Goal: Task Accomplishment & Management: Manage account settings

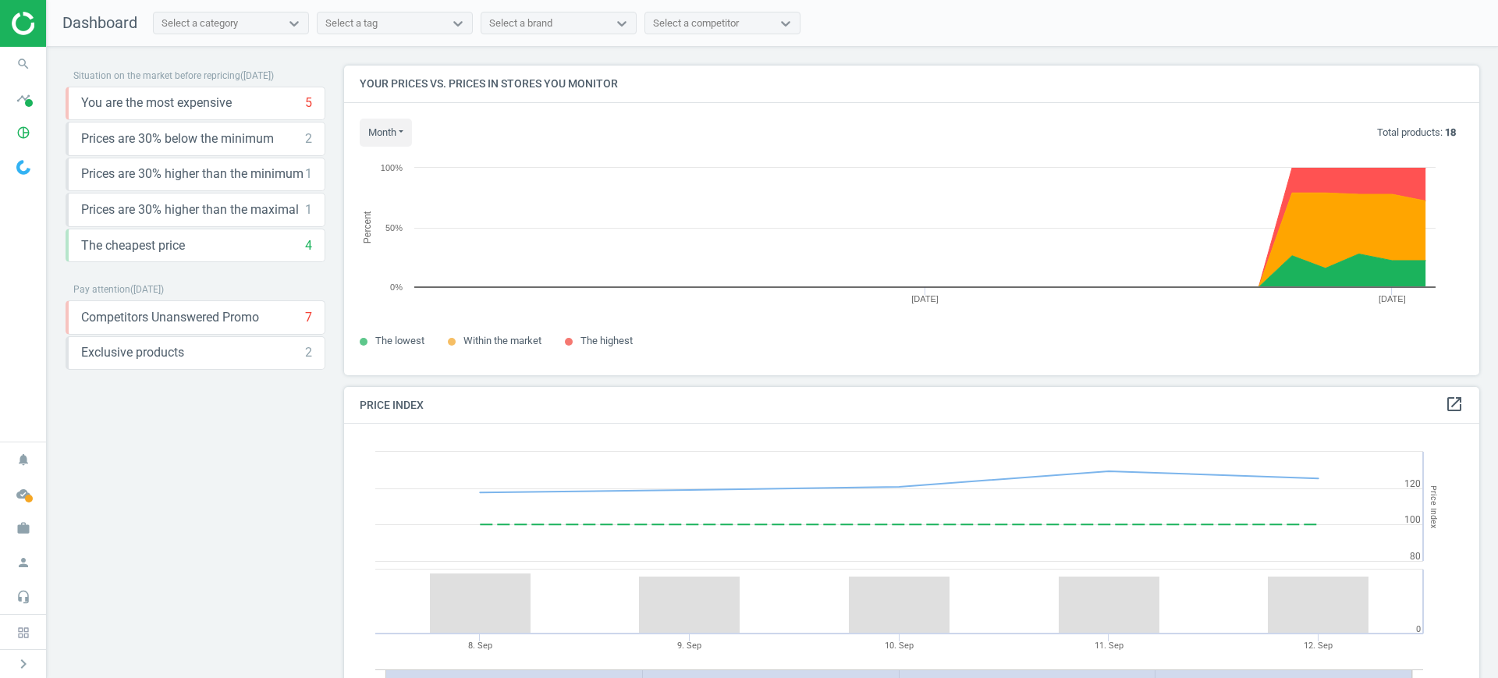
scroll to position [389, 1151]
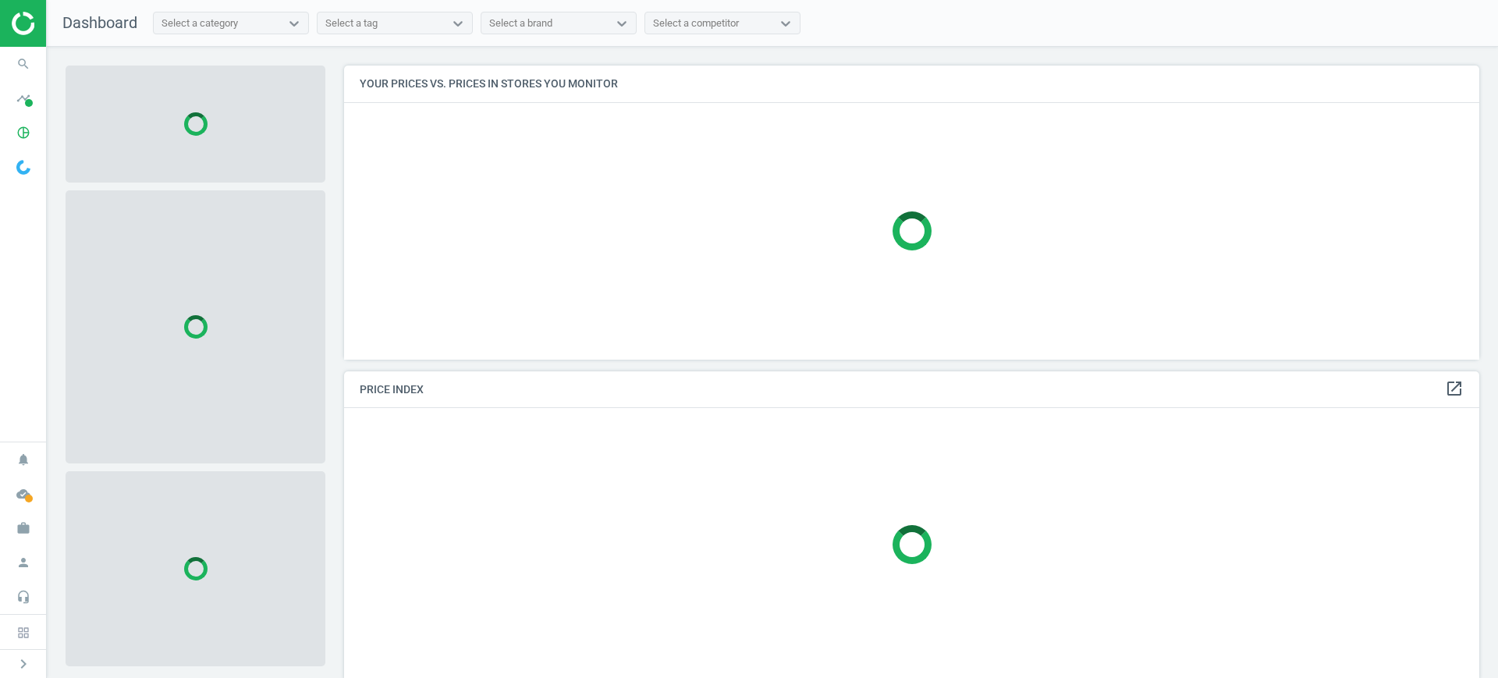
scroll to position [324, 1151]
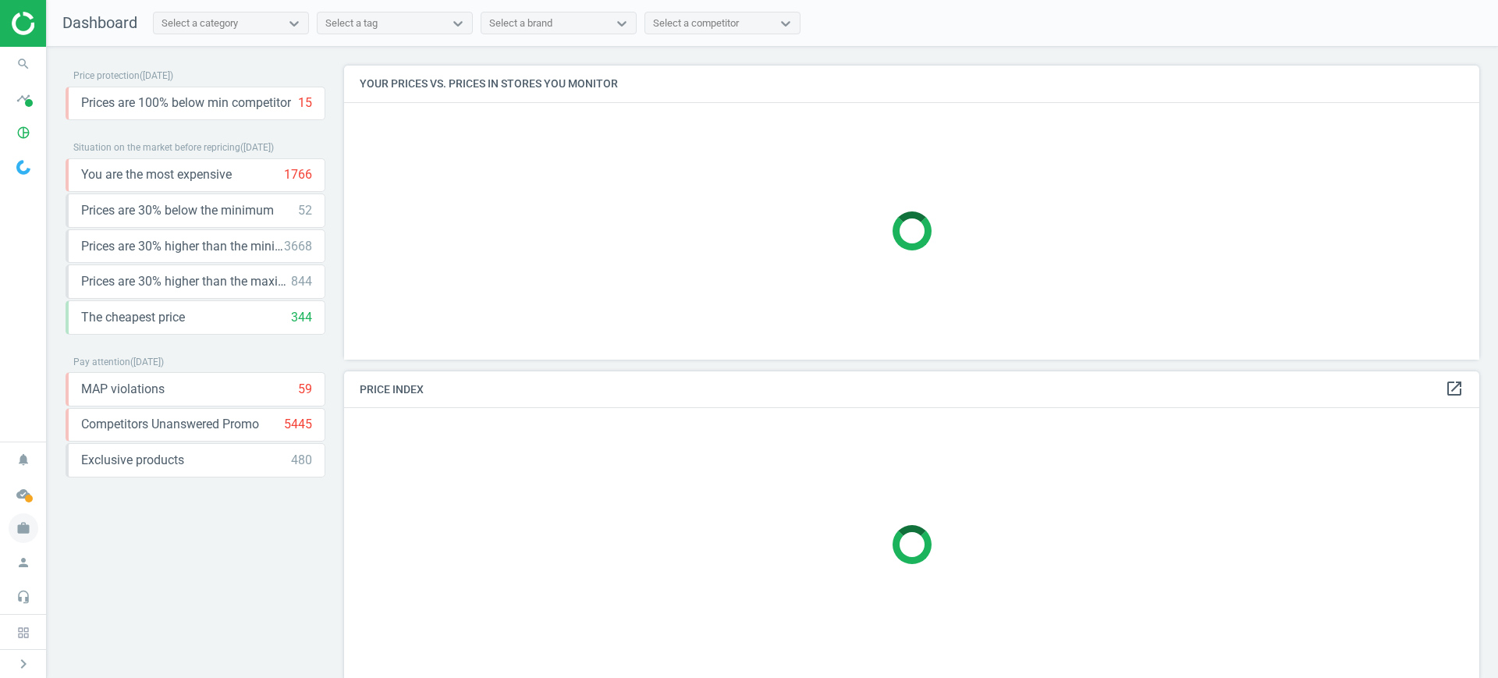
click at [18, 521] on icon "work" at bounding box center [24, 529] width 30 height 30
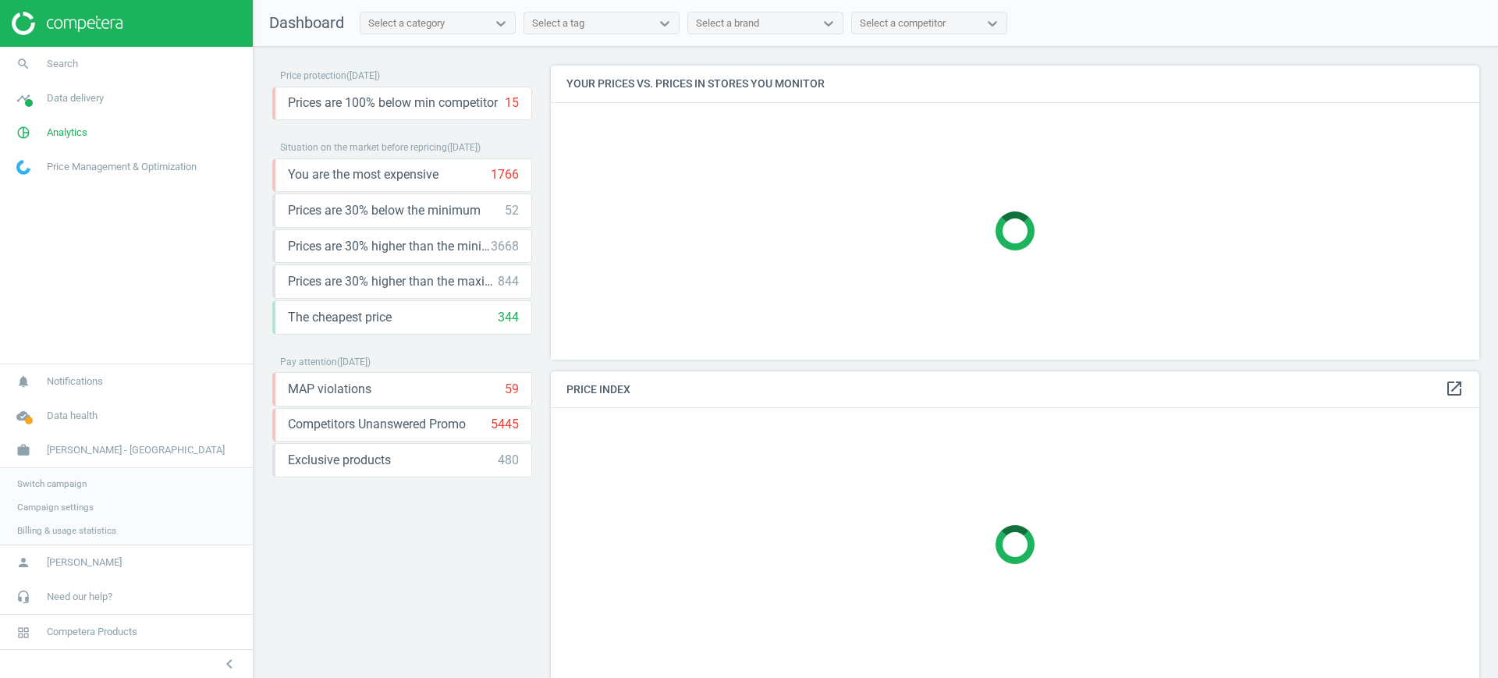
scroll to position [324, 944]
click at [79, 486] on span "Switch campaign" at bounding box center [51, 482] width 69 height 12
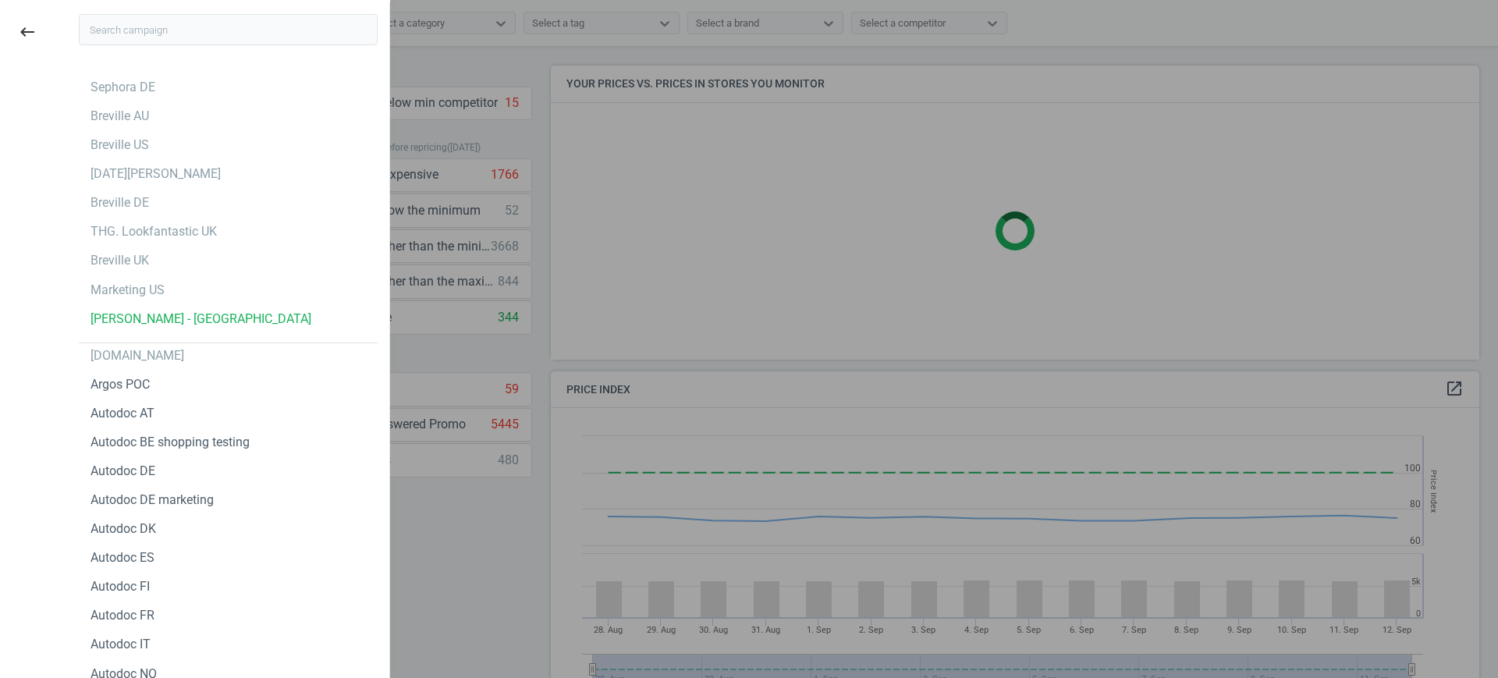
scroll to position [389, 944]
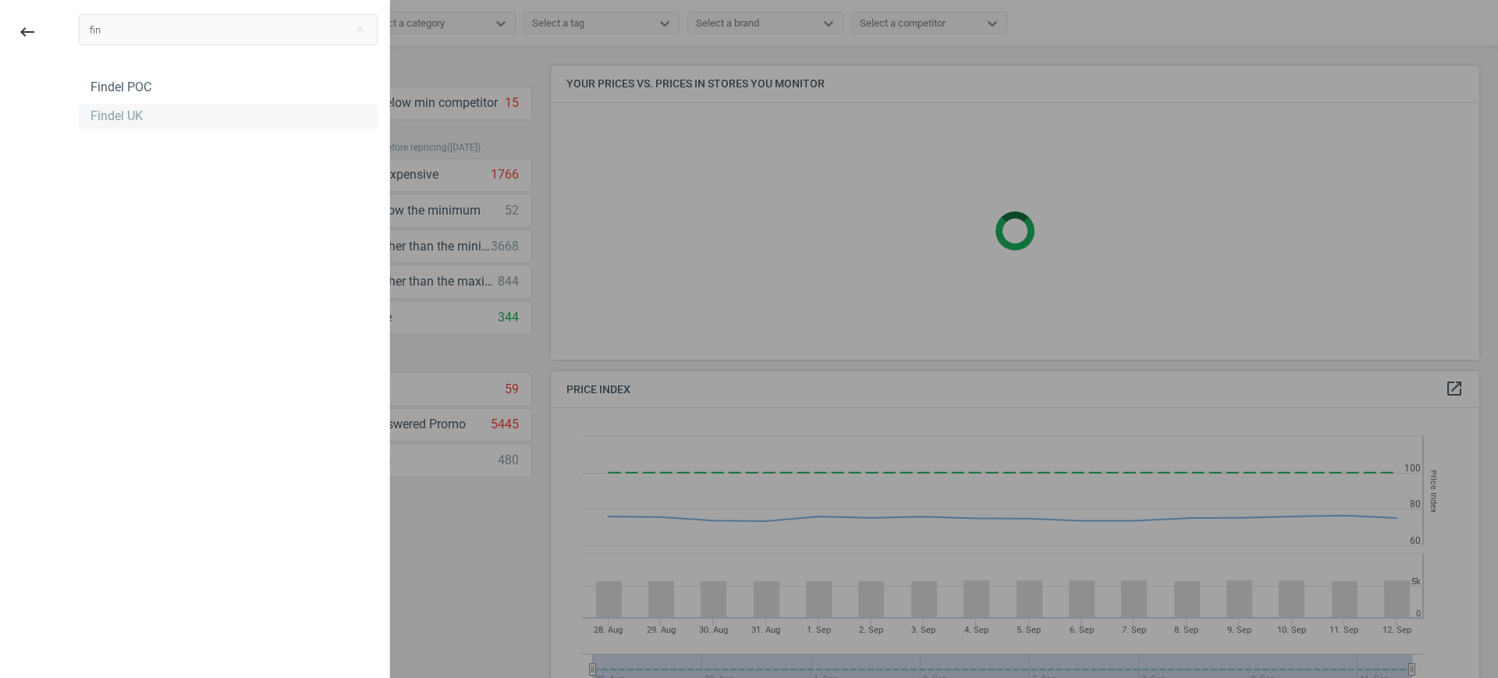
type input "fin"
click at [138, 117] on div "Findel UK" at bounding box center [117, 116] width 52 height 17
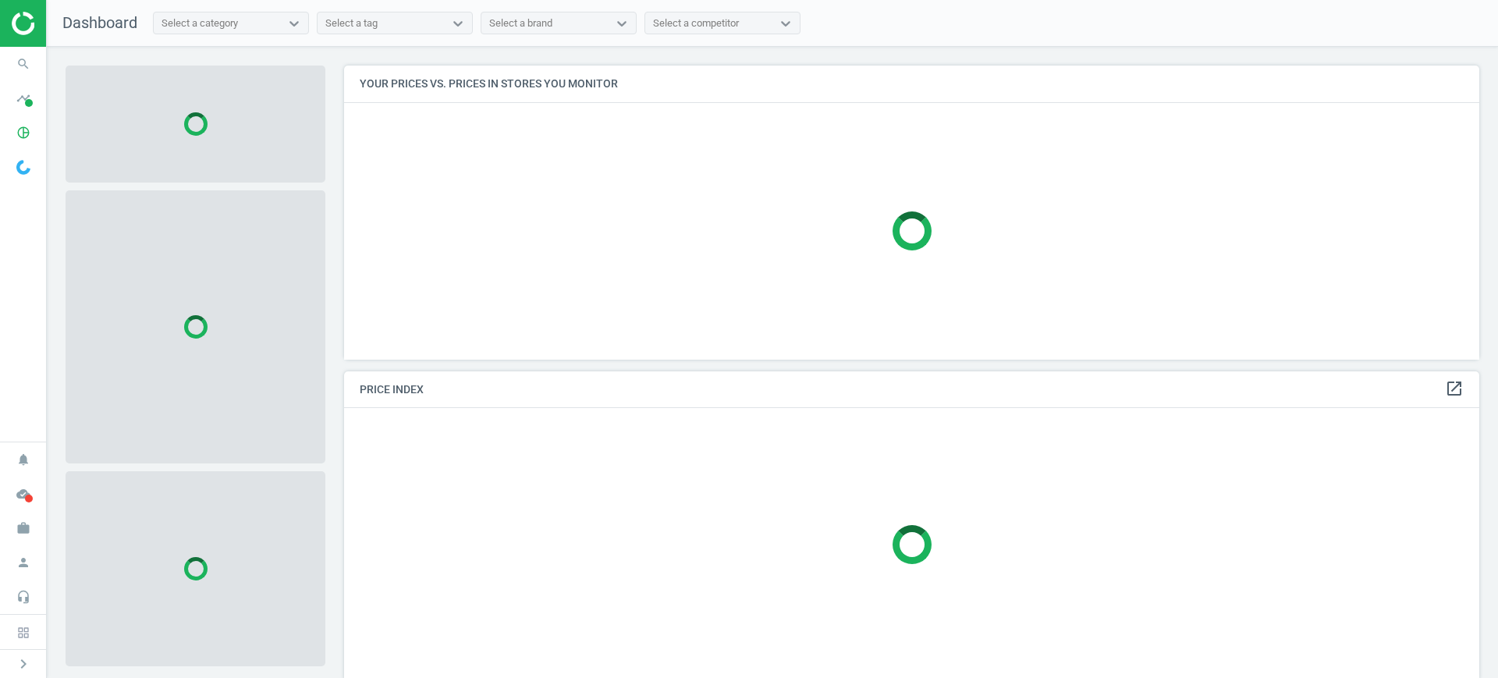
scroll to position [324, 1151]
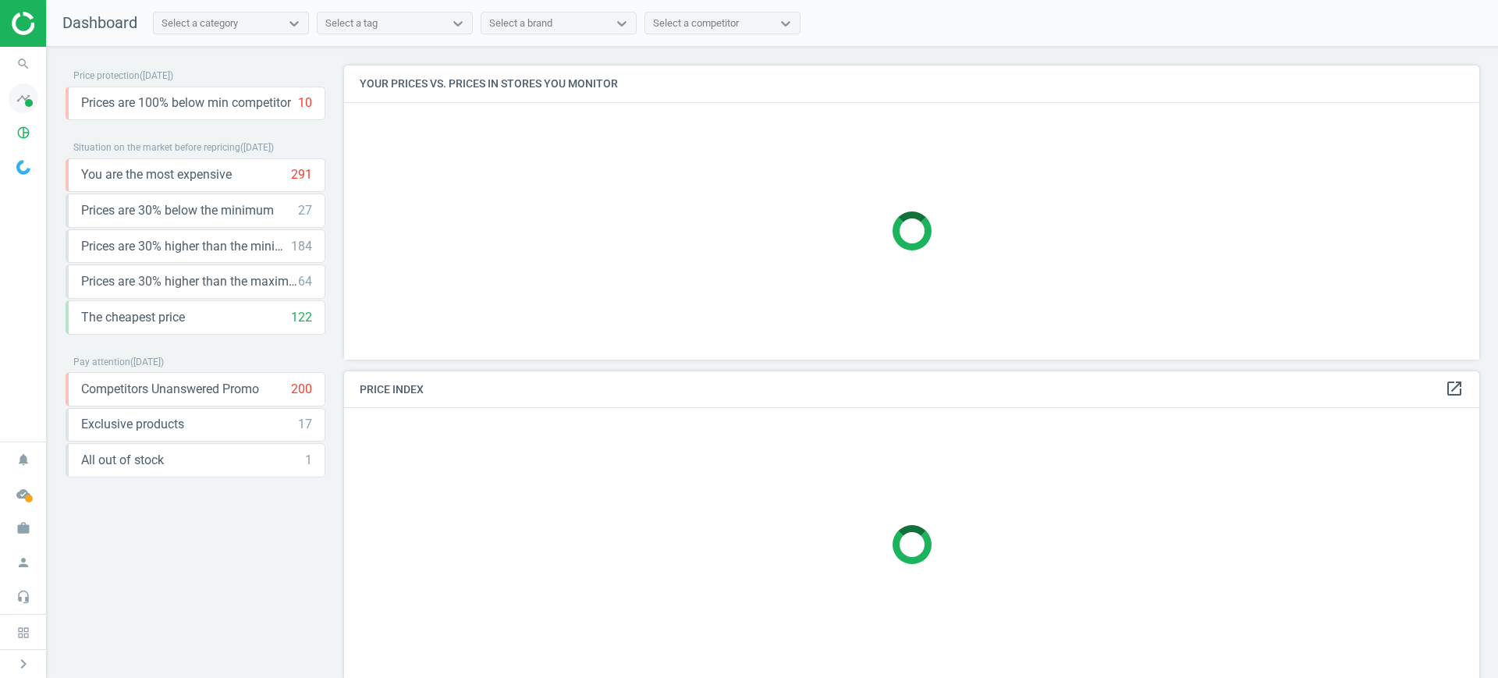
click at [23, 105] on icon "timeline" at bounding box center [24, 99] width 30 height 30
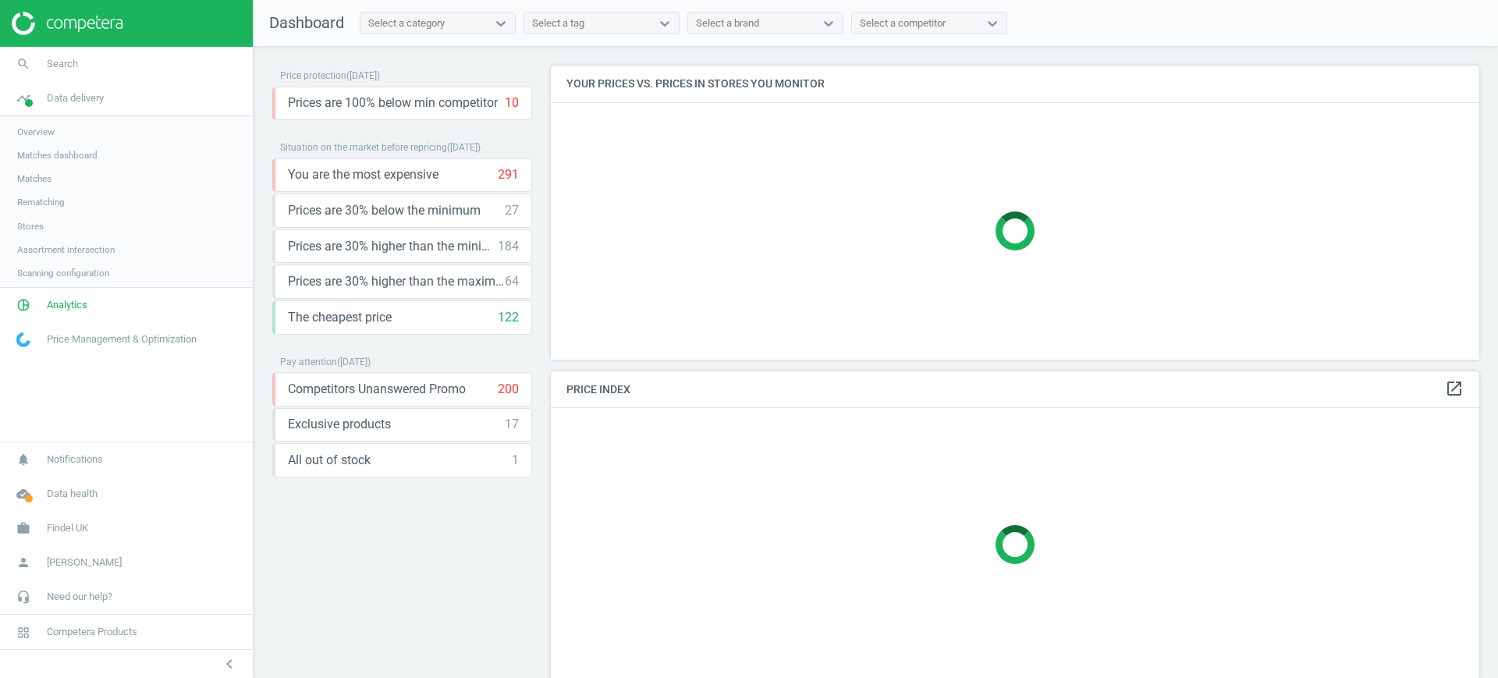
scroll to position [324, 944]
click at [37, 228] on span "Stores" at bounding box center [30, 226] width 27 height 12
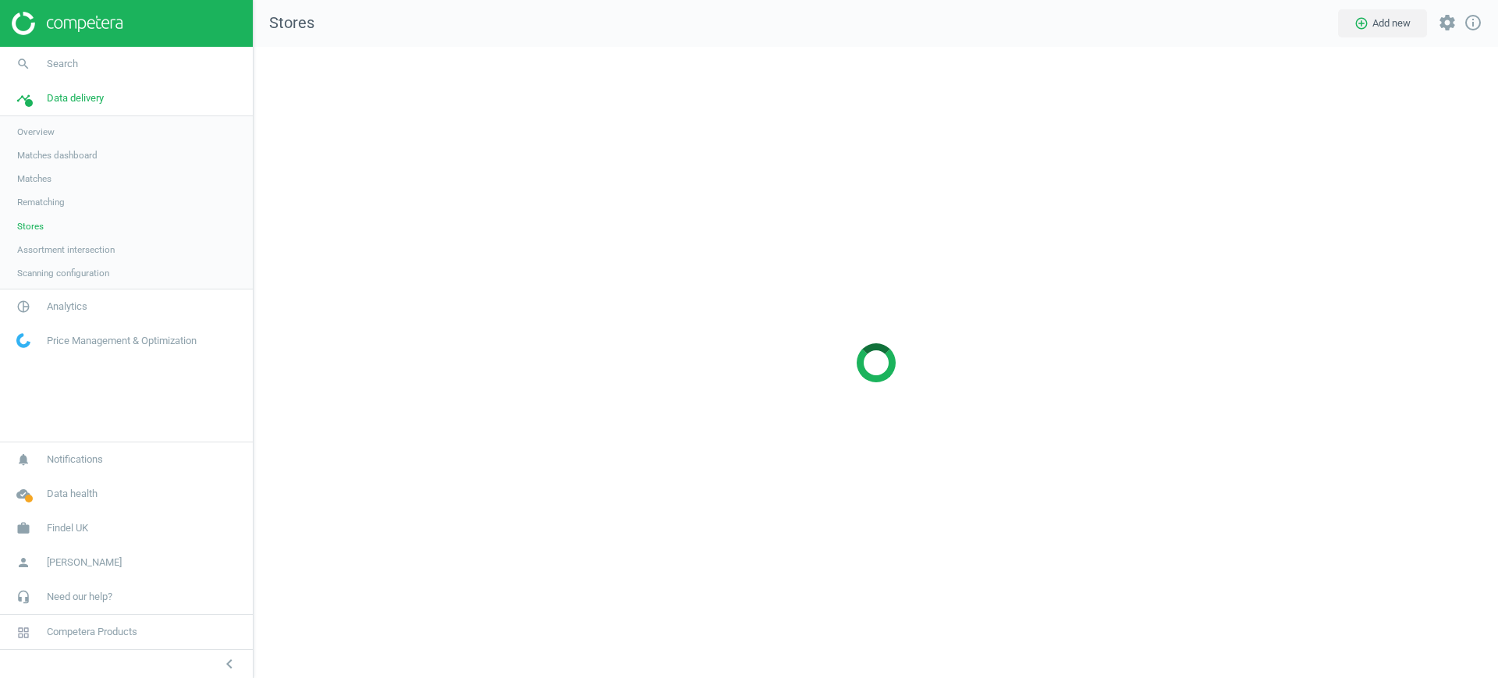
scroll to position [662, 1275]
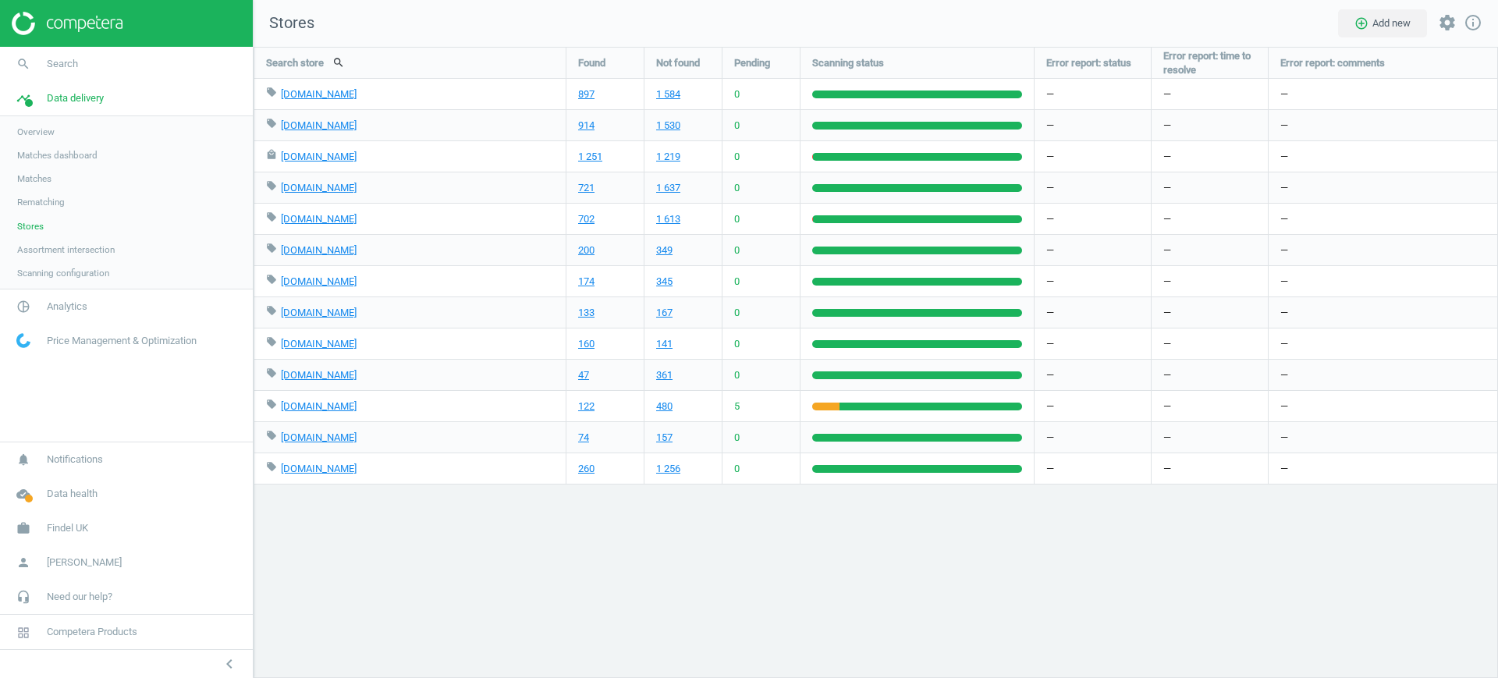
click at [51, 174] on span "Matches" at bounding box center [34, 178] width 34 height 12
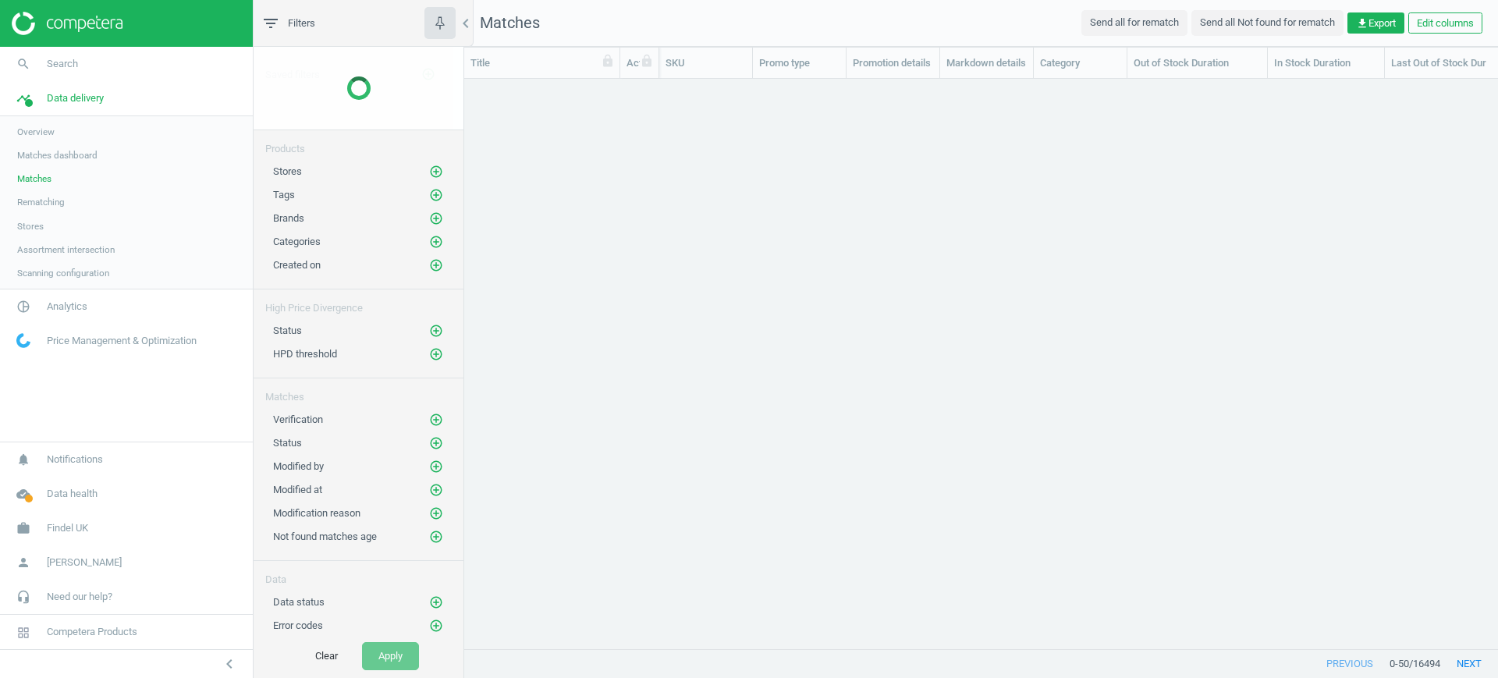
scroll to position [540, 1019]
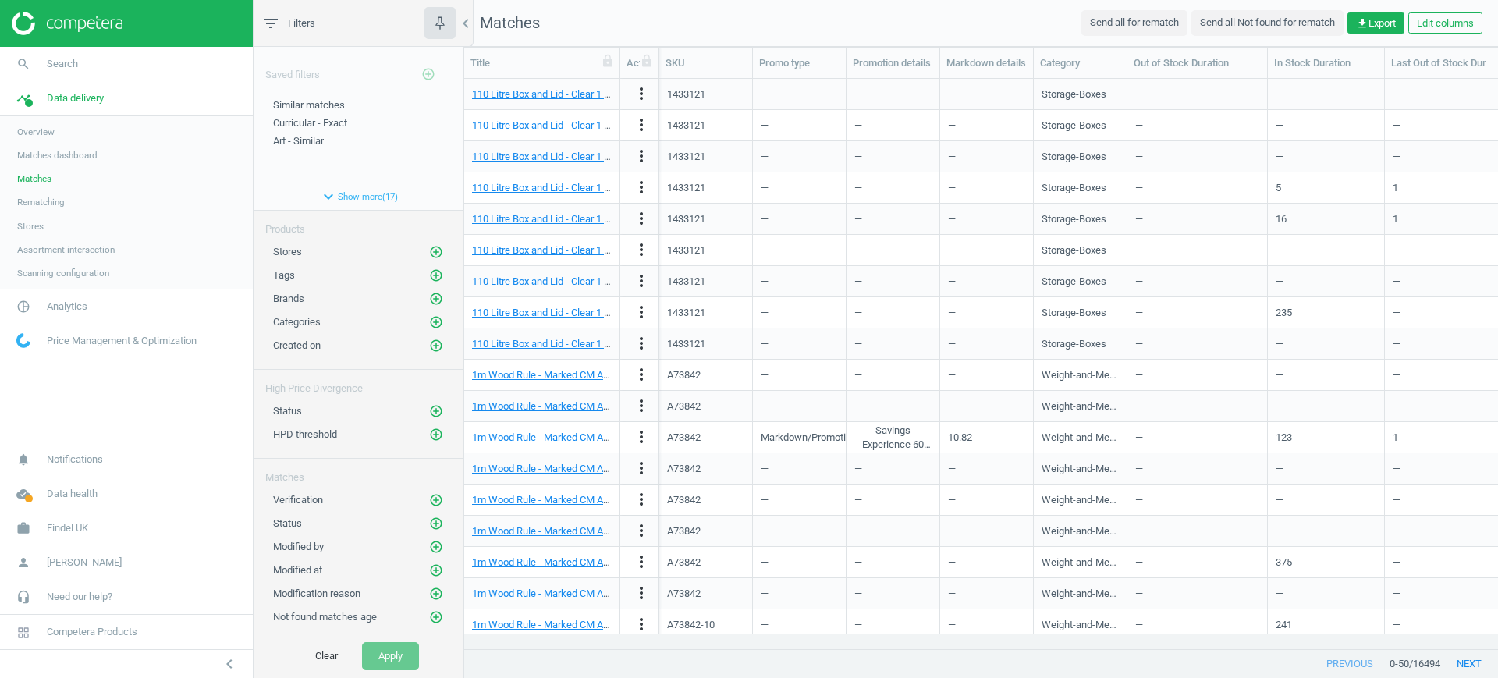
click at [59, 246] on span "Assortment intersection" at bounding box center [66, 249] width 98 height 12
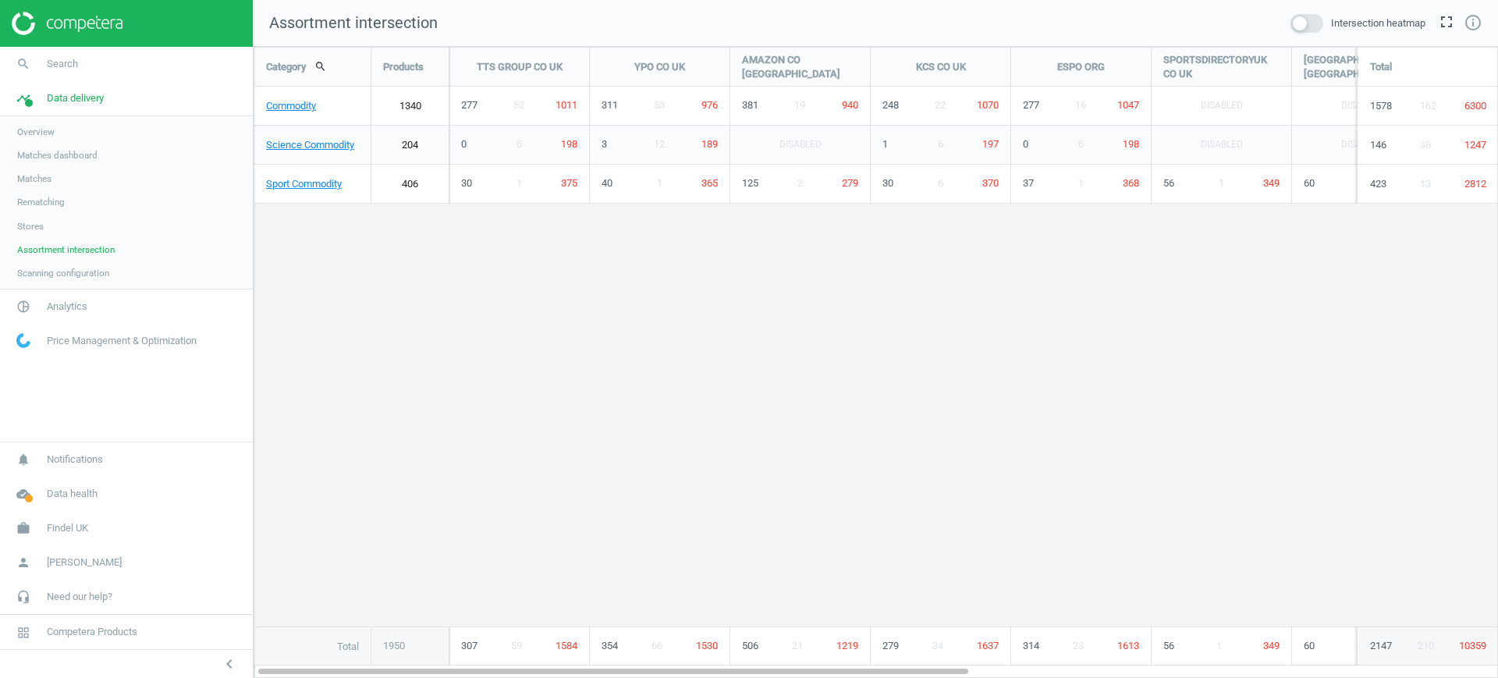
scroll to position [662, 1275]
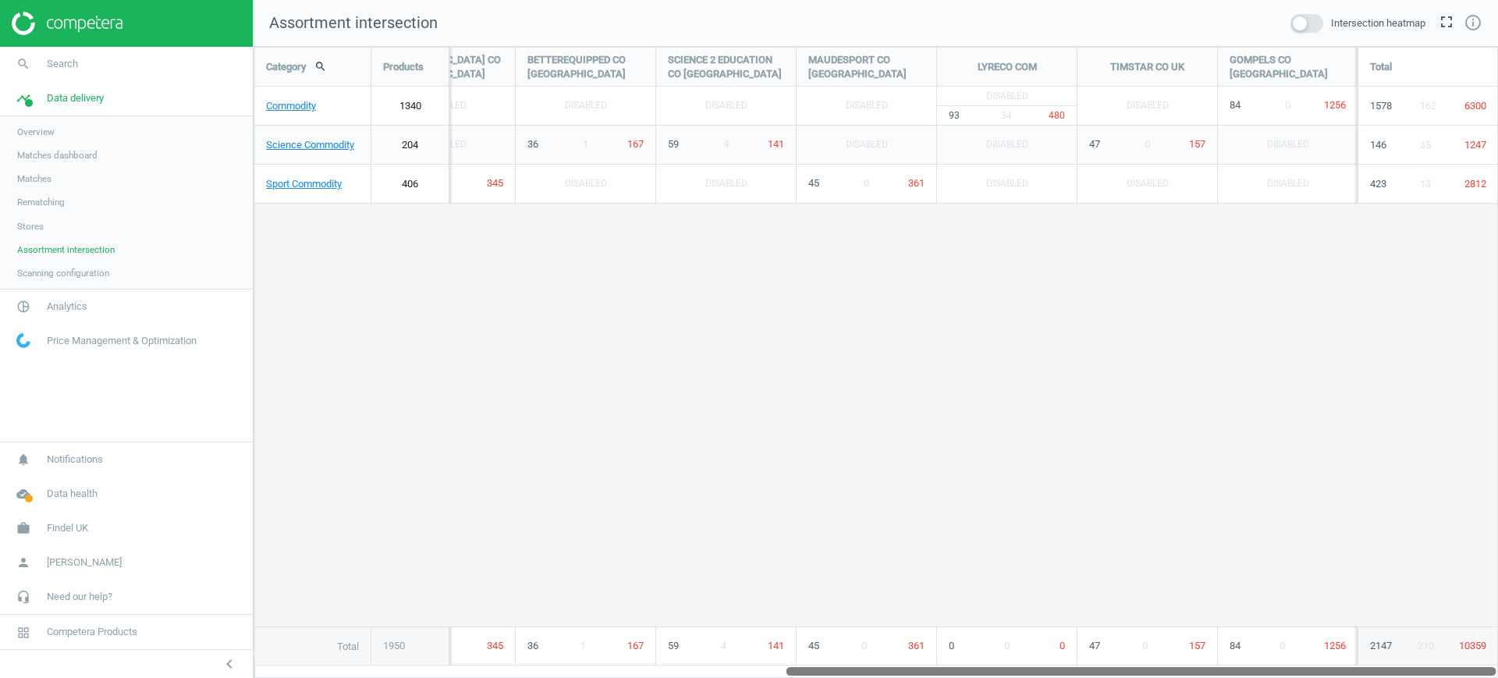
drag, startPoint x: 624, startPoint y: 670, endPoint x: 1262, endPoint y: 713, distance: 639.0
click at [1262, 677] on html "Group 2 Created with Sketch. ic/cloud_download/grey600 Created with Sketch. gra…" at bounding box center [749, 339] width 1498 height 678
click at [309, 105] on link "Commodity" at bounding box center [312, 106] width 116 height 39
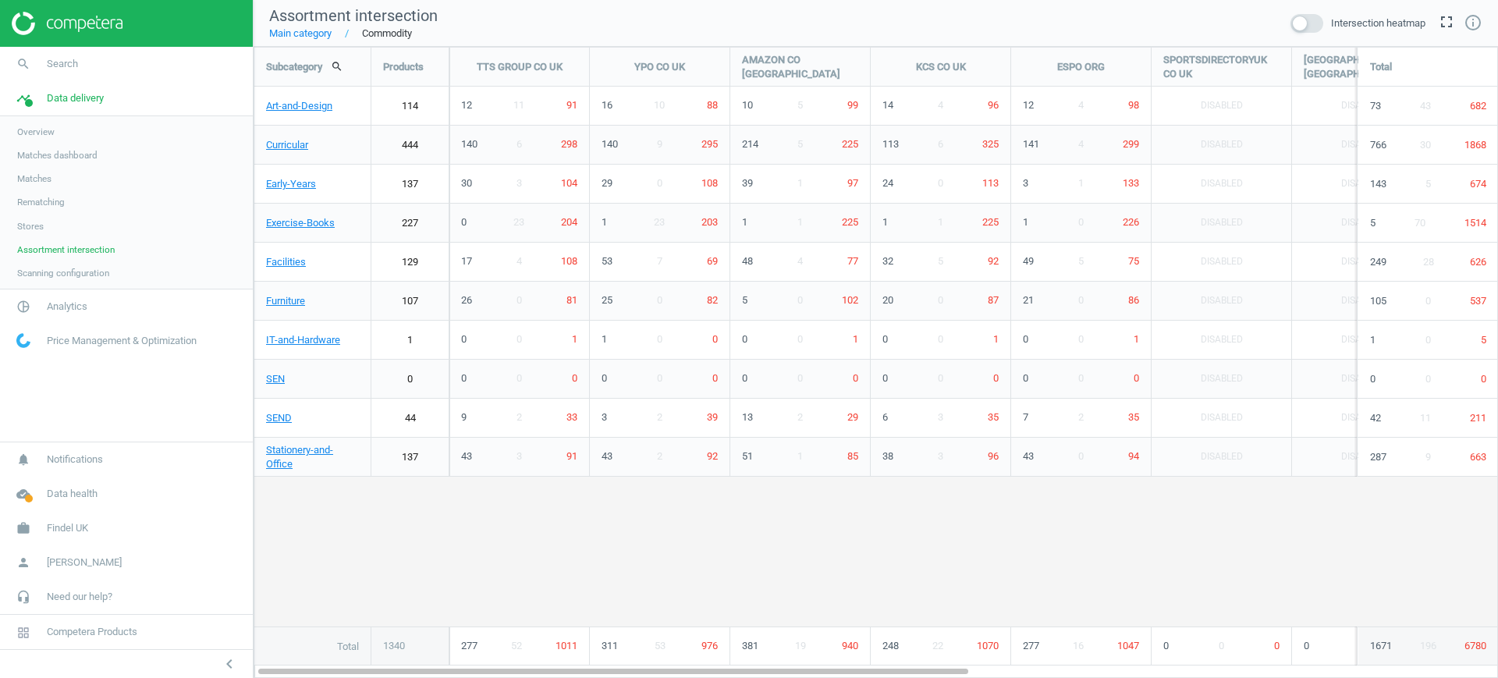
scroll to position [662, 1275]
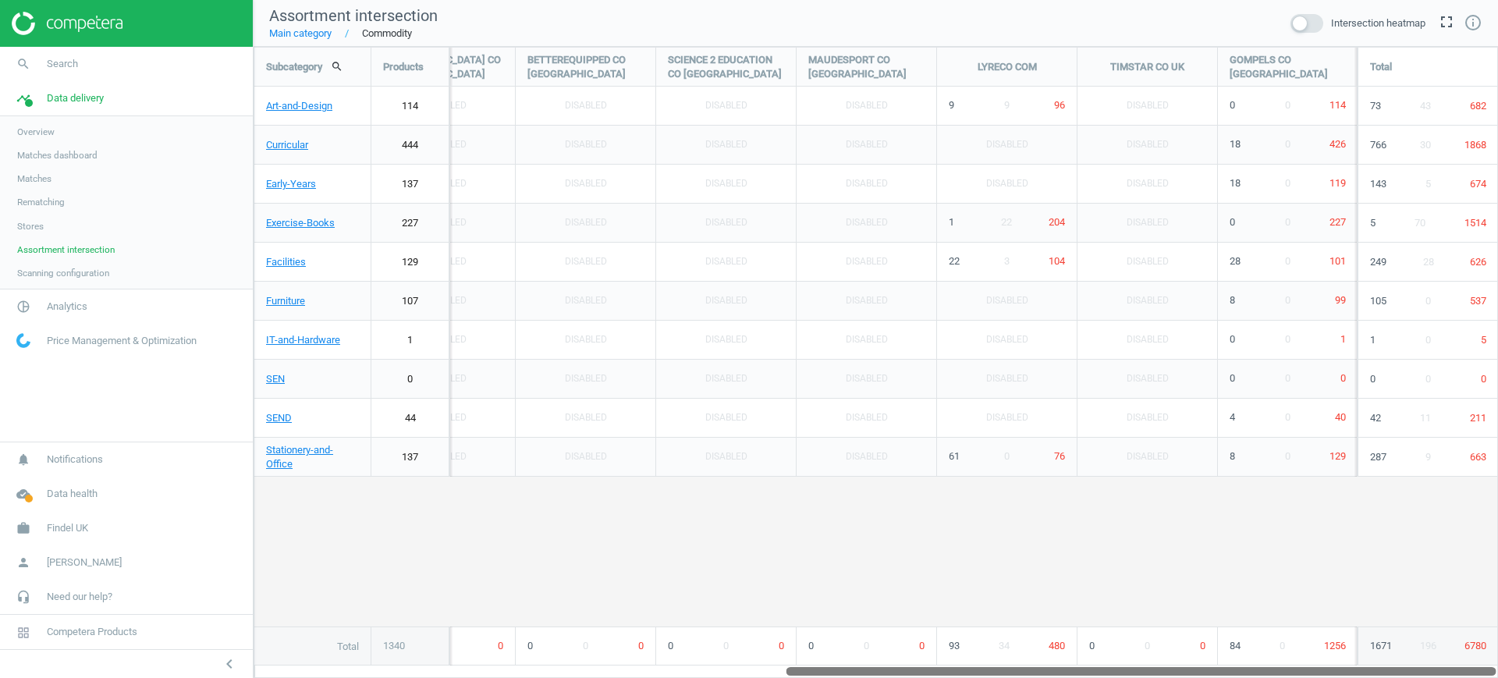
drag, startPoint x: 592, startPoint y: 673, endPoint x: 1252, endPoint y: 723, distance: 661.4
click at [1252, 677] on html "Group 2 Created with Sketch. ic/cloud_download/grey600 Created with Sketch. gra…" at bounding box center [749, 339] width 1498 height 678
click at [1072, 468] on icon "unfold_more" at bounding box center [1070, 469] width 20 height 20
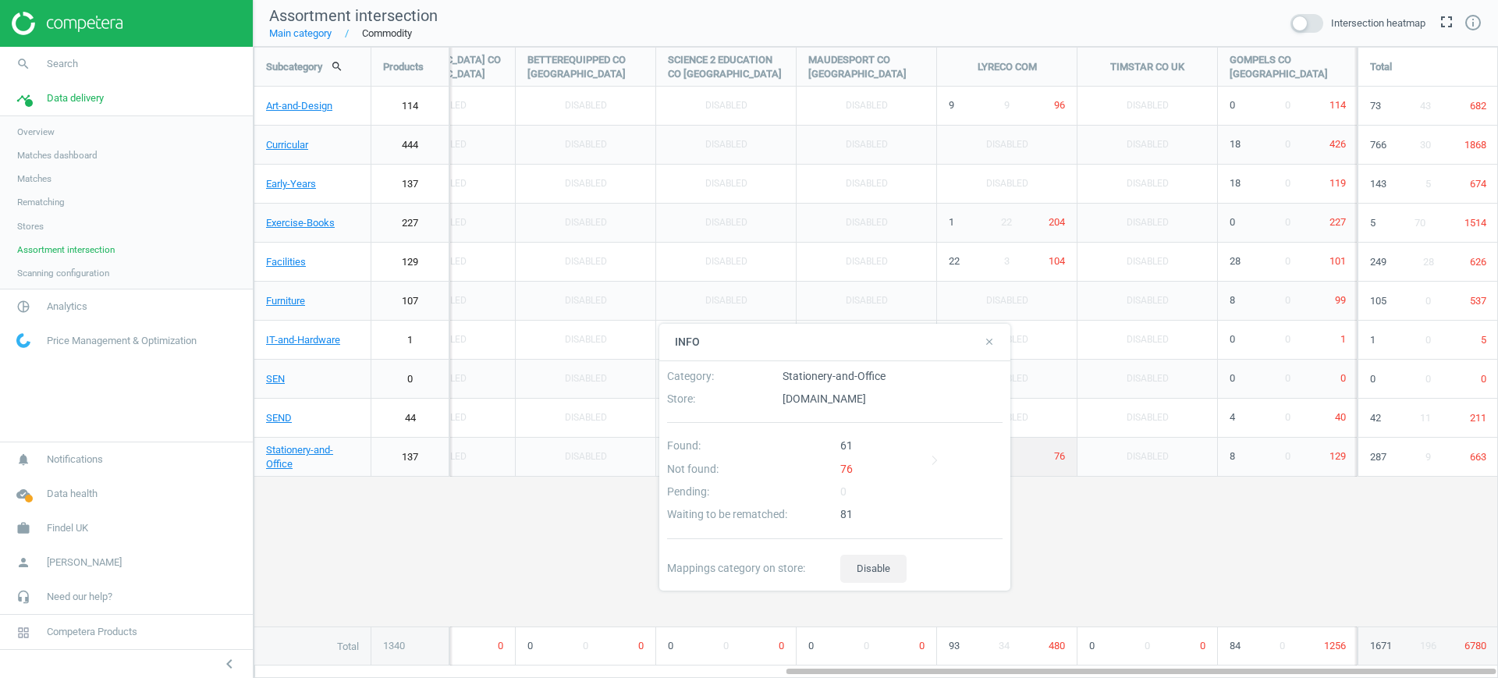
click at [1082, 517] on div "Subcategory search Products TTS GROUP CO UK YPO CO UK AMAZON CO UK KCS CO UK ES…" at bounding box center [875, 357] width 1243 height 618
click at [1075, 528] on div "Subcategory search Products TTS GROUP CO UK YPO CO UK AMAZON CO UK KCS CO UK ES…" at bounding box center [875, 357] width 1243 height 618
click at [1068, 550] on div "Subcategory search Products TTS GROUP CO UK YPO CO UK AMAZON CO UK KCS CO UK ES…" at bounding box center [875, 357] width 1243 height 618
click at [513, 516] on div "Subcategory search Products TTS GROUP CO UK YPO CO UK AMAZON CO UK KCS CO UK ES…" at bounding box center [875, 357] width 1243 height 618
click at [1004, 35] on nav "Assortment intersection Main category Commodity Intersection heatmap fullscreen…" at bounding box center [876, 23] width 1245 height 47
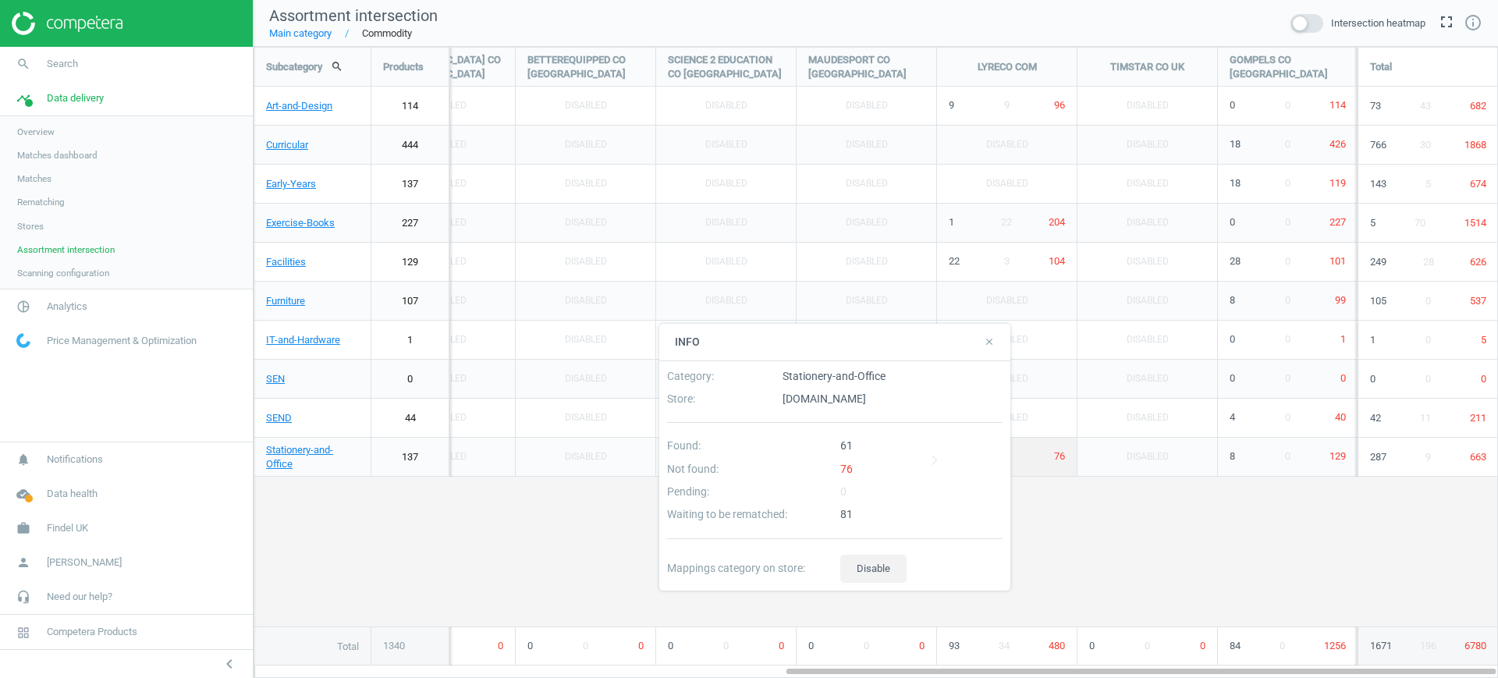
click at [1086, 520] on div "Subcategory search Products TTS GROUP CO UK YPO CO UK AMAZON CO UK KCS CO UK ES…" at bounding box center [875, 357] width 1243 height 618
drag, startPoint x: 899, startPoint y: 670, endPoint x: 1498, endPoint y: 258, distance: 726.7
click at [1239, 677] on html "Group 2 Created with Sketch. ic/cloud_download/grey600 Created with Sketch. gra…" at bounding box center [749, 339] width 1498 height 678
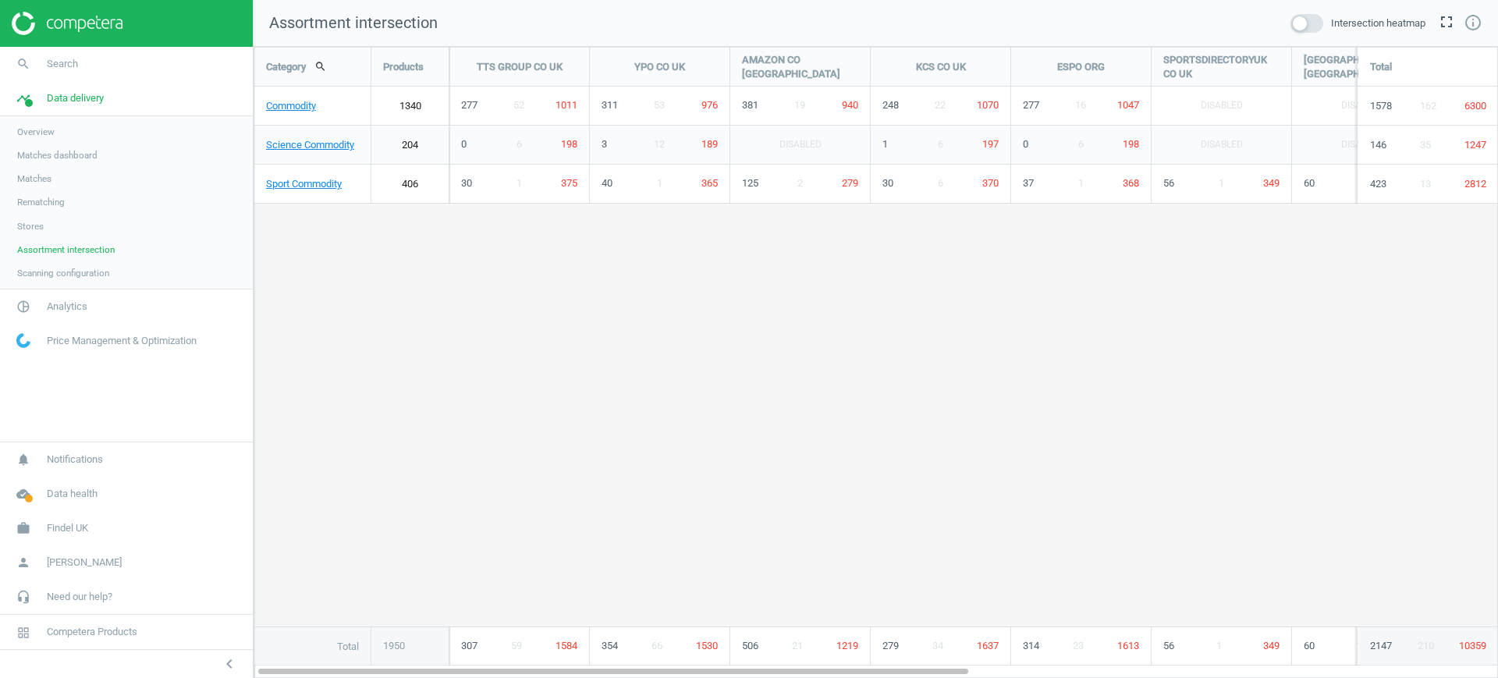
scroll to position [662, 1275]
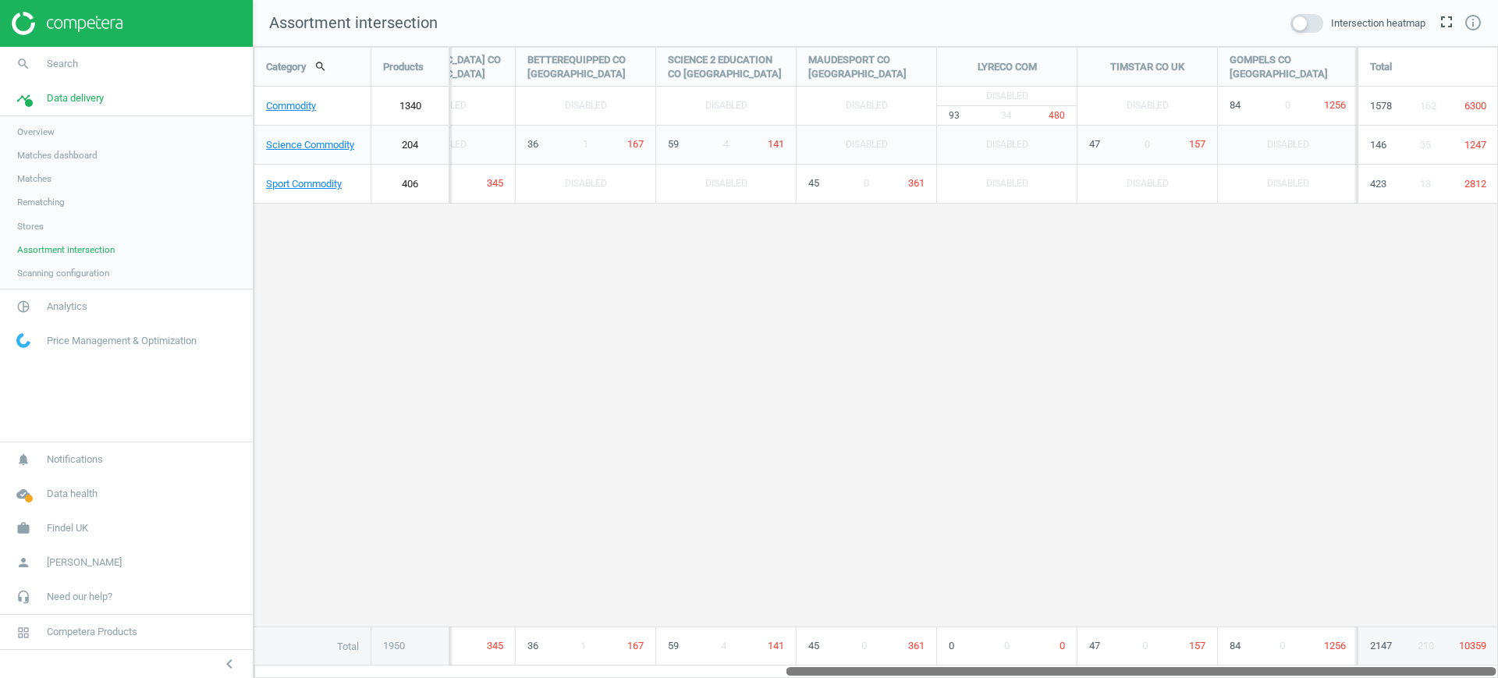
drag, startPoint x: 917, startPoint y: 671, endPoint x: 1498, endPoint y: 719, distance: 582.6
click at [1498, 677] on html "Group 2 Created with Sketch. ic/cloud_download/grey600 Created with Sketch. gra…" at bounding box center [749, 339] width 1498 height 678
click at [38, 226] on span "Stores" at bounding box center [30, 226] width 27 height 12
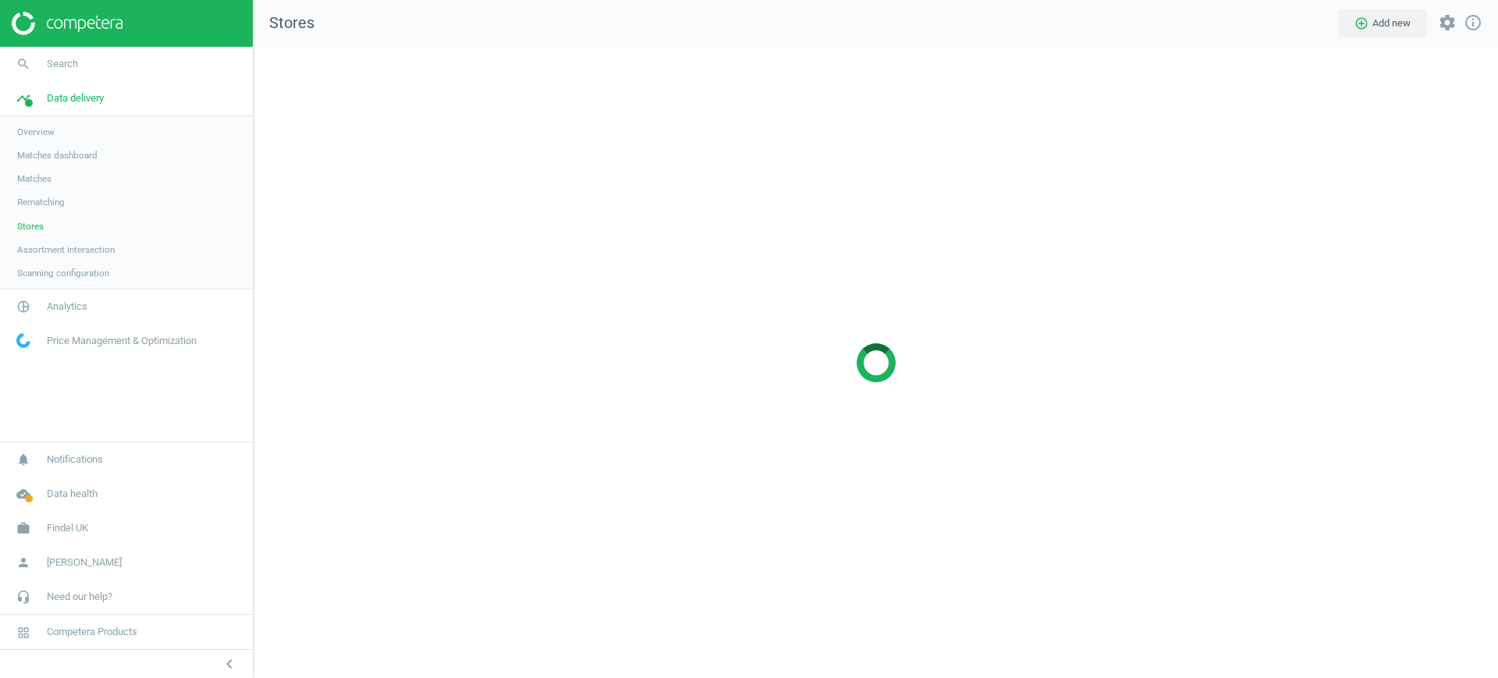
scroll to position [662, 1275]
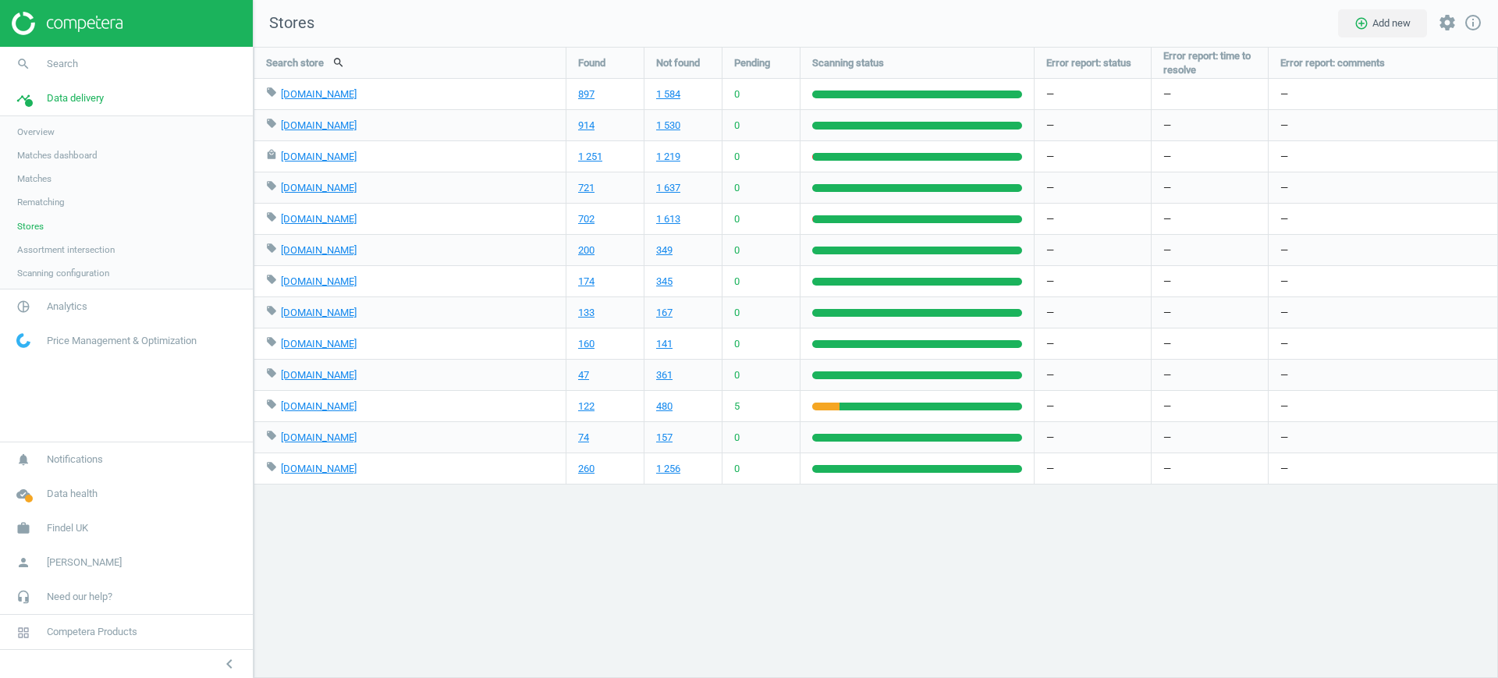
click at [60, 170] on link "Matches" at bounding box center [126, 178] width 253 height 23
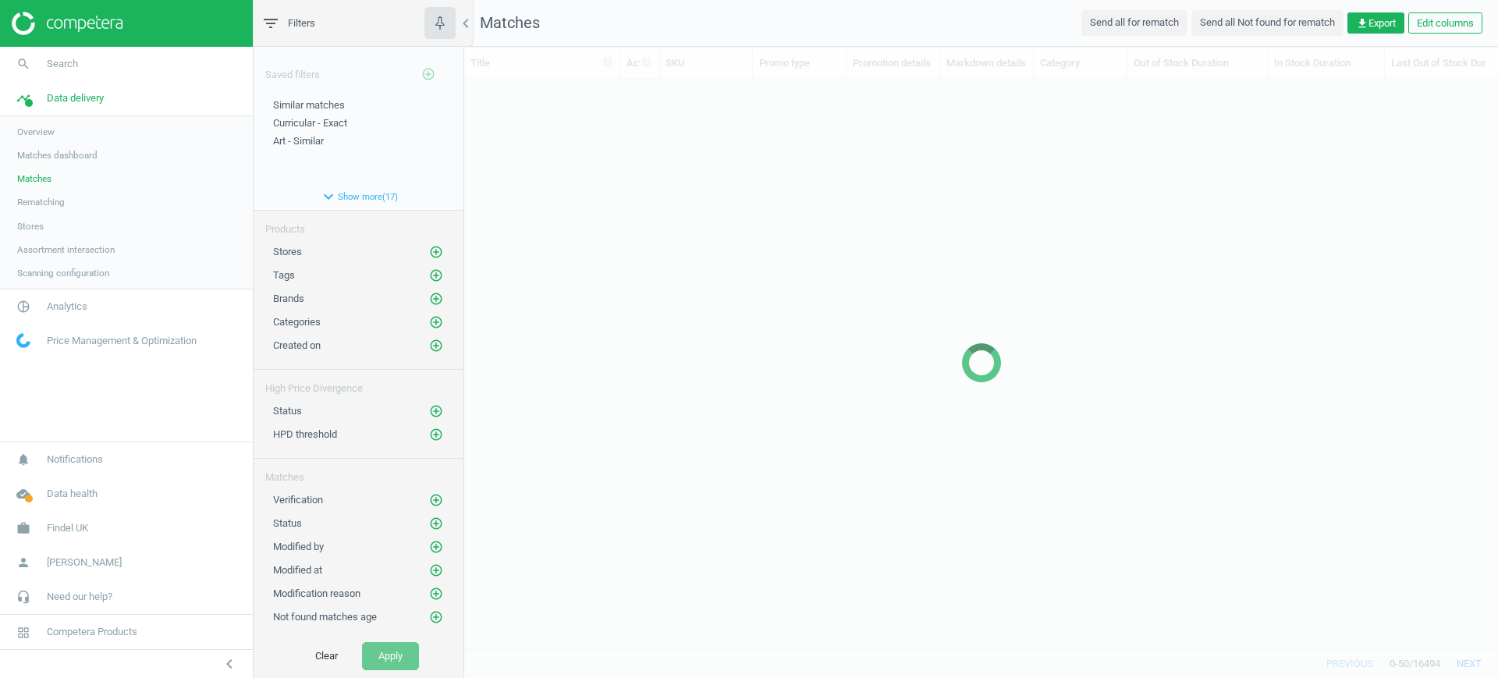
scroll to position [540, 1019]
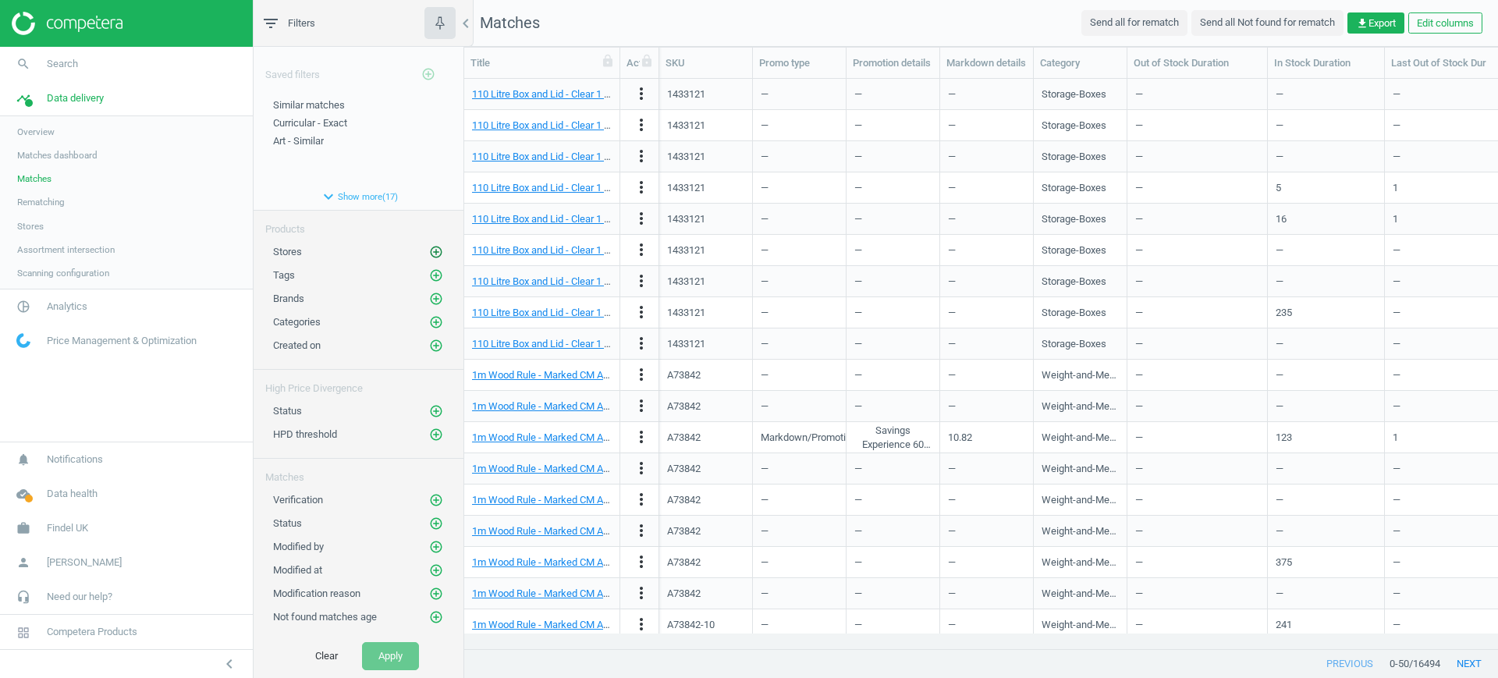
click at [429, 256] on icon "add_circle_outline" at bounding box center [436, 252] width 14 height 14
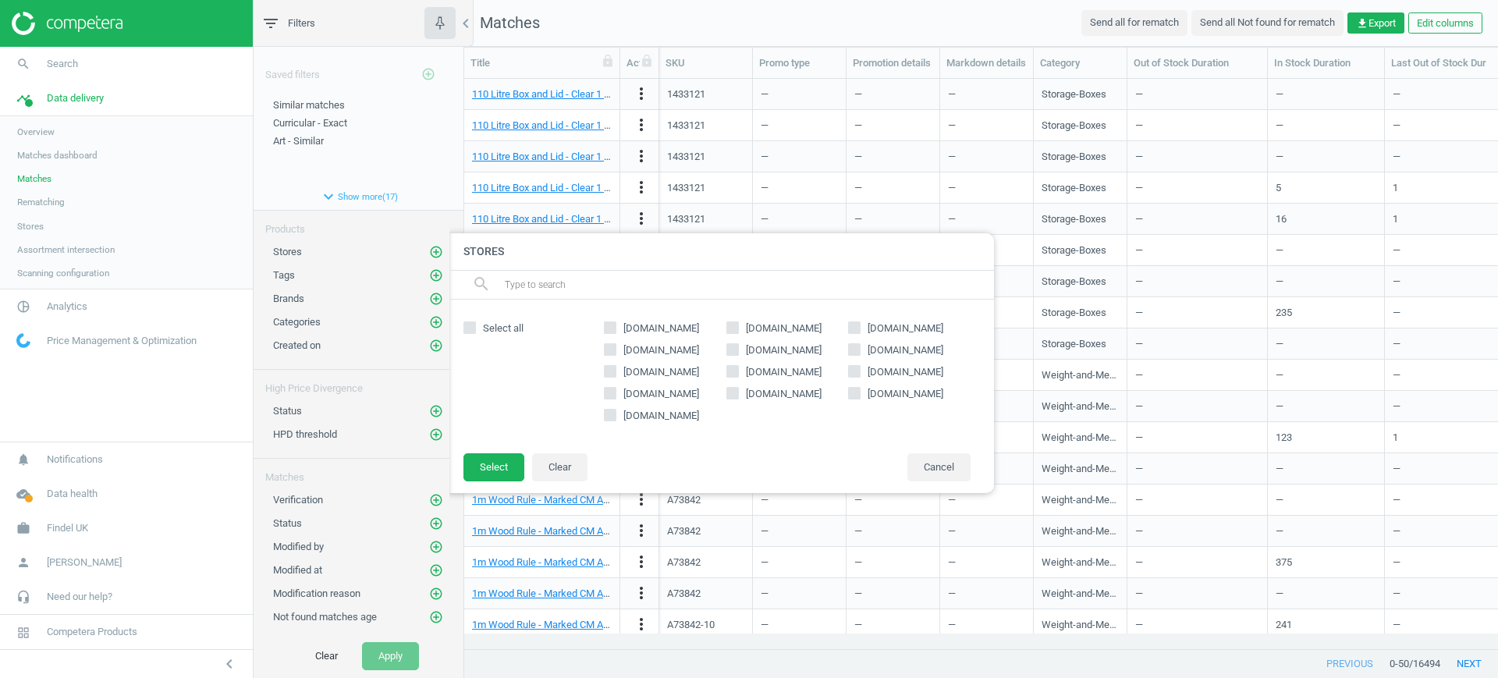
click at [612, 413] on input "gompels.co.uk" at bounding box center [611, 415] width 10 height 10
checkbox input "true"
click at [476, 477] on button "Select" at bounding box center [494, 467] width 61 height 28
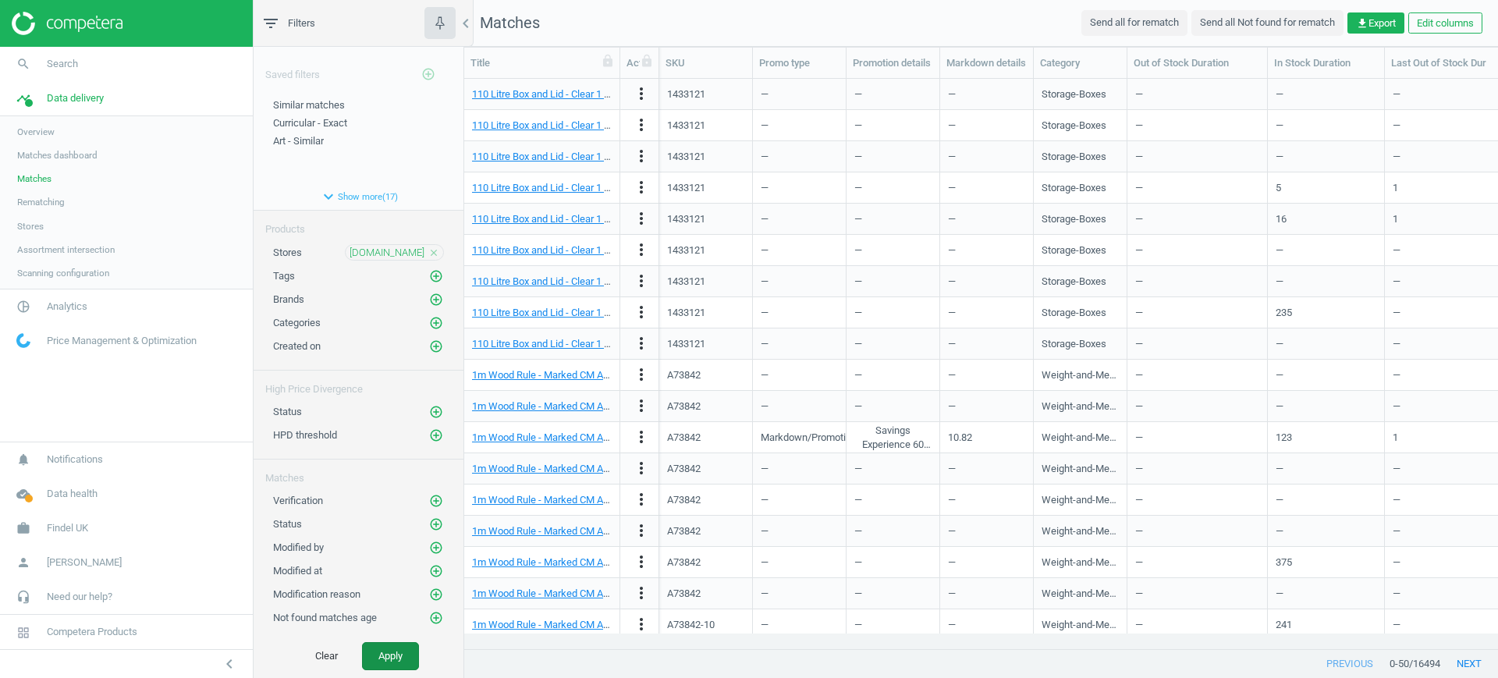
click at [393, 645] on button "Apply" at bounding box center [390, 656] width 57 height 28
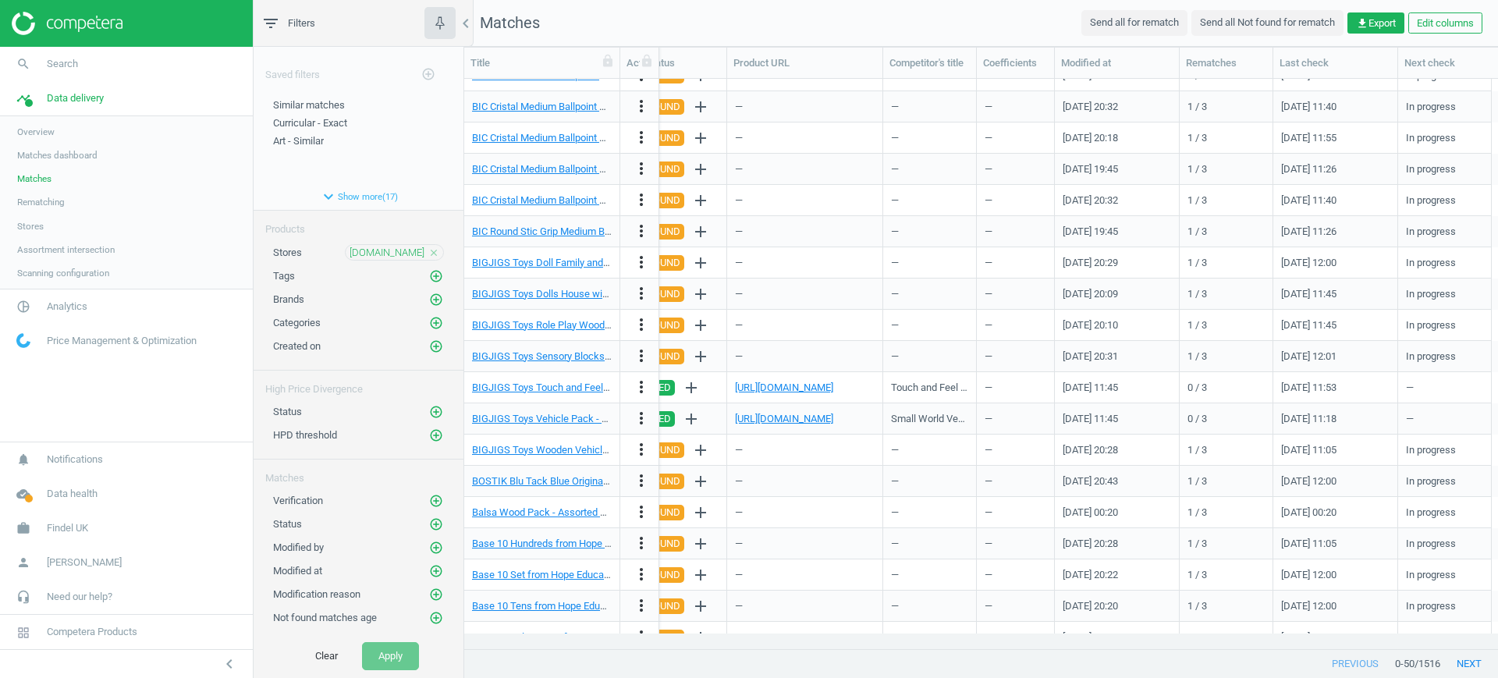
scroll to position [1006, 0]
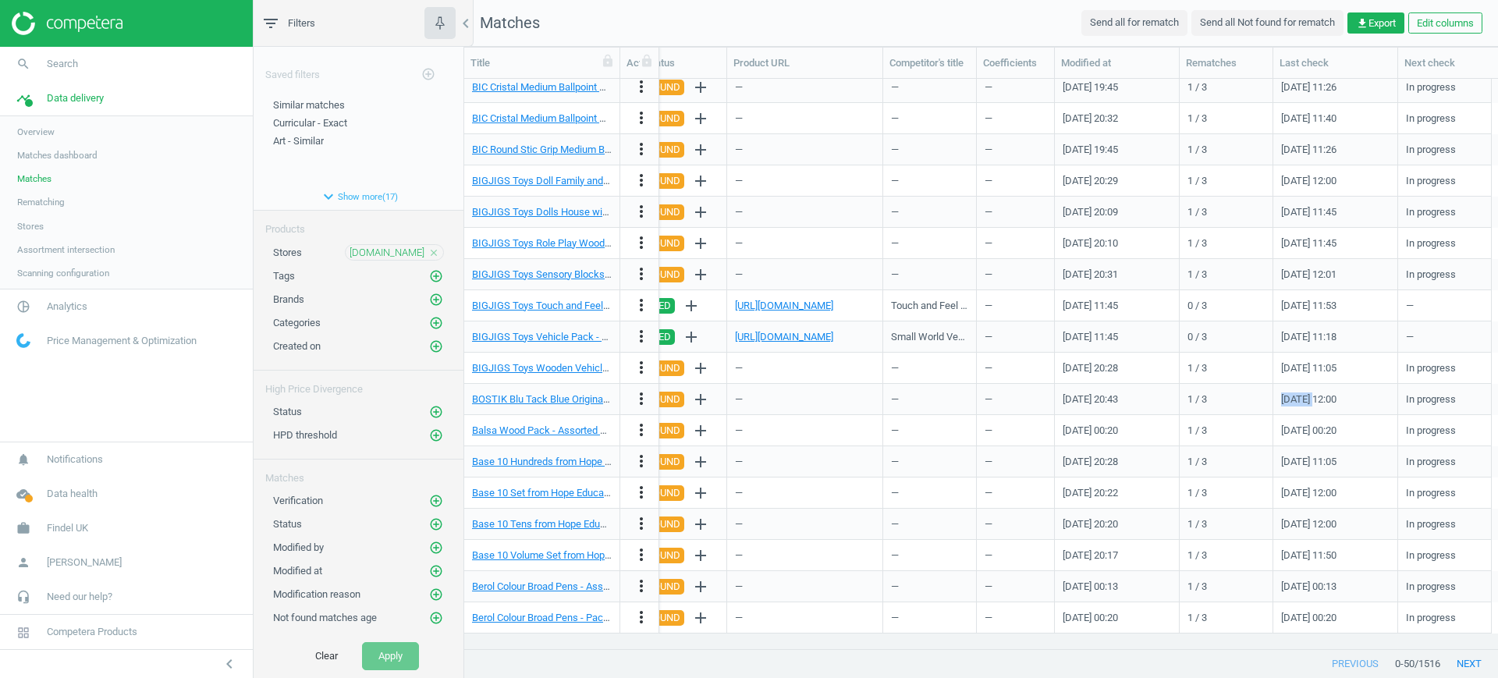
drag, startPoint x: 1281, startPoint y: 403, endPoint x: 1316, endPoint y: 405, distance: 34.4
click at [1316, 405] on div "07/15/2025 12:00" at bounding box center [1335, 399] width 108 height 27
click at [46, 160] on span "Matches dashboard" at bounding box center [57, 155] width 80 height 12
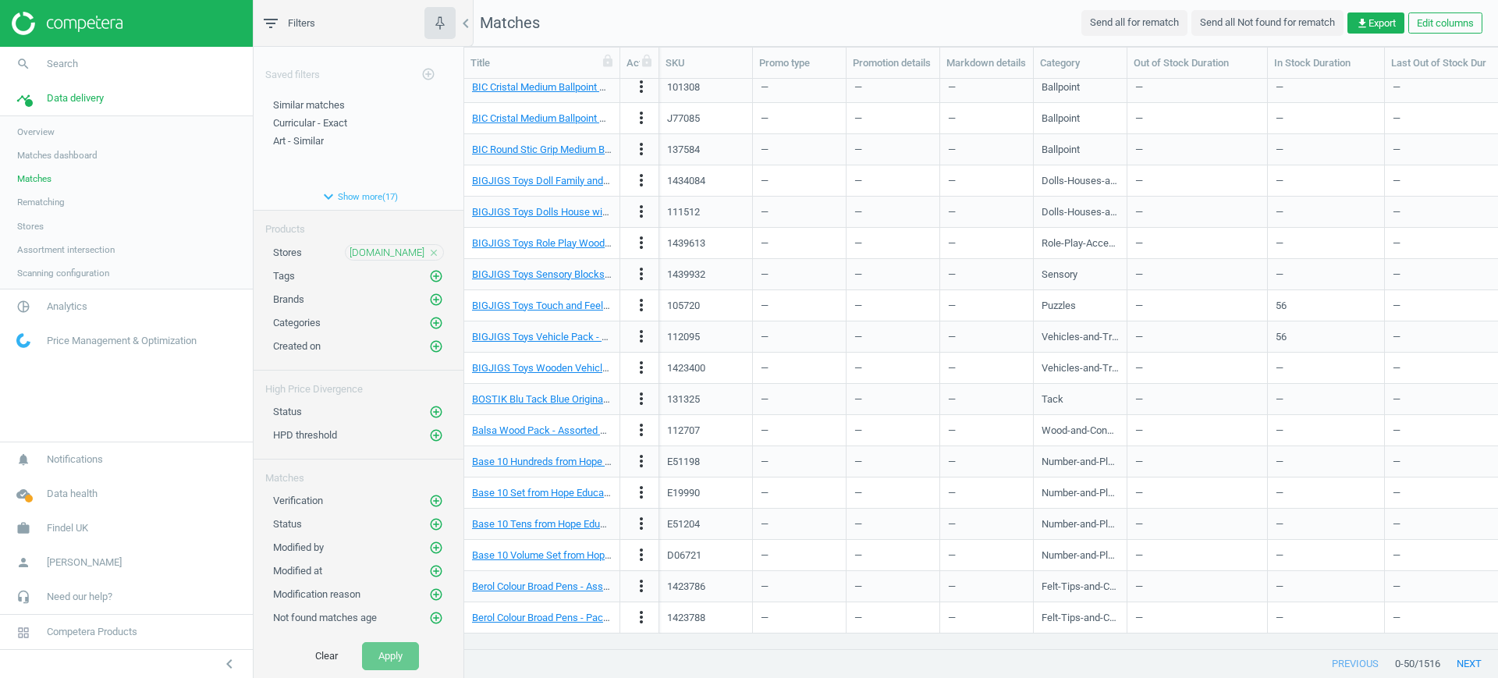
scroll to position [0, 1860]
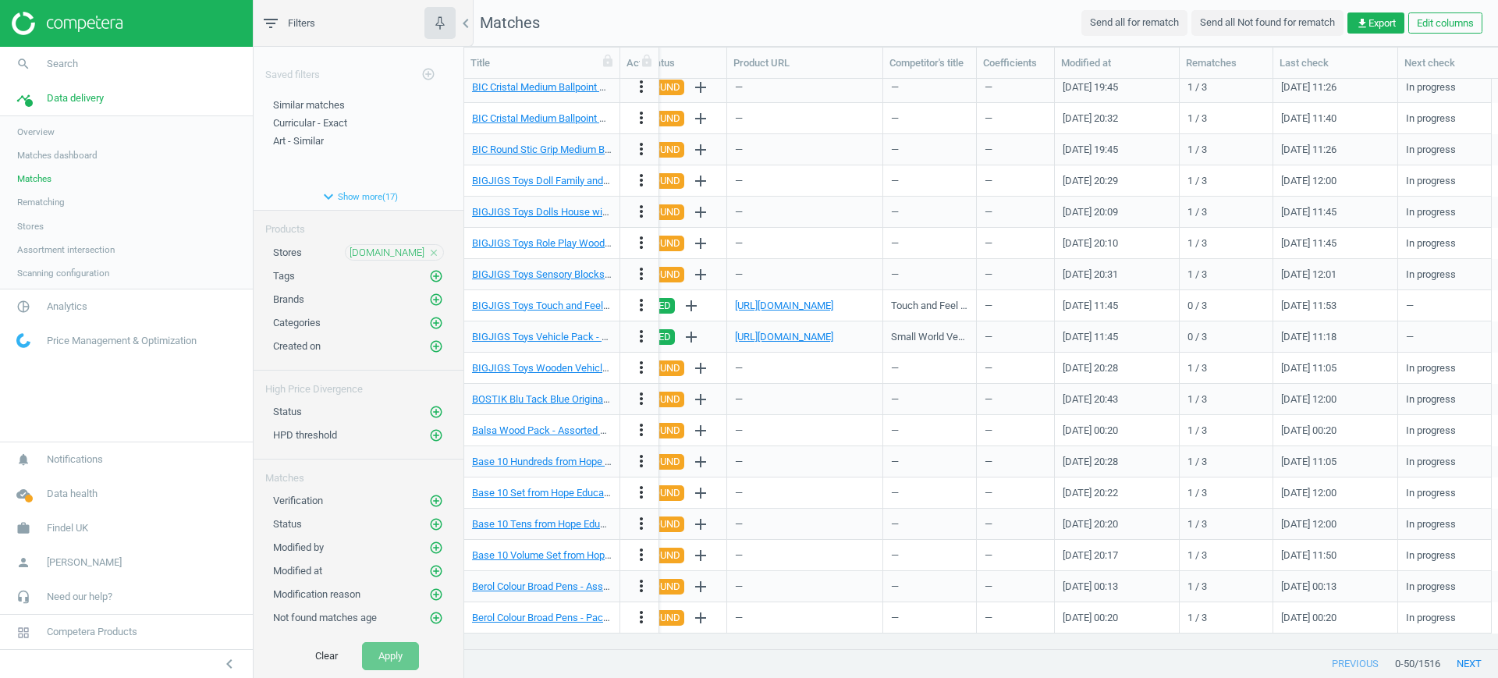
click at [41, 232] on link "Stores" at bounding box center [126, 226] width 253 height 23
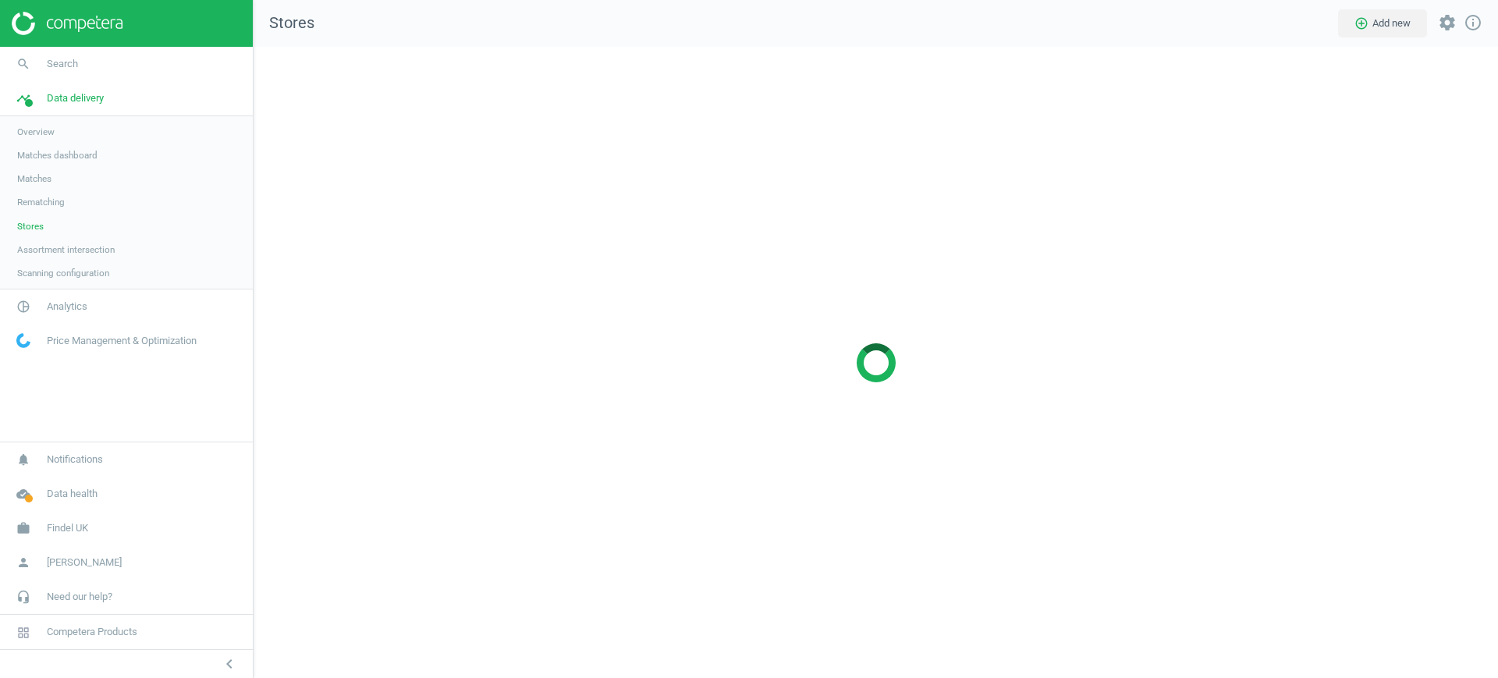
scroll to position [662, 1275]
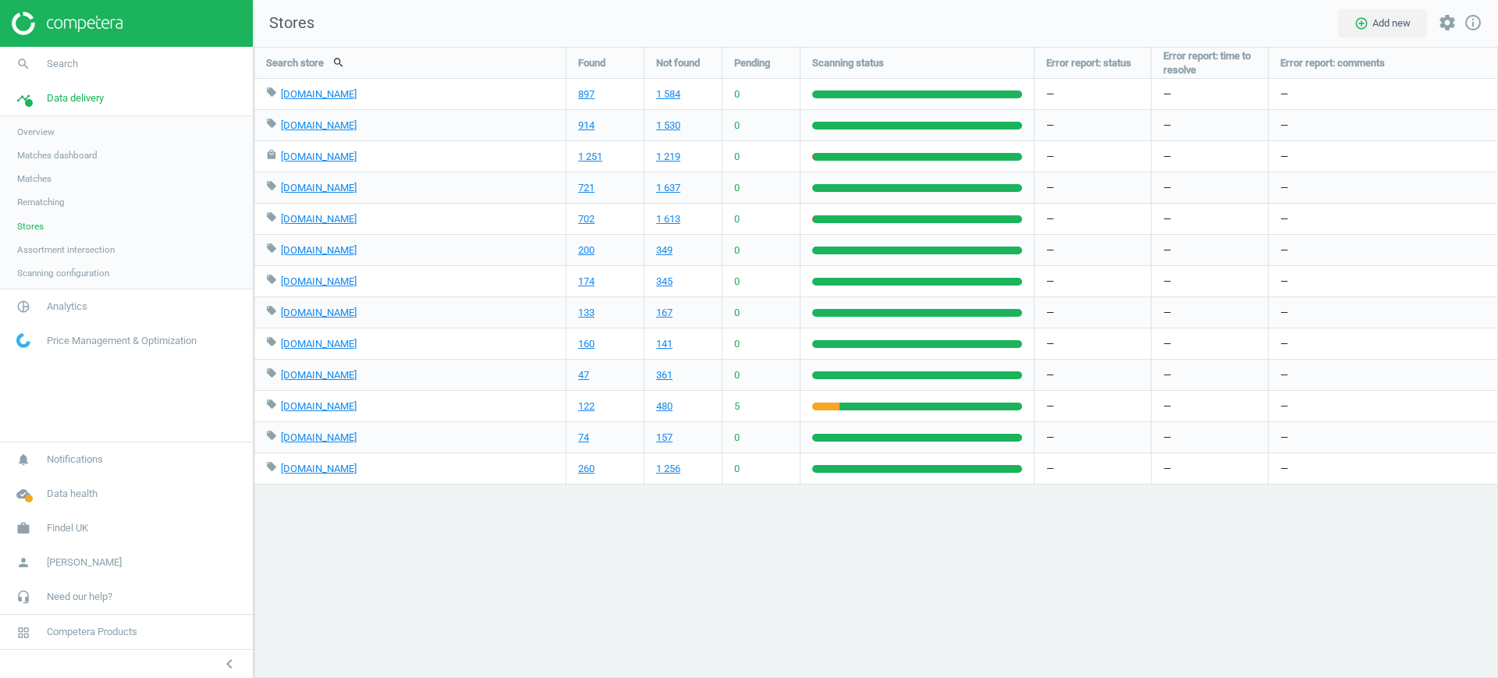
click at [20, 175] on span "Matches" at bounding box center [34, 178] width 34 height 12
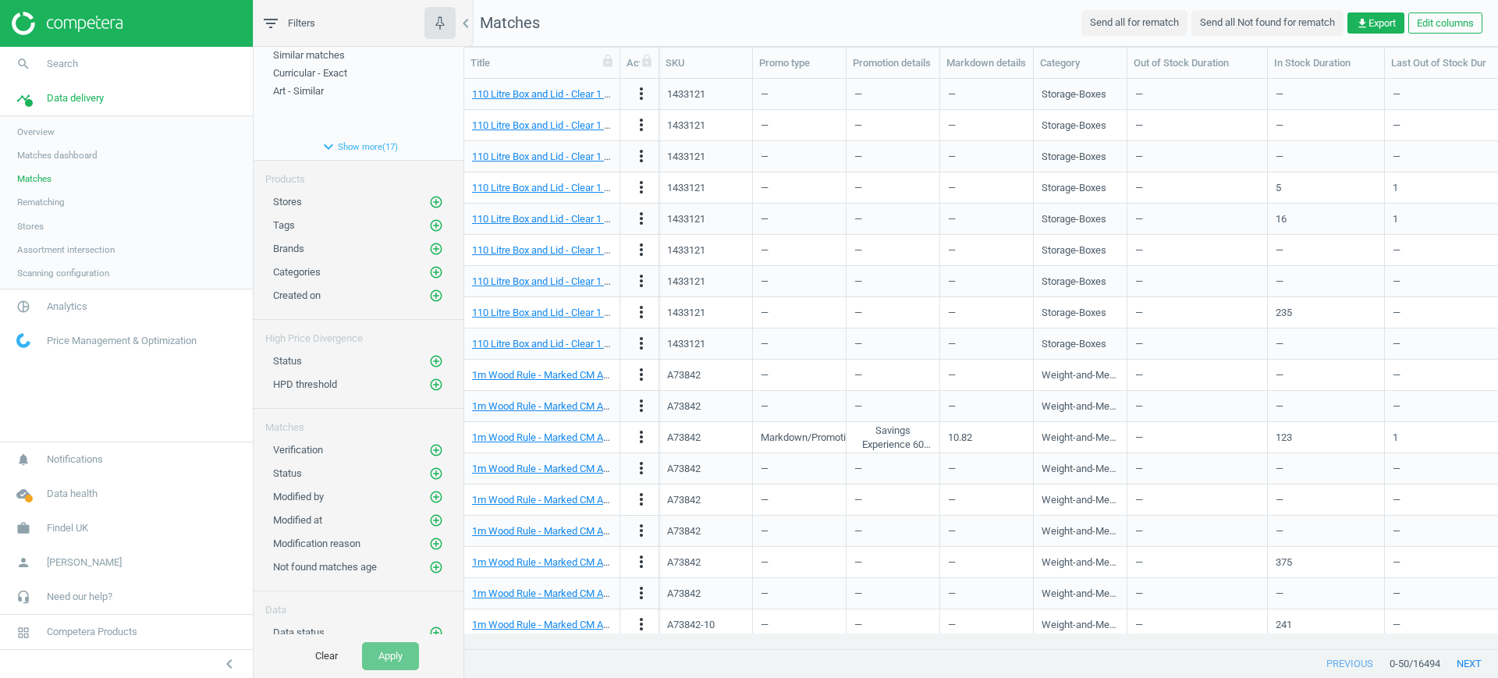
scroll to position [79, 0]
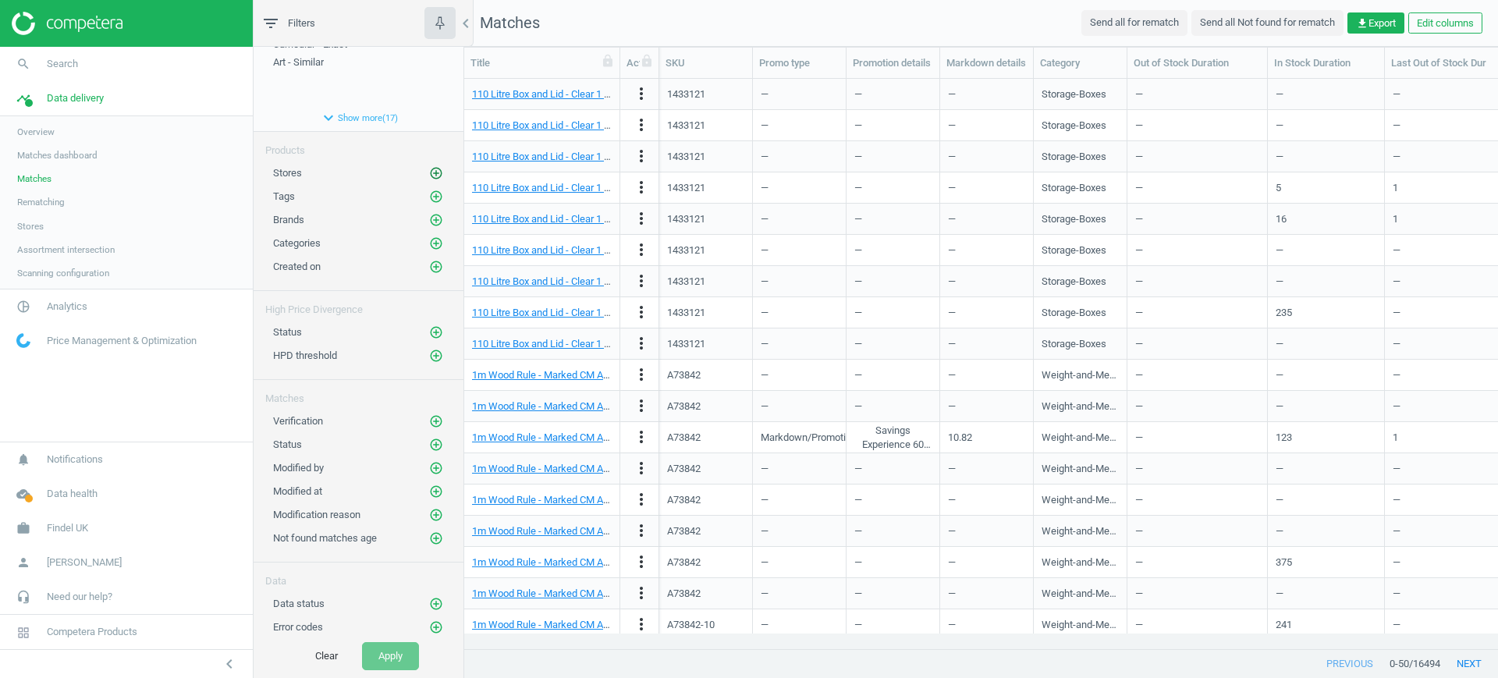
click at [429, 176] on icon "add_circle_outline" at bounding box center [436, 173] width 14 height 14
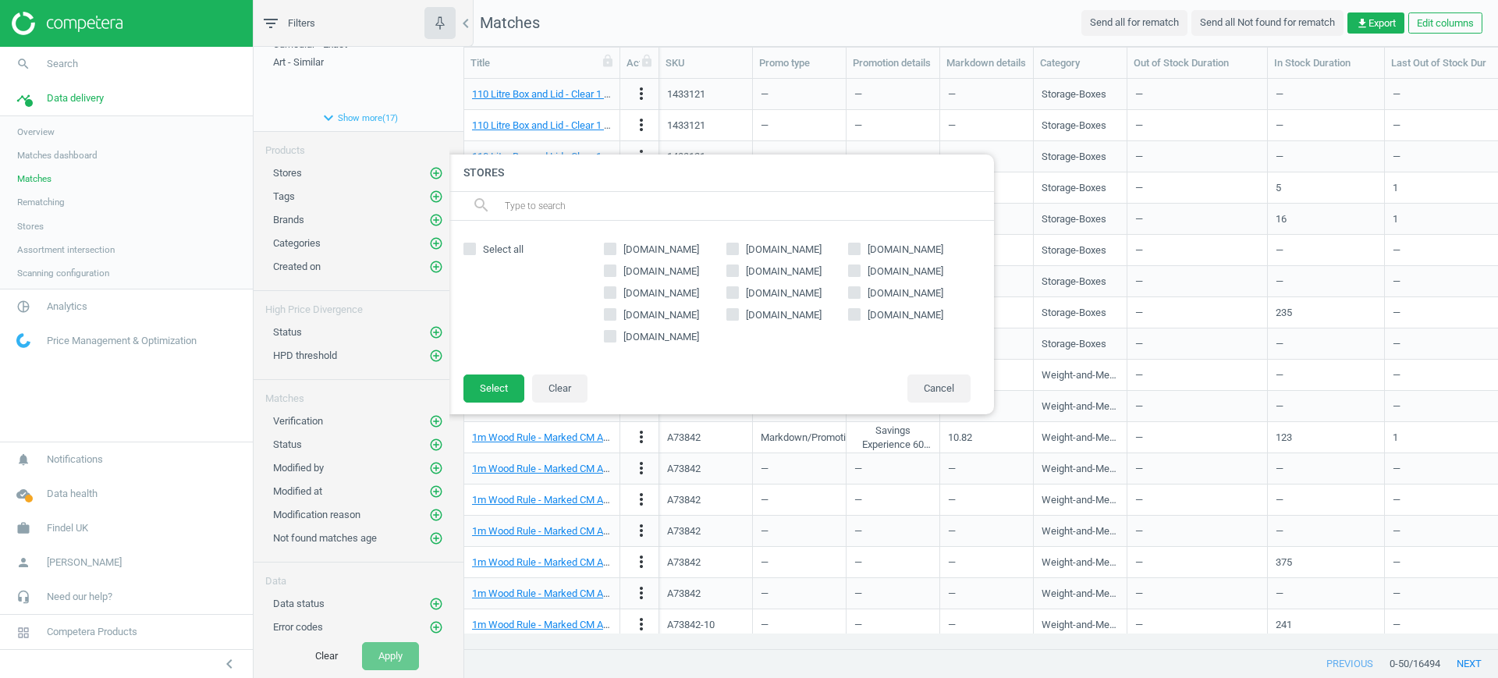
click at [770, 317] on span "lyreco.com" at bounding box center [784, 315] width 82 height 14
click at [737, 317] on input "lyreco.com" at bounding box center [732, 314] width 10 height 10
checkbox input "true"
click at [481, 379] on button "Select" at bounding box center [494, 389] width 61 height 28
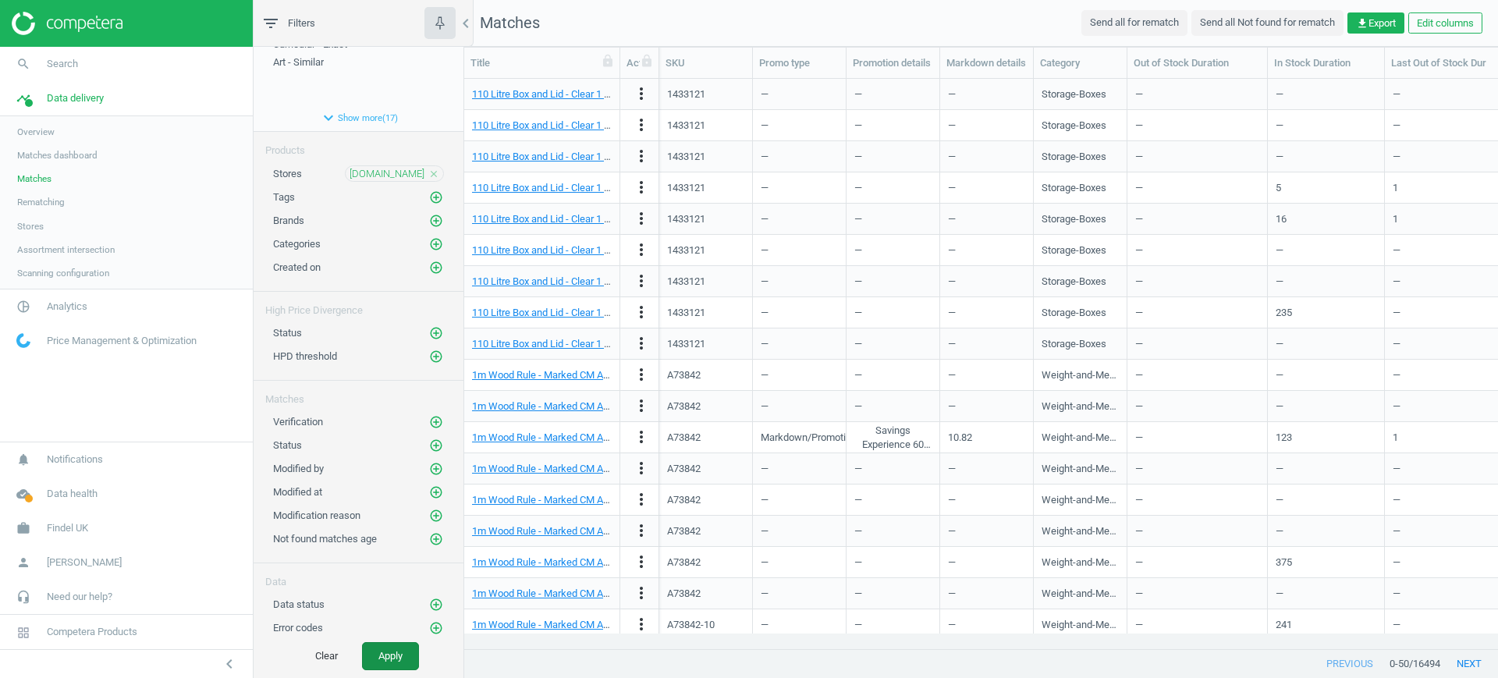
click at [406, 654] on button "Apply" at bounding box center [390, 656] width 57 height 28
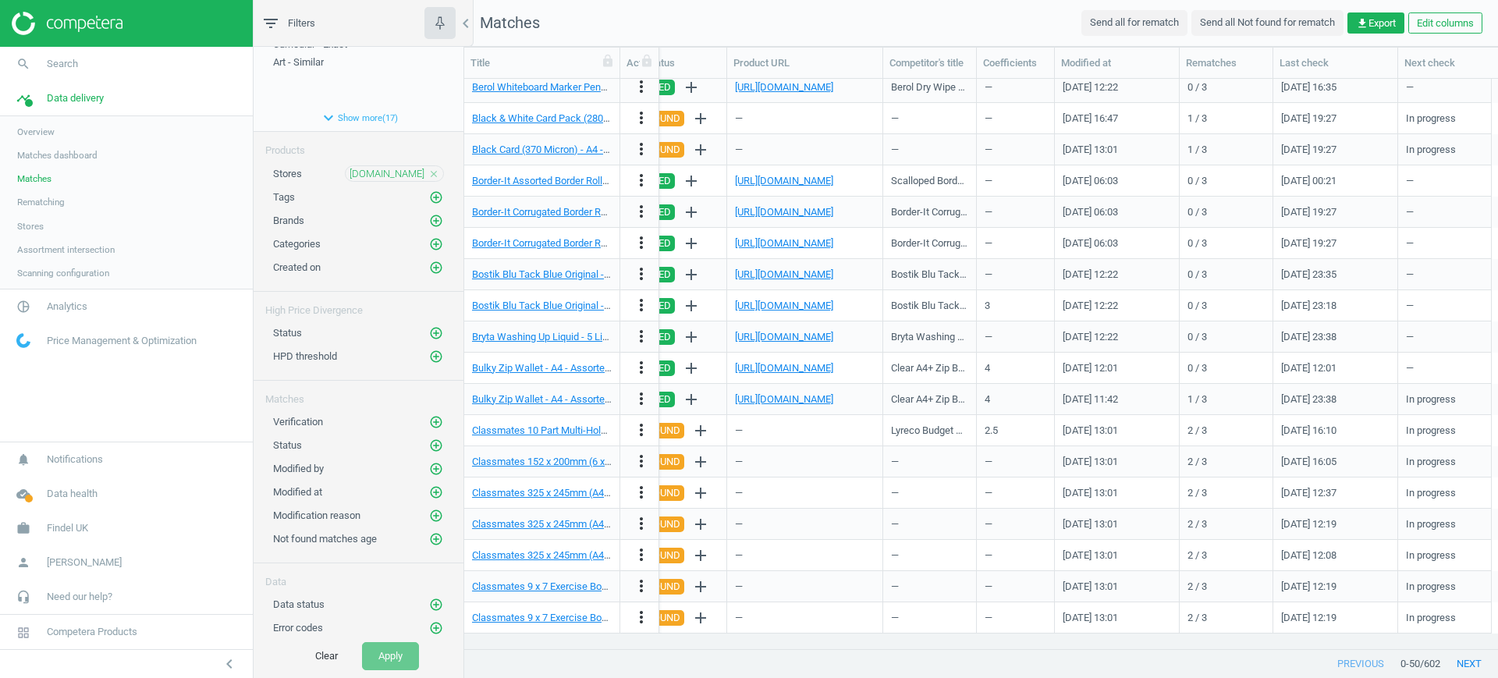
scroll to position [1006, 0]
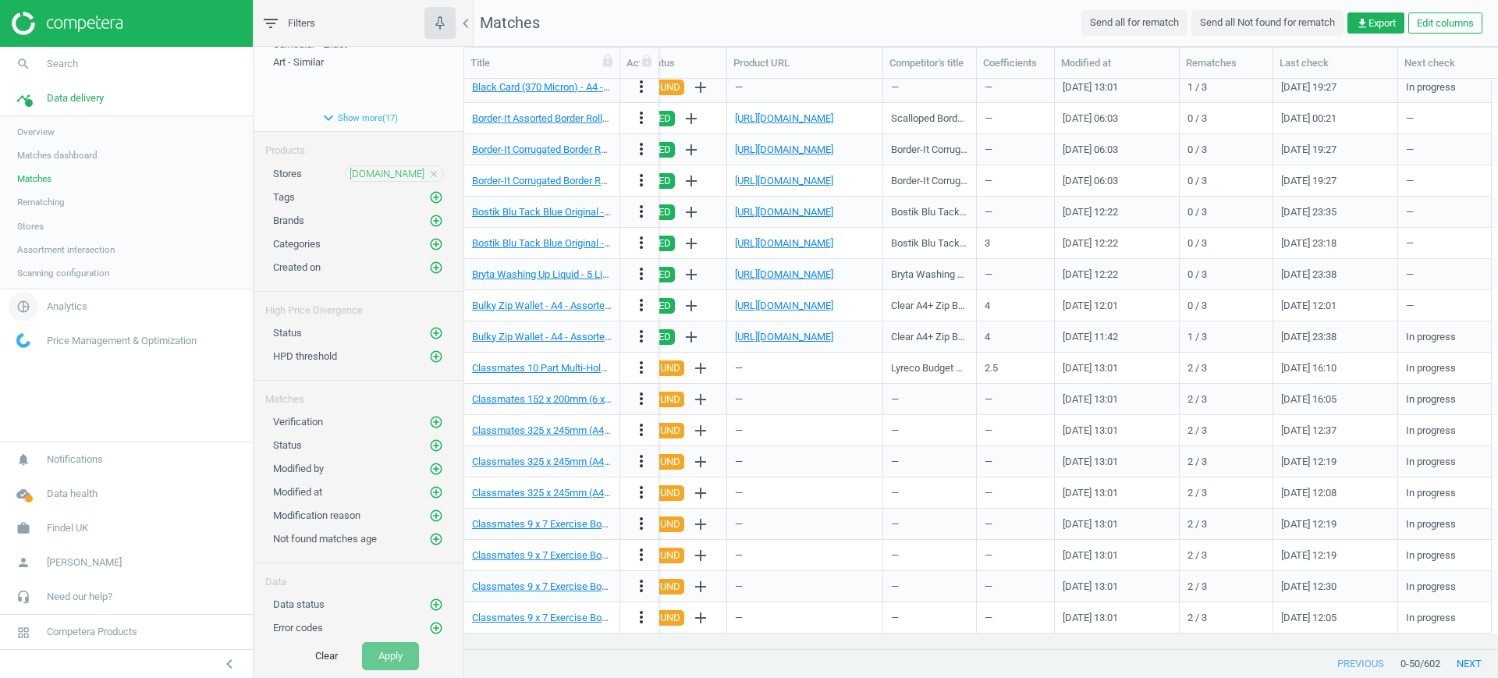
drag, startPoint x: 30, startPoint y: 297, endPoint x: 41, endPoint y: 307, distance: 14.3
click at [34, 300] on icon "pie_chart_outlined" at bounding box center [24, 307] width 30 height 30
click at [43, 182] on link "Products" at bounding box center [126, 189] width 253 height 23
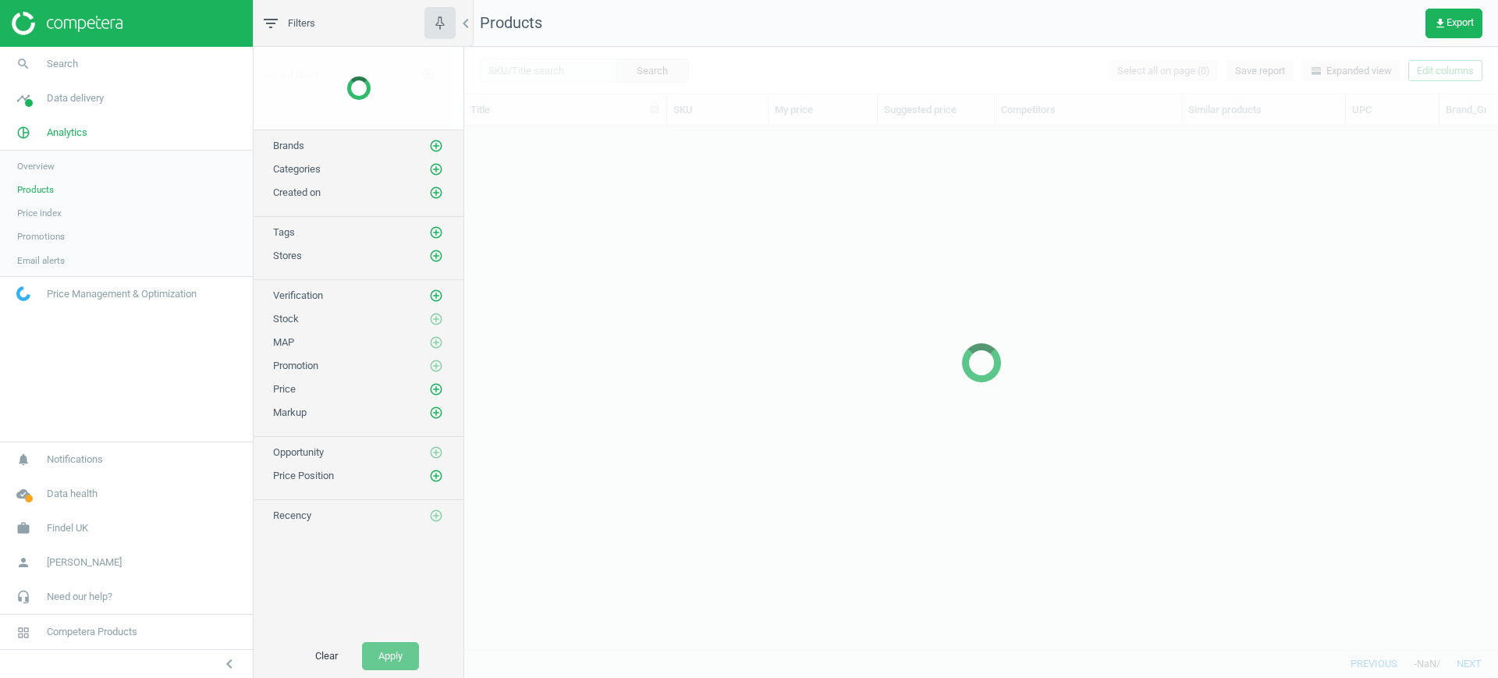
scroll to position [493, 1019]
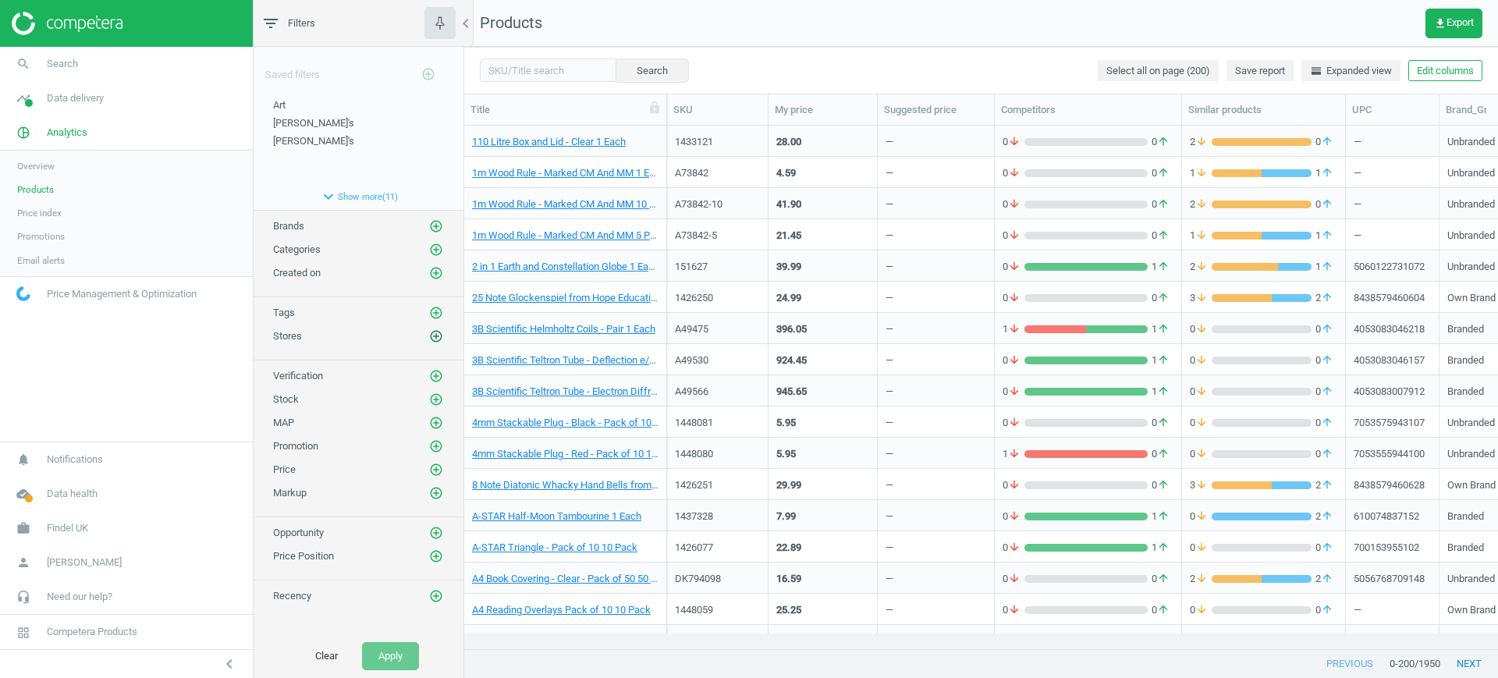
click at [435, 333] on icon "add_circle_outline" at bounding box center [436, 336] width 14 height 14
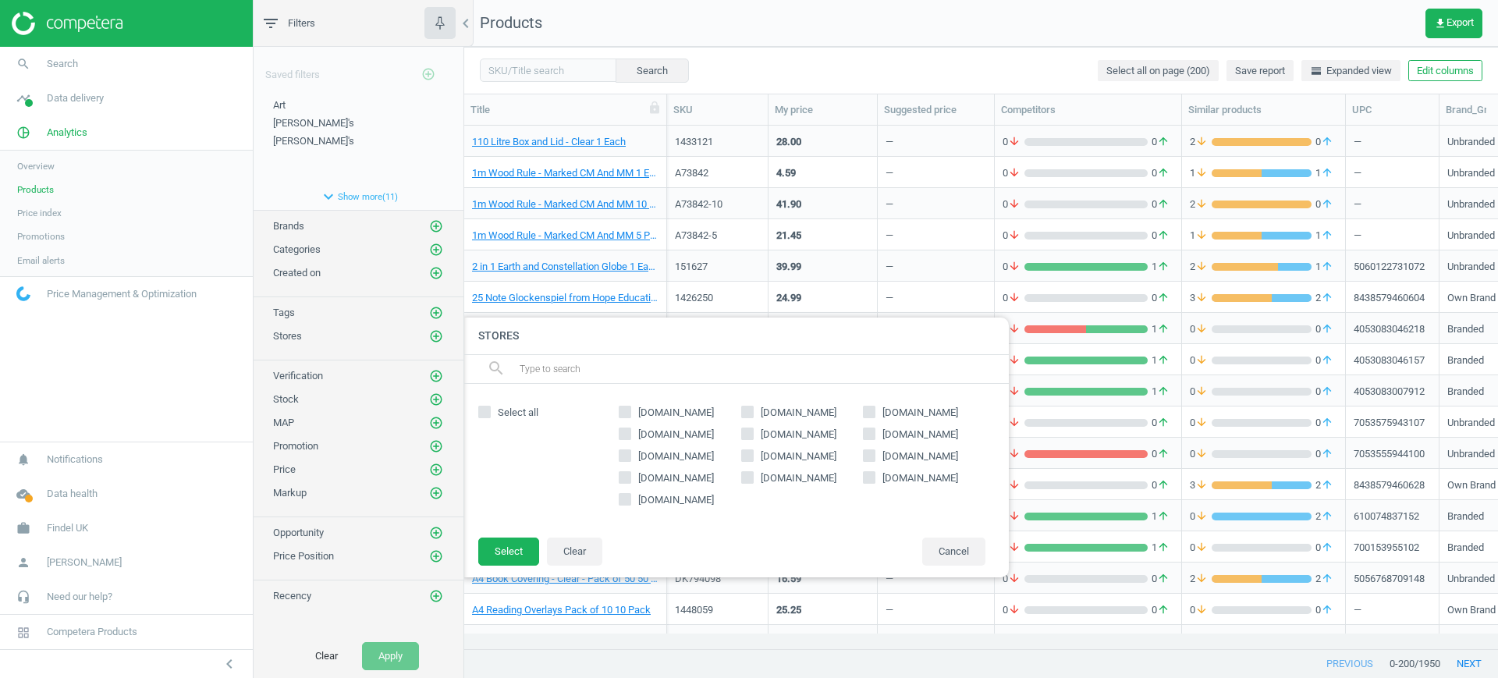
click at [782, 169] on div at bounding box center [1213, 339] width 1498 height 678
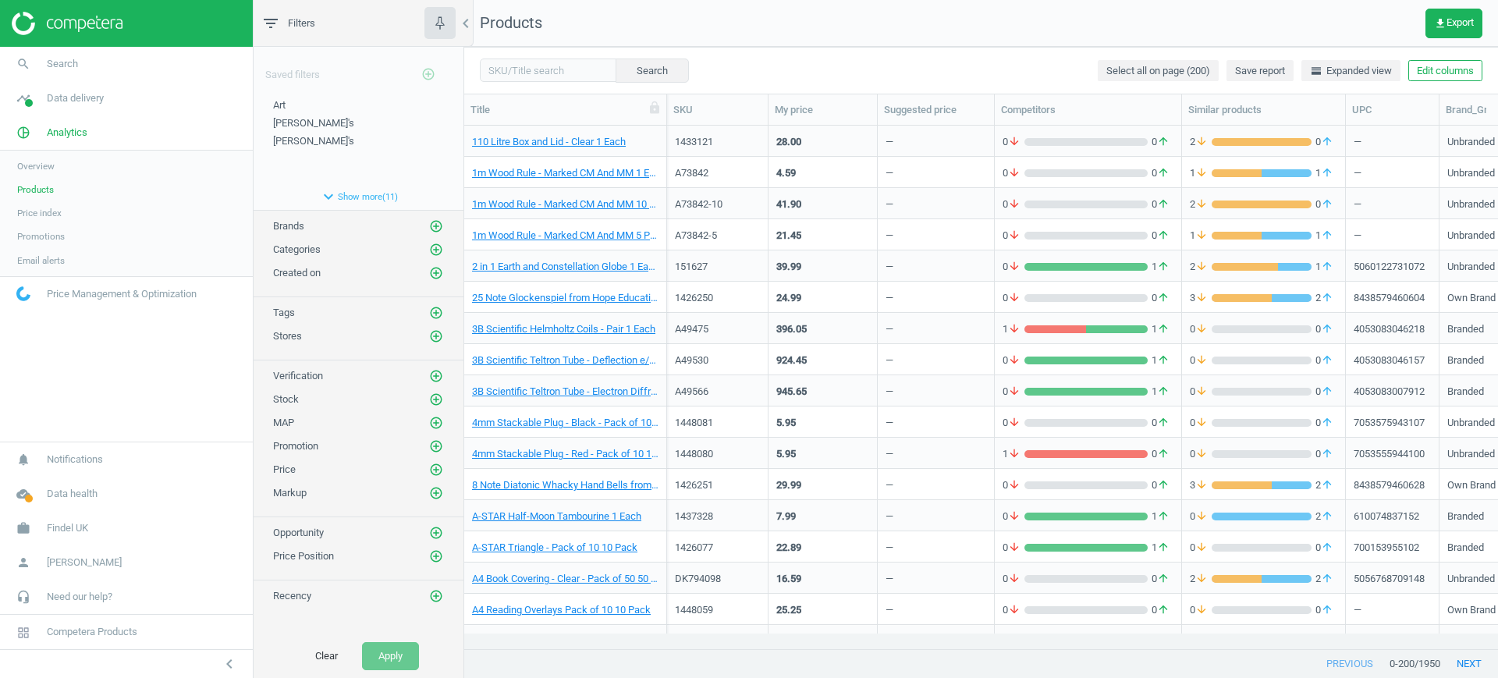
click at [769, 147] on div "28.00" at bounding box center [823, 141] width 109 height 31
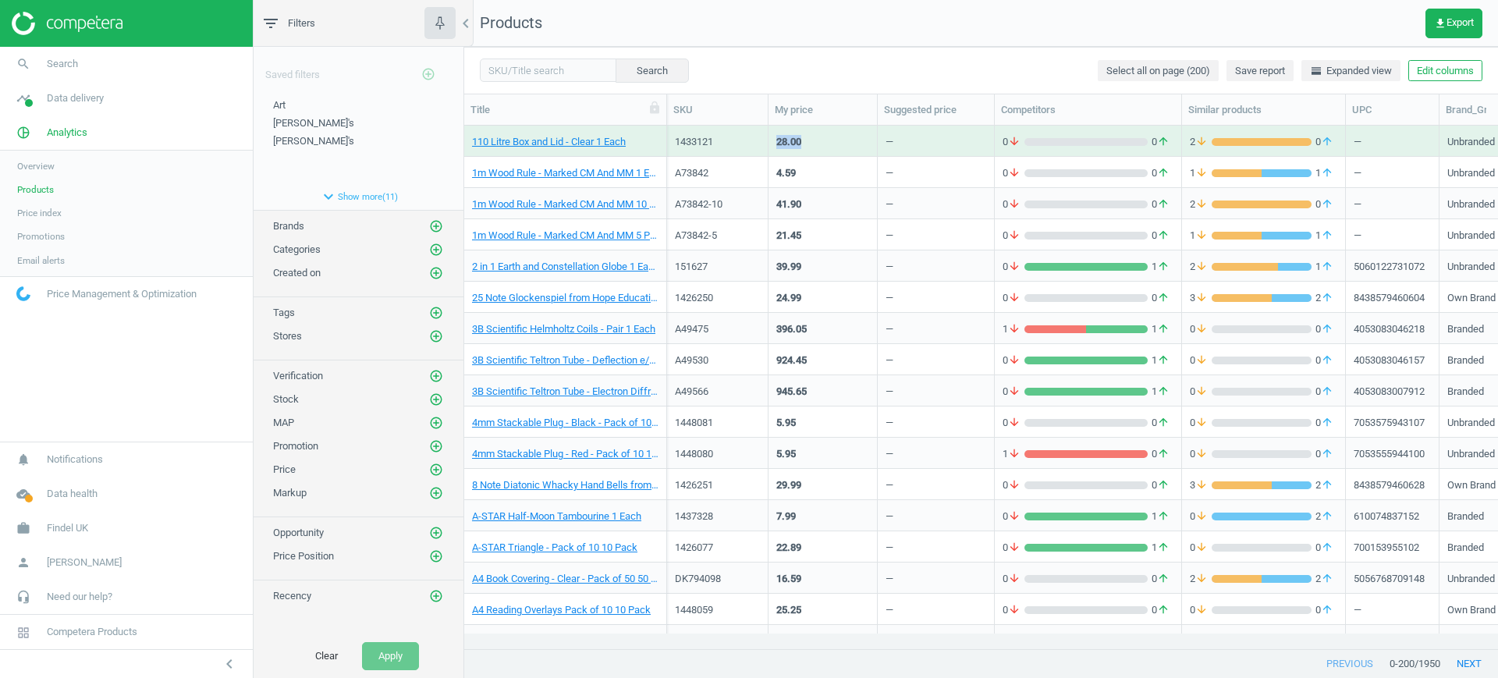
click at [769, 147] on div "28.00" at bounding box center [823, 141] width 109 height 31
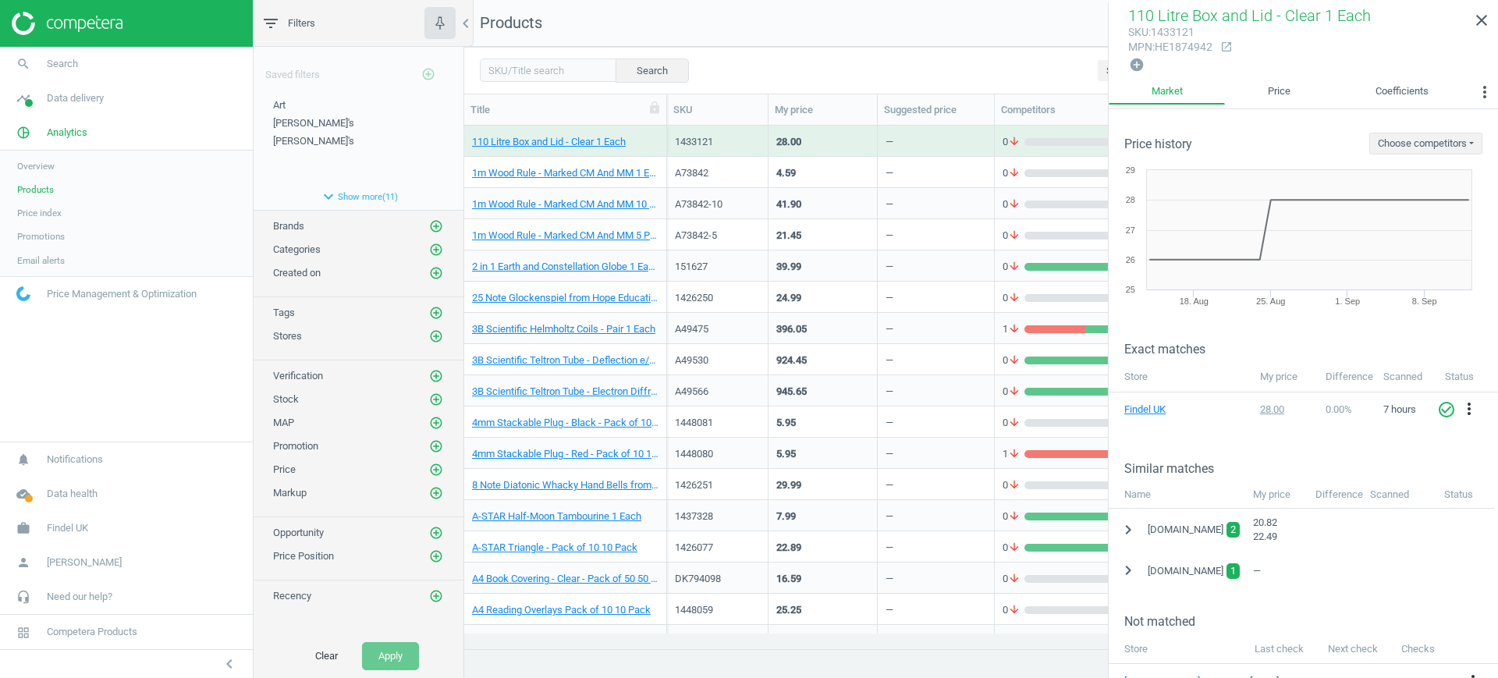
click at [807, 191] on div "41.90" at bounding box center [823, 203] width 93 height 27
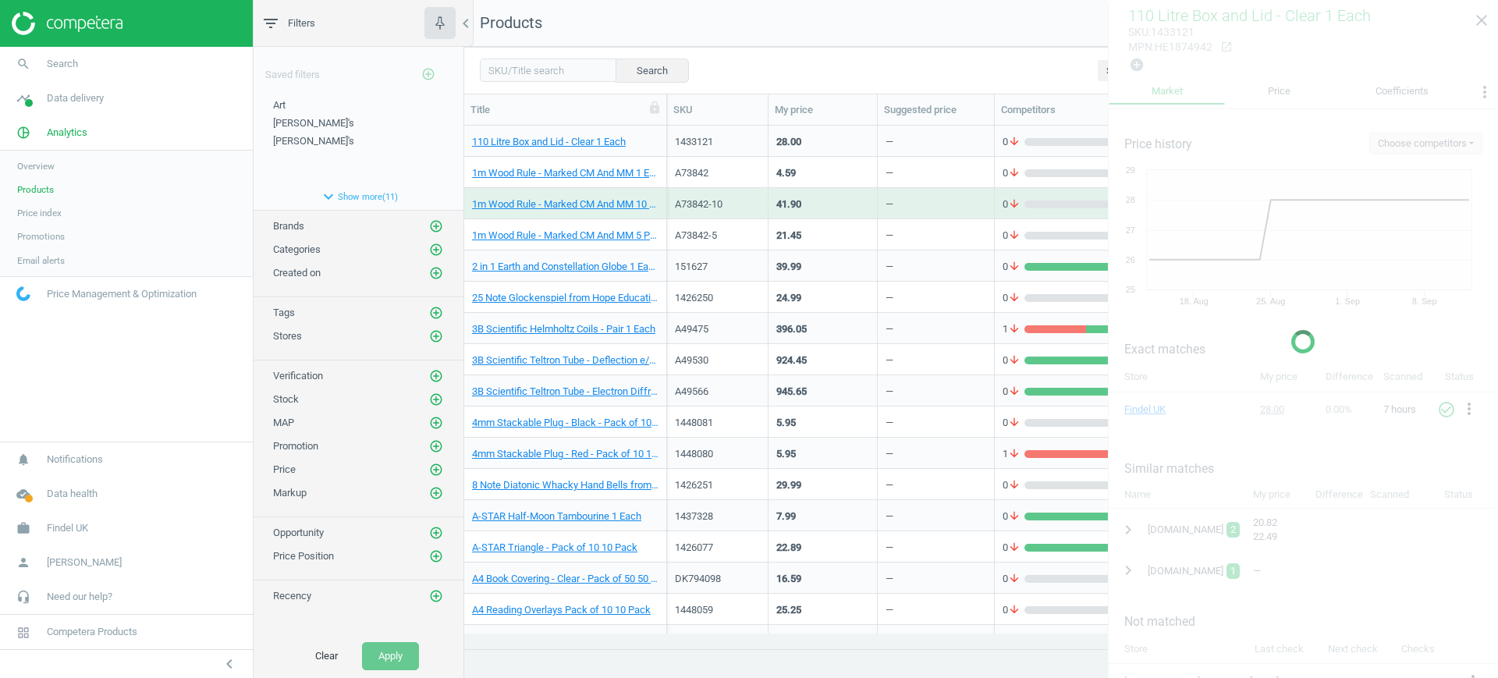
click at [807, 191] on div "41.90" at bounding box center [823, 203] width 93 height 27
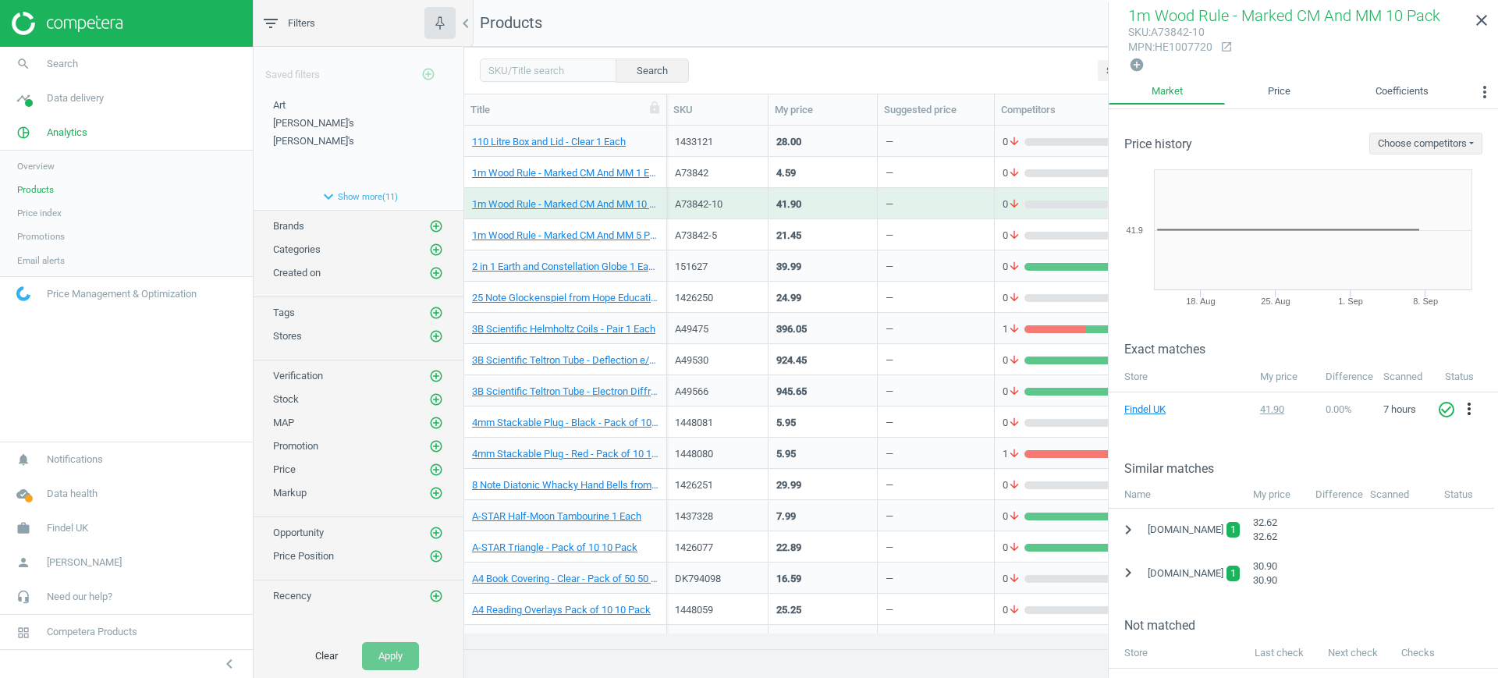
click at [806, 173] on div "4.59" at bounding box center [823, 171] width 93 height 27
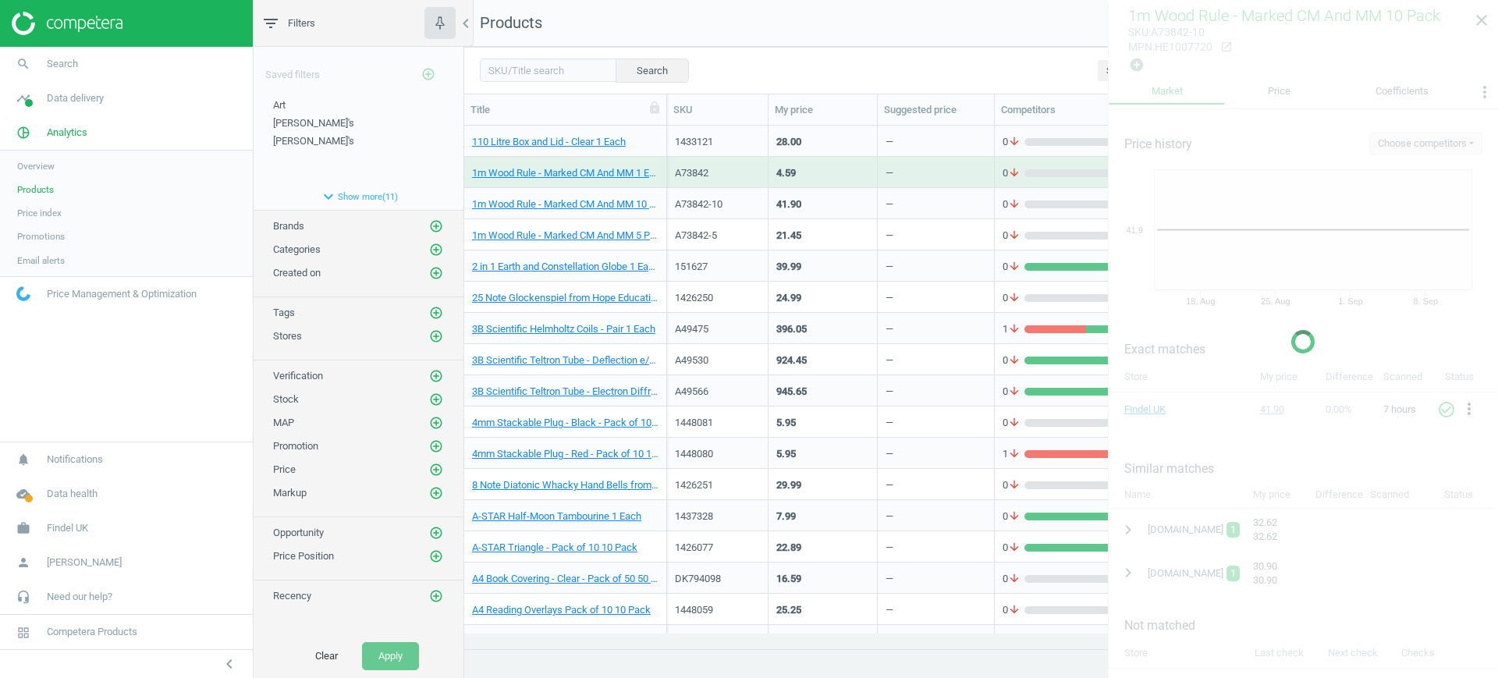
click at [806, 173] on div "4.59" at bounding box center [823, 171] width 93 height 27
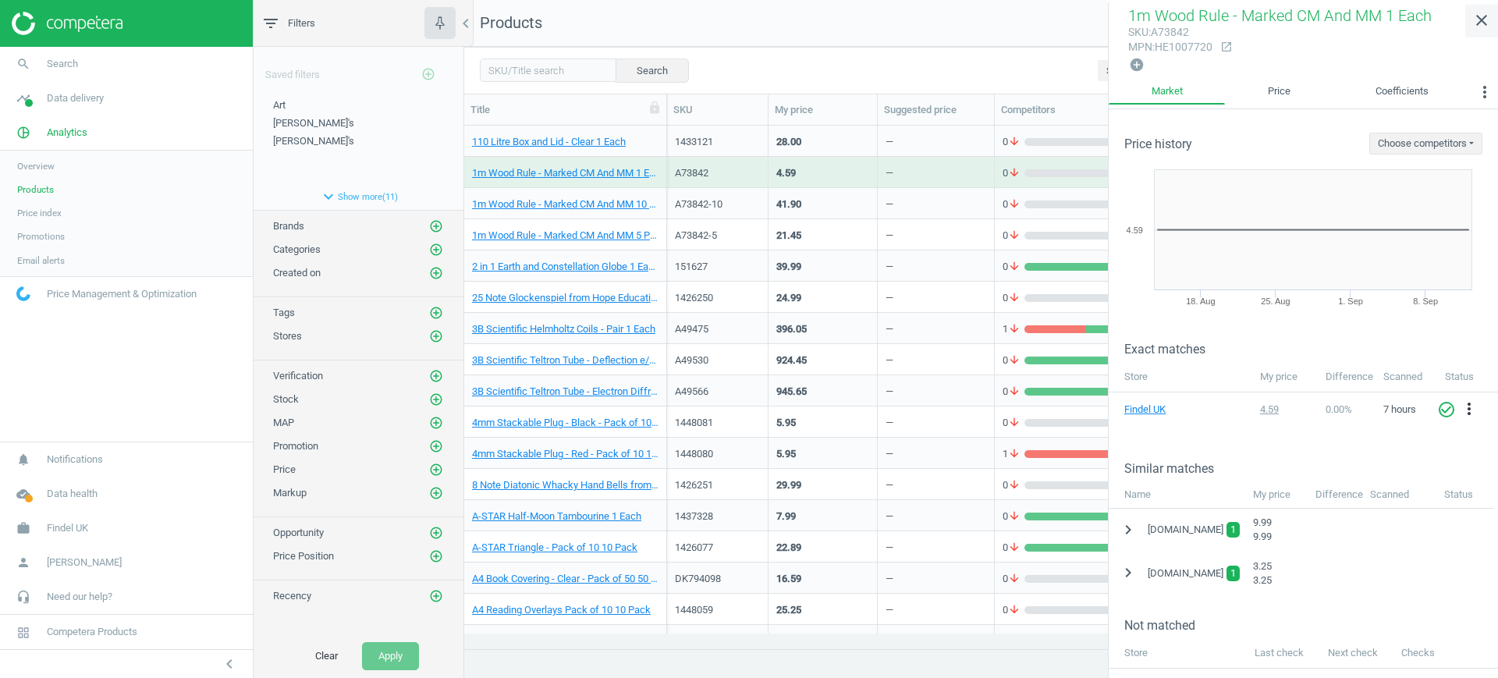
click at [1485, 12] on icon "close" at bounding box center [1482, 20] width 19 height 19
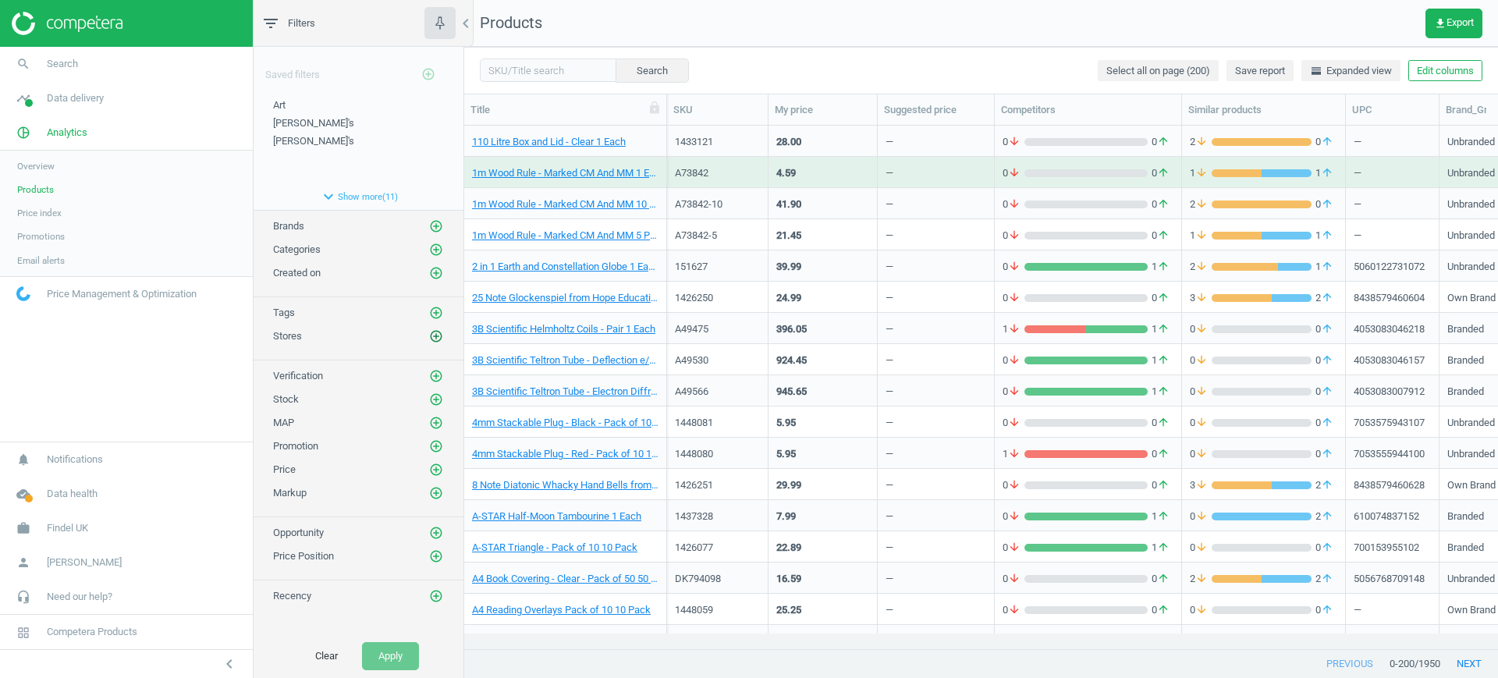
click at [436, 339] on icon "add_circle_outline" at bounding box center [436, 336] width 14 height 14
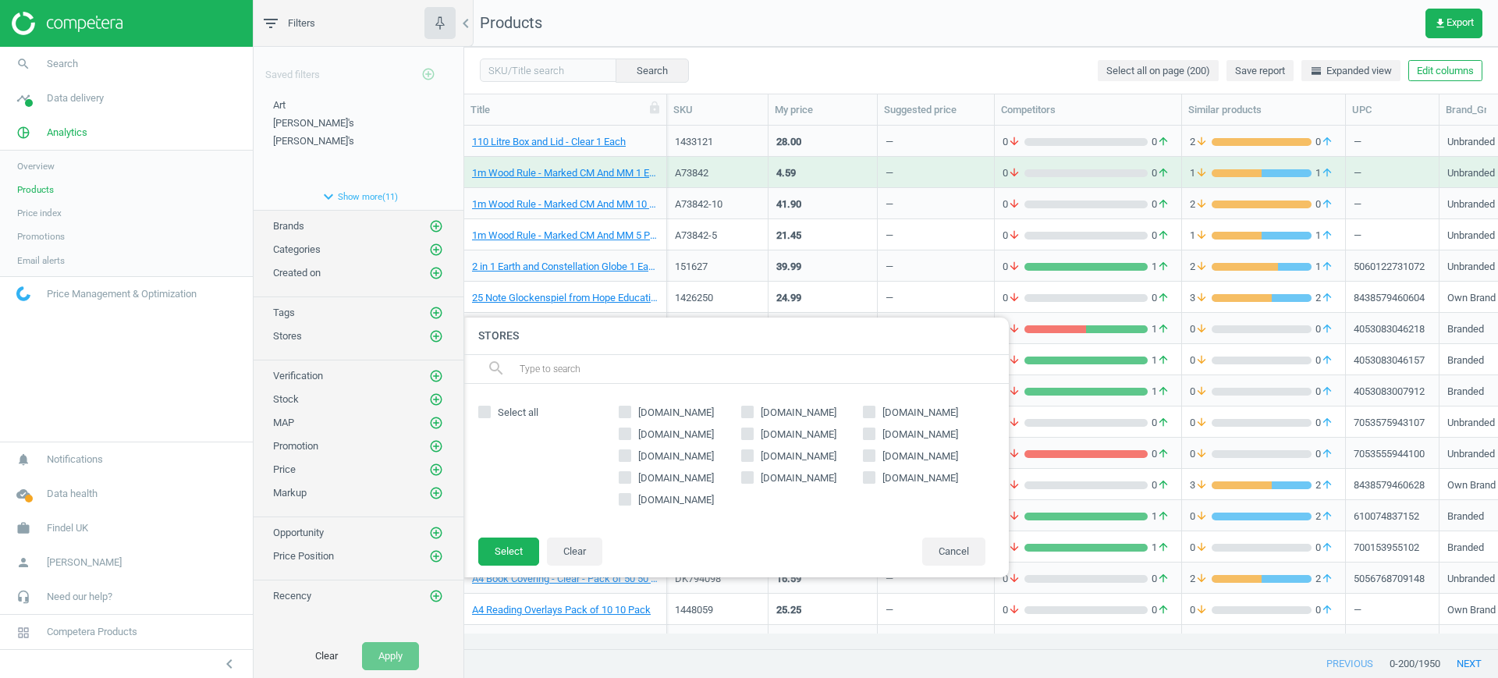
click at [767, 481] on span "lyreco.com" at bounding box center [799, 478] width 82 height 14
click at [752, 481] on input "lyreco.com" at bounding box center [747, 477] width 10 height 10
checkbox input "true"
click at [510, 542] on button "Select" at bounding box center [508, 552] width 61 height 28
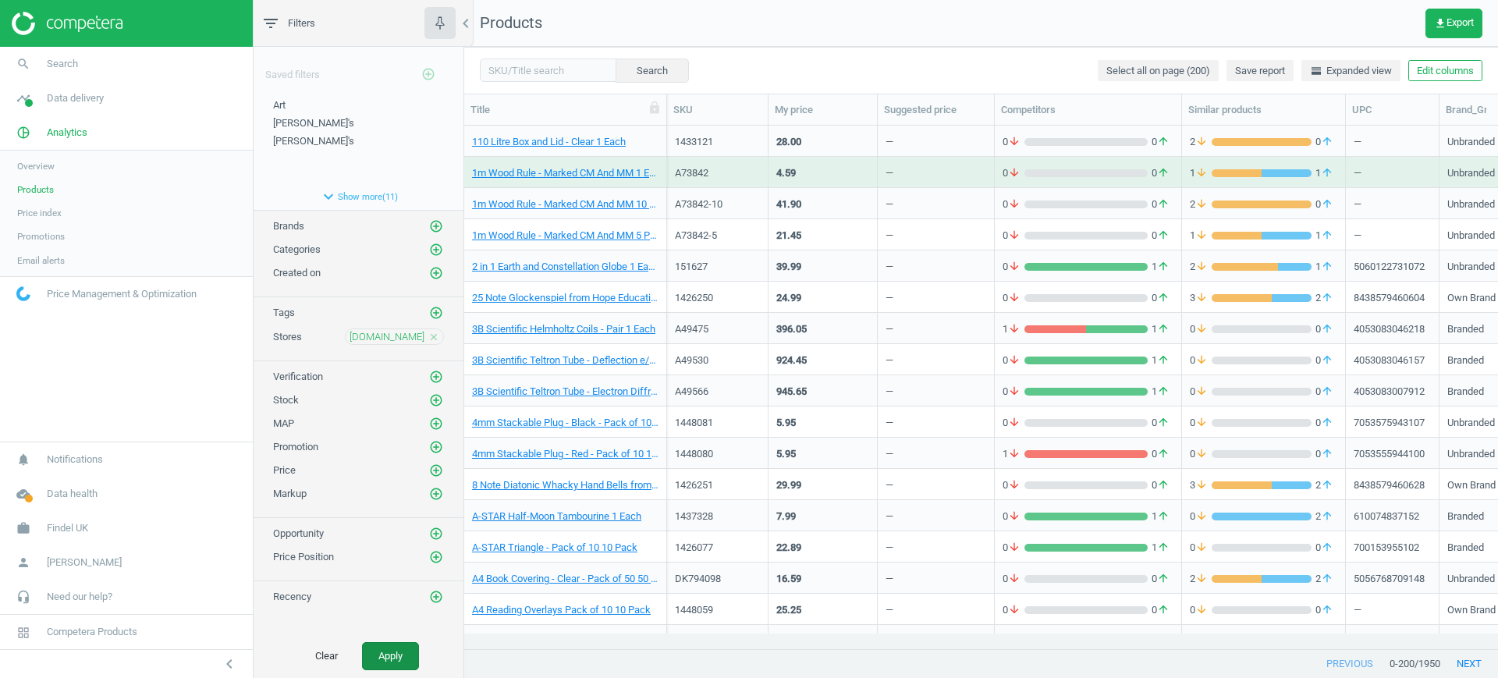
click at [382, 651] on button "Apply" at bounding box center [390, 656] width 57 height 28
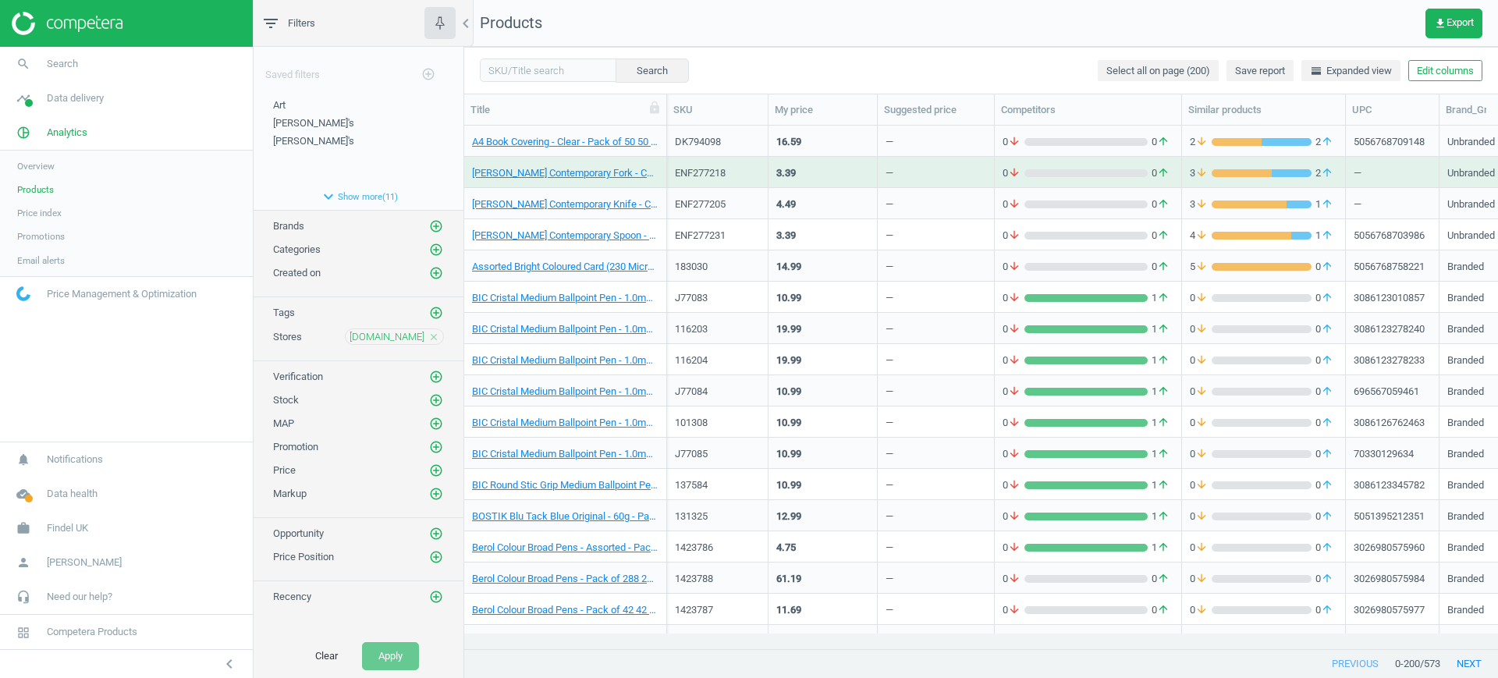
click at [898, 321] on div "—" at bounding box center [936, 328] width 101 height 27
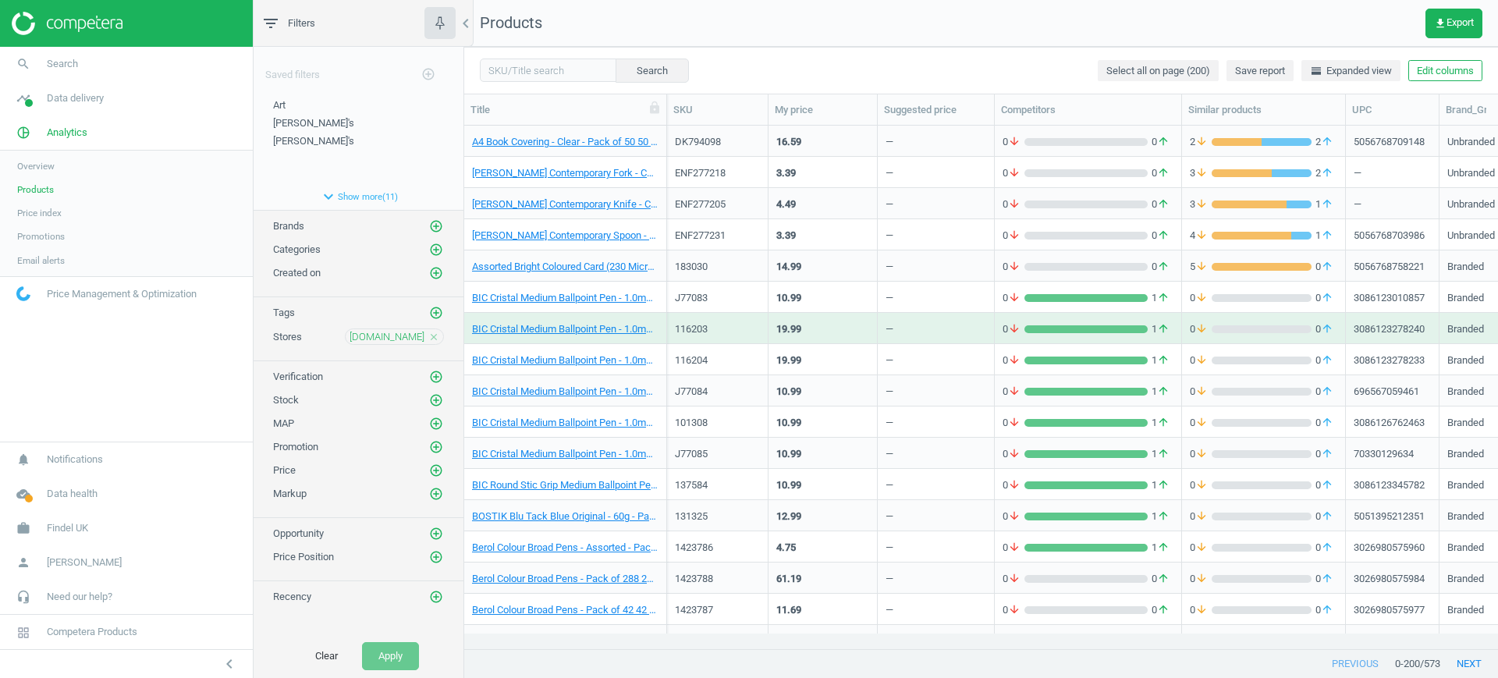
click at [898, 321] on div "—" at bounding box center [936, 328] width 101 height 27
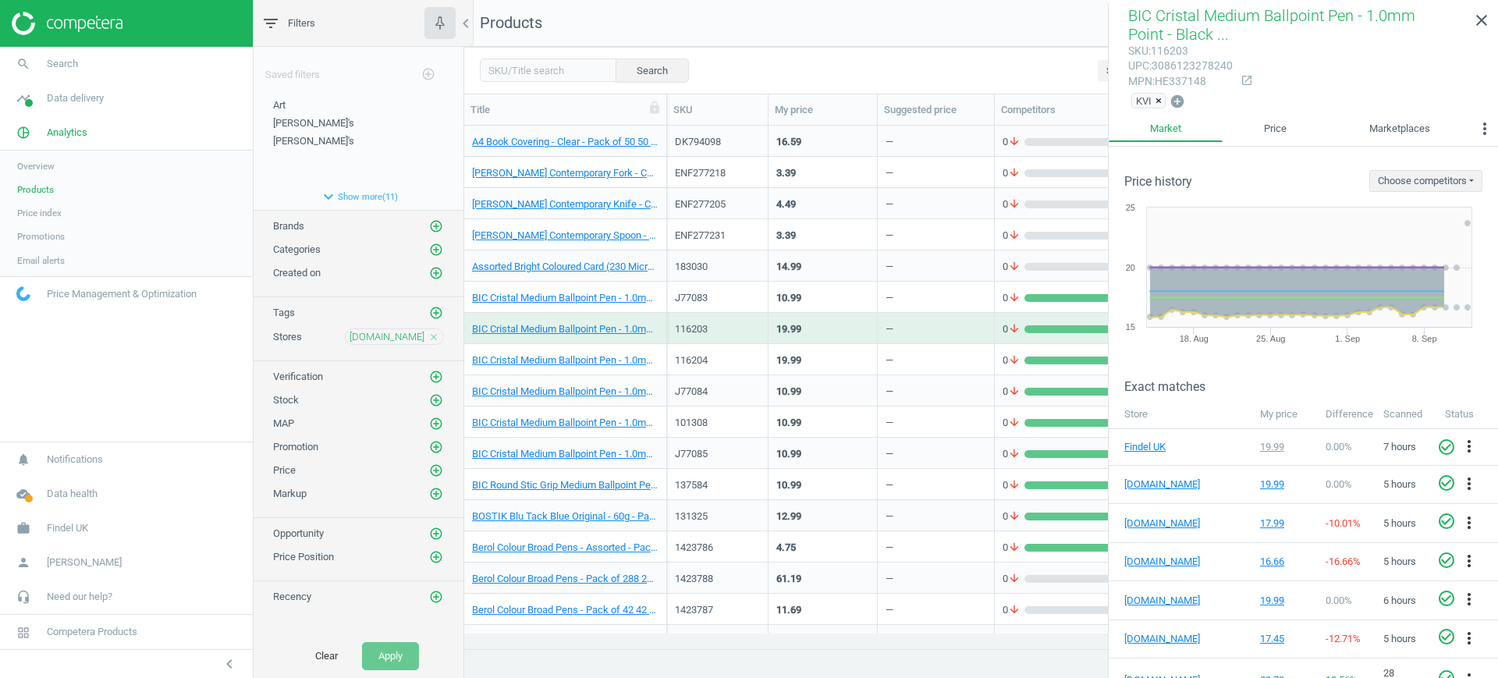
click at [885, 190] on div "—" at bounding box center [936, 203] width 117 height 31
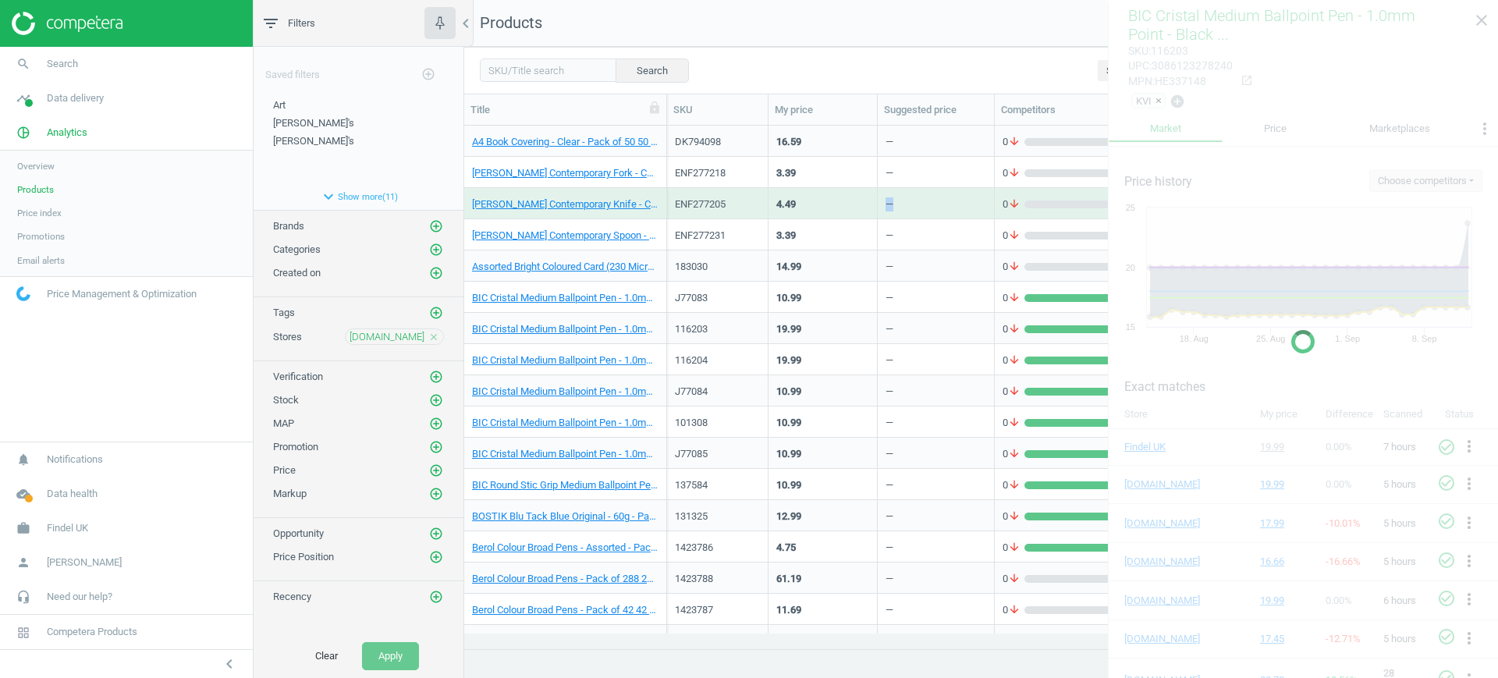
click at [885, 190] on div "—" at bounding box center [936, 203] width 117 height 31
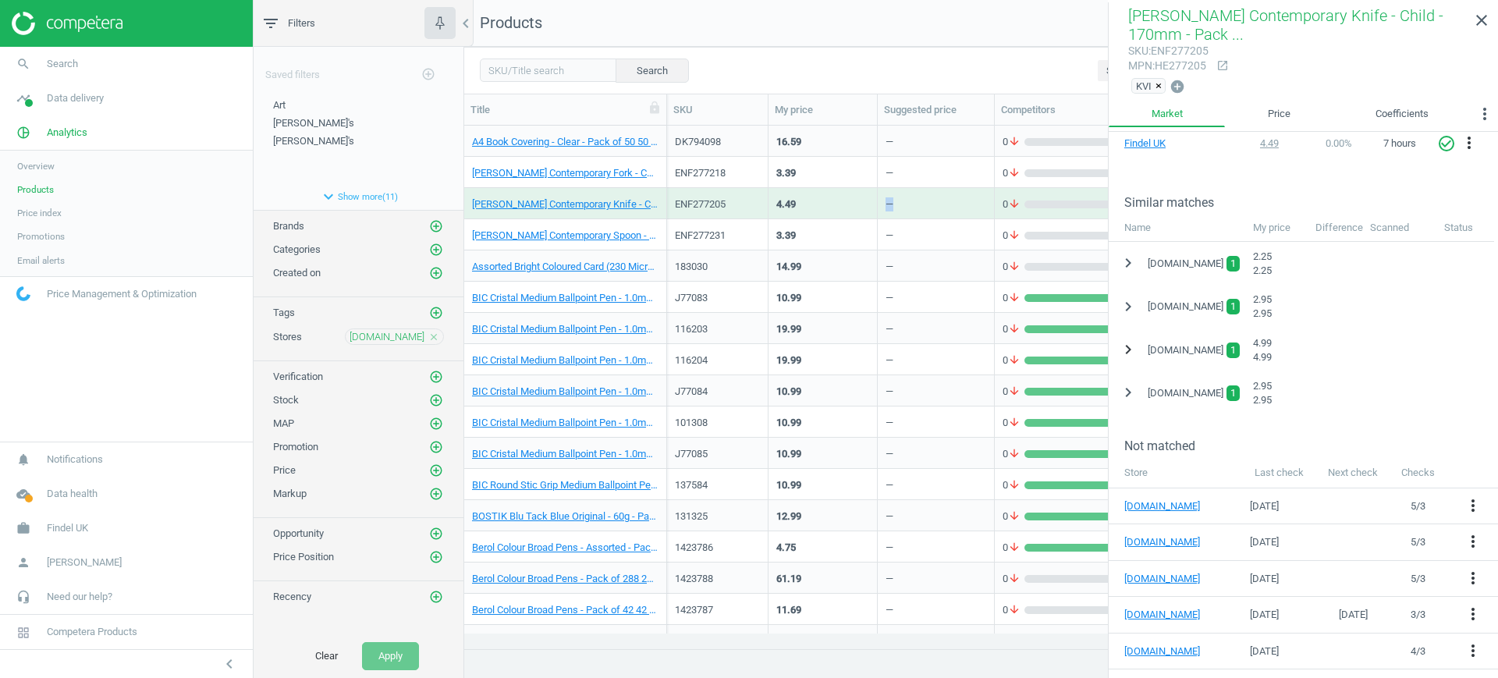
scroll to position [353, 0]
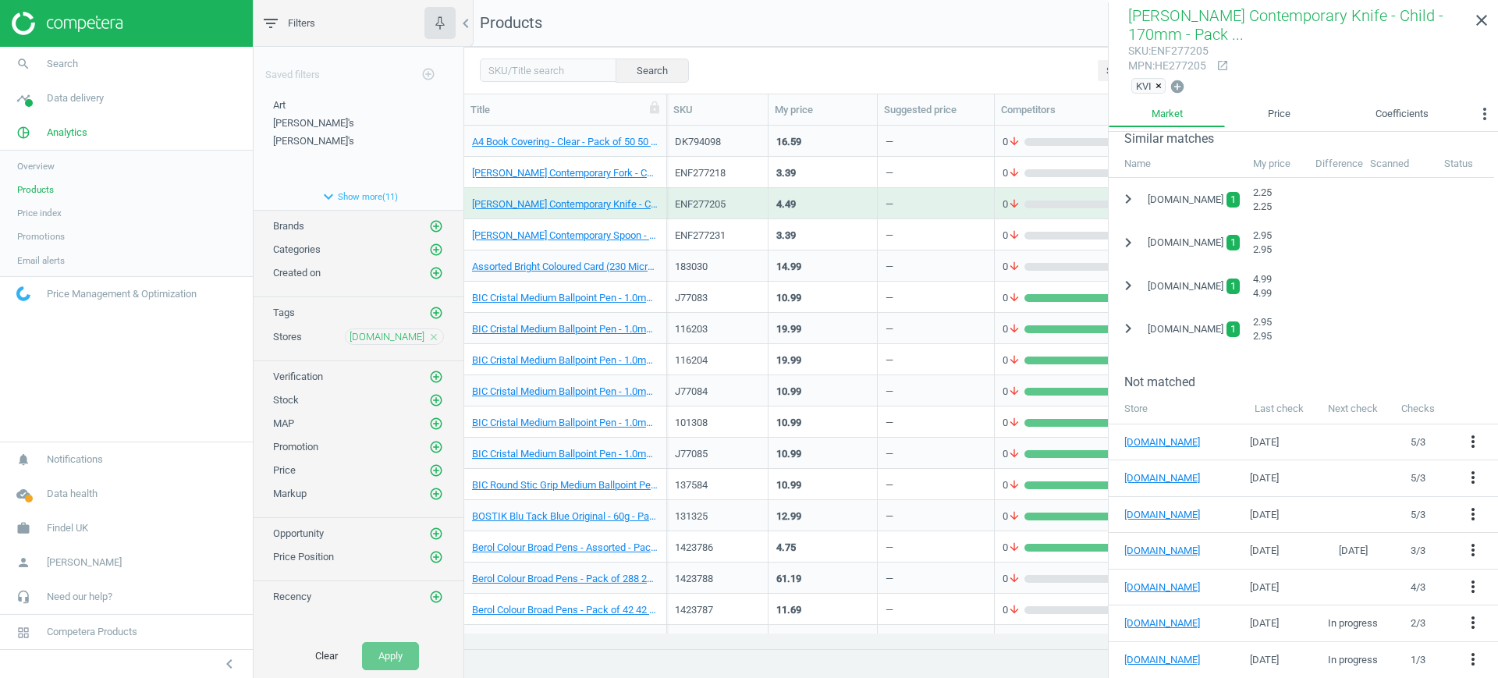
click at [940, 277] on div "—" at bounding box center [936, 265] width 101 height 27
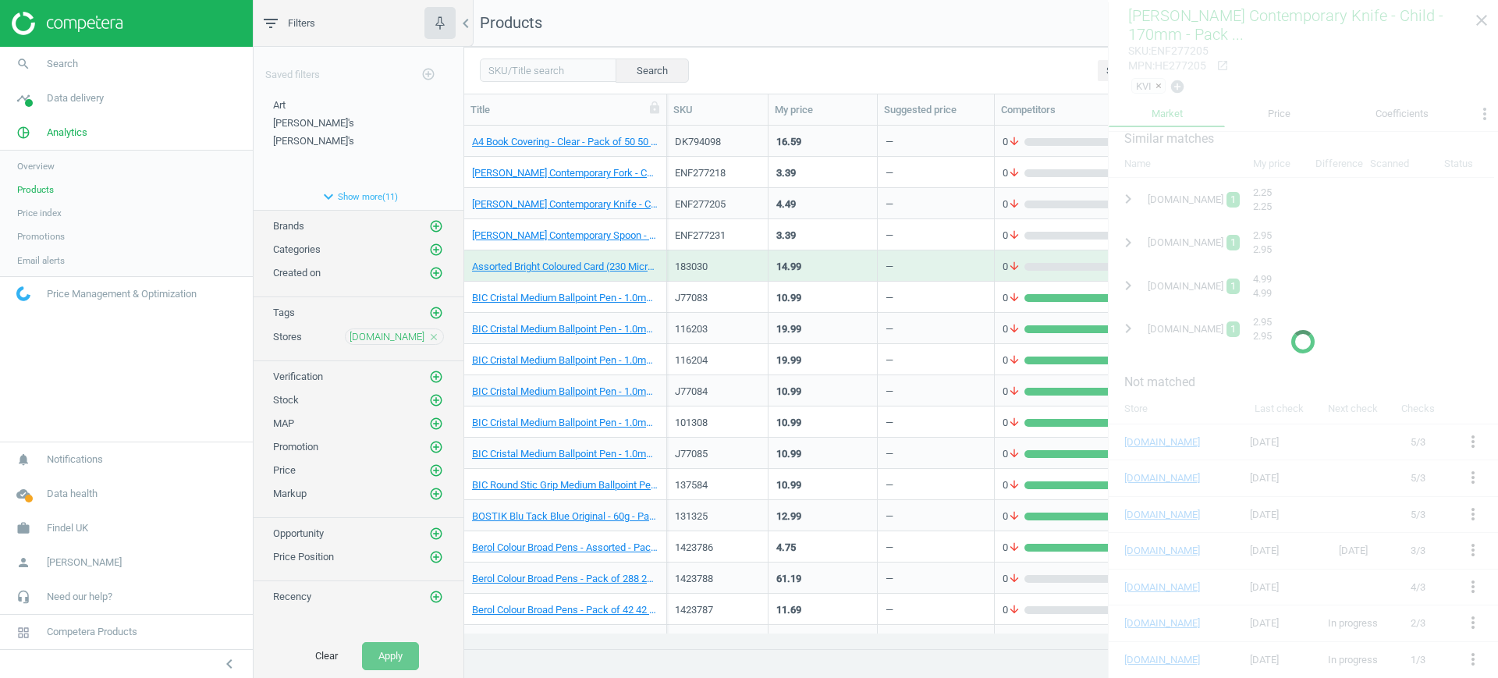
click at [940, 277] on div "—" at bounding box center [936, 265] width 101 height 27
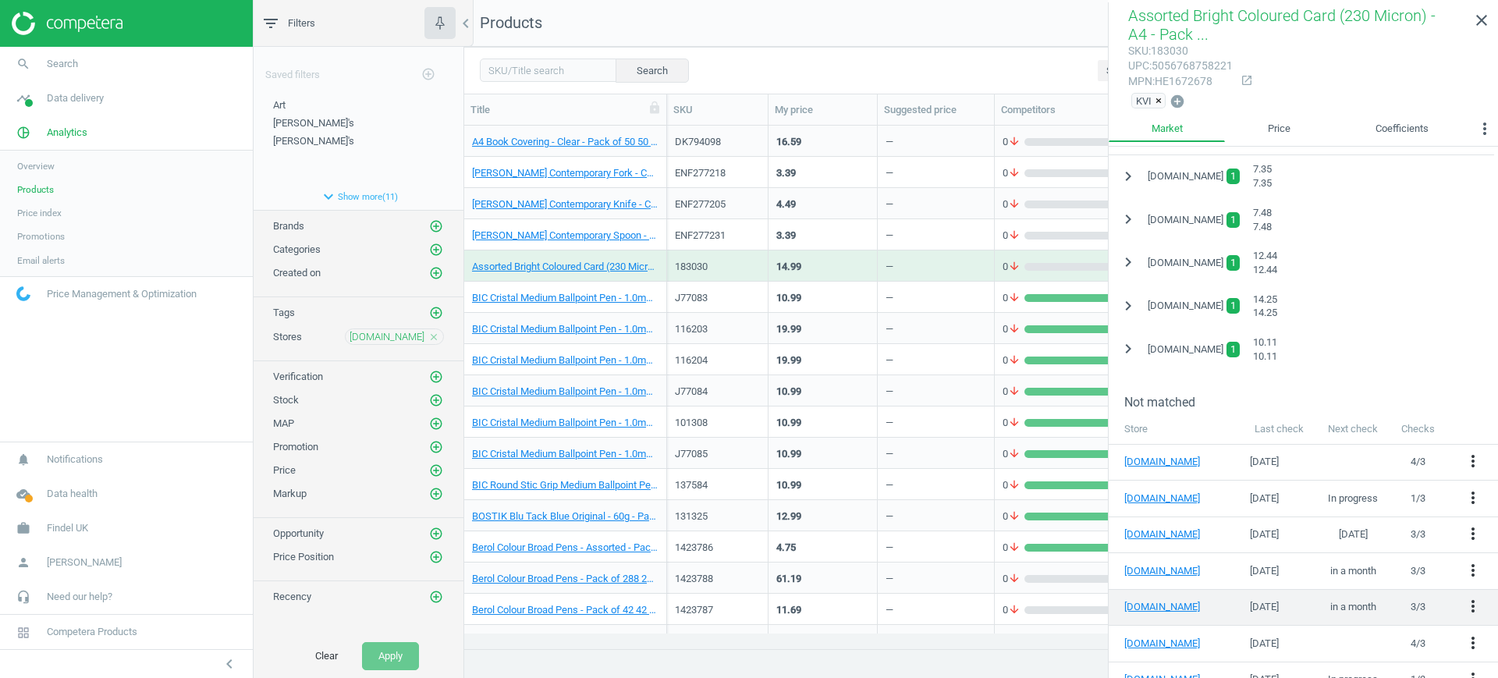
scroll to position [411, 0]
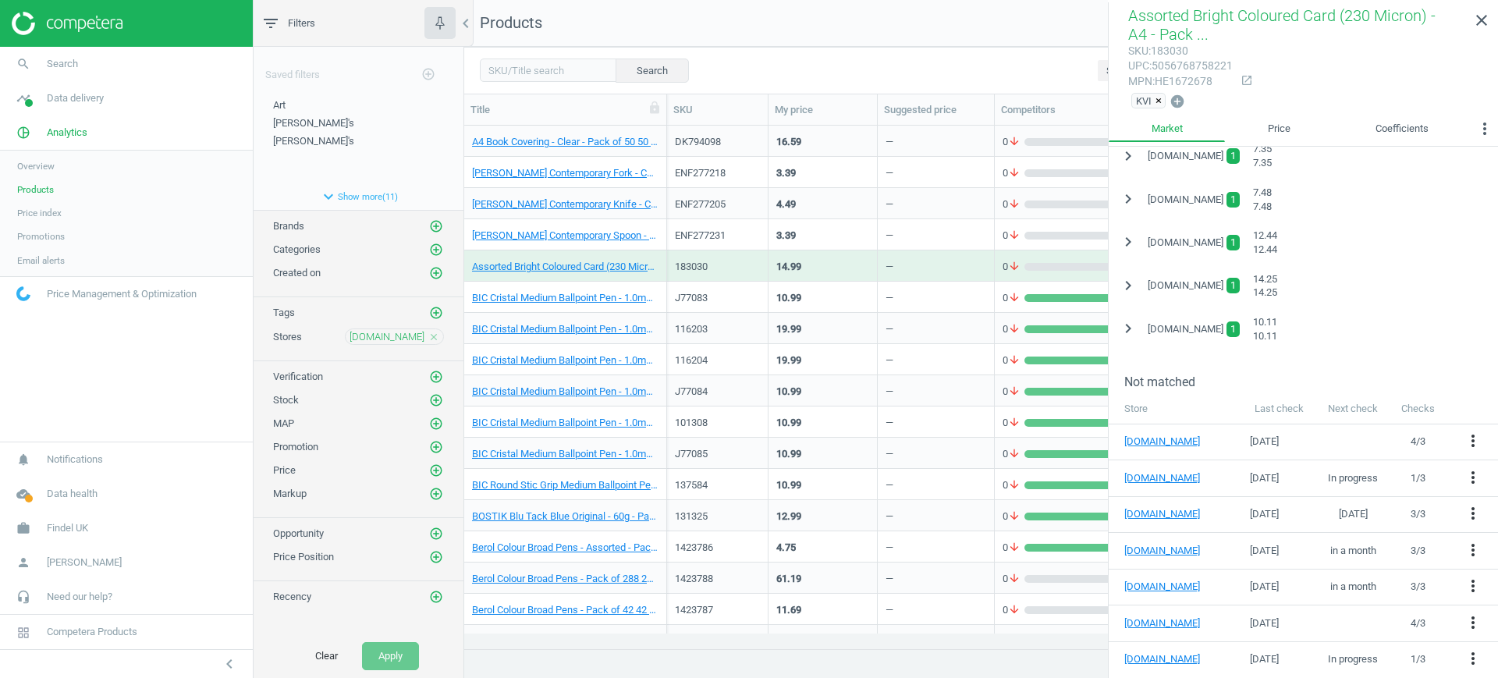
click at [887, 240] on div "—" at bounding box center [890, 239] width 8 height 20
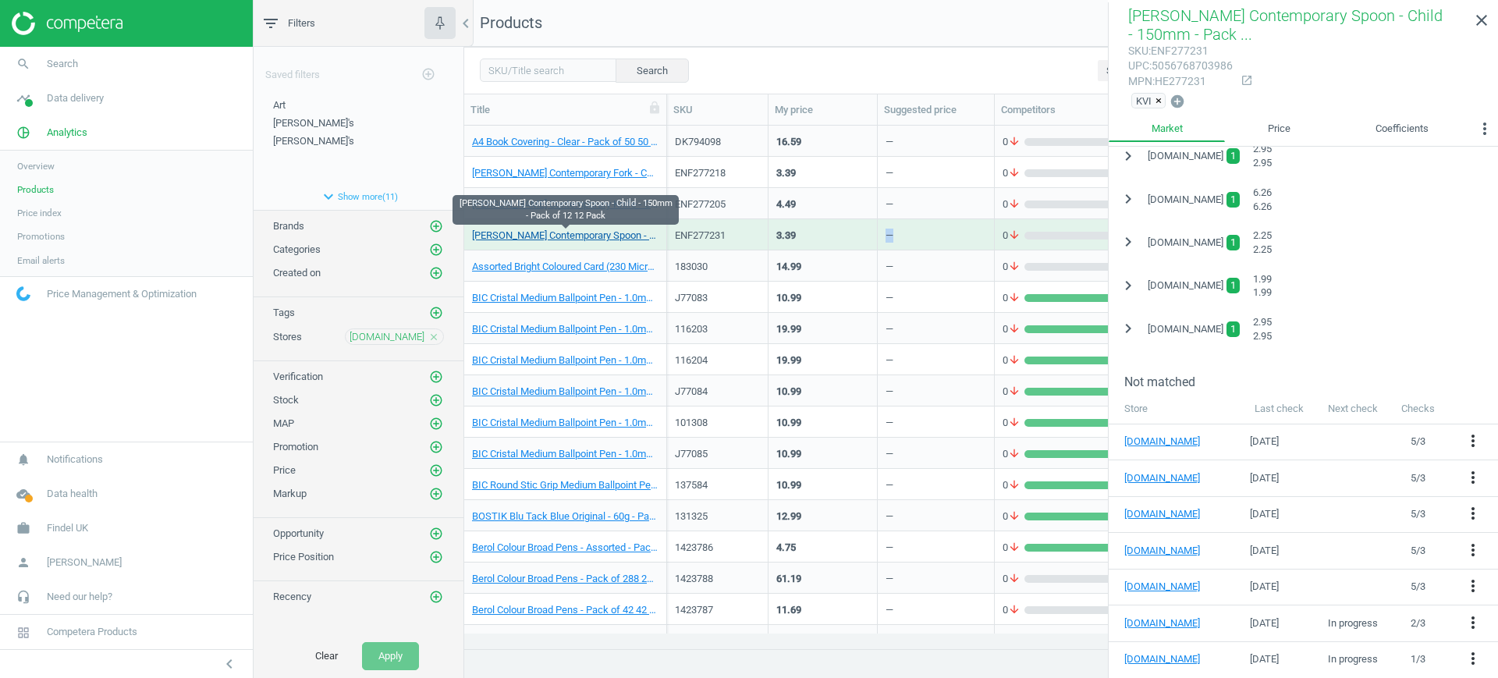
click at [631, 240] on link "Arthur Price Contemporary Spoon - Child - 150mm - Pack of 12 12 Pack" at bounding box center [565, 236] width 187 height 14
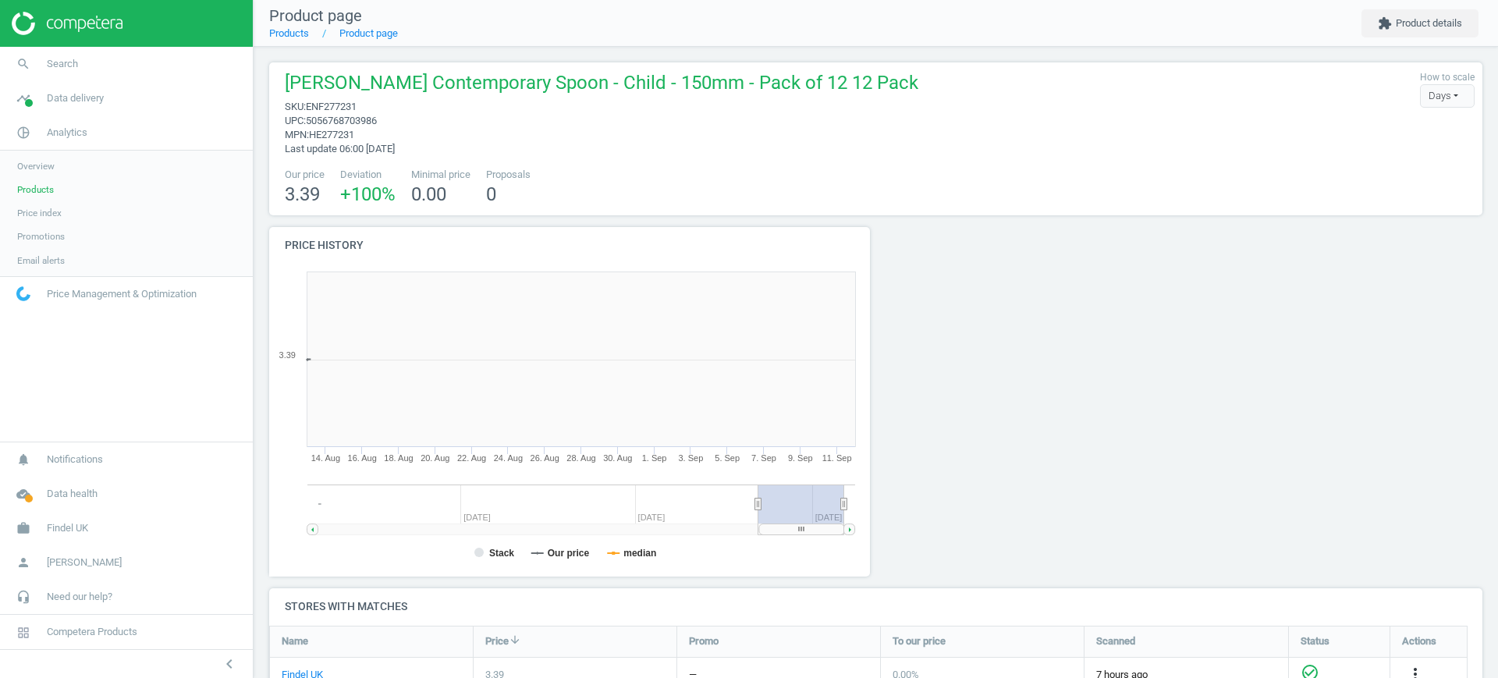
scroll to position [343, 624]
click at [1075, 512] on div at bounding box center [1029, 407] width 307 height 361
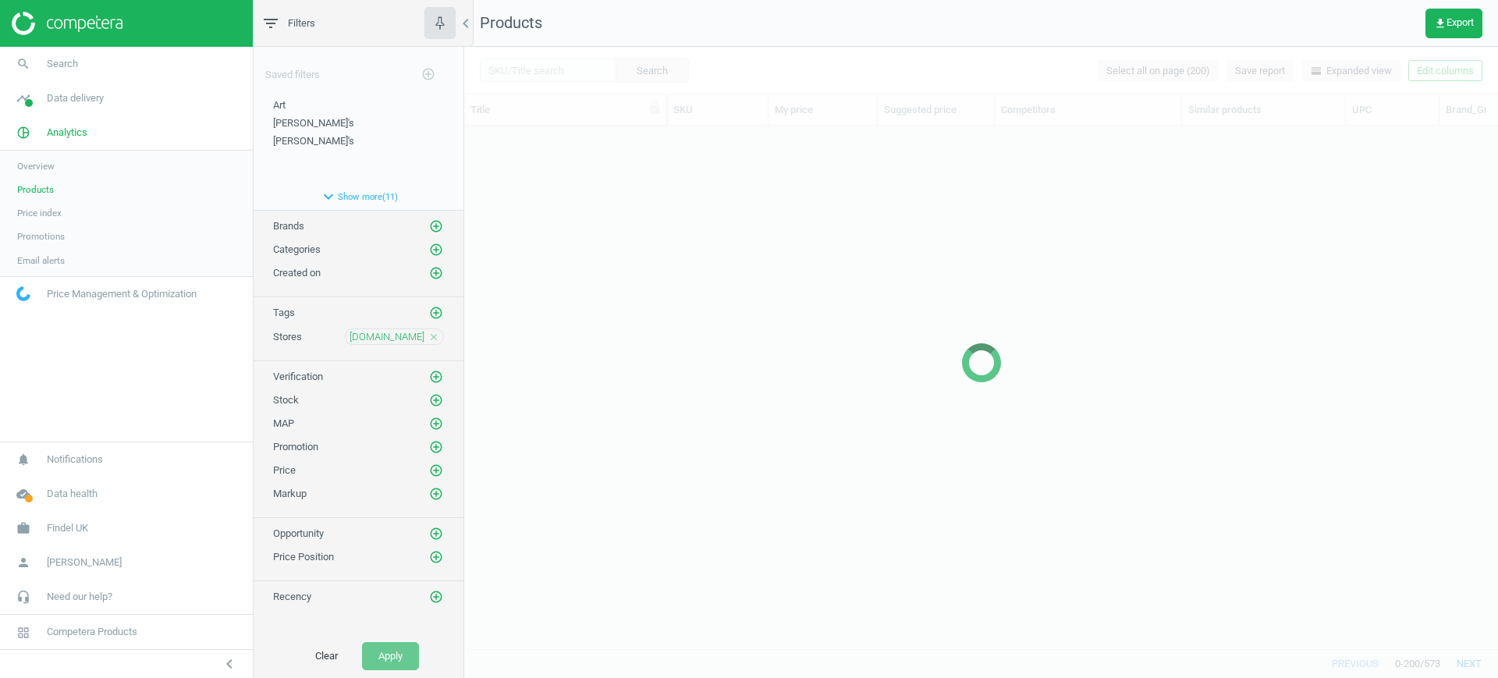
scroll to position [493, 1019]
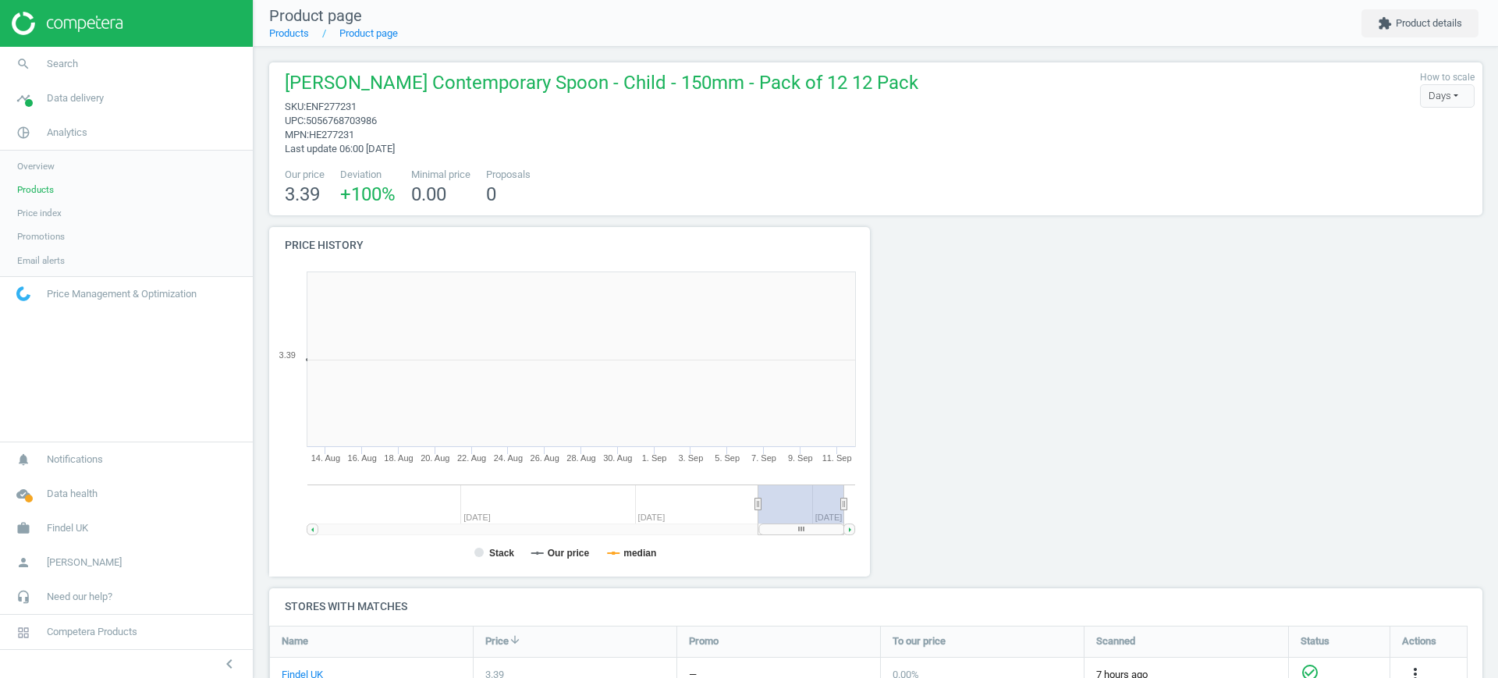
scroll to position [343, 624]
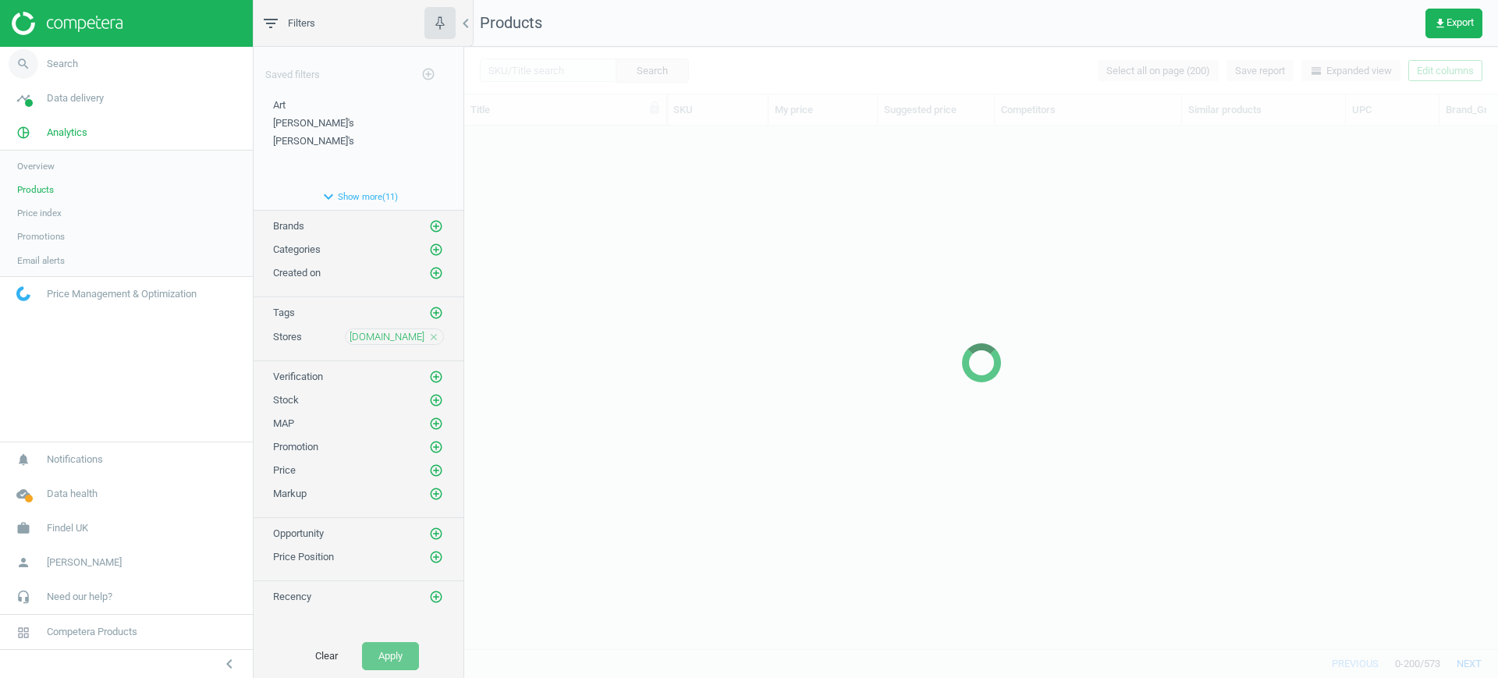
scroll to position [493, 1019]
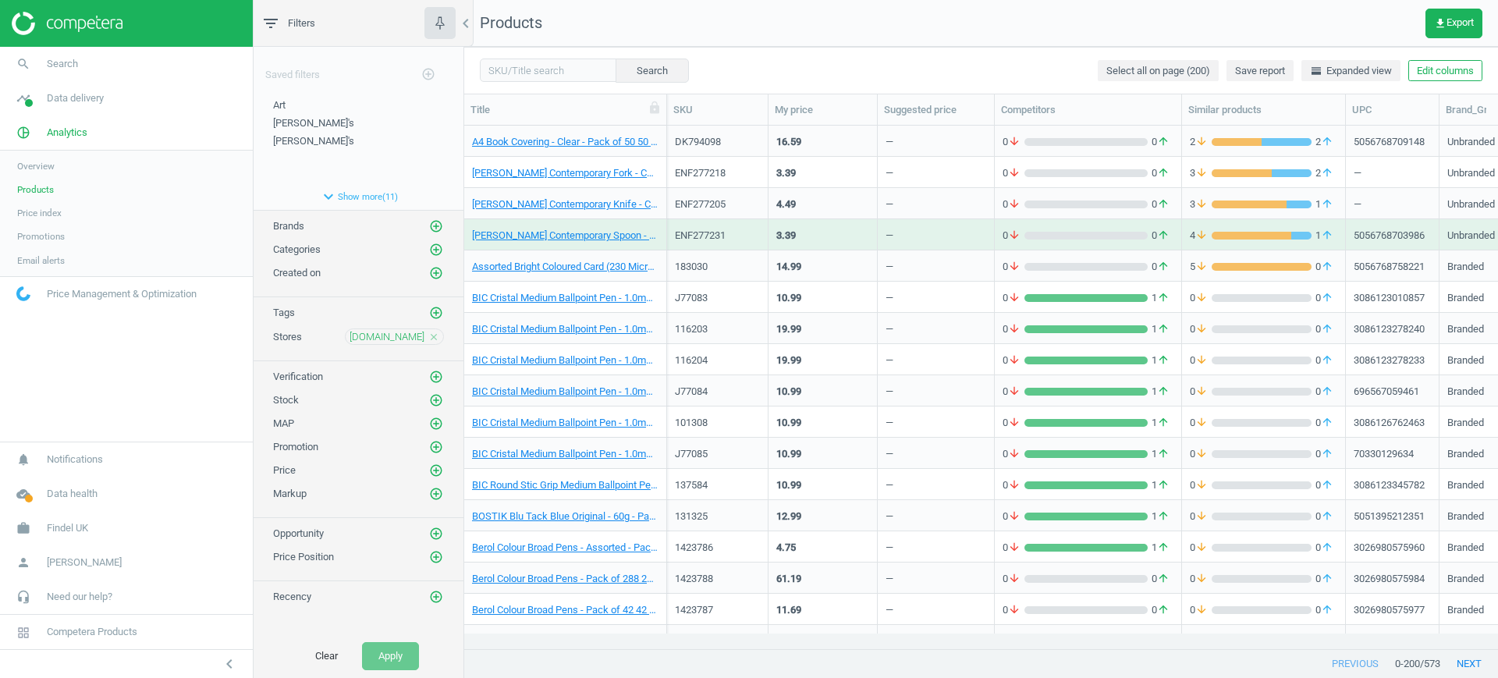
click at [870, 64] on div "Search Select all on page (200) Save report horizontal_split Expanded view Edit…" at bounding box center [981, 70] width 1034 height 47
click at [60, 517] on link "work Findel UK" at bounding box center [126, 528] width 253 height 34
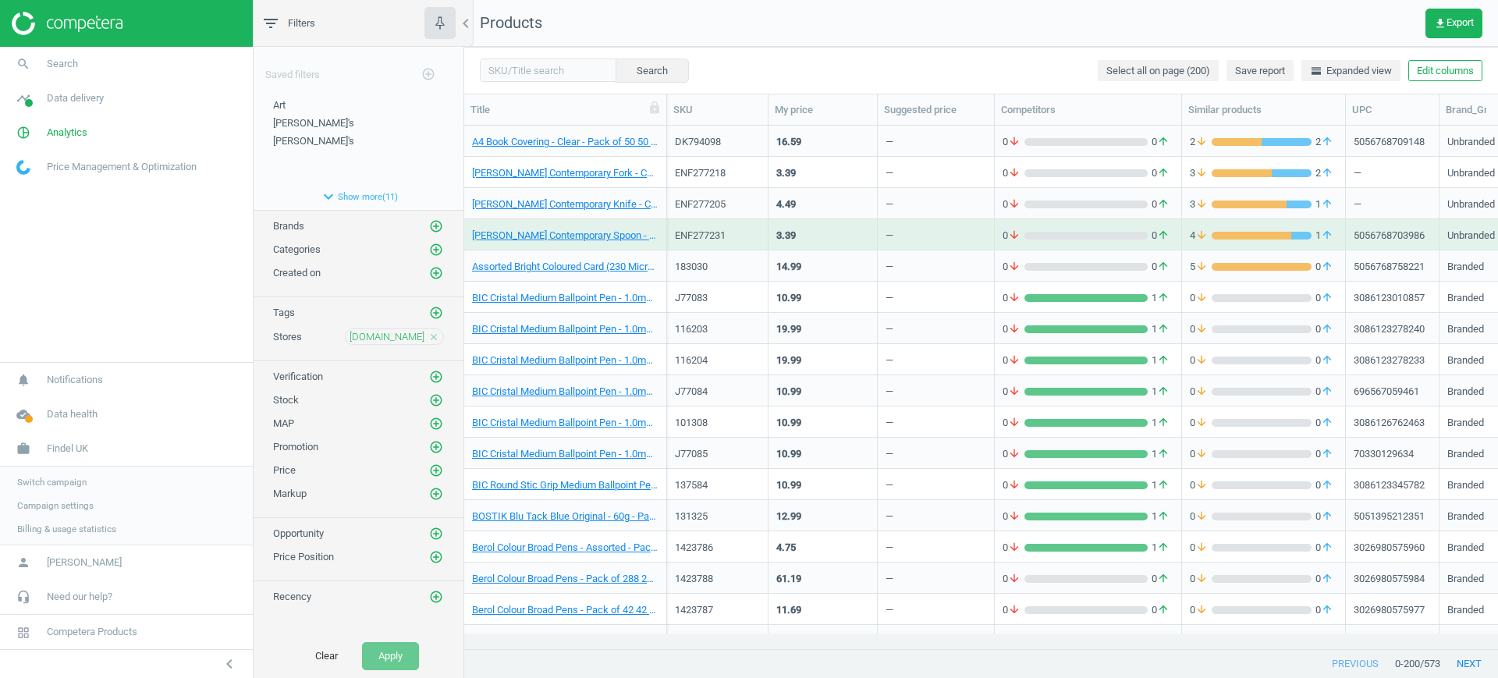
click at [63, 485] on span "Switch campaign" at bounding box center [51, 482] width 69 height 12
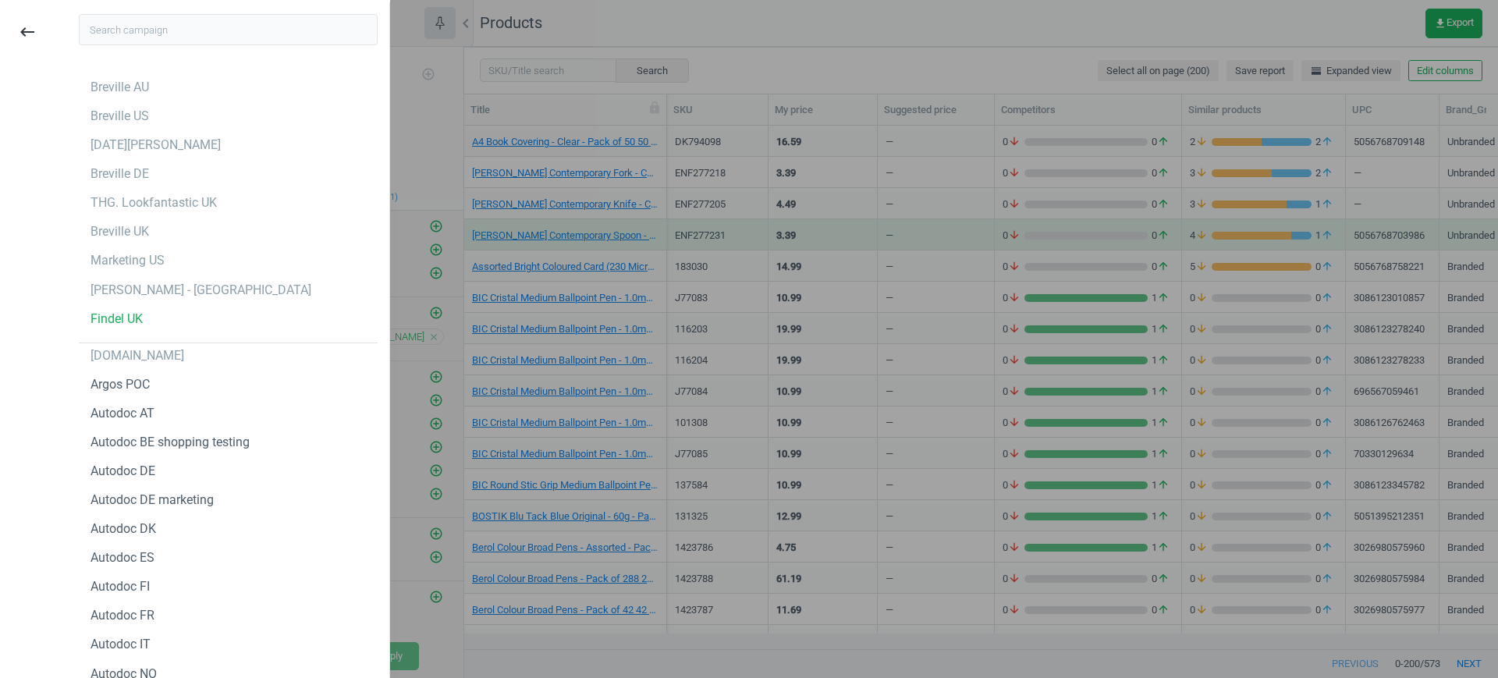
click at [824, 68] on div at bounding box center [749, 339] width 1498 height 678
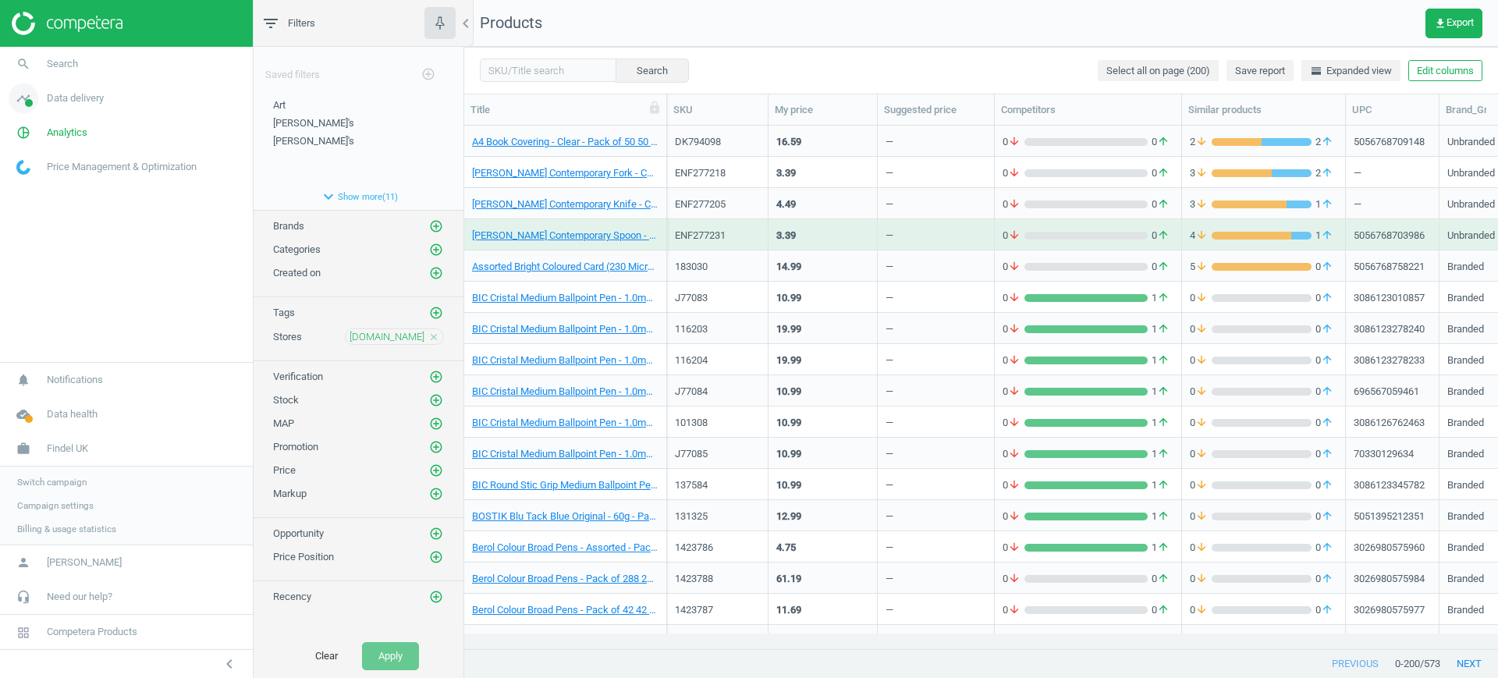
click at [57, 111] on link "timeline Data delivery" at bounding box center [126, 98] width 253 height 34
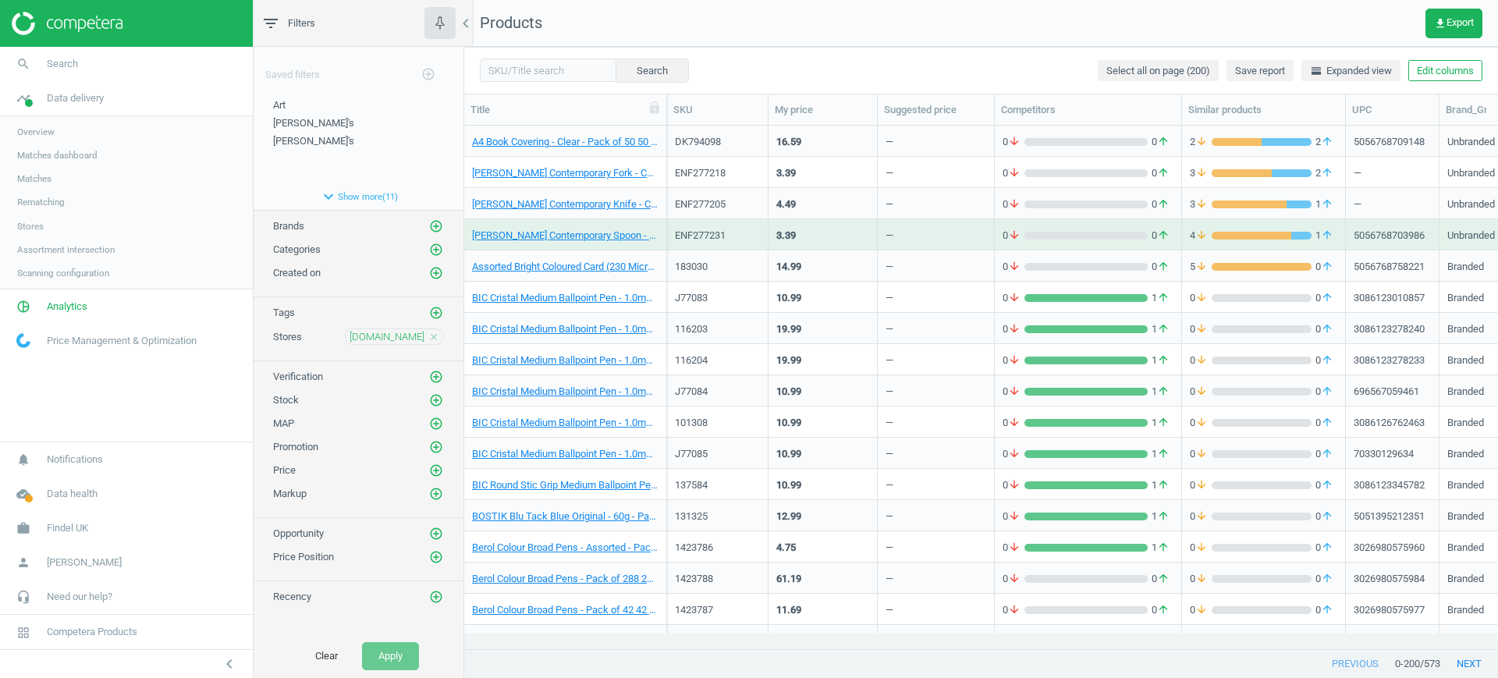
click at [53, 224] on link "Stores" at bounding box center [126, 226] width 253 height 23
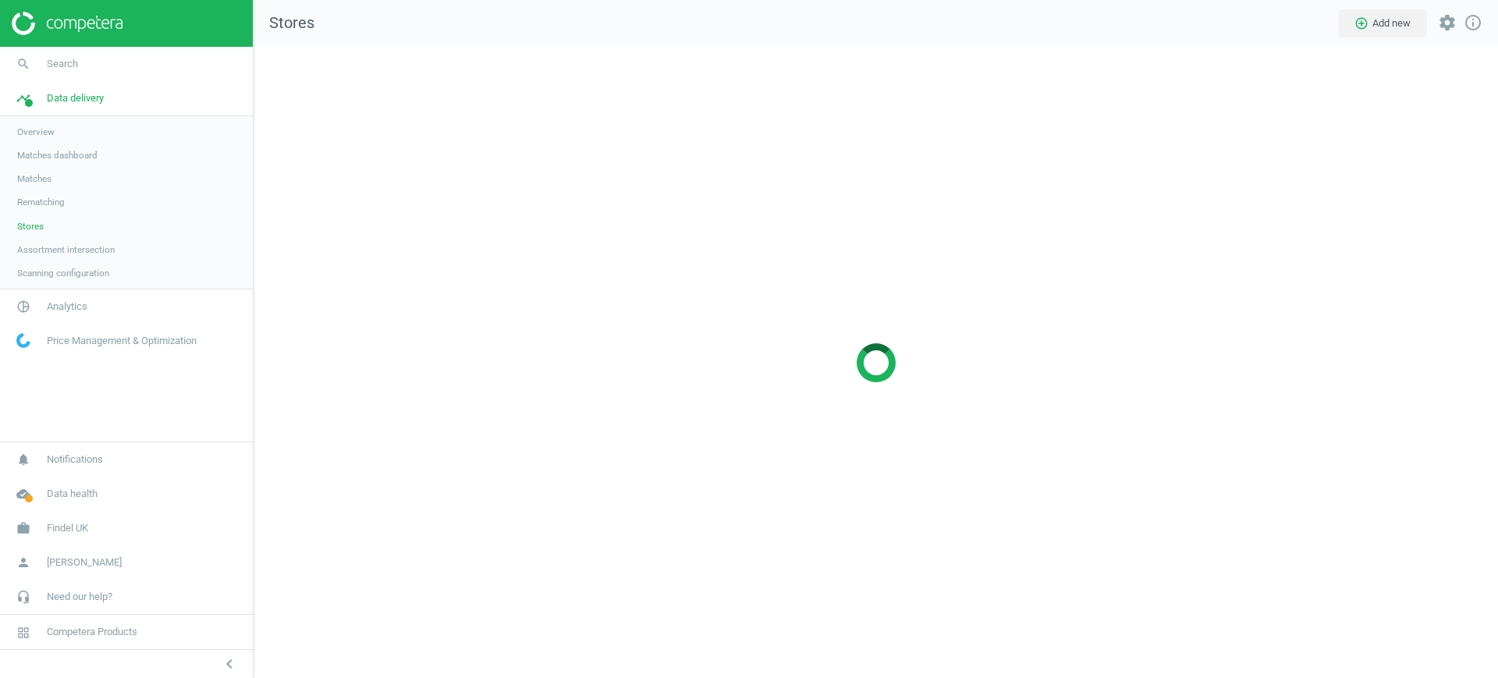
scroll to position [662, 1275]
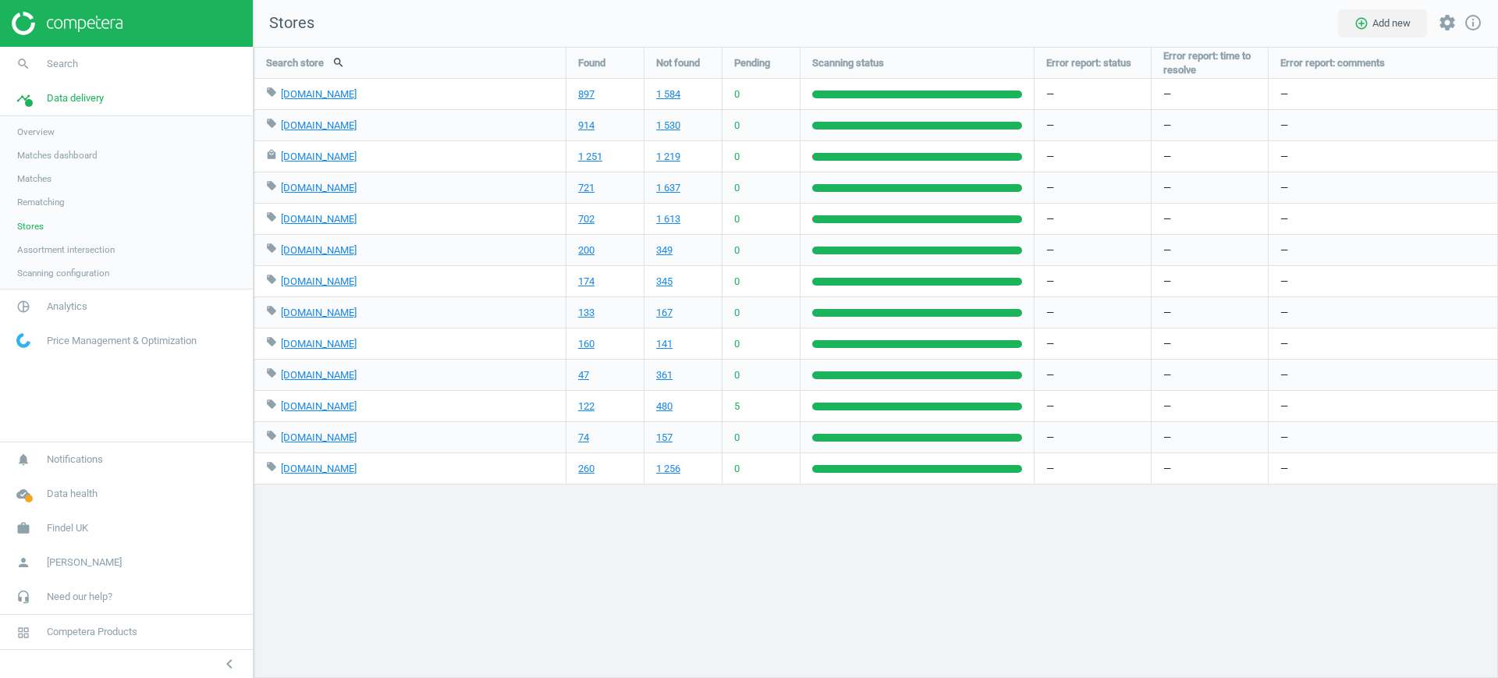
click at [55, 187] on link "Matches" at bounding box center [126, 178] width 253 height 23
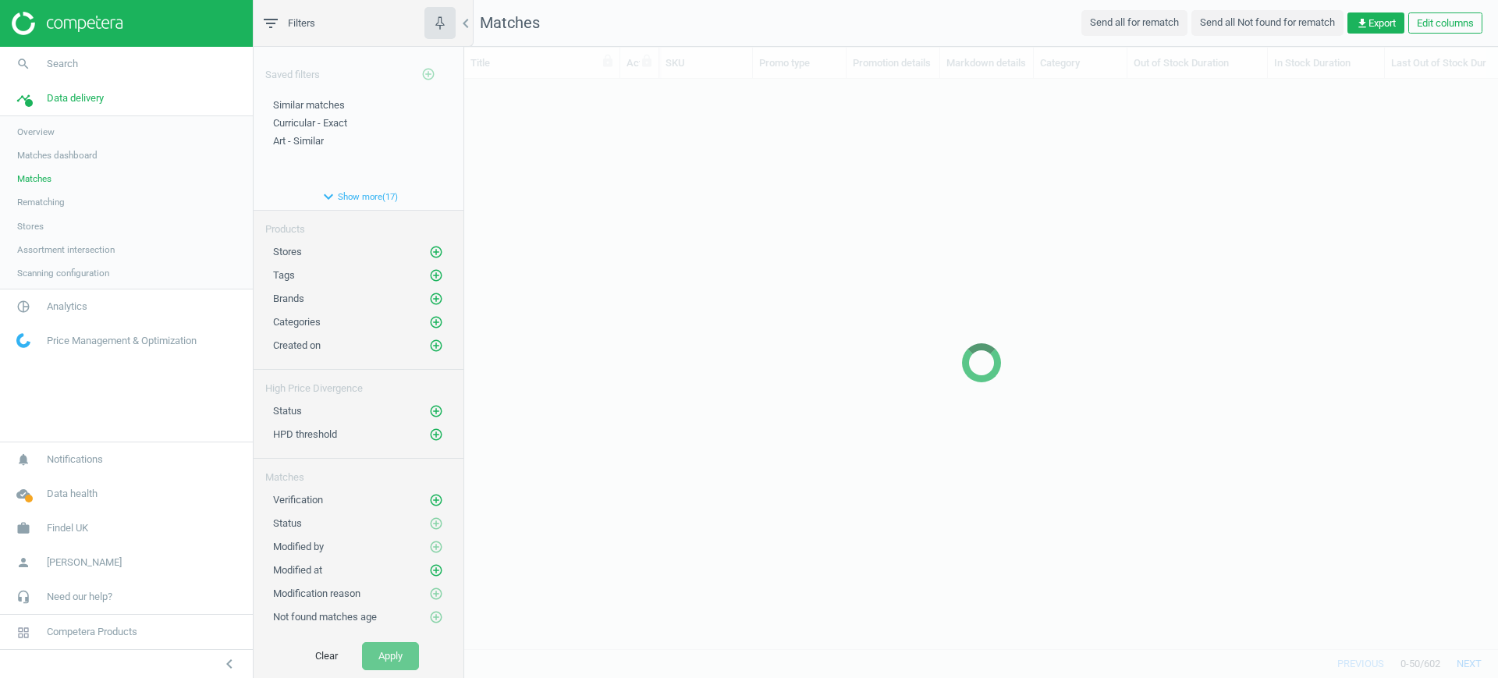
scroll to position [540, 1019]
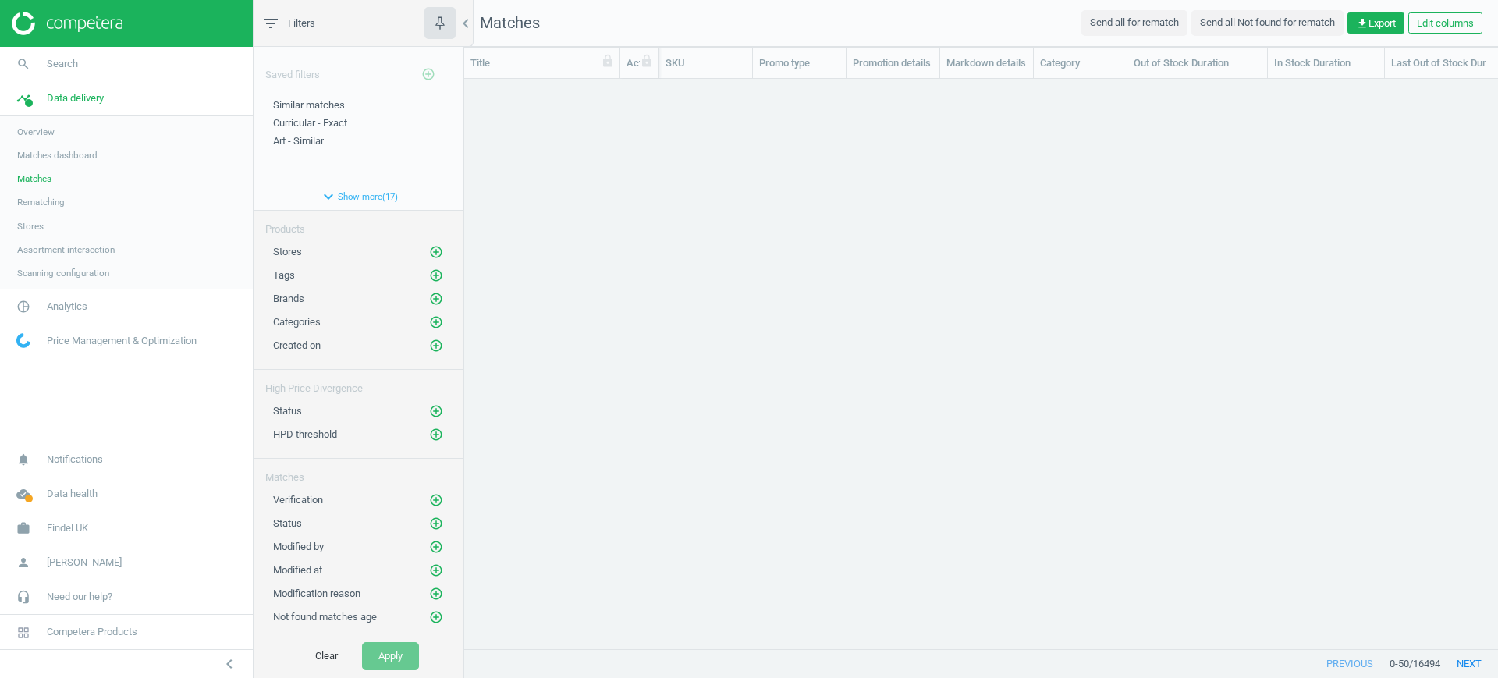
click at [59, 174] on link "Matches" at bounding box center [126, 178] width 253 height 23
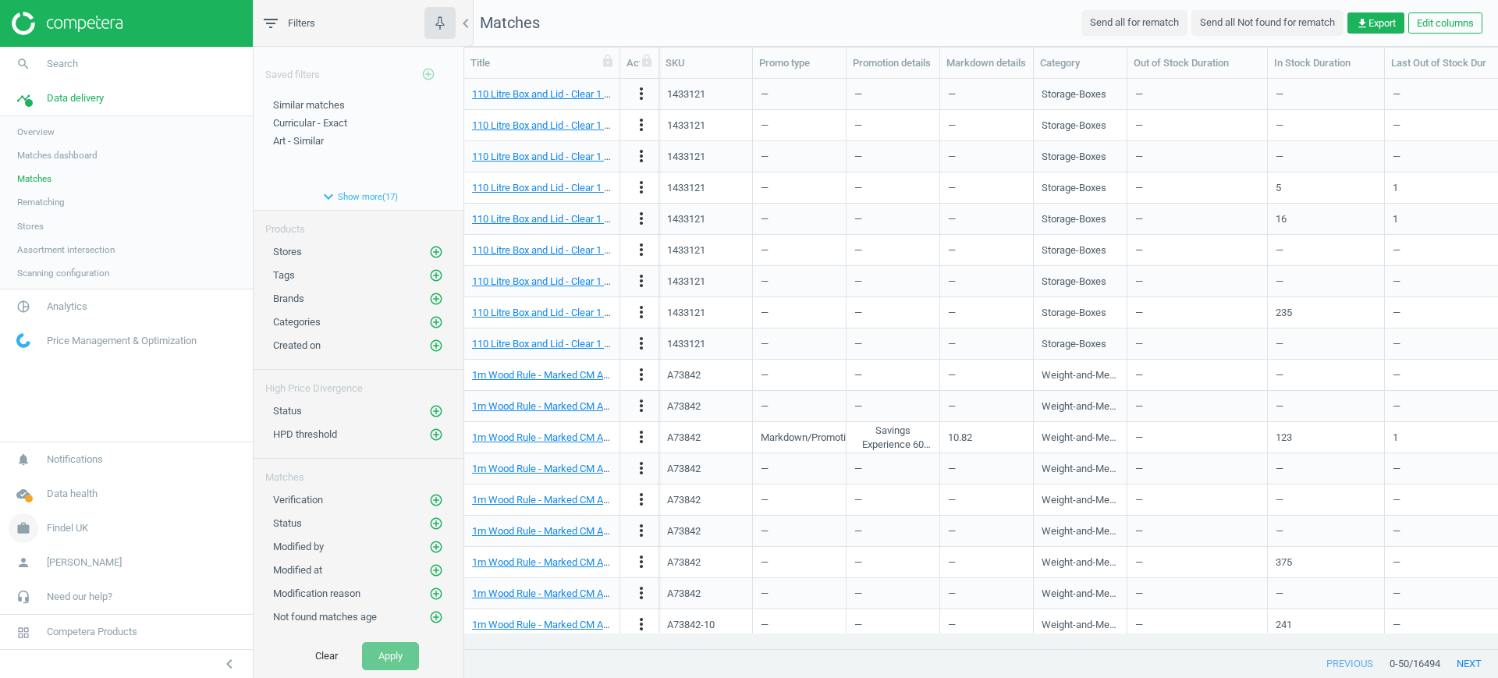
click at [63, 531] on span "Findel UK" at bounding box center [67, 528] width 41 height 14
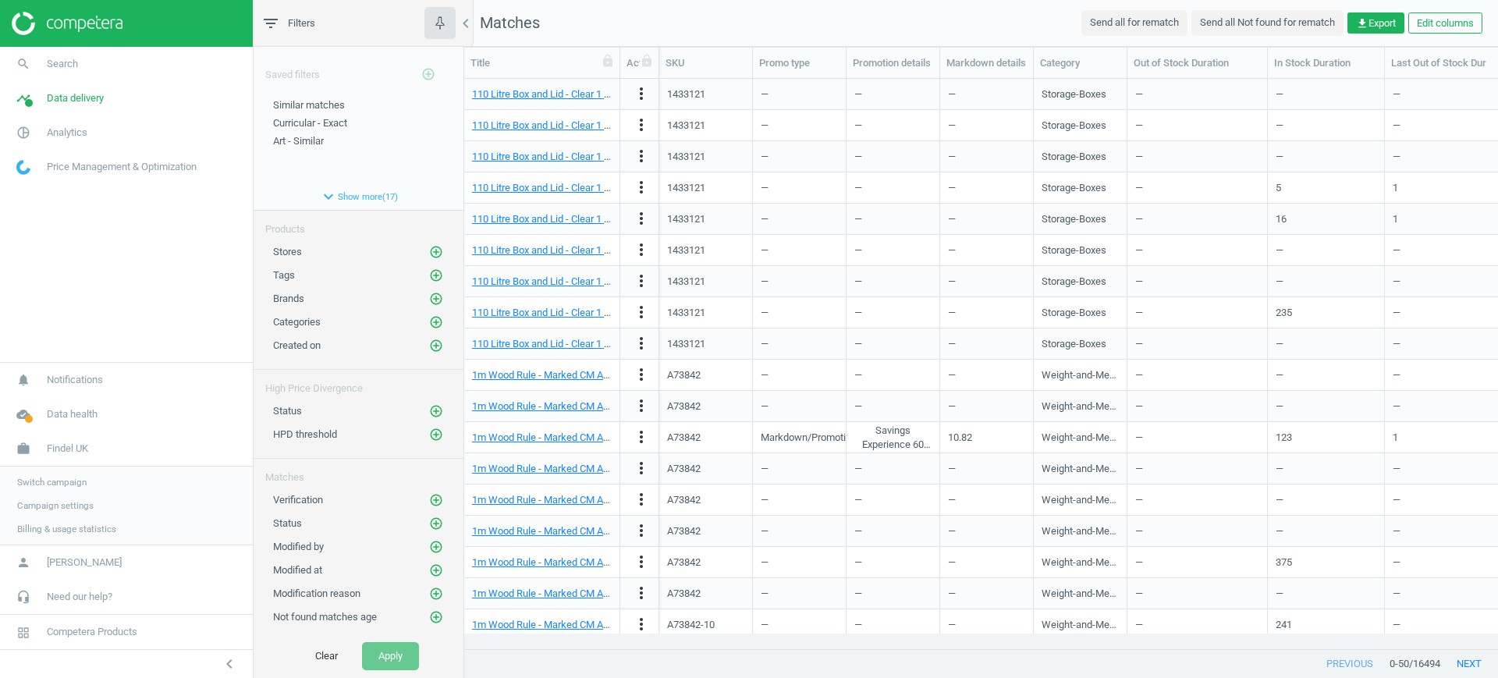
click at [91, 509] on span "Campaign settings" at bounding box center [55, 505] width 76 height 12
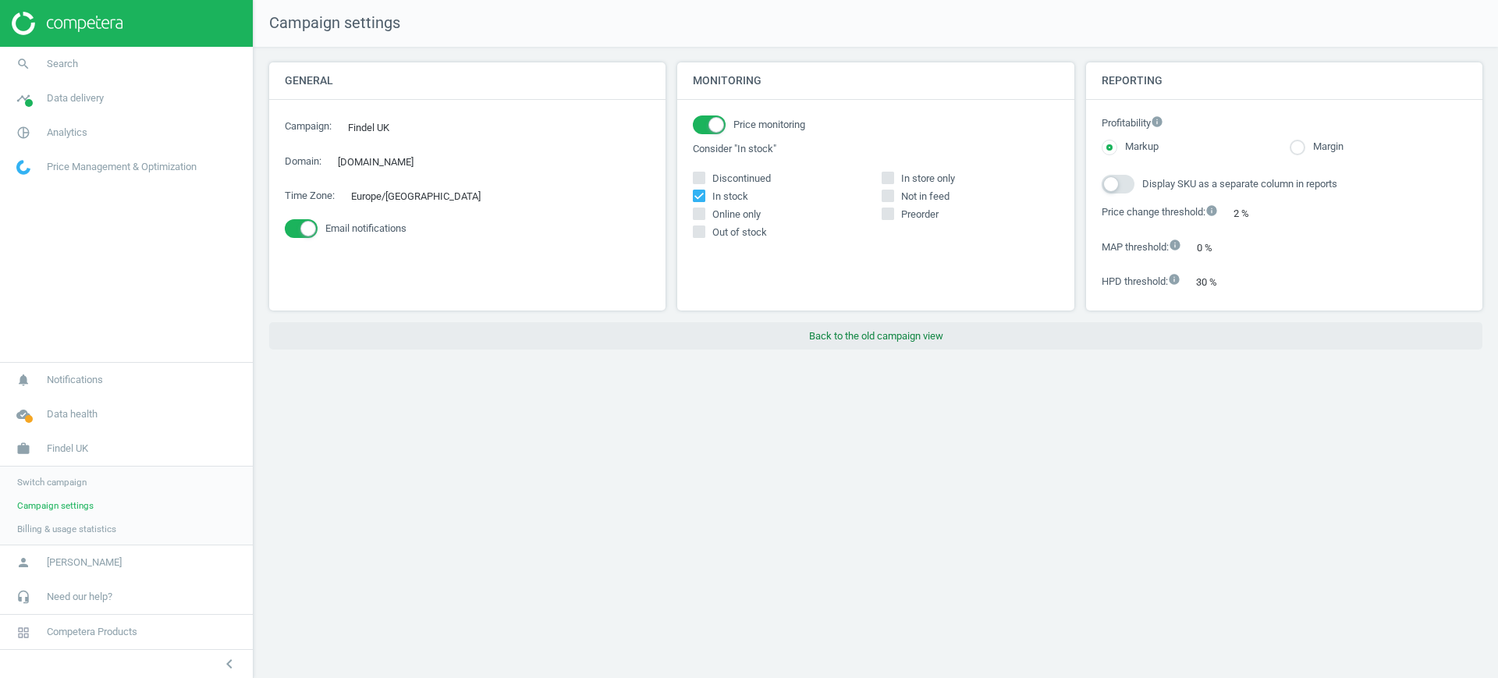
click at [893, 332] on button "Back to the old campaign view" at bounding box center [876, 336] width 1214 height 28
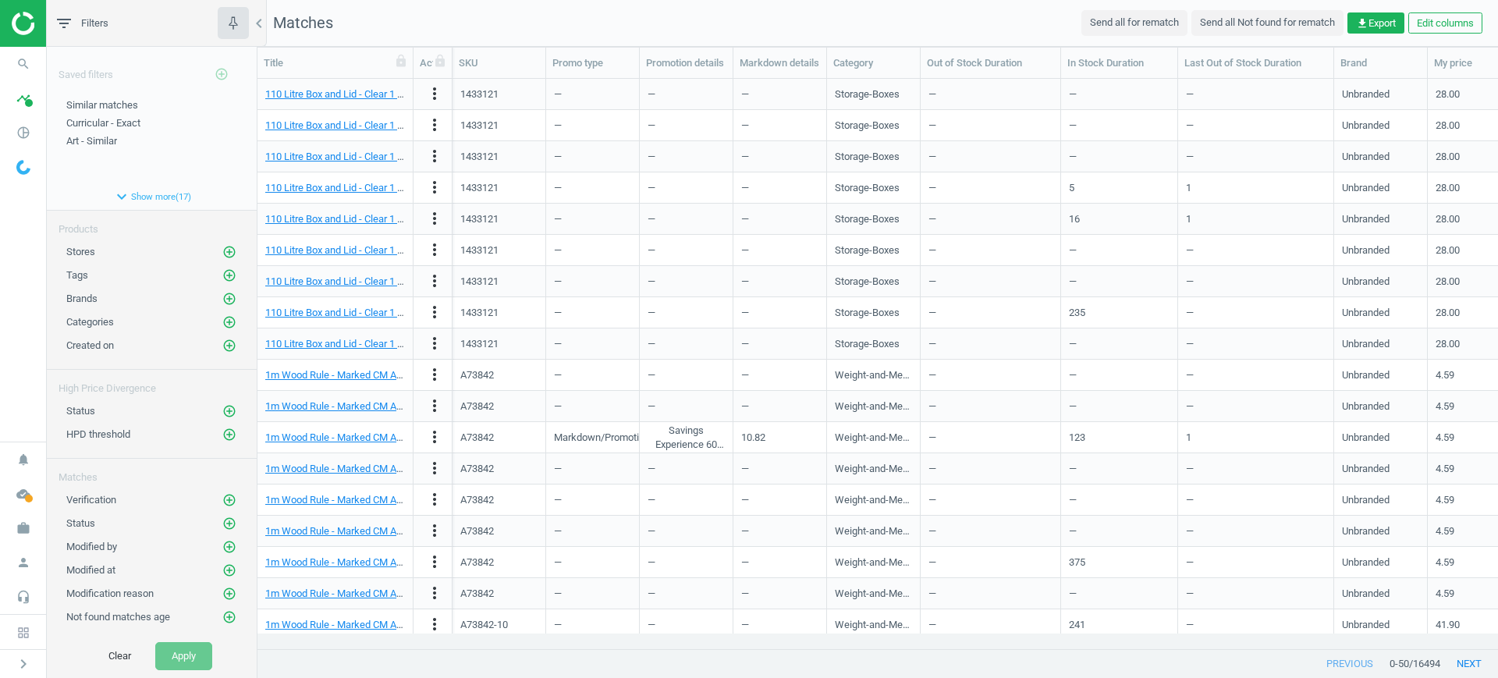
scroll to position [16, 16]
click at [222, 315] on icon "add_circle_outline" at bounding box center [229, 322] width 14 height 14
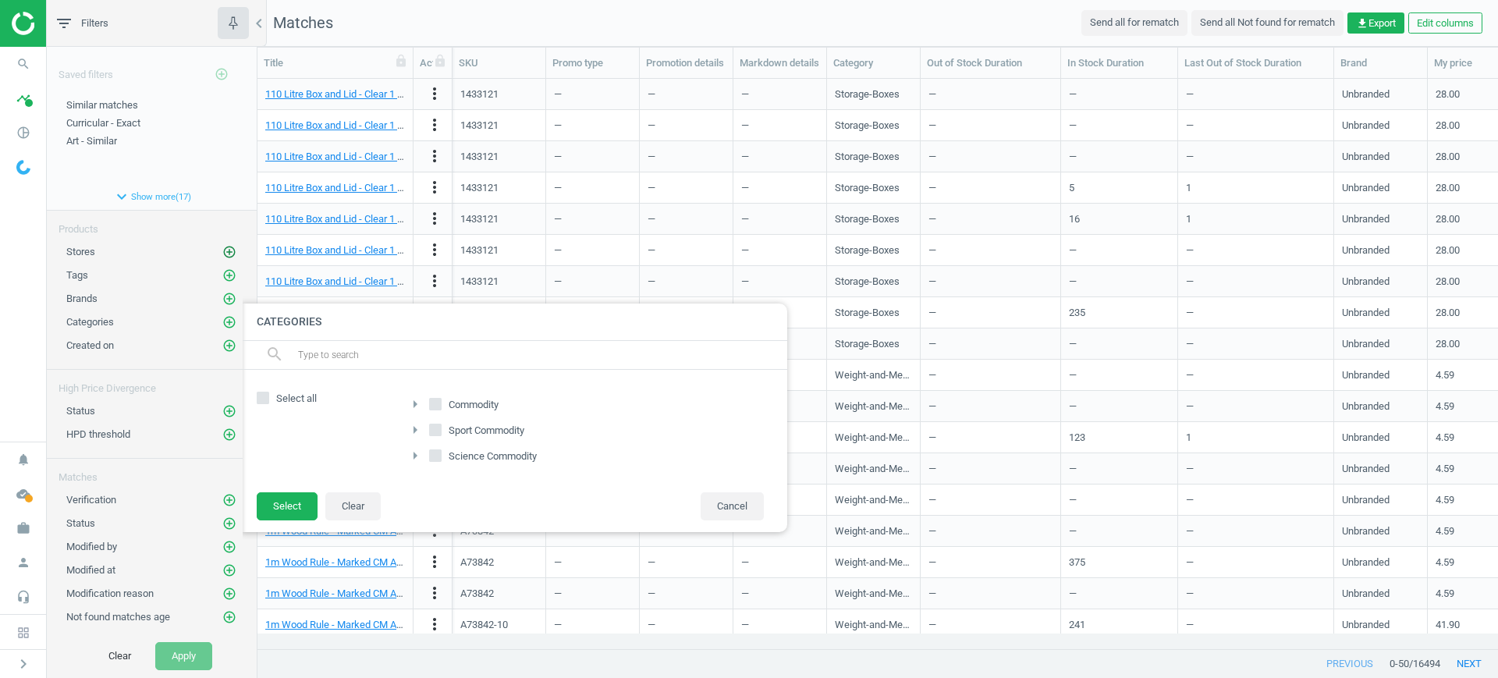
click at [222, 250] on icon "add_circle_outline" at bounding box center [229, 252] width 14 height 14
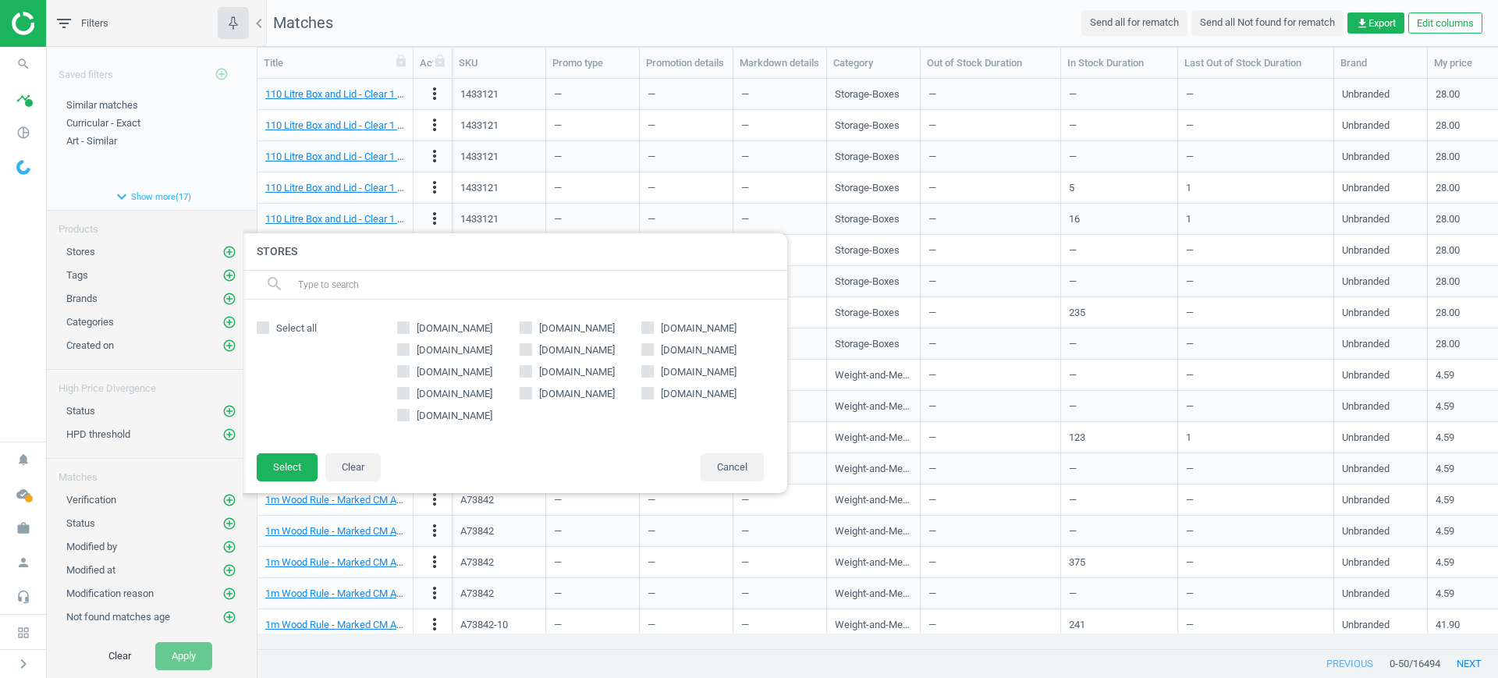
click at [522, 349] on input "[DOMAIN_NAME]" at bounding box center [526, 349] width 10 height 10
checkbox input "true"
click at [300, 462] on button "Select" at bounding box center [287, 467] width 61 height 28
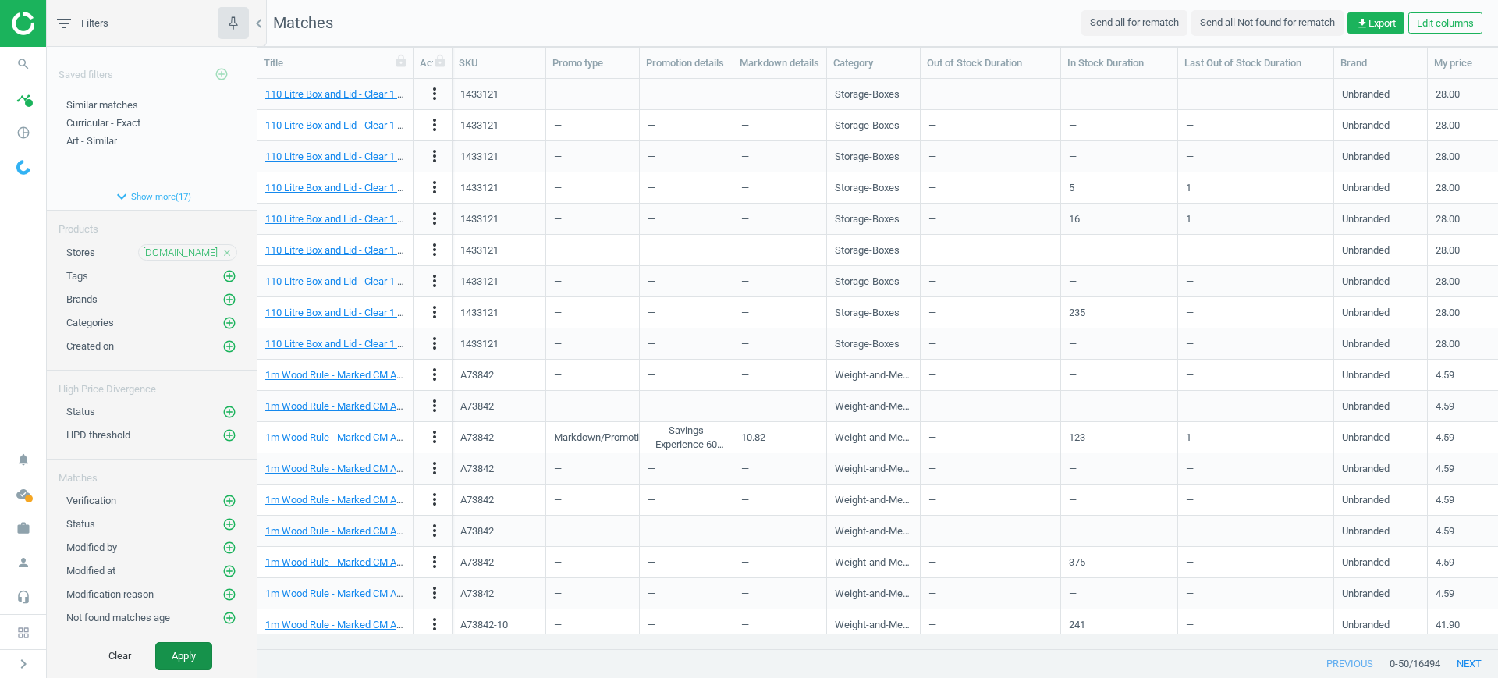
click at [205, 656] on button "Apply" at bounding box center [183, 656] width 57 height 28
click at [222, 301] on icon "add_circle_outline" at bounding box center [229, 300] width 14 height 14
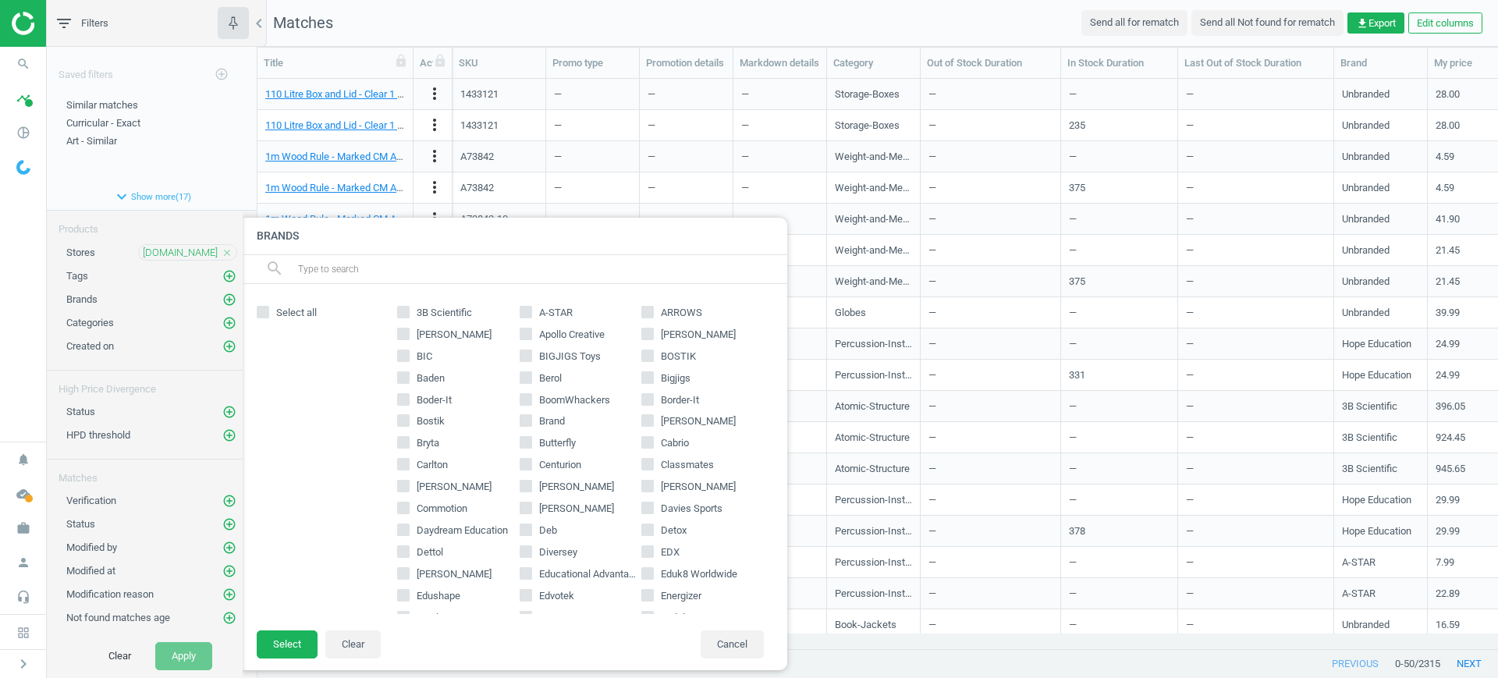
click at [358, 265] on input "text" at bounding box center [536, 269] width 479 height 25
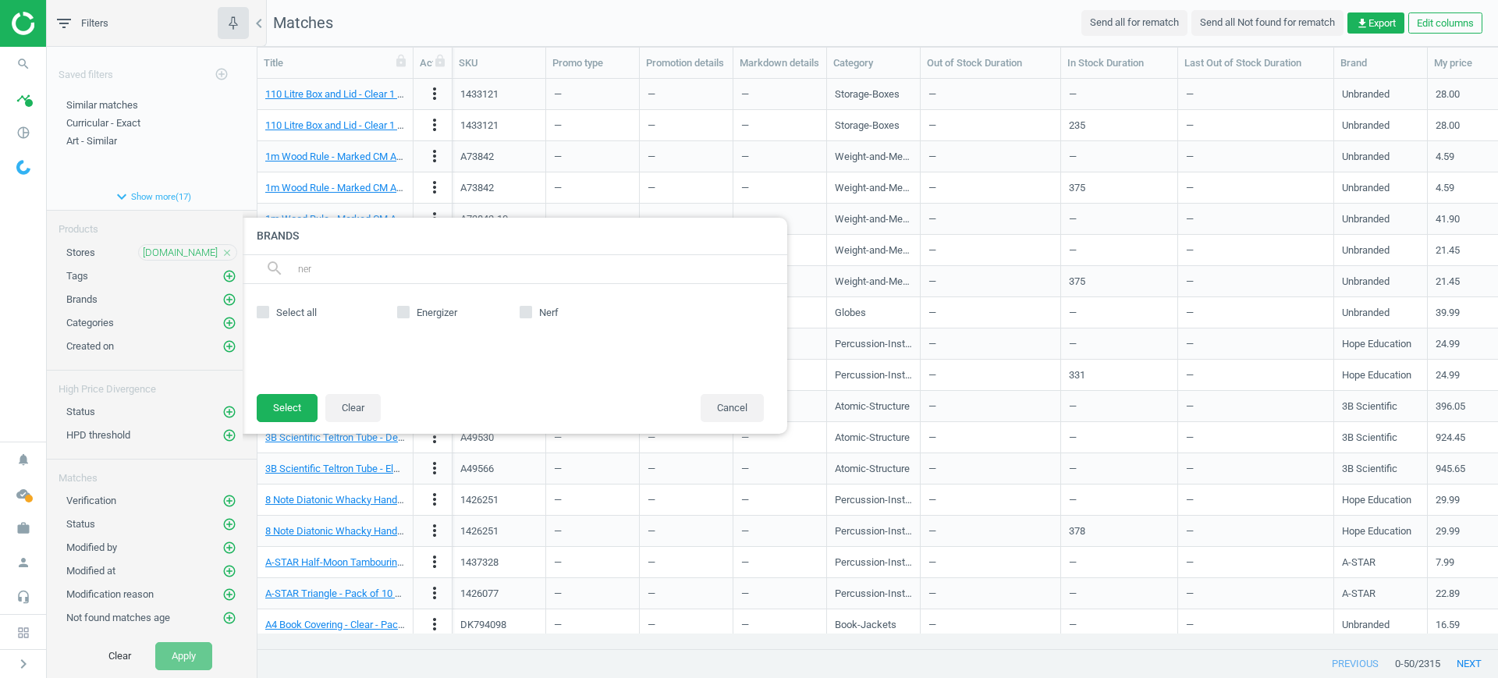
type input "ner"
click at [536, 306] on span "Nerf" at bounding box center [549, 313] width 26 height 14
click at [531, 307] on input "Nerf" at bounding box center [526, 312] width 10 height 10
checkbox input "true"
click at [279, 412] on button "Select" at bounding box center [287, 408] width 61 height 28
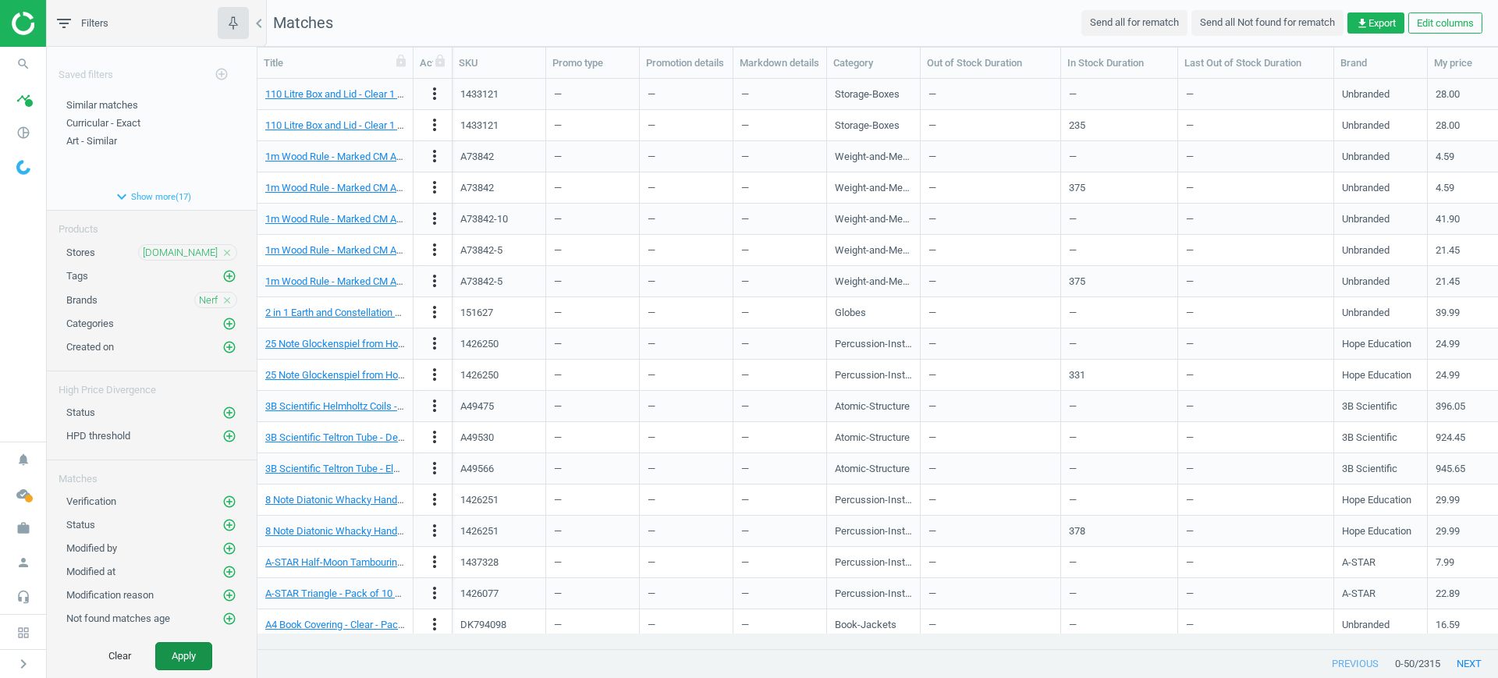
click at [192, 656] on button "Apply" at bounding box center [183, 656] width 57 height 28
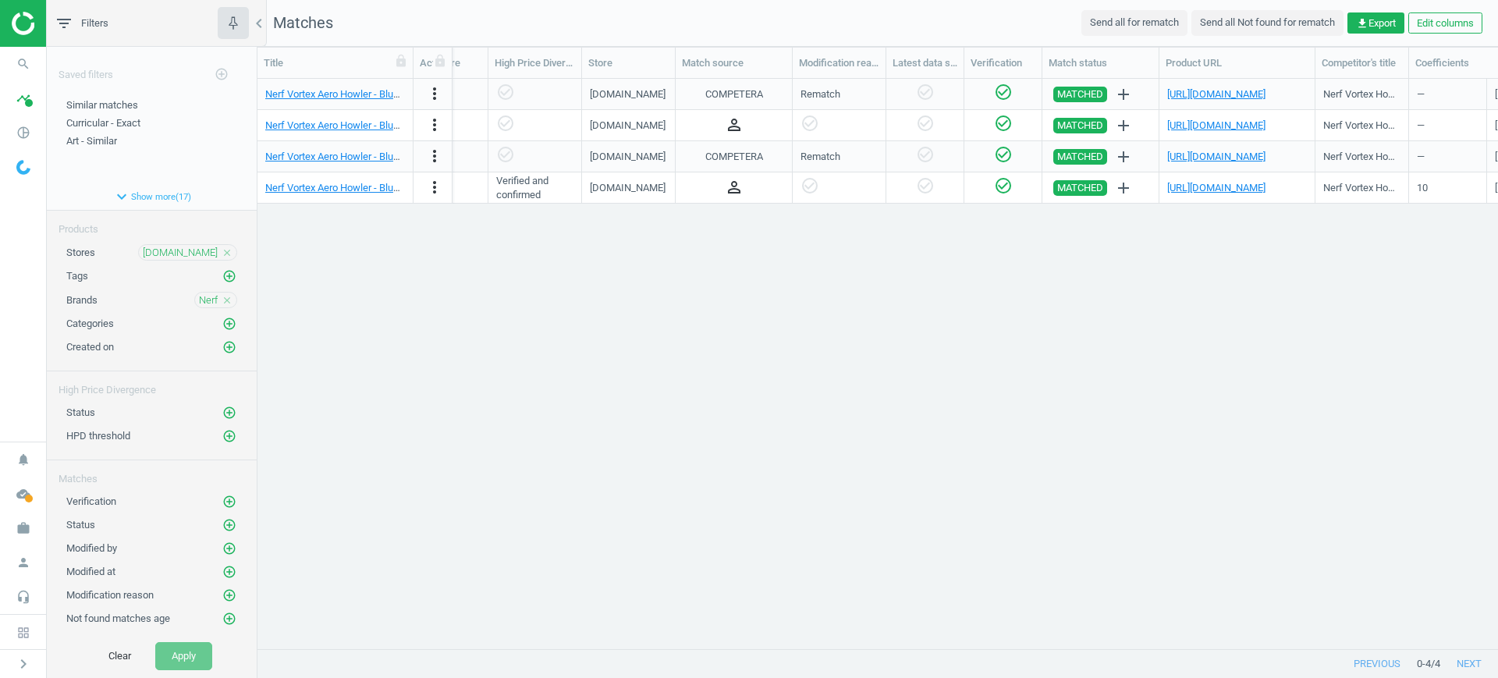
scroll to position [0, 1218]
click at [737, 158] on div "COMPETERA" at bounding box center [737, 157] width 58 height 14
click at [730, 122] on icon "person_outline" at bounding box center [736, 125] width 19 height 19
click at [729, 122] on icon "person_outline" at bounding box center [736, 125] width 19 height 19
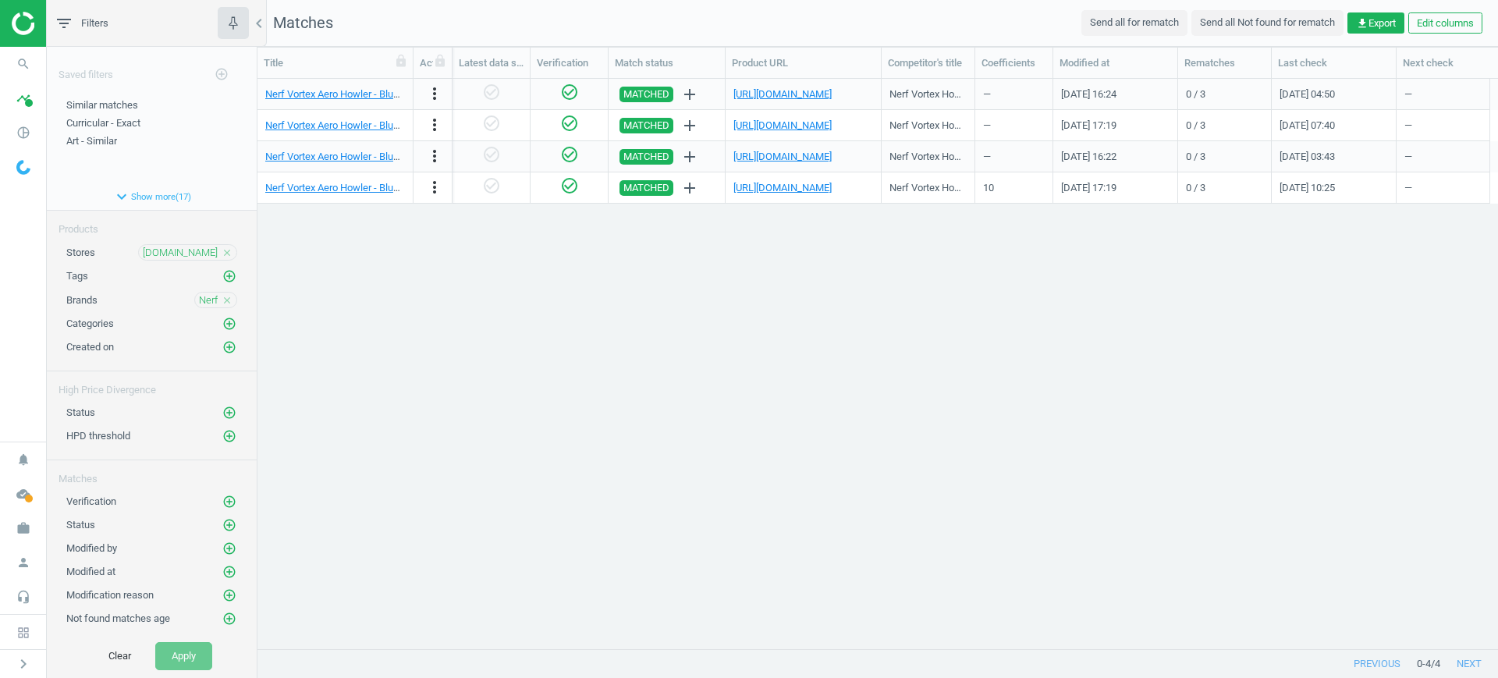
scroll to position [0, 1654]
click at [14, 126] on icon "pie_chart_outlined" at bounding box center [24, 133] width 30 height 30
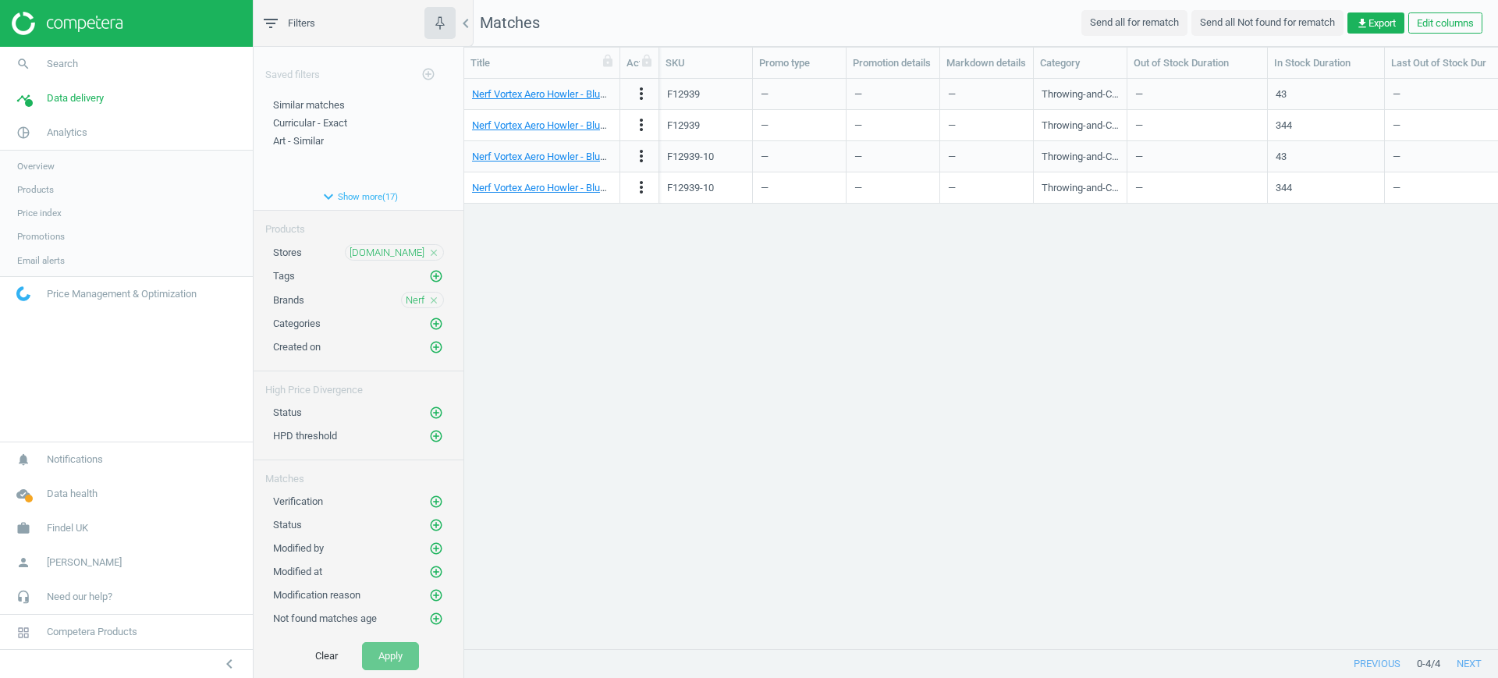
scroll to position [0, 0]
drag, startPoint x: 699, startPoint y: 123, endPoint x: 647, endPoint y: 118, distance: 52.5
click at [647, 118] on div "Nerf Vortex Aero Howler - Blue 1 Each more_vert F12939 — — — Throwing-and-Catch…" at bounding box center [981, 125] width 1034 height 31
copy div "F12939"
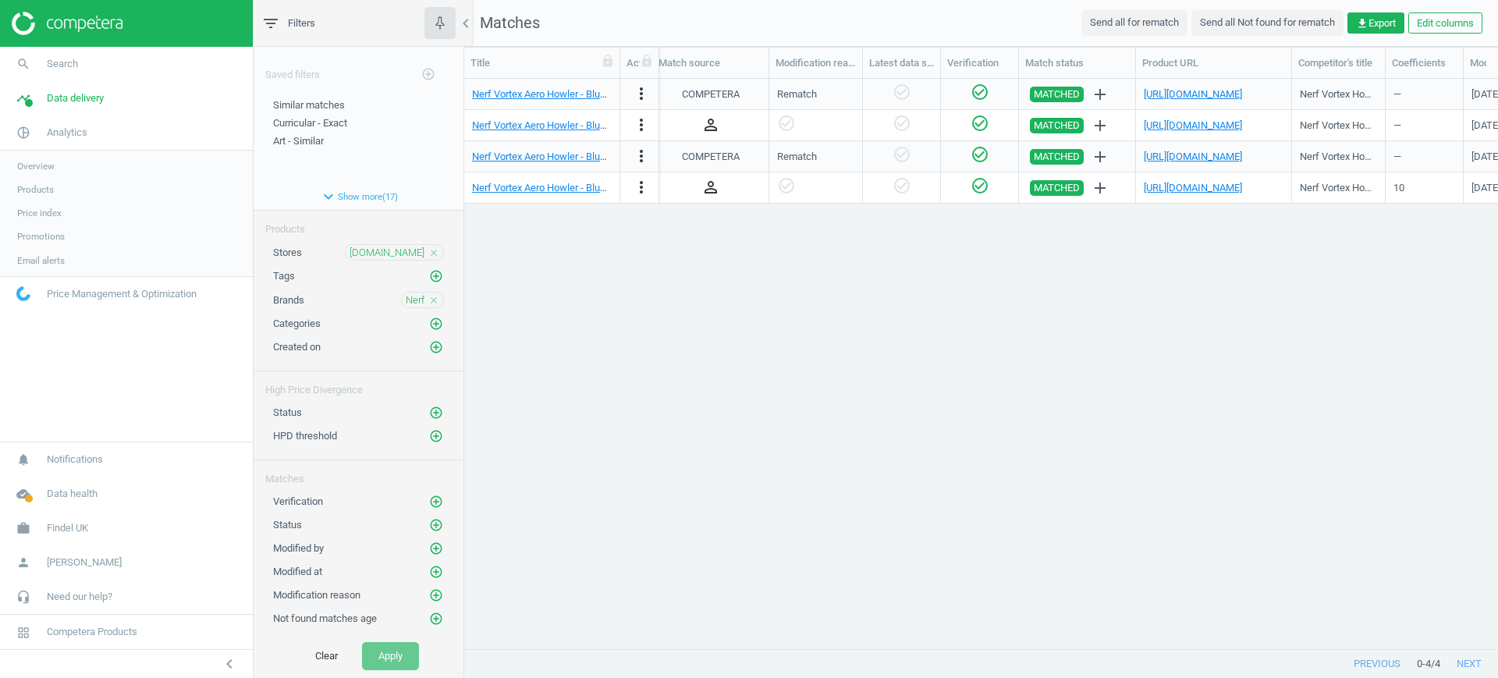
scroll to position [0, 1860]
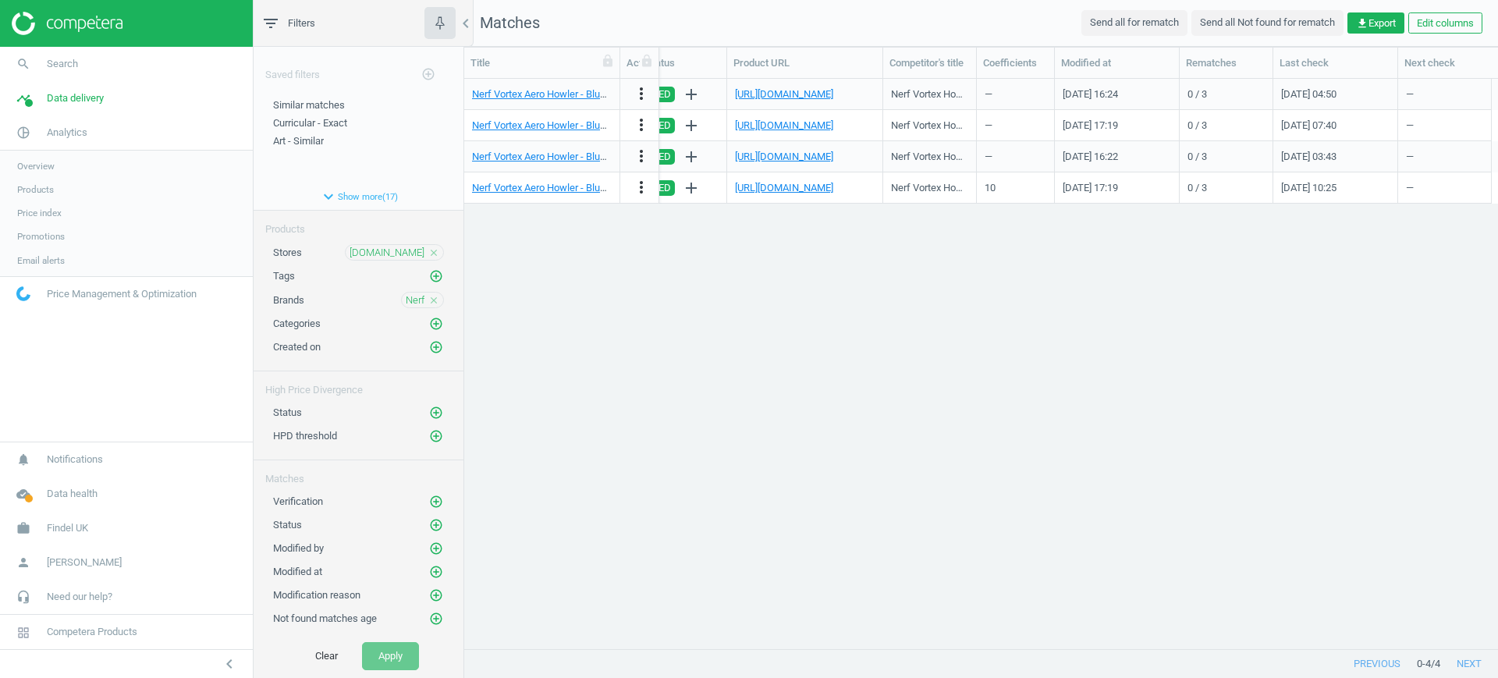
click at [1452, 450] on div "Nerf Vortex Aero Howler - Blue 1 Each more_vert F12939 — — — Throwing-and-Catch…" at bounding box center [981, 356] width 1034 height 555
drag, startPoint x: 1281, startPoint y: 94, endPoint x: 1333, endPoint y: 101, distance: 52.8
click at [1333, 101] on div "08/01/2025 04:50" at bounding box center [1336, 94] width 125 height 31
copy div "08/01/2025"
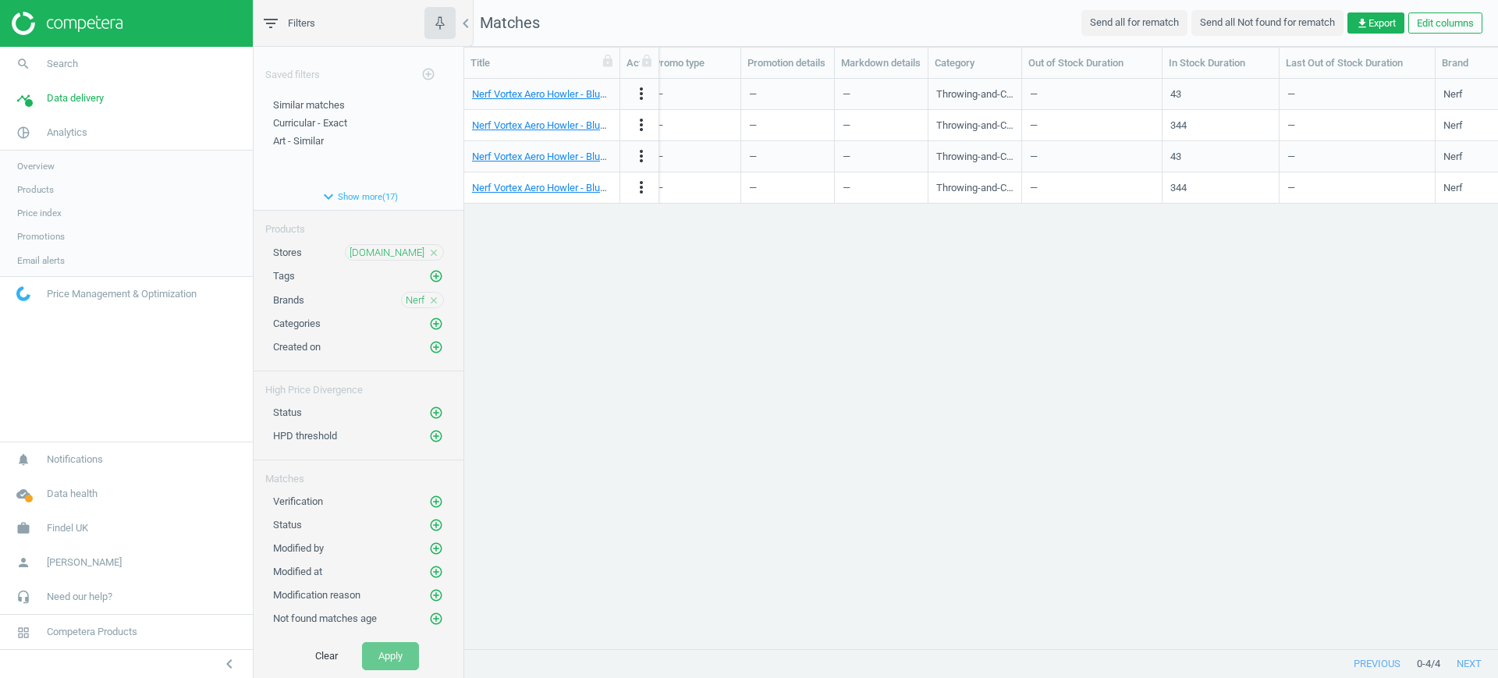
scroll to position [0, 0]
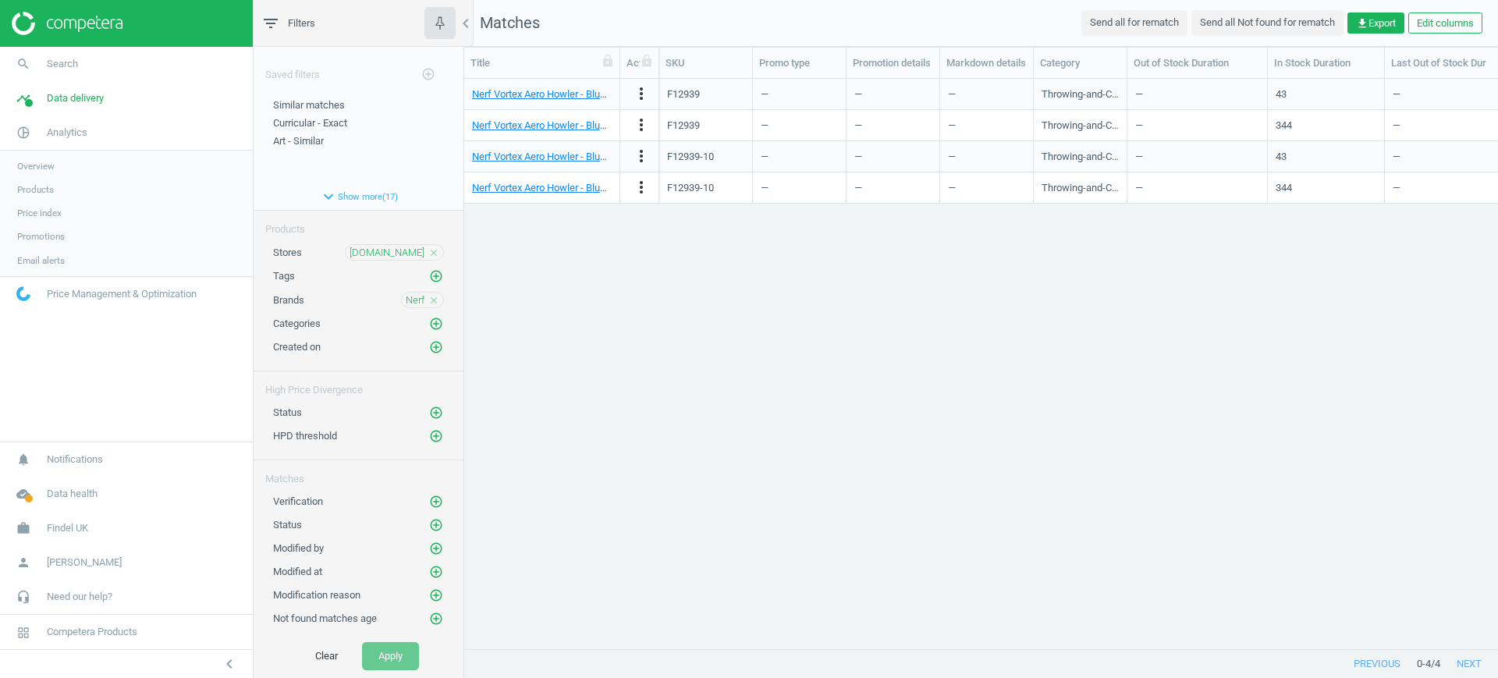
click at [1457, 368] on div "Nerf Vortex Aero Howler - Blue 1 Each more_vert F12939 — — — Throwing-and-Catch…" at bounding box center [981, 356] width 1034 height 555
click at [638, 91] on icon "more_vert" at bounding box center [641, 93] width 19 height 19
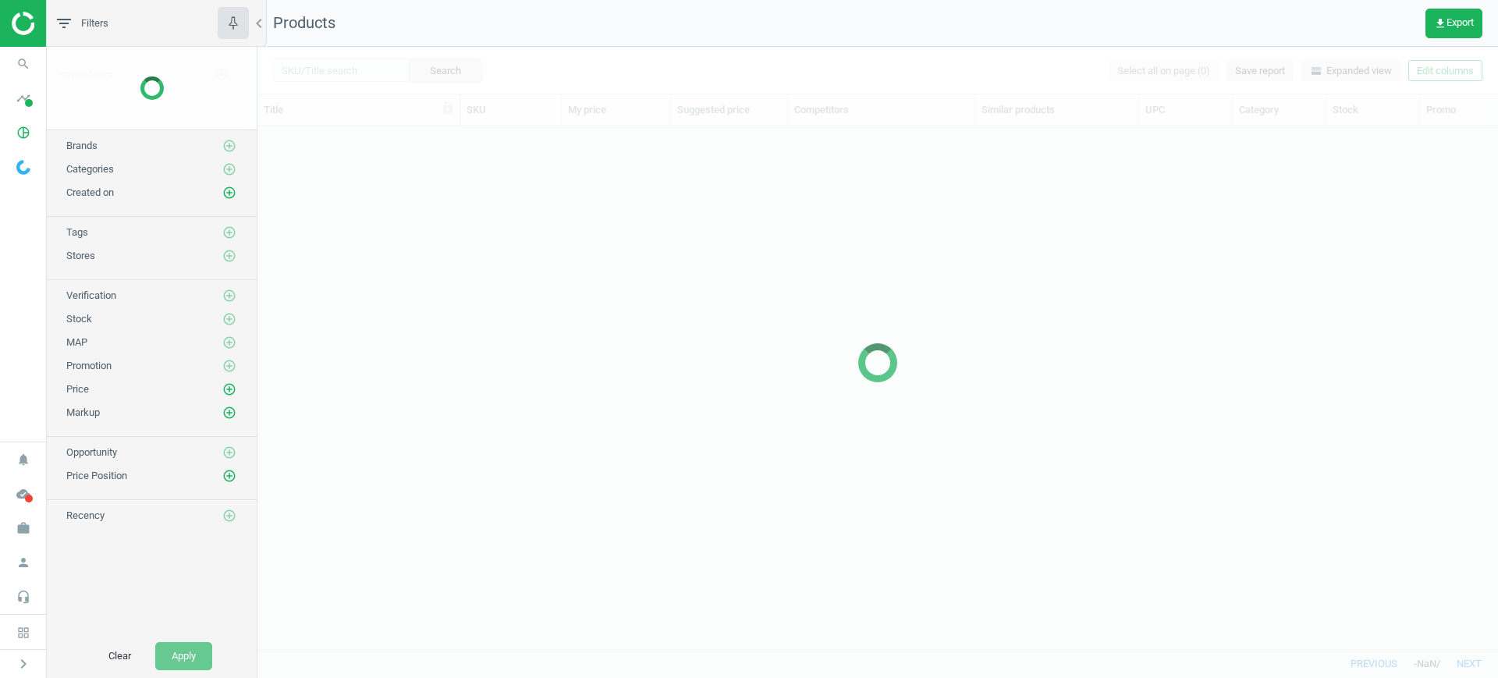
scroll to position [493, 1226]
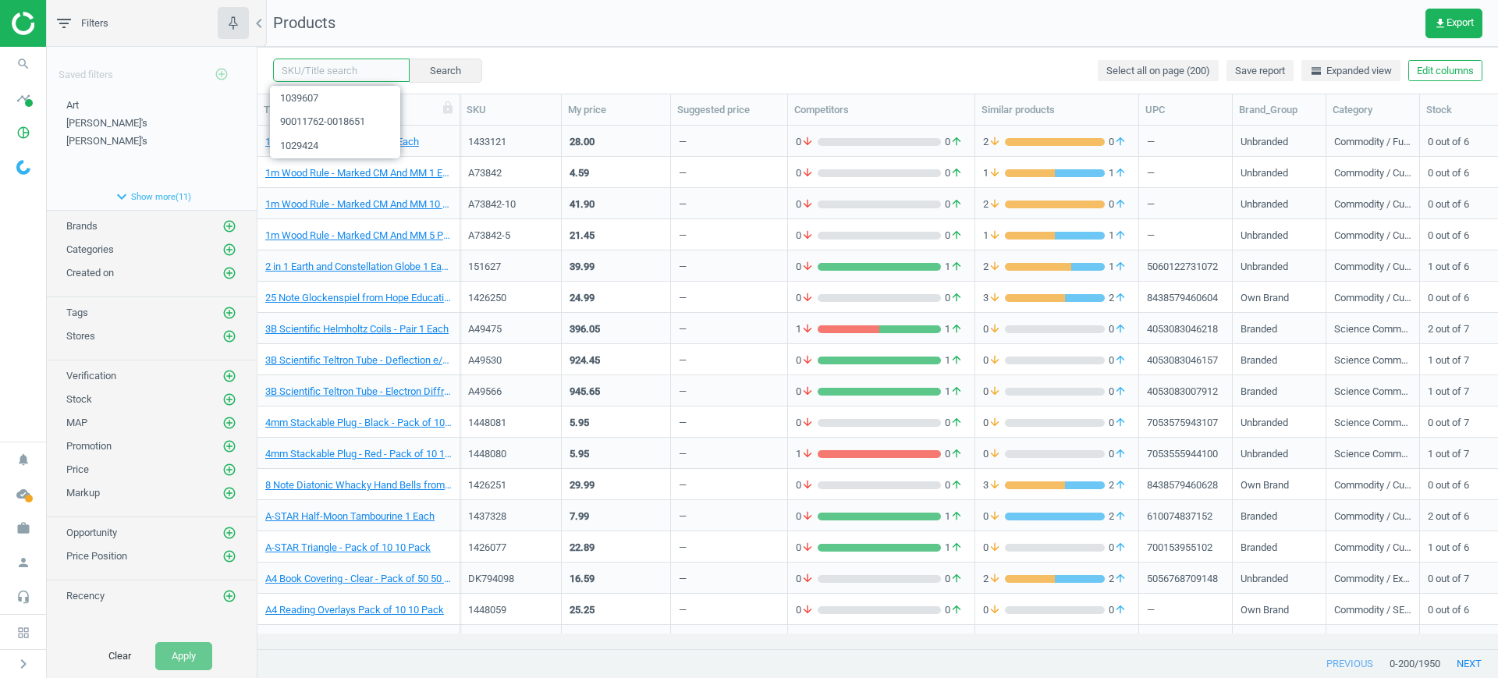
click at [336, 69] on input "text" at bounding box center [341, 70] width 137 height 23
paste input "F12939"
type input "F12939"
click at [428, 72] on button "Search" at bounding box center [444, 70] width 73 height 23
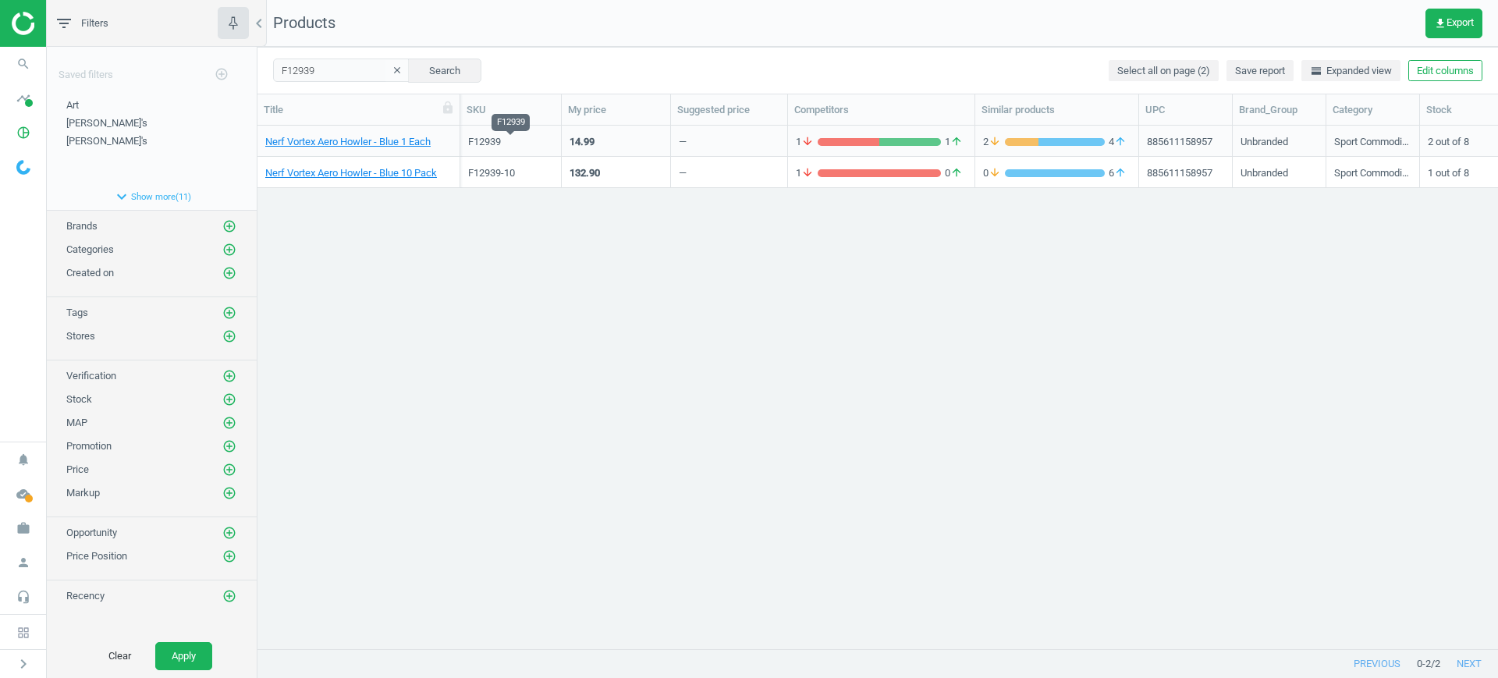
click at [525, 143] on div "F12939" at bounding box center [510, 142] width 85 height 14
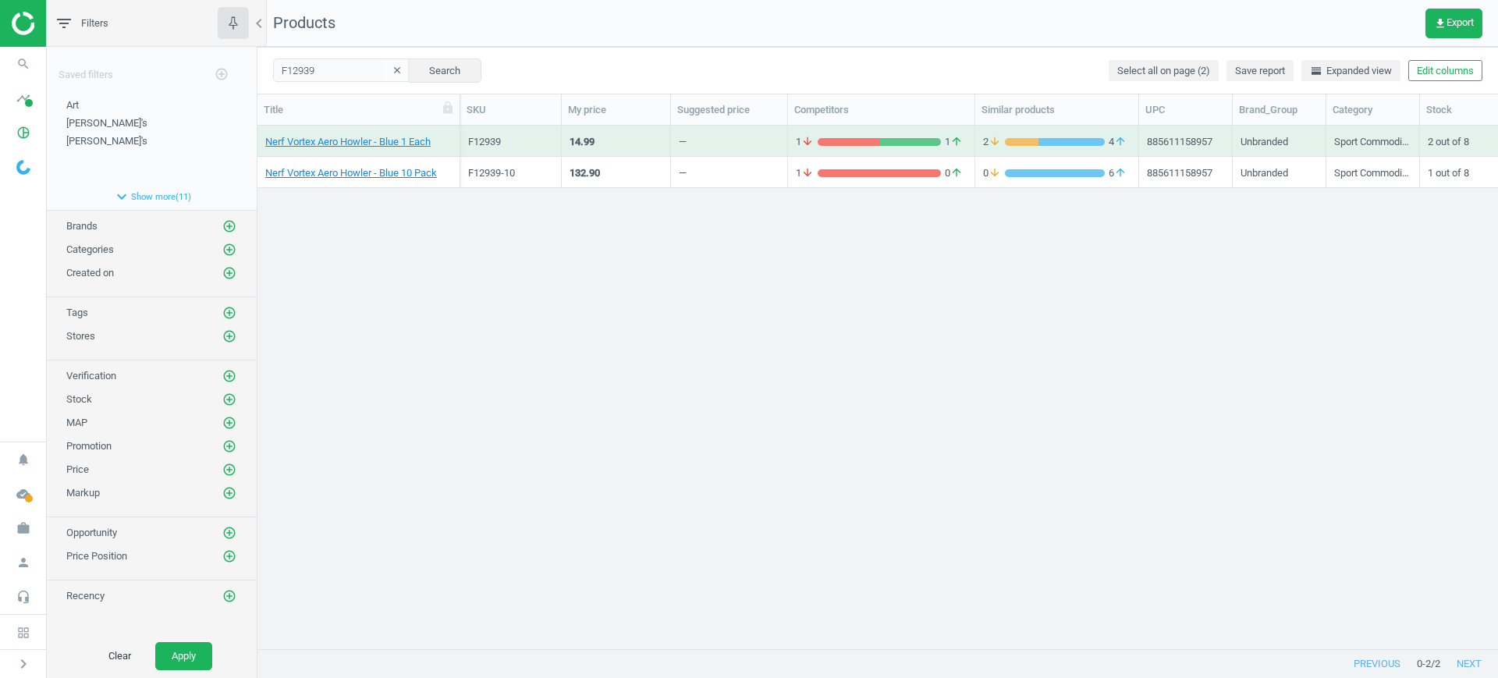
click at [525, 143] on div "F12939" at bounding box center [510, 142] width 85 height 14
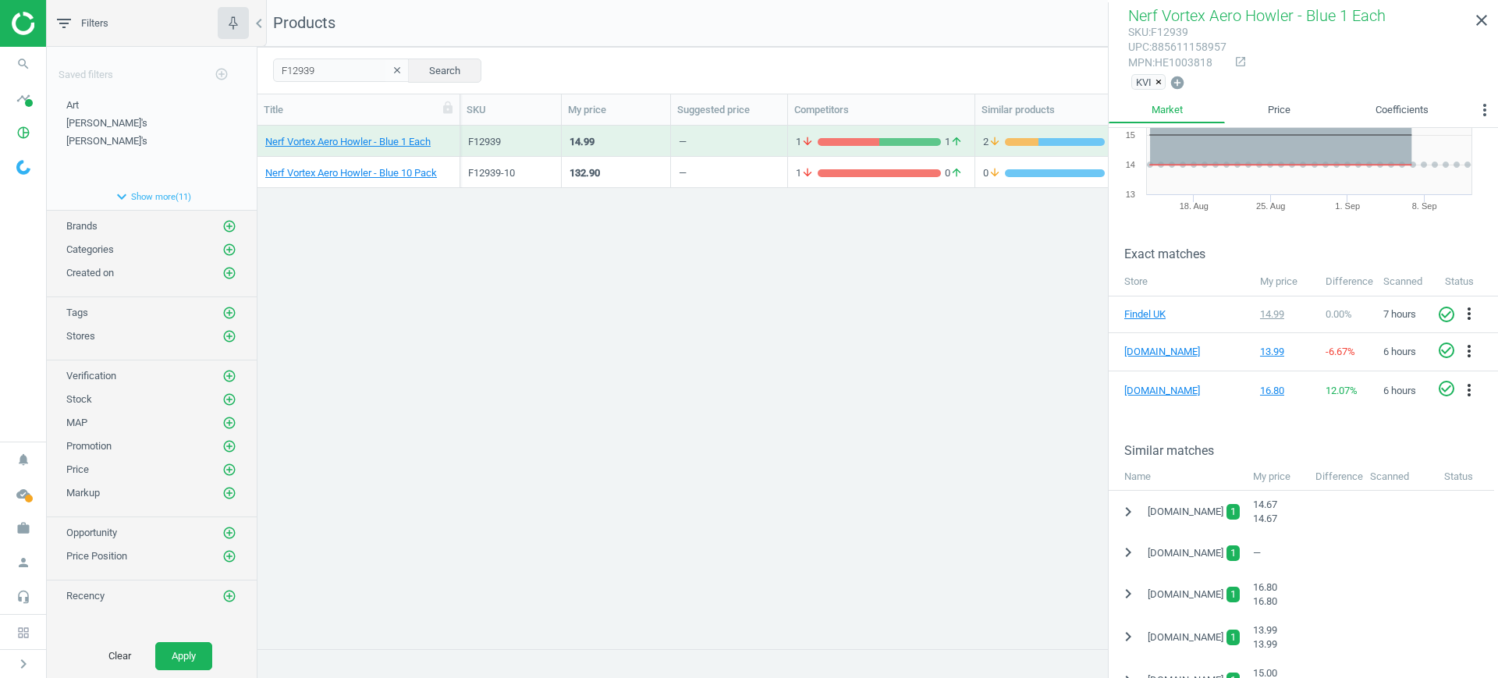
scroll to position [195, 0]
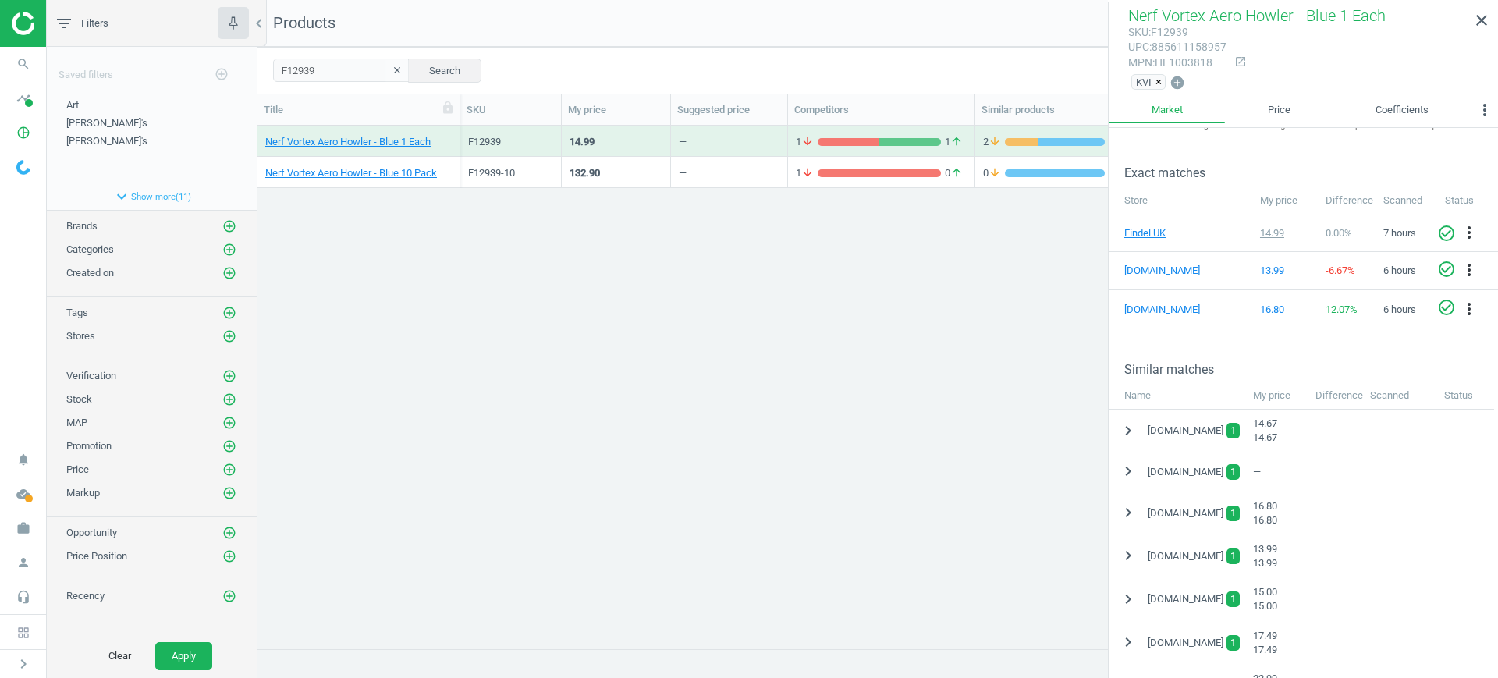
click at [683, 176] on div "—" at bounding box center [683, 176] width 8 height 20
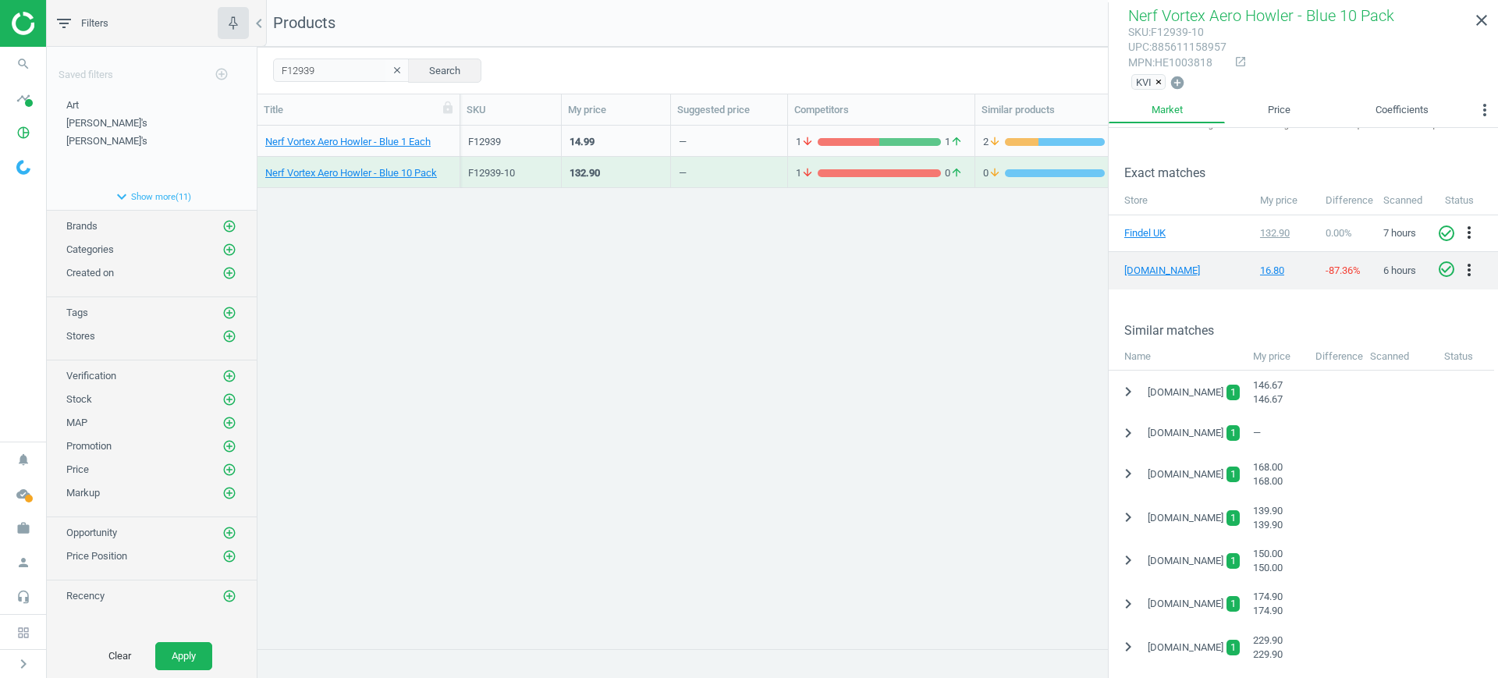
click at [1271, 277] on td "16.80" at bounding box center [1286, 270] width 66 height 38
click at [1267, 273] on div "16.80" at bounding box center [1285, 271] width 51 height 14
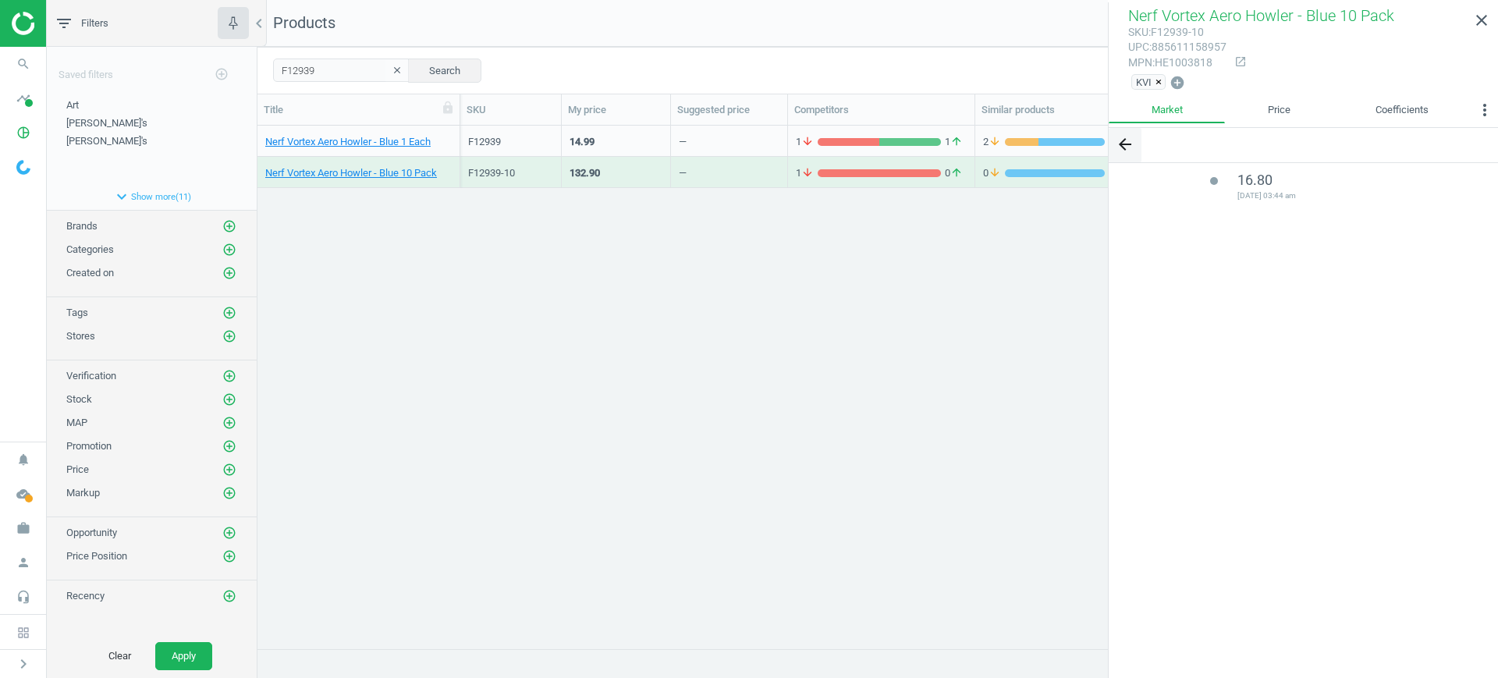
click at [1124, 139] on icon "arrow_back" at bounding box center [1125, 144] width 19 height 19
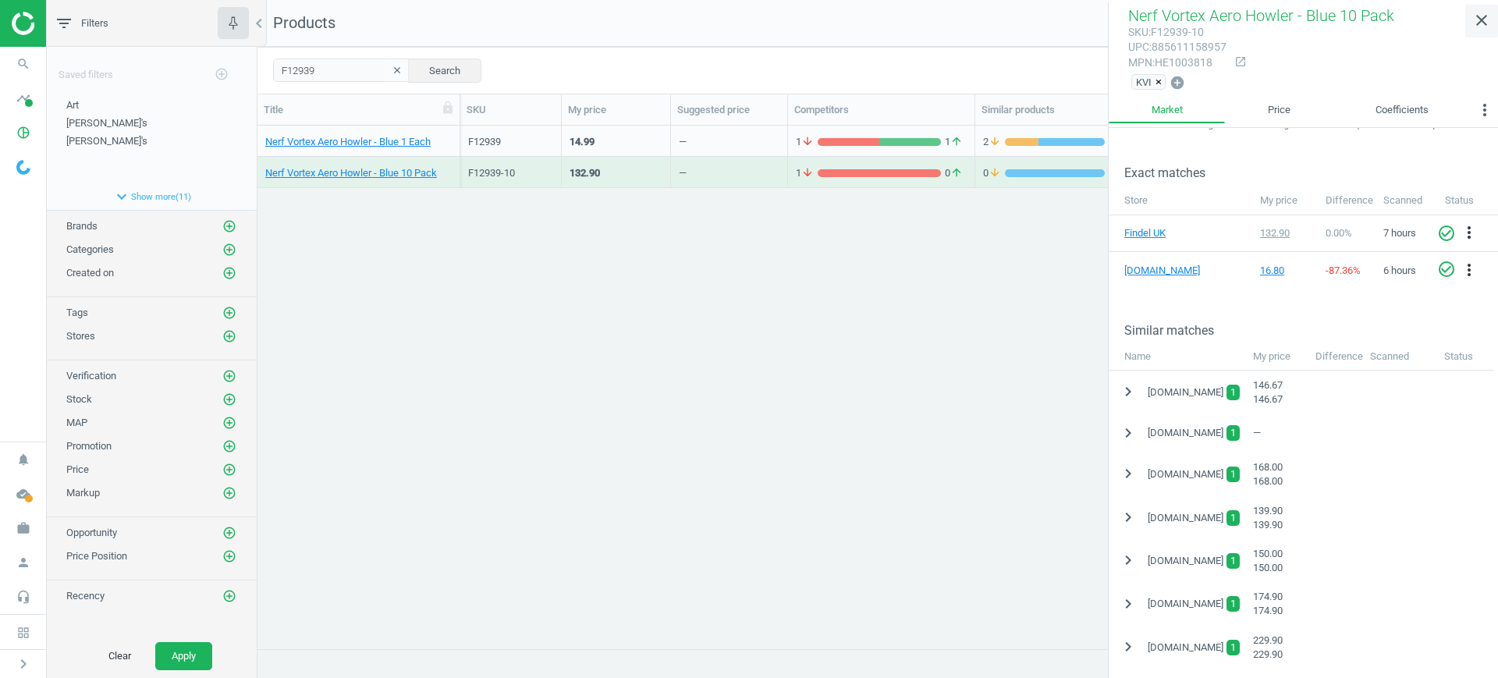
click at [1489, 20] on icon "close" at bounding box center [1482, 20] width 19 height 19
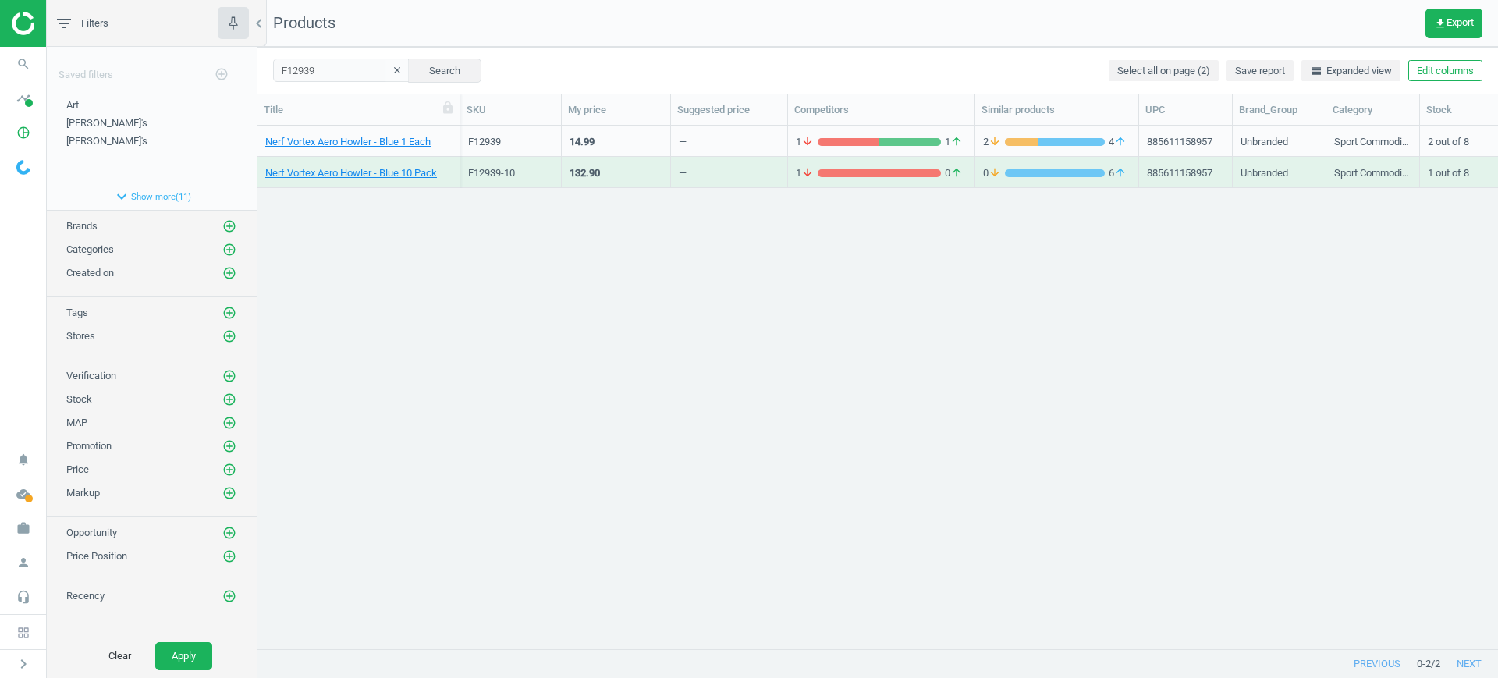
click at [701, 169] on div "—" at bounding box center [729, 171] width 101 height 27
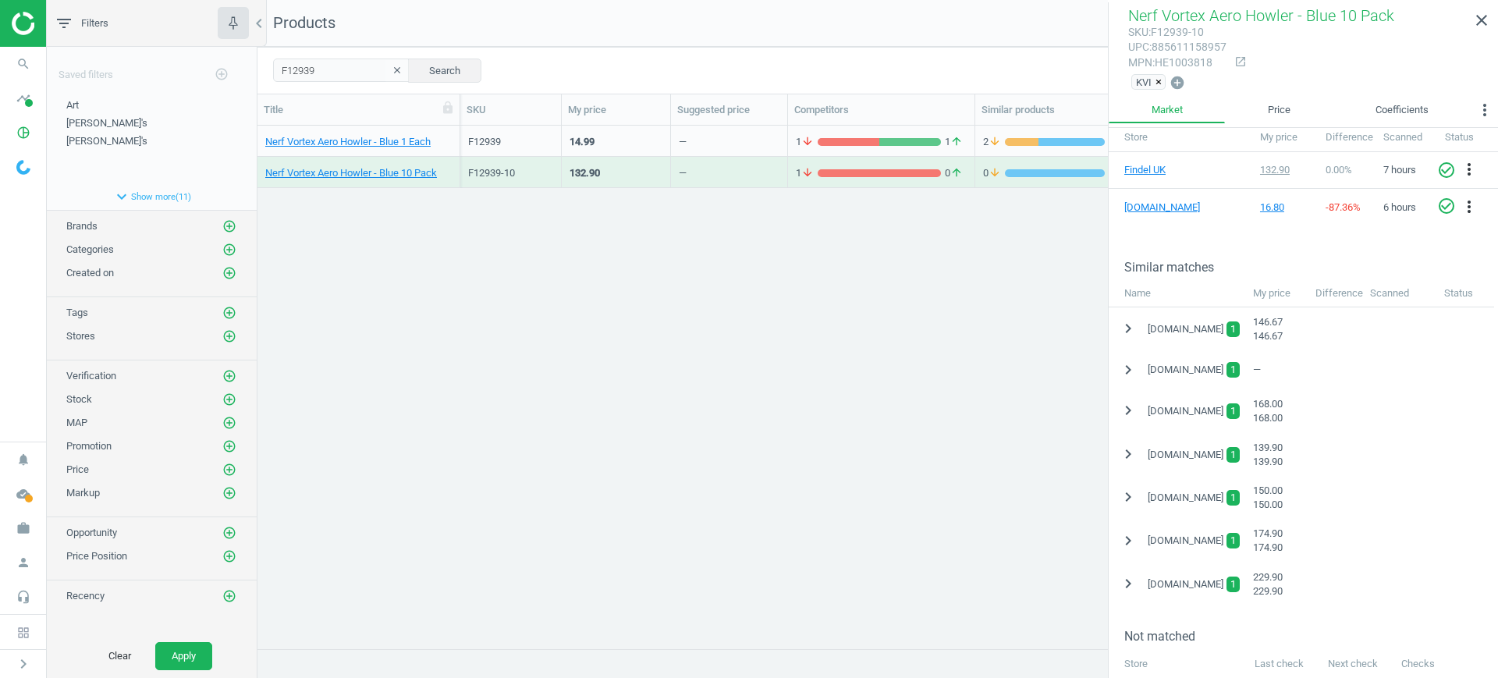
scroll to position [293, 0]
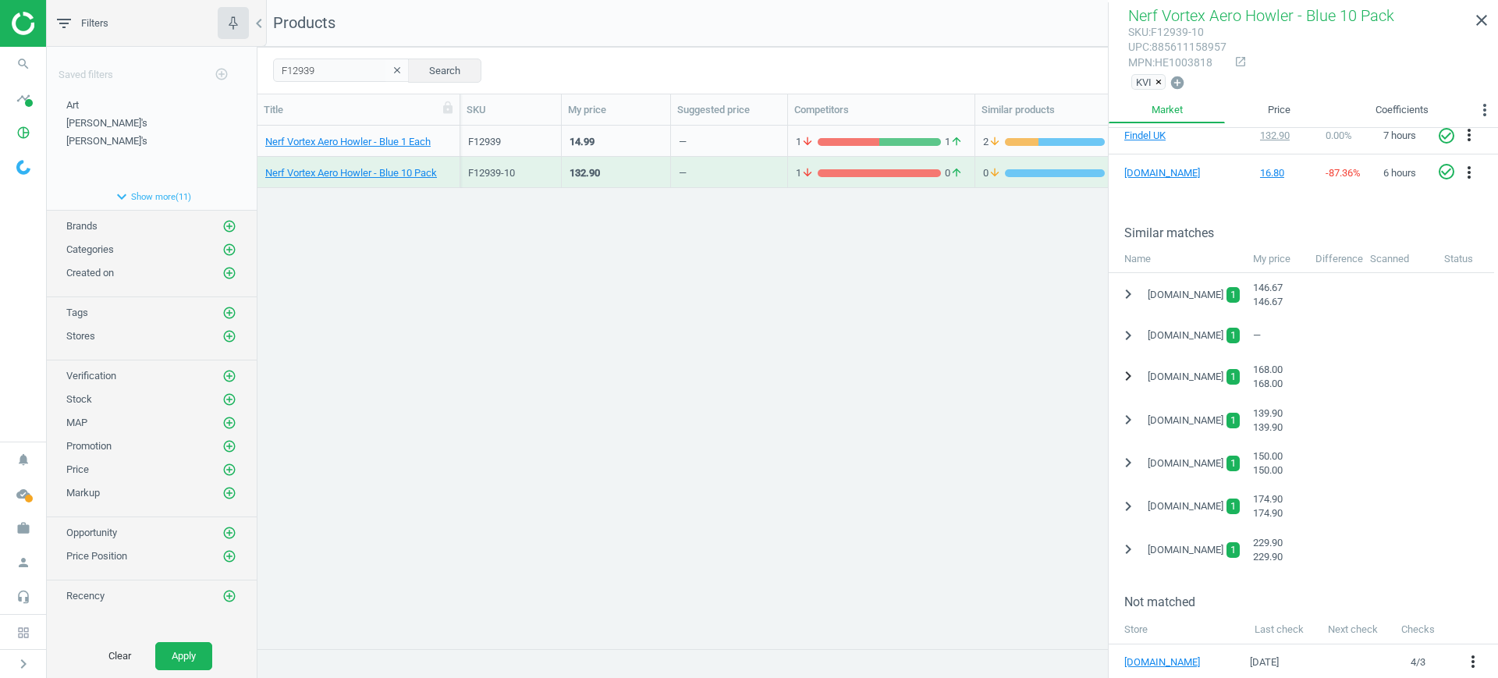
click at [1132, 371] on icon "chevron_right" at bounding box center [1128, 376] width 19 height 19
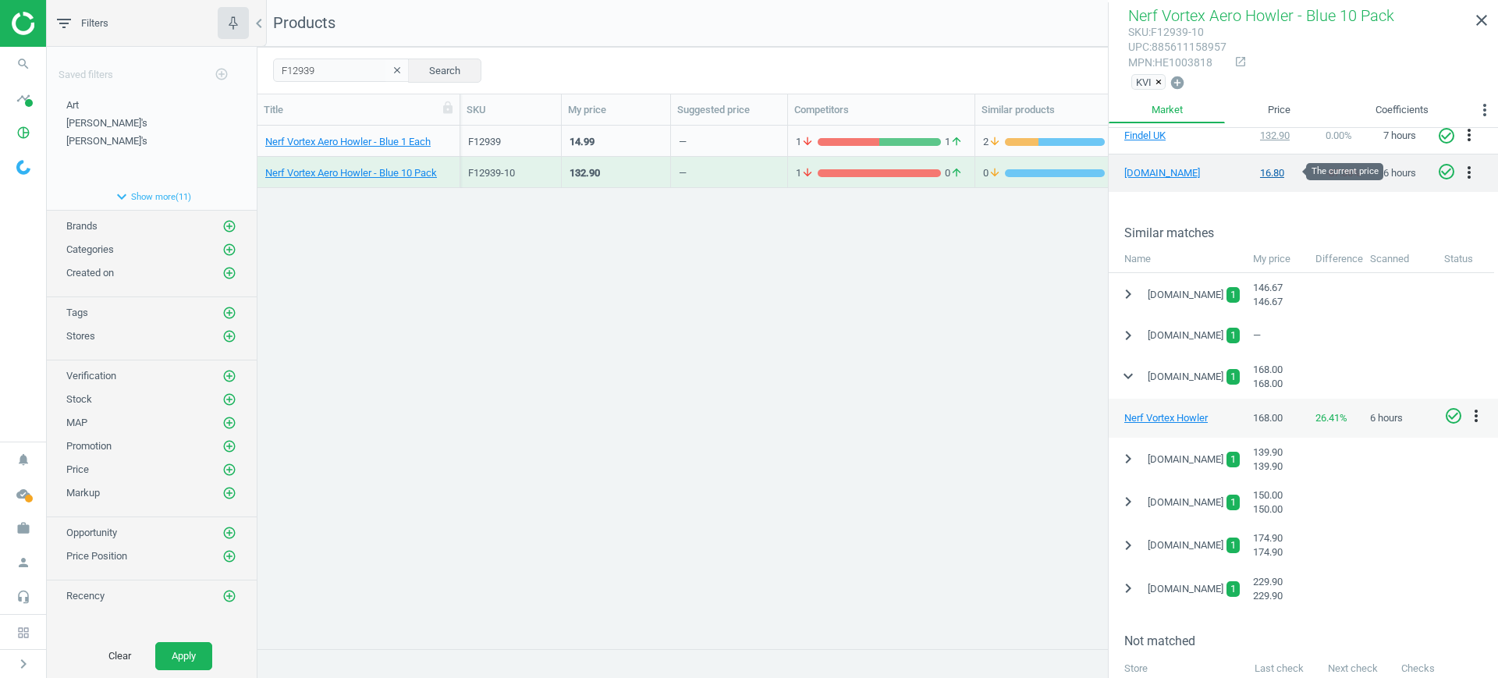
click at [1274, 170] on div "16.80" at bounding box center [1285, 173] width 51 height 14
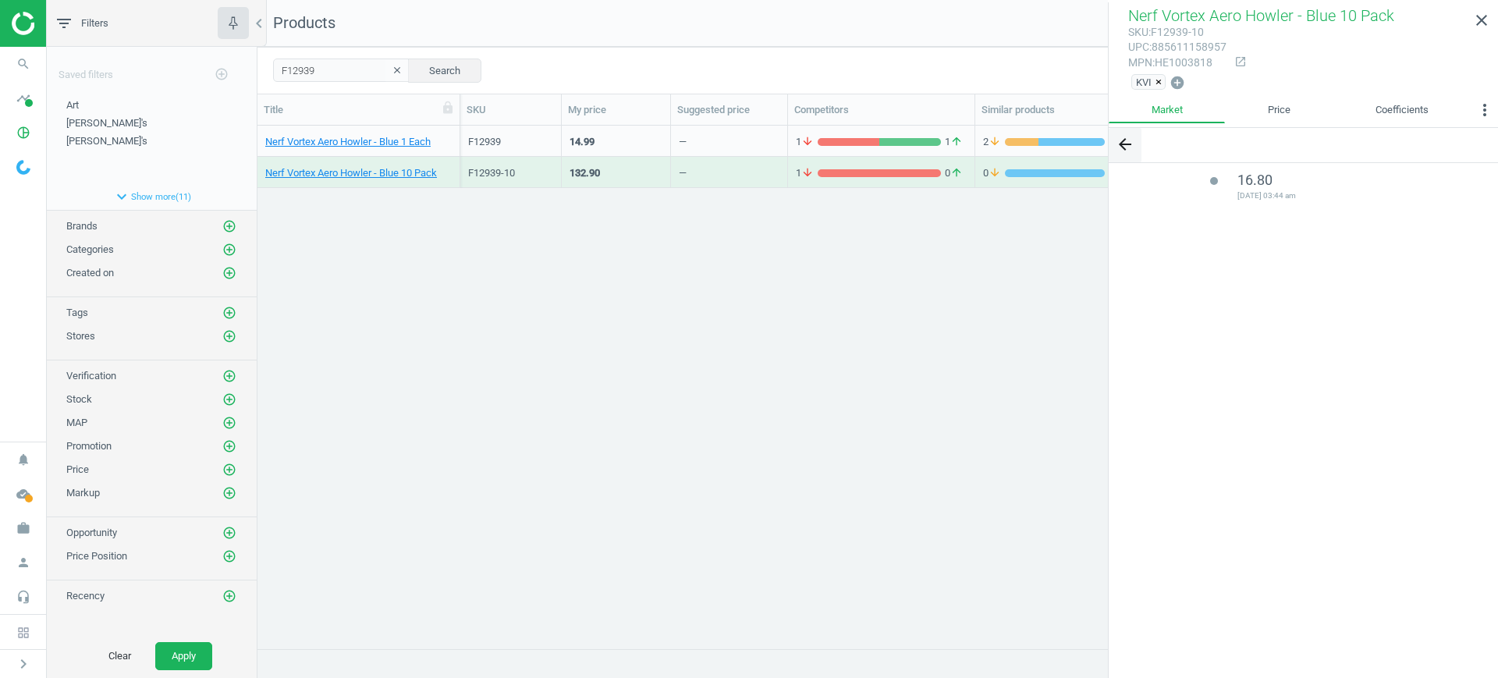
click at [1115, 145] on button "arrow_back" at bounding box center [1125, 145] width 33 height 34
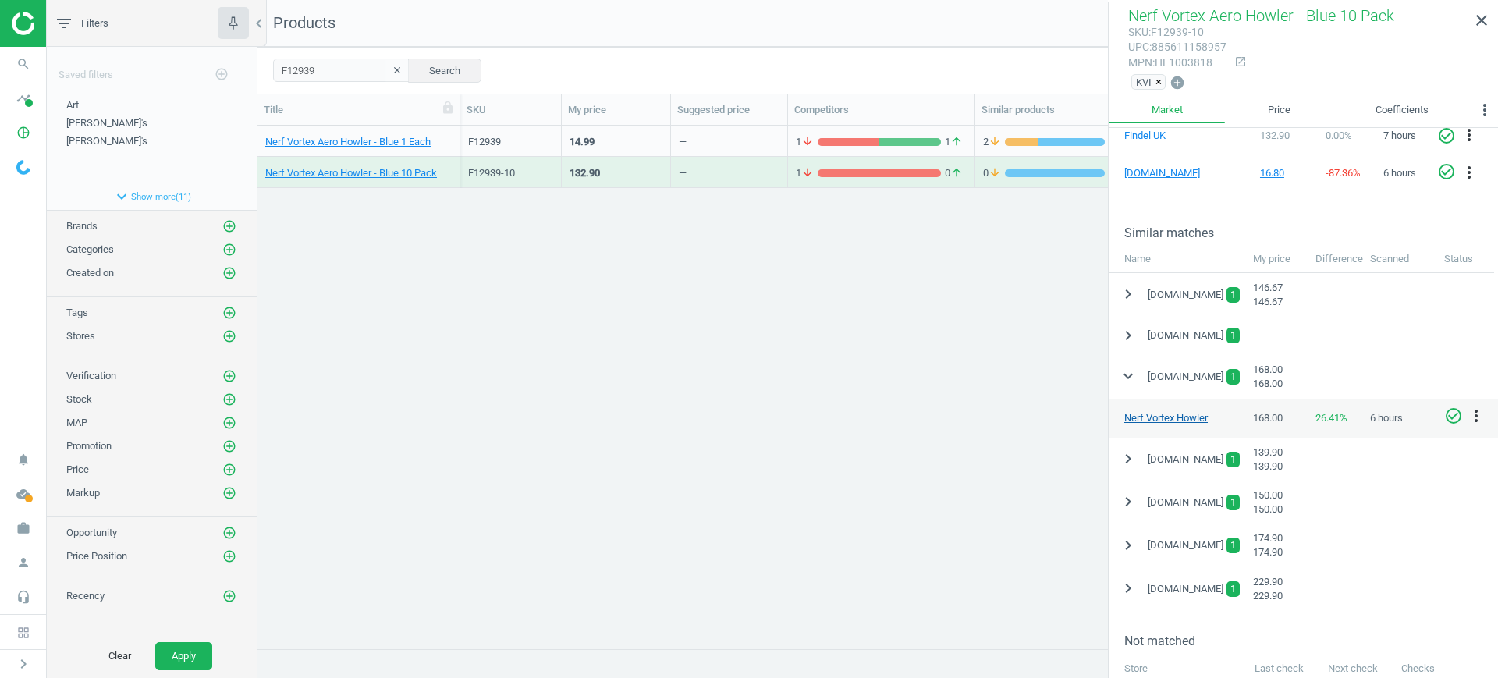
click at [1181, 415] on link "Nerf Vortex Howler" at bounding box center [1167, 418] width 84 height 12
click at [6, 98] on span "timeline" at bounding box center [23, 98] width 47 height 34
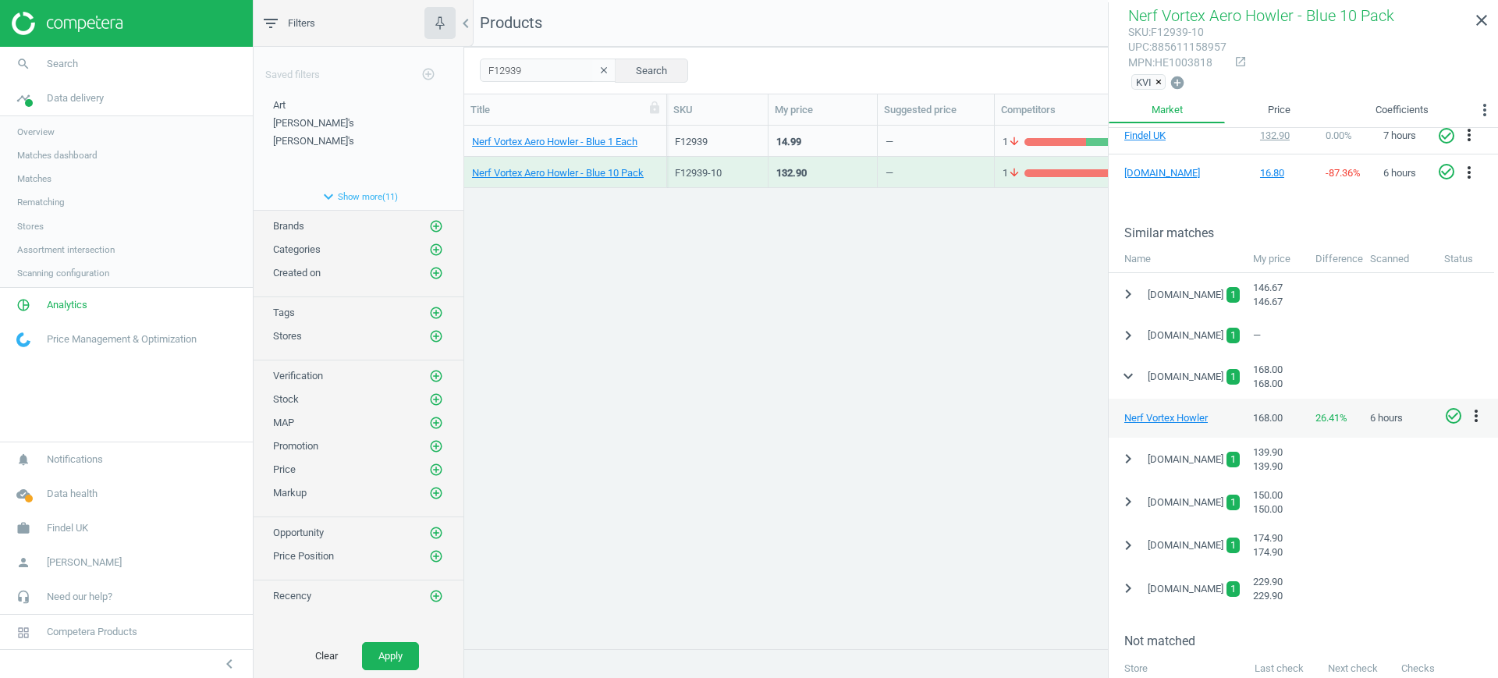
scroll to position [493, 1019]
click at [911, 338] on div "Nerf Vortex Aero Howler - Blue 1 Each F12939 14.99 — 1 arrow_downward 1 arrow_u…" at bounding box center [981, 380] width 1034 height 508
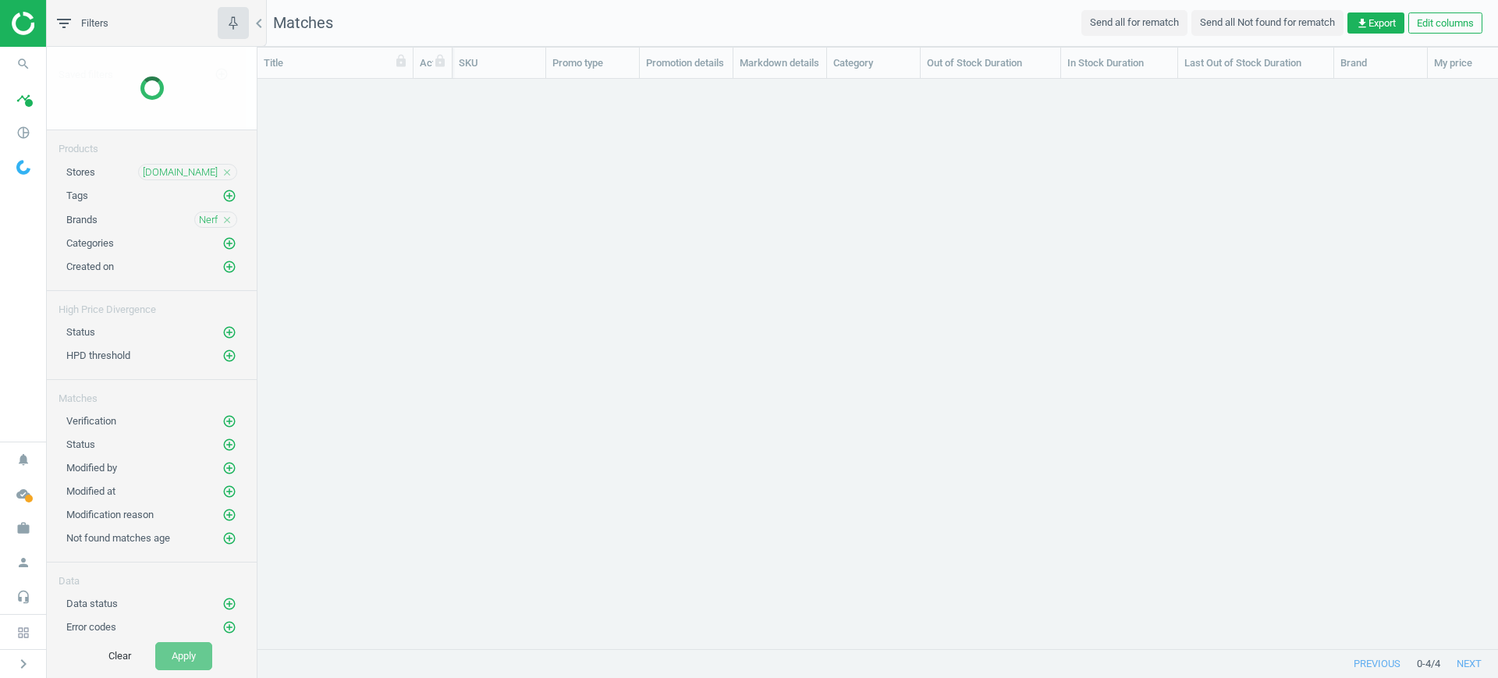
scroll to position [540, 1226]
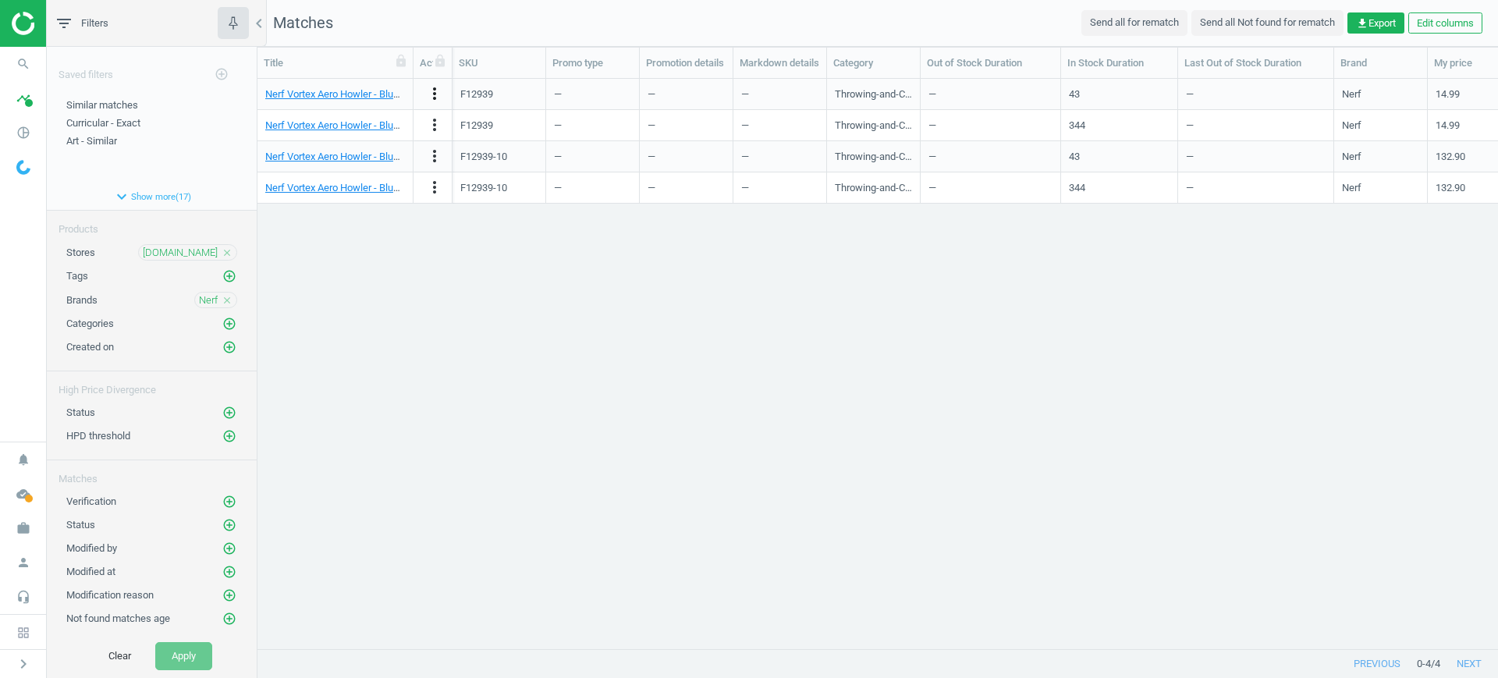
click at [432, 98] on icon "more_vert" at bounding box center [434, 93] width 19 height 19
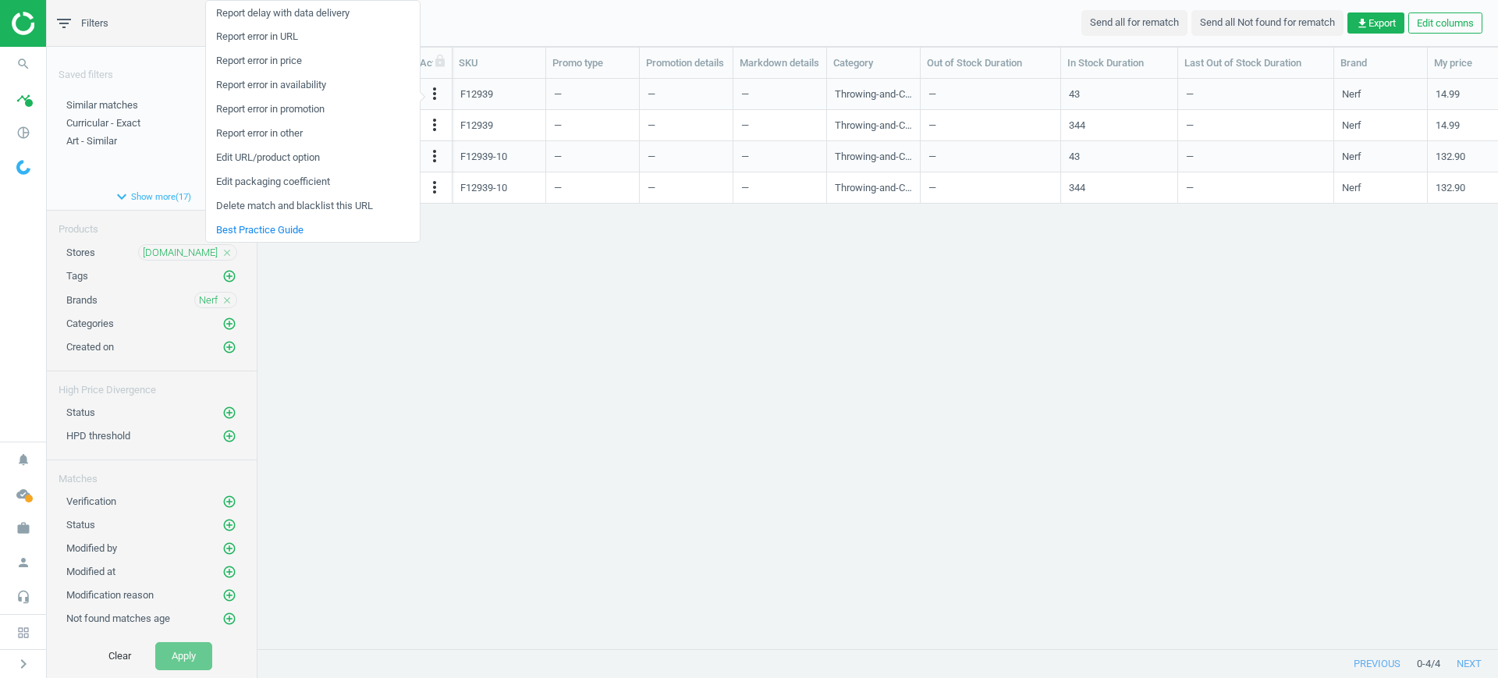
click at [293, 204] on link "Delete match and blacklist this URL" at bounding box center [313, 206] width 214 height 24
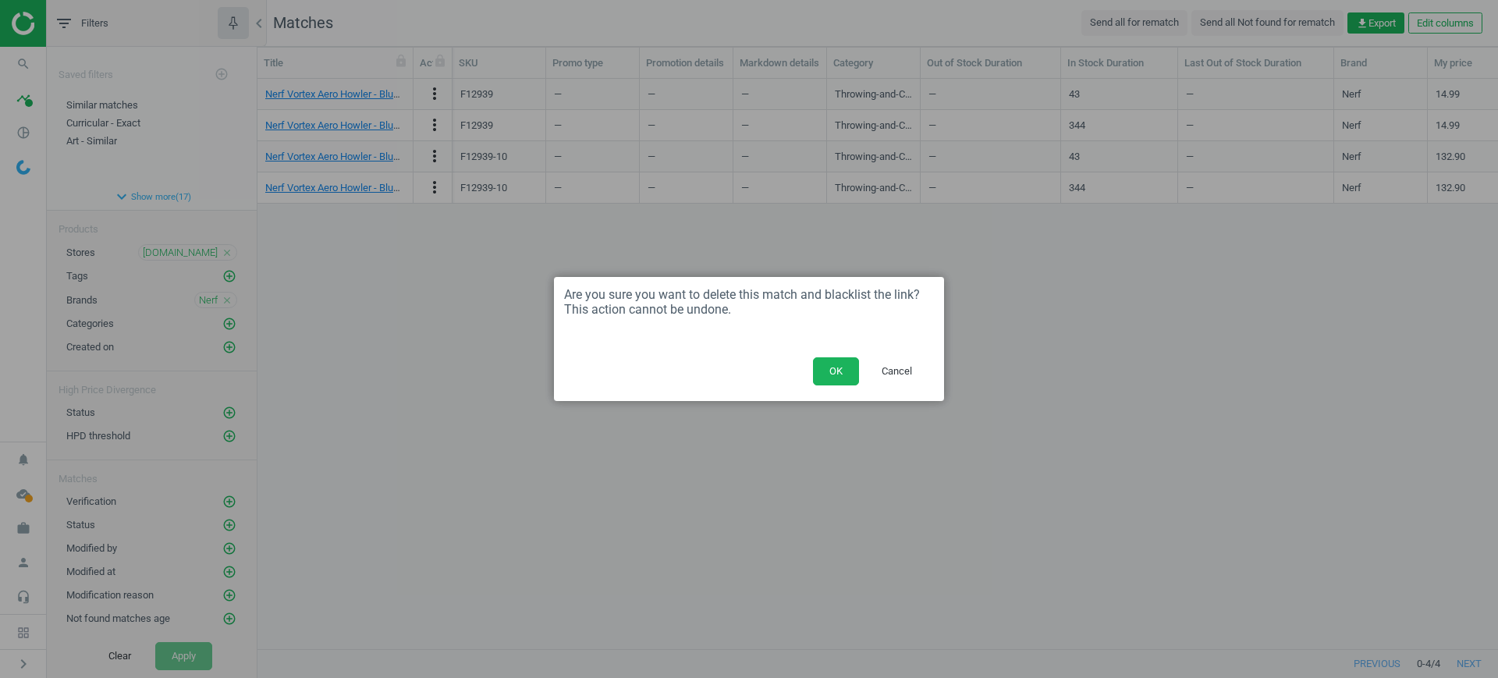
click at [819, 379] on button "OK" at bounding box center [836, 371] width 46 height 28
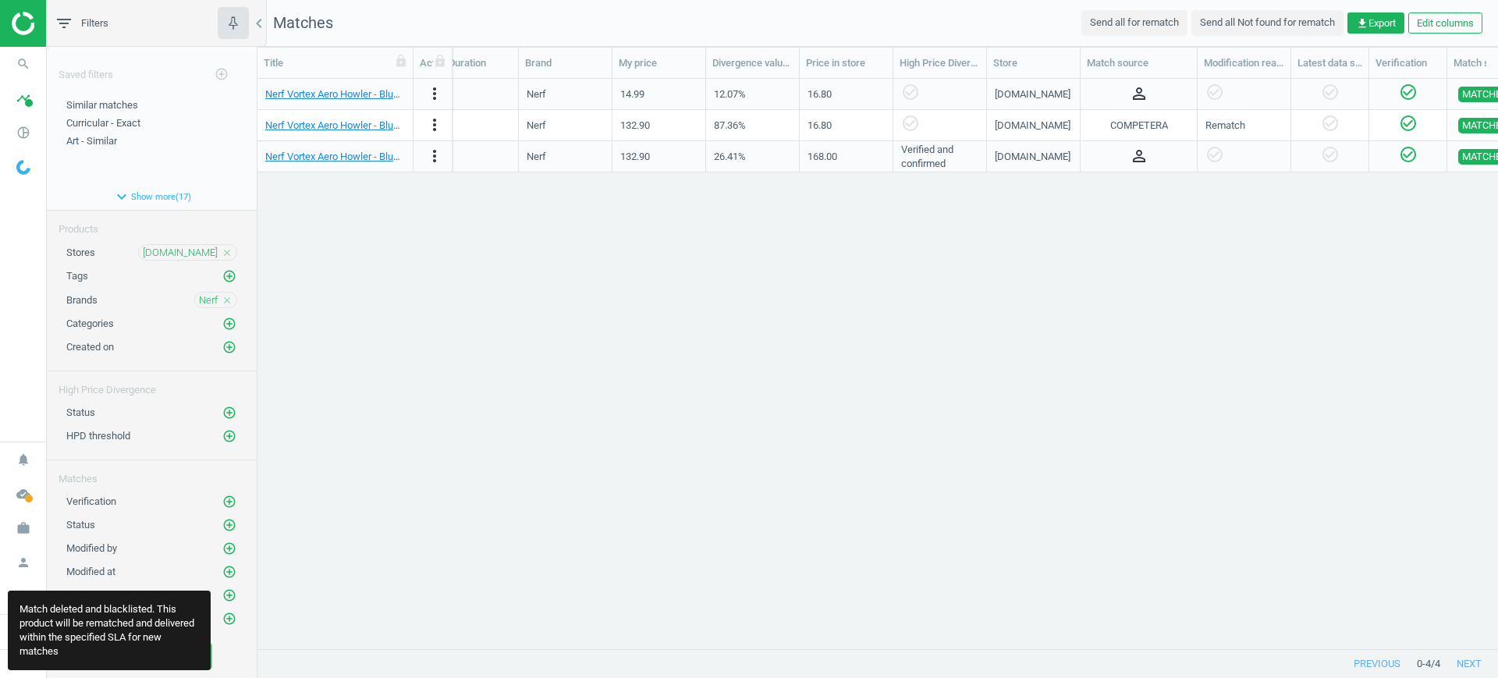
scroll to position [0, 0]
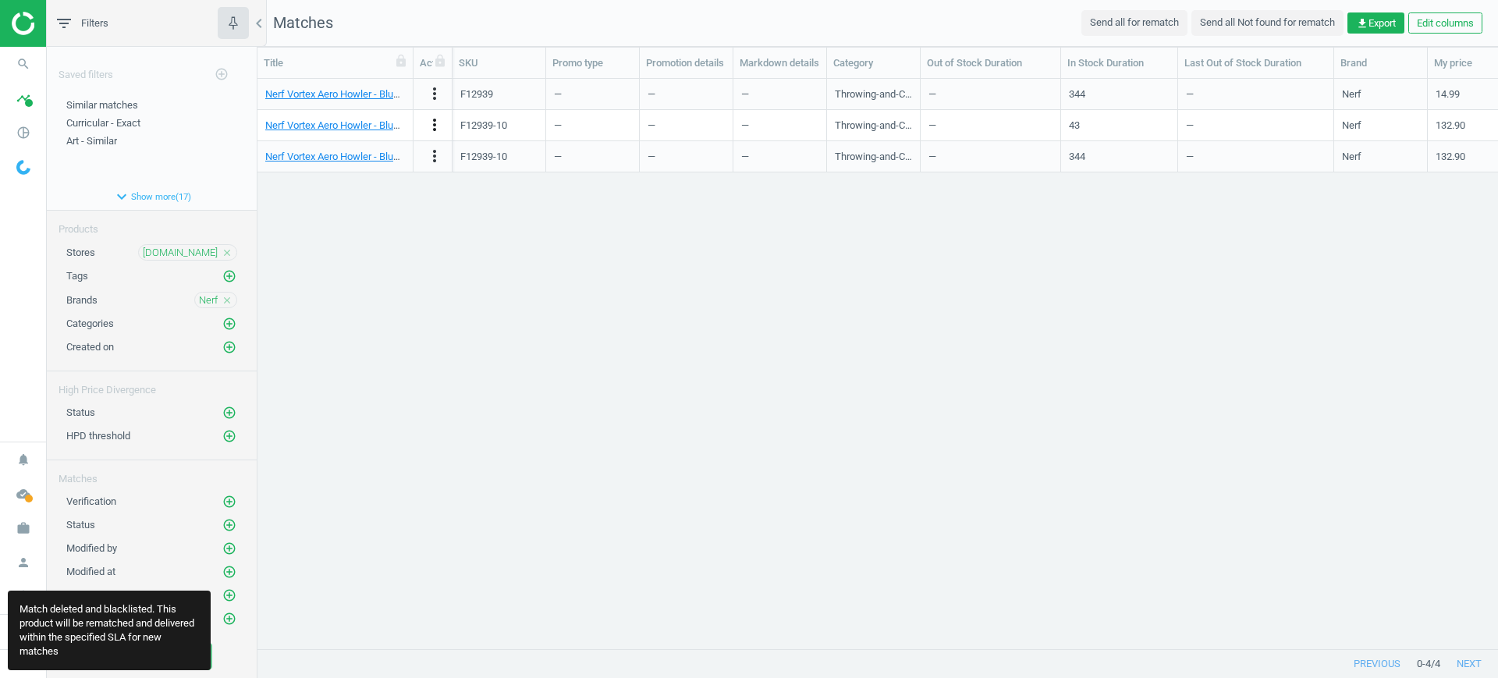
click at [432, 127] on icon "more_vert" at bounding box center [434, 125] width 19 height 19
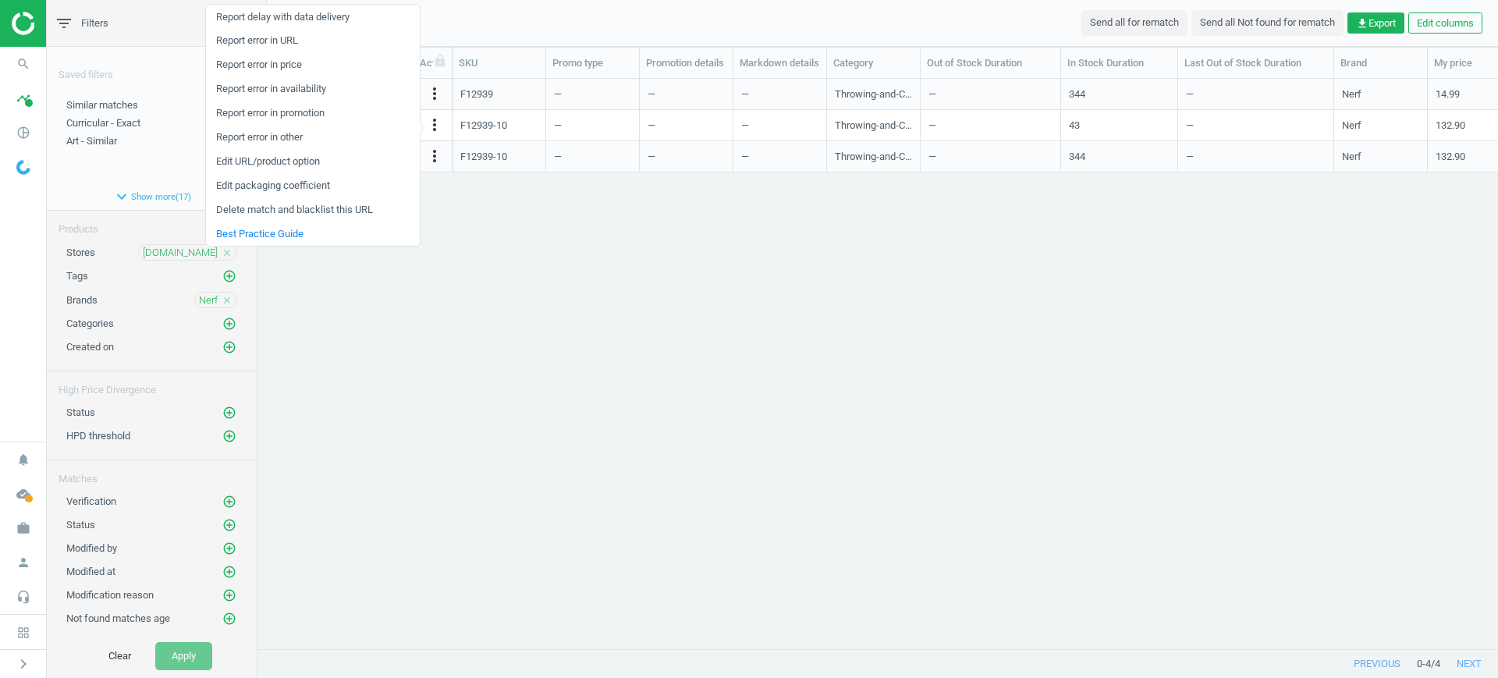
click at [297, 204] on link "Delete match and blacklist this URL" at bounding box center [313, 210] width 214 height 24
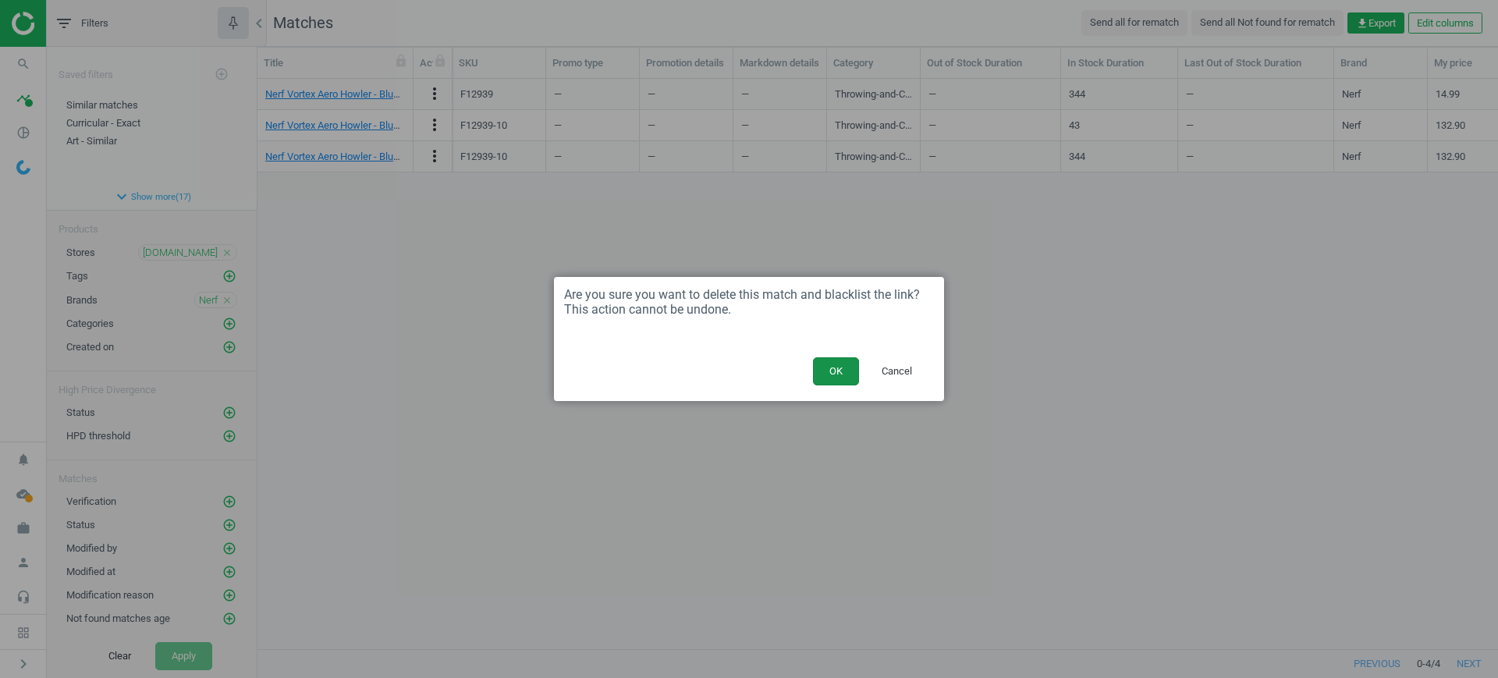
click at [815, 376] on button "OK" at bounding box center [836, 371] width 46 height 28
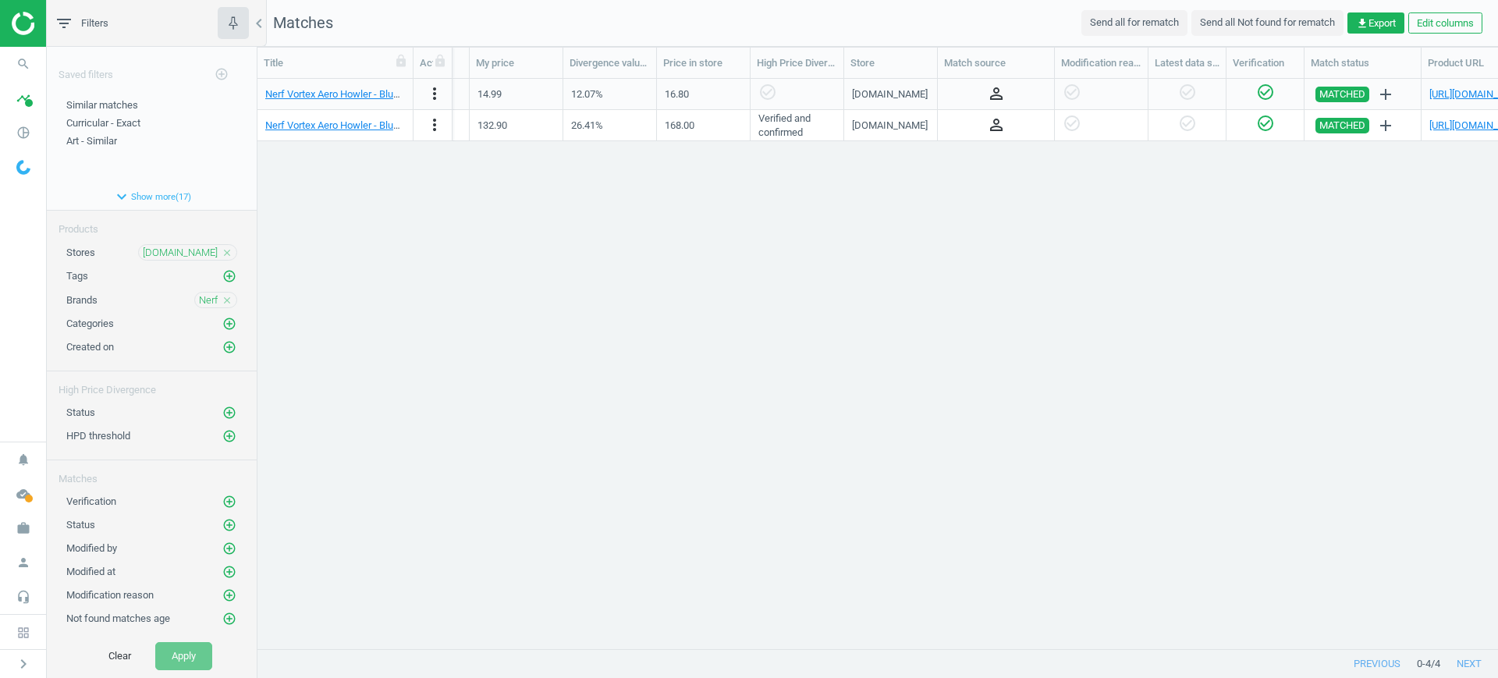
scroll to position [0, 751]
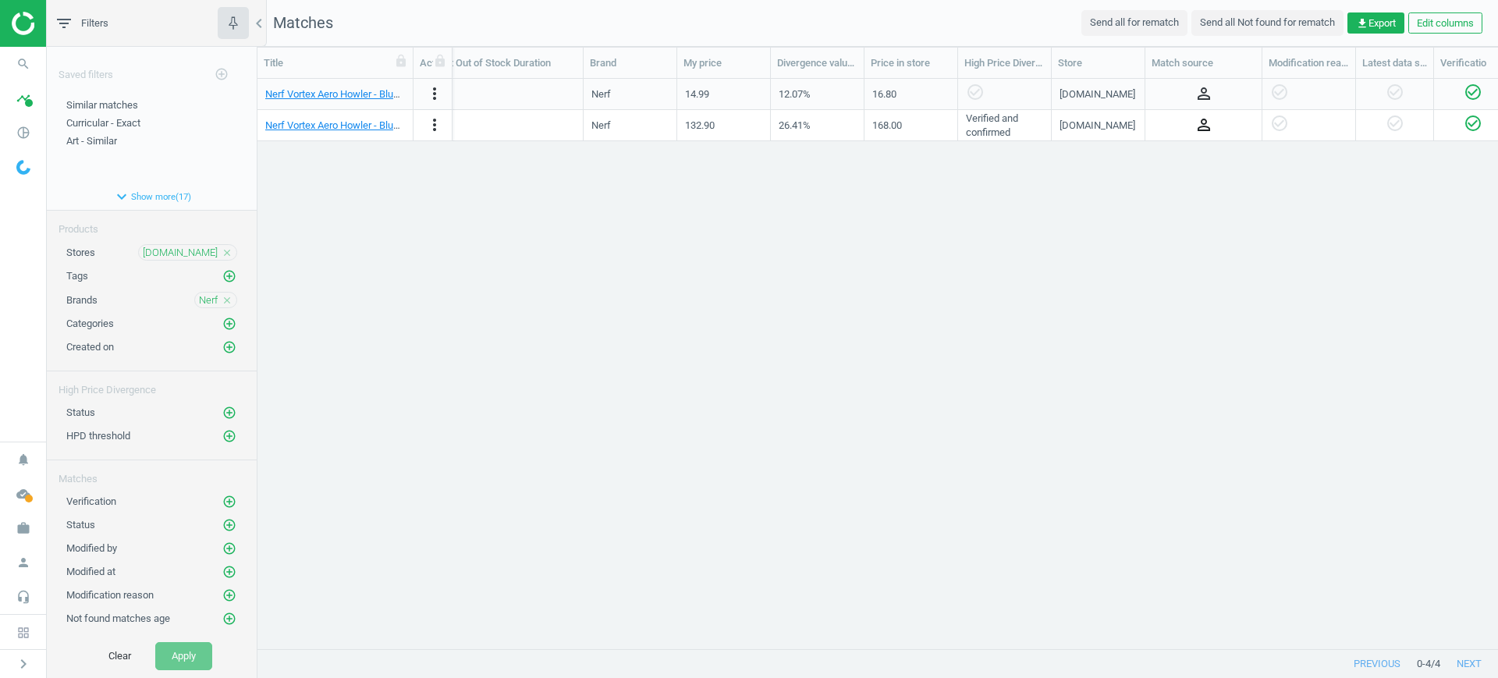
click at [1199, 123] on icon "person_outline" at bounding box center [1204, 125] width 19 height 19
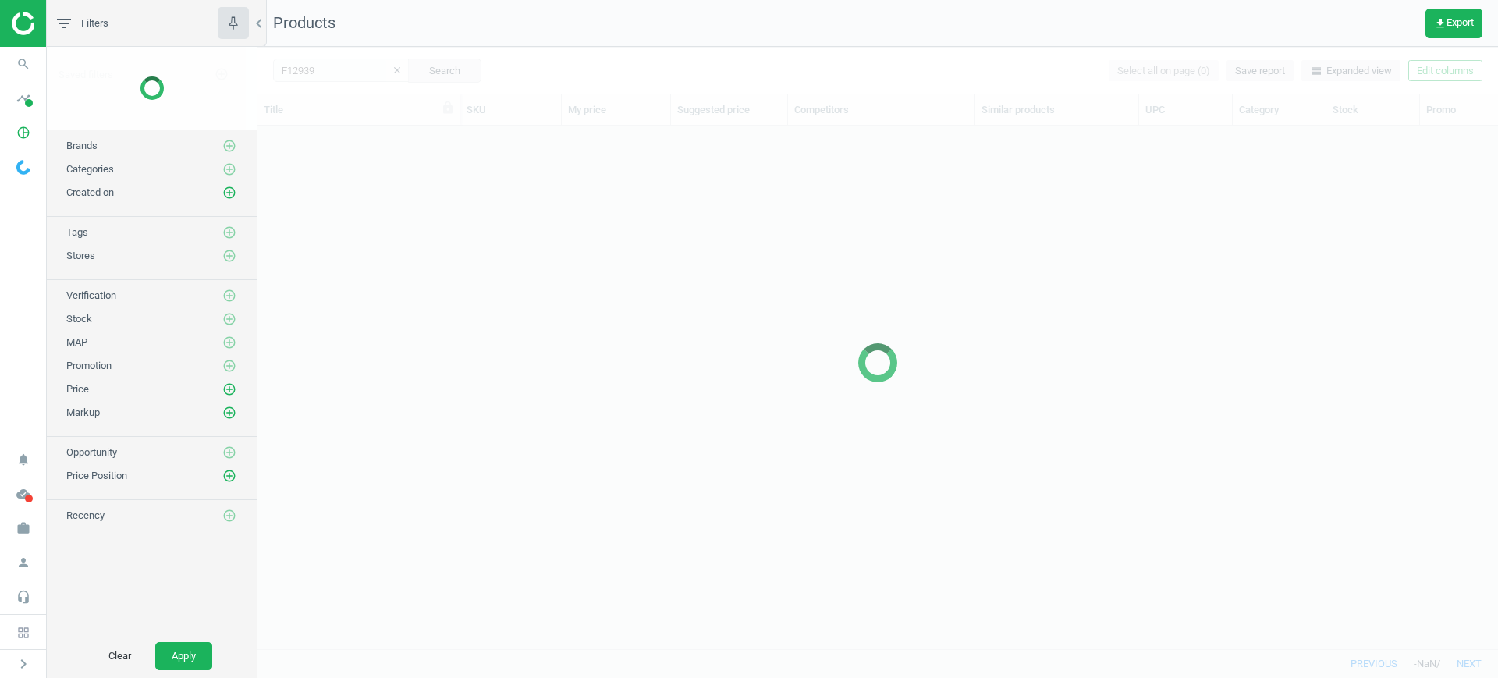
scroll to position [493, 1226]
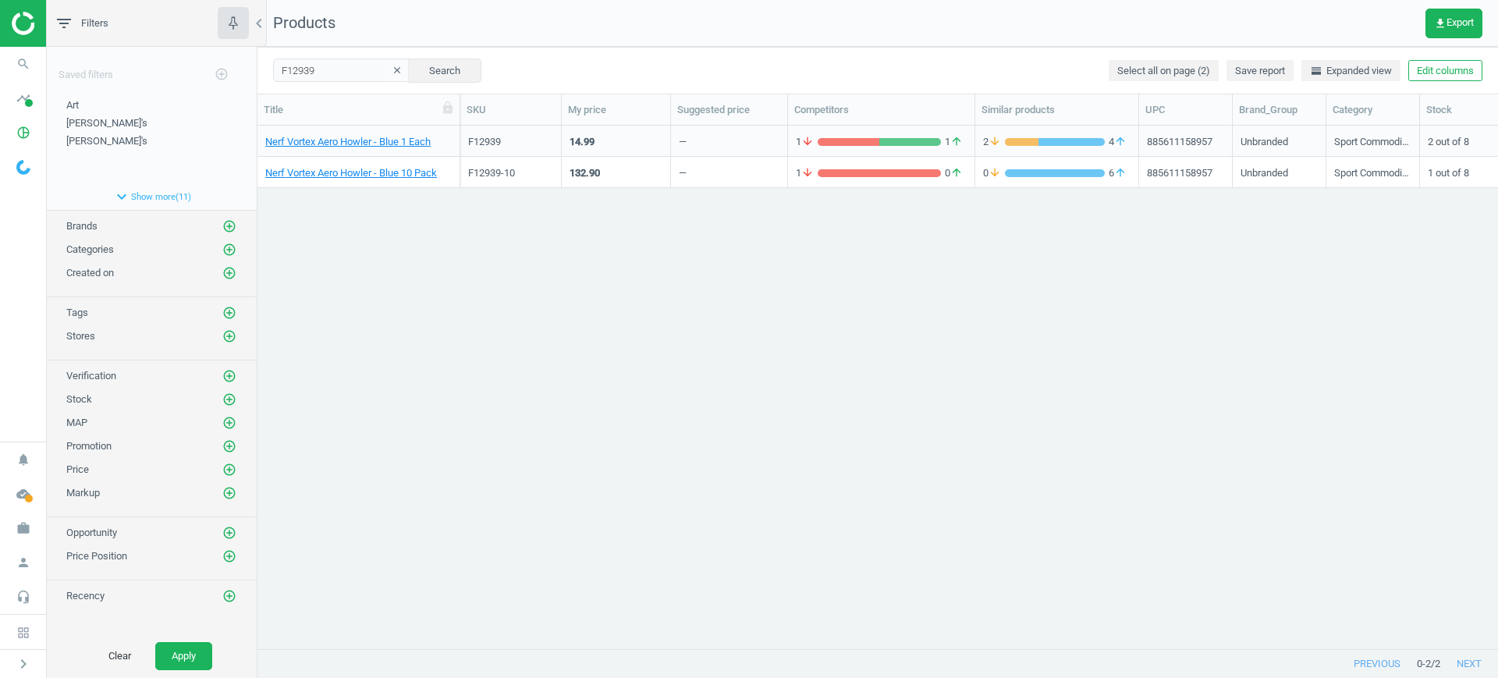
click at [585, 157] on div "132.90" at bounding box center [616, 172] width 109 height 31
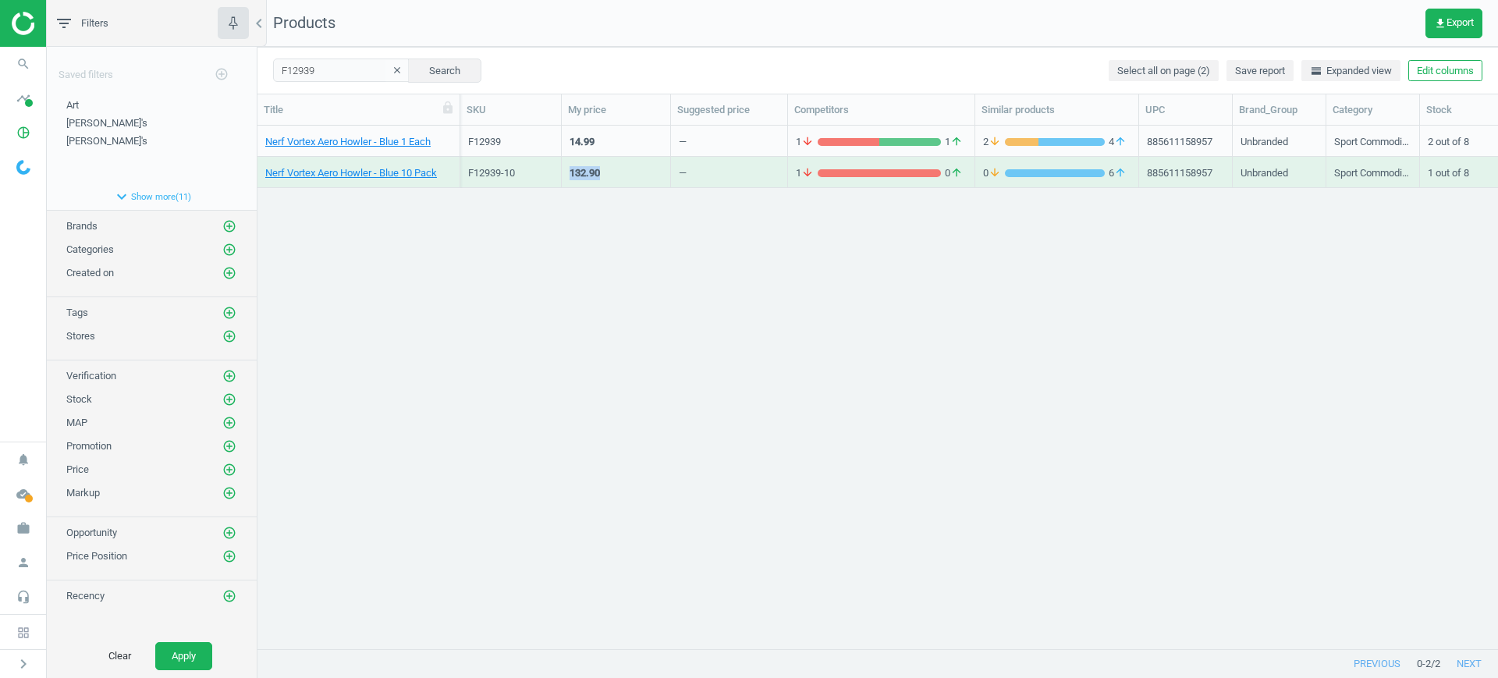
click at [585, 157] on div "132.90" at bounding box center [616, 172] width 109 height 31
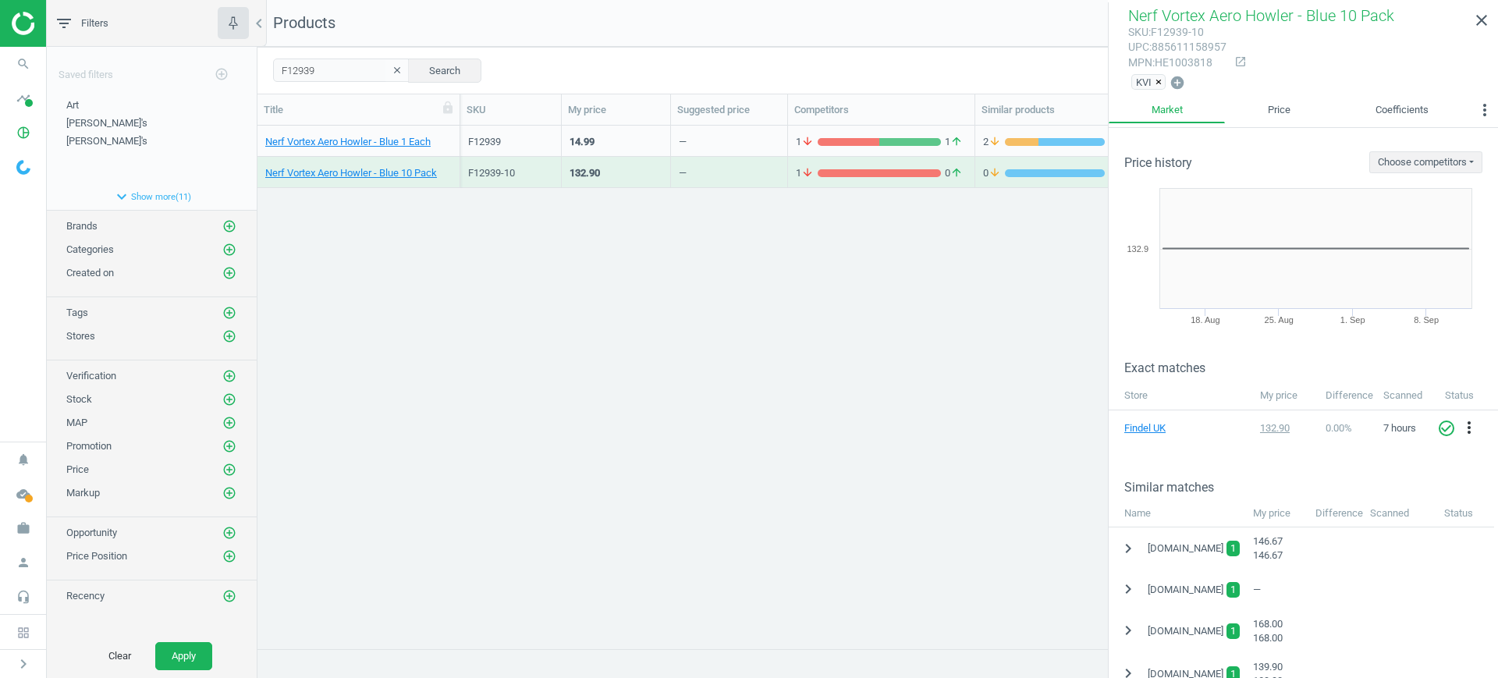
click at [634, 148] on div "14.99" at bounding box center [616, 140] width 93 height 27
click at [634, 147] on div "14.99" at bounding box center [616, 140] width 93 height 27
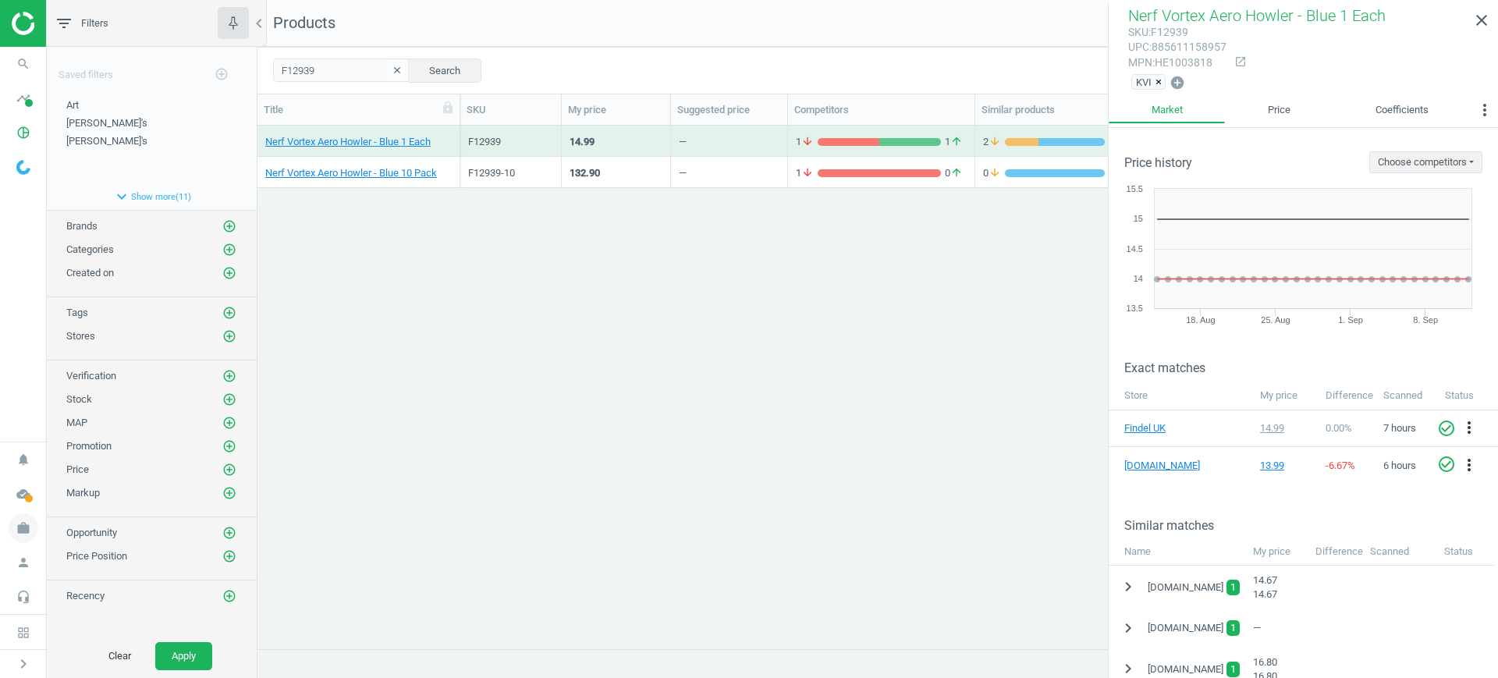
click at [17, 531] on icon "work" at bounding box center [24, 529] width 30 height 30
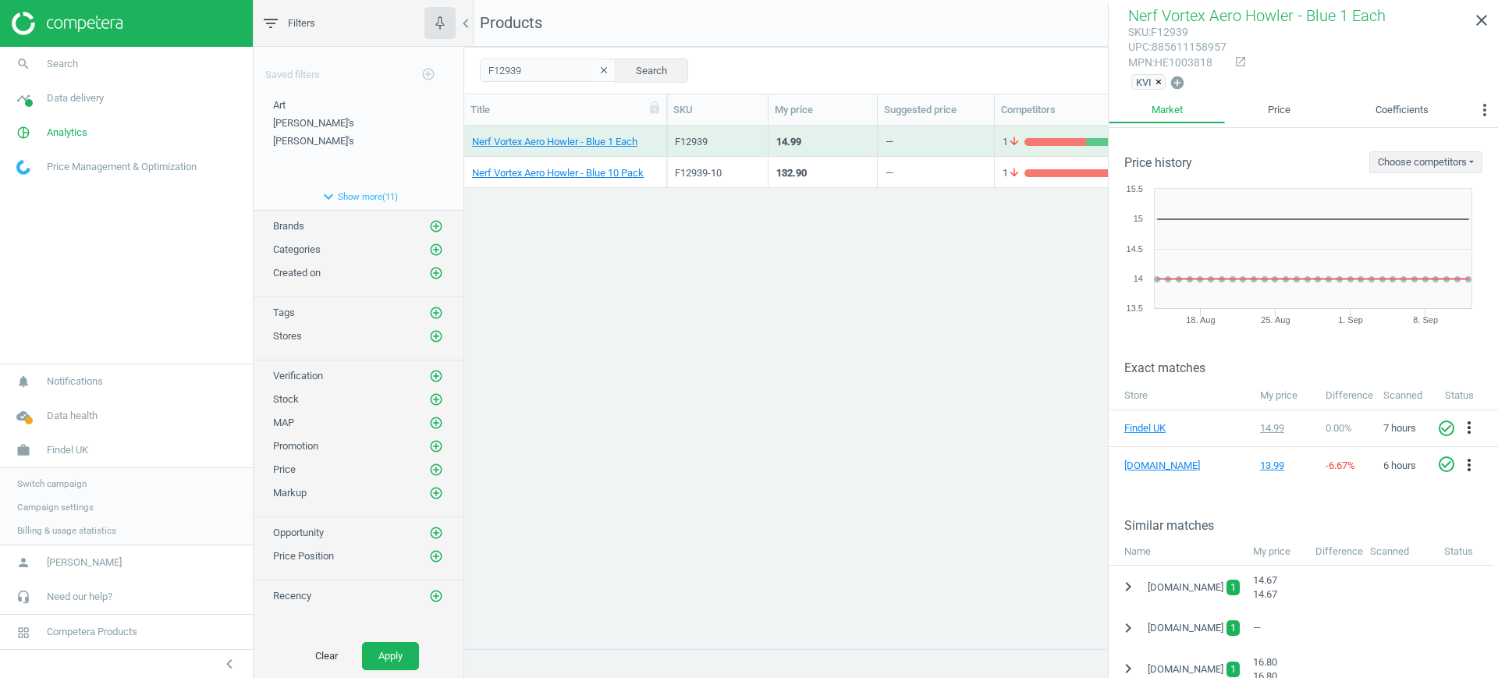
scroll to position [493, 1019]
click at [32, 486] on span "Switch campaign" at bounding box center [51, 482] width 69 height 12
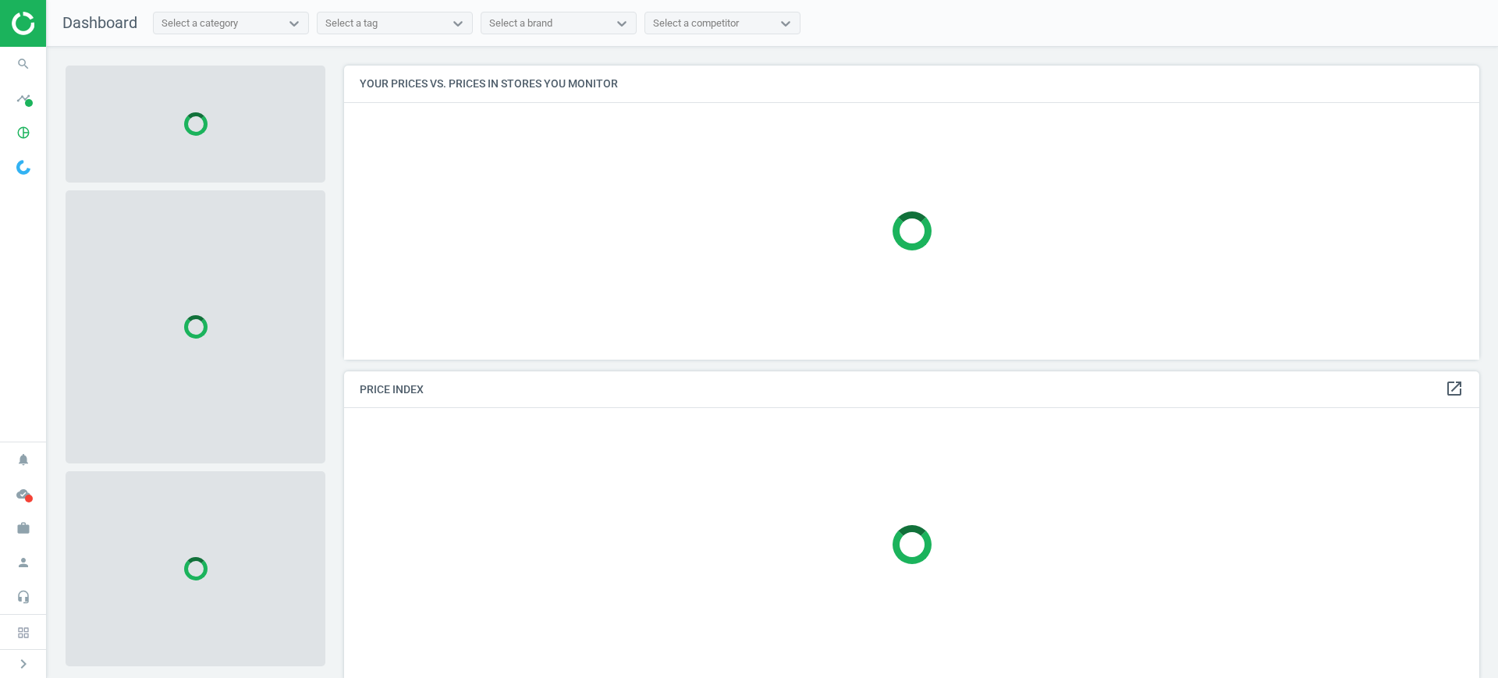
scroll to position [324, 1151]
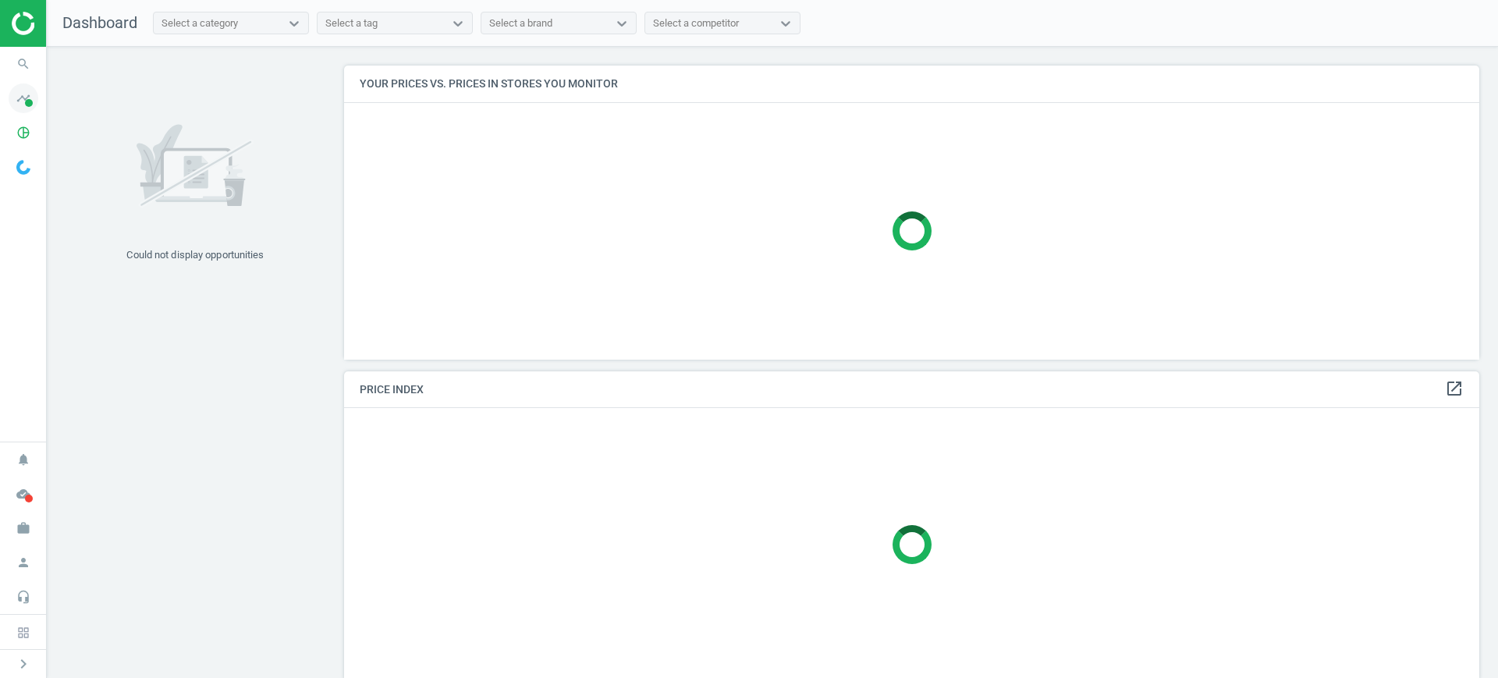
click at [27, 105] on span at bounding box center [29, 103] width 8 height 8
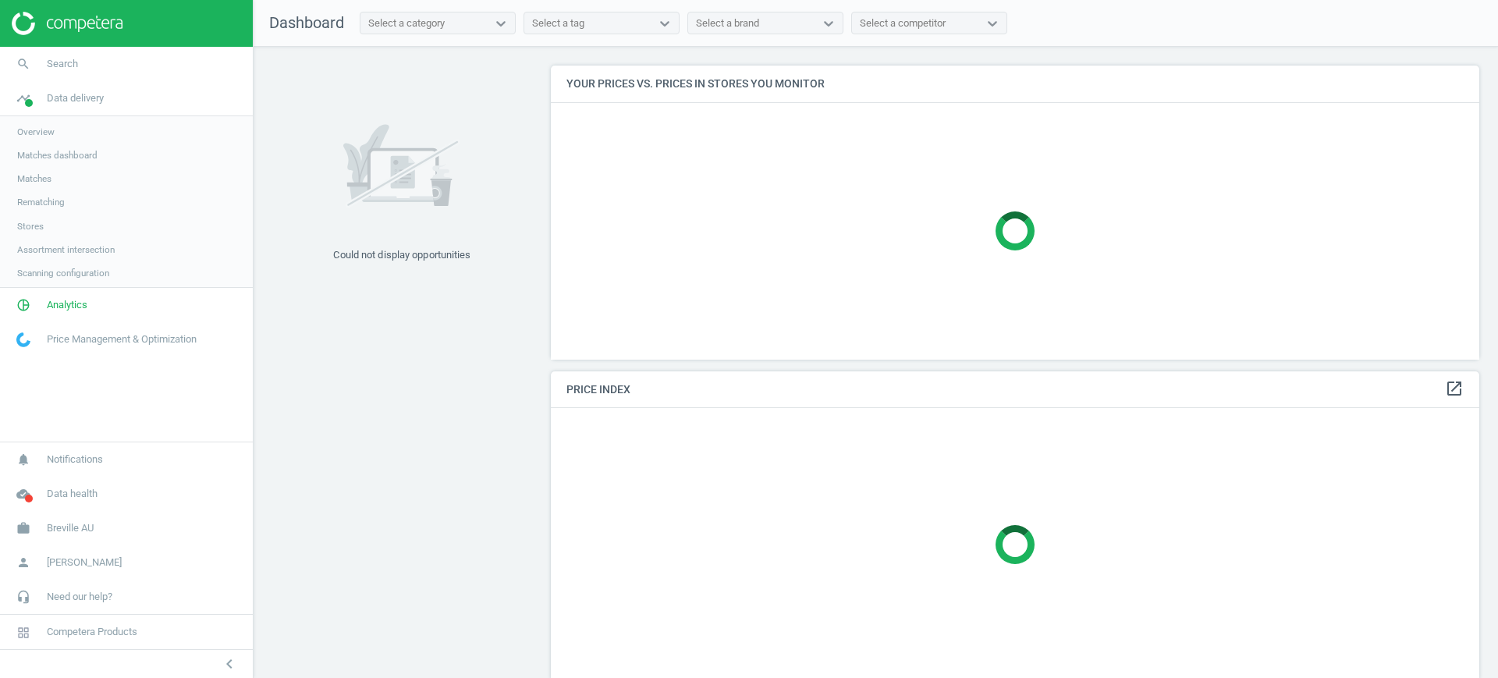
scroll to position [324, 944]
click at [34, 173] on span "Matches" at bounding box center [34, 178] width 34 height 12
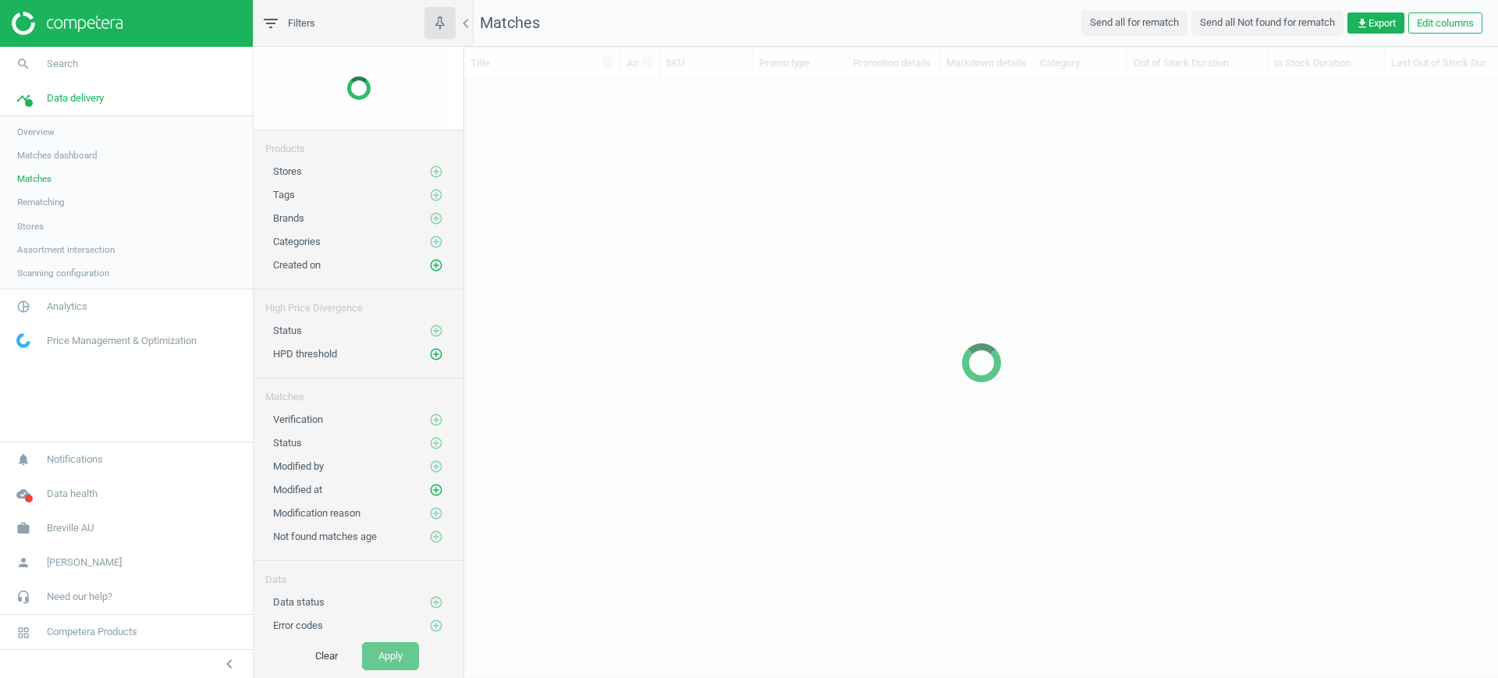
scroll to position [540, 1019]
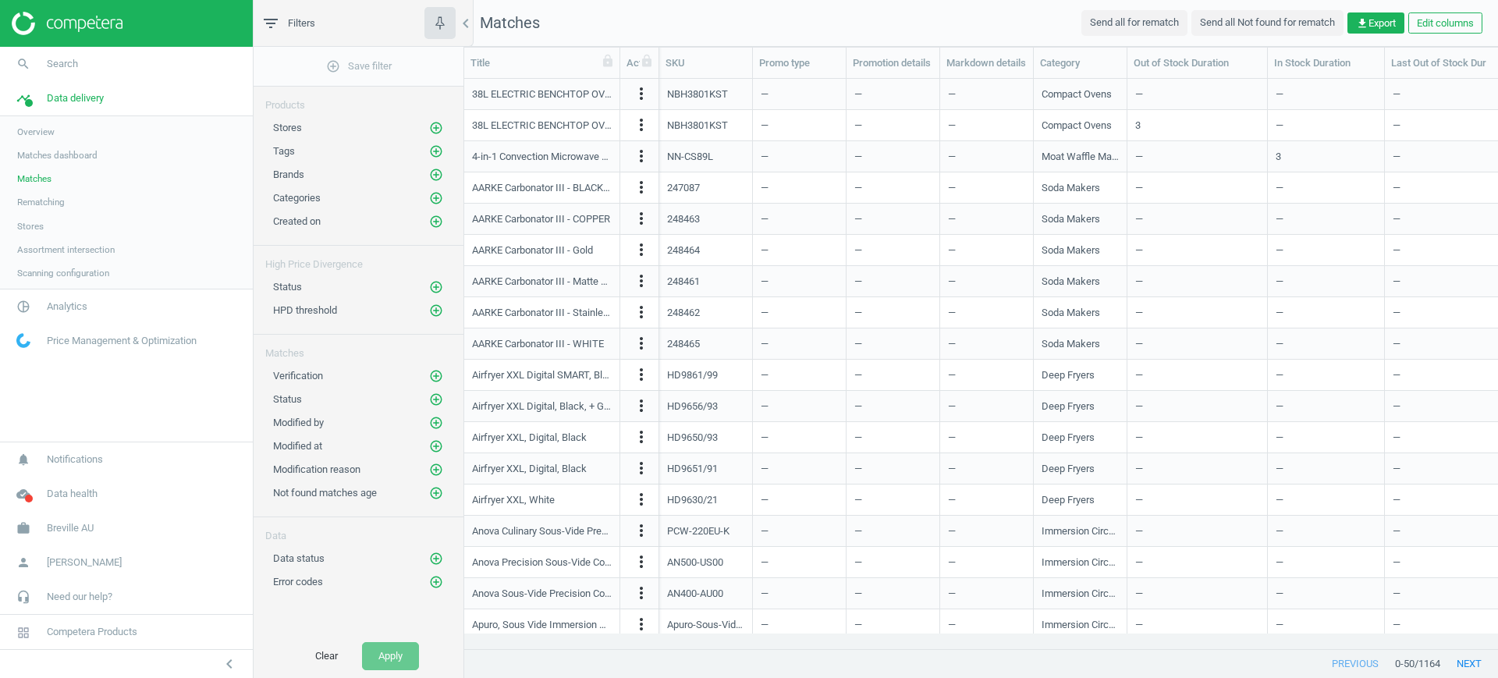
click at [34, 228] on span "Stores" at bounding box center [30, 226] width 27 height 12
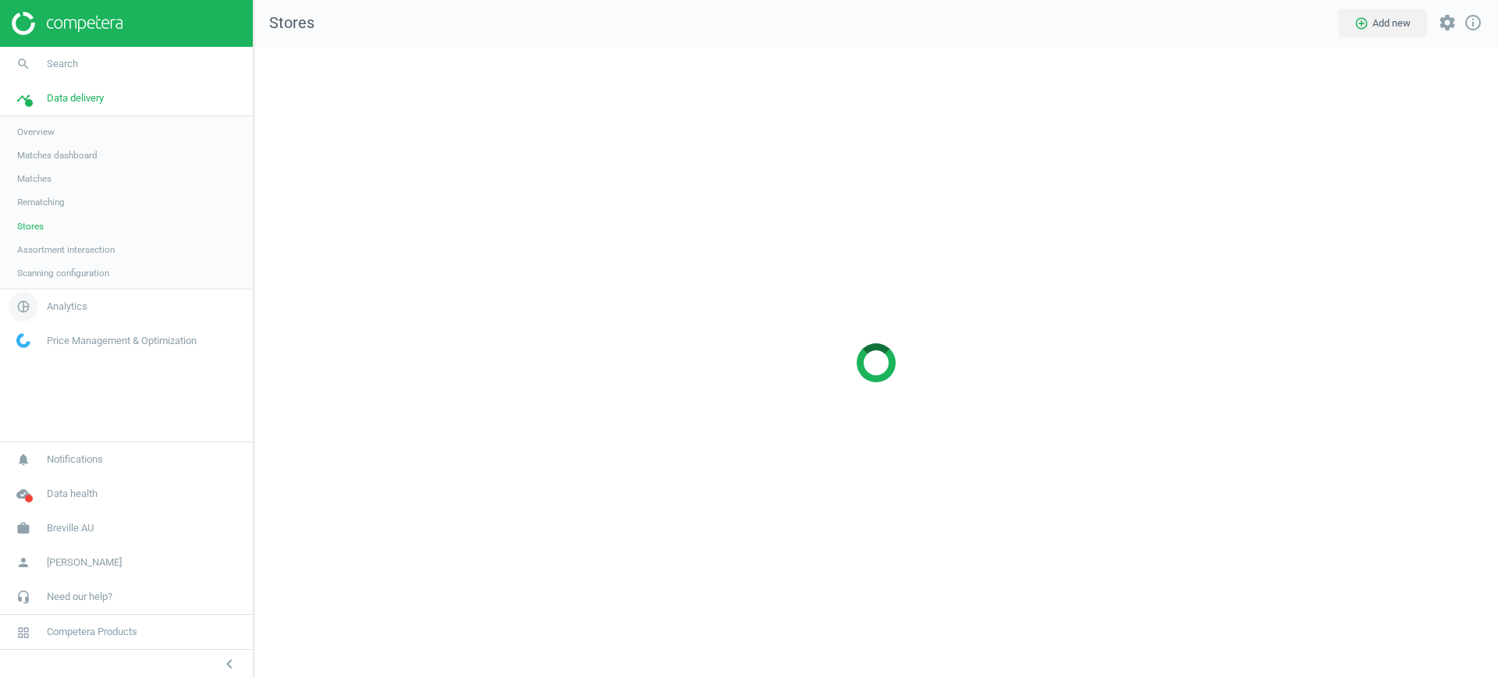
scroll to position [662, 1275]
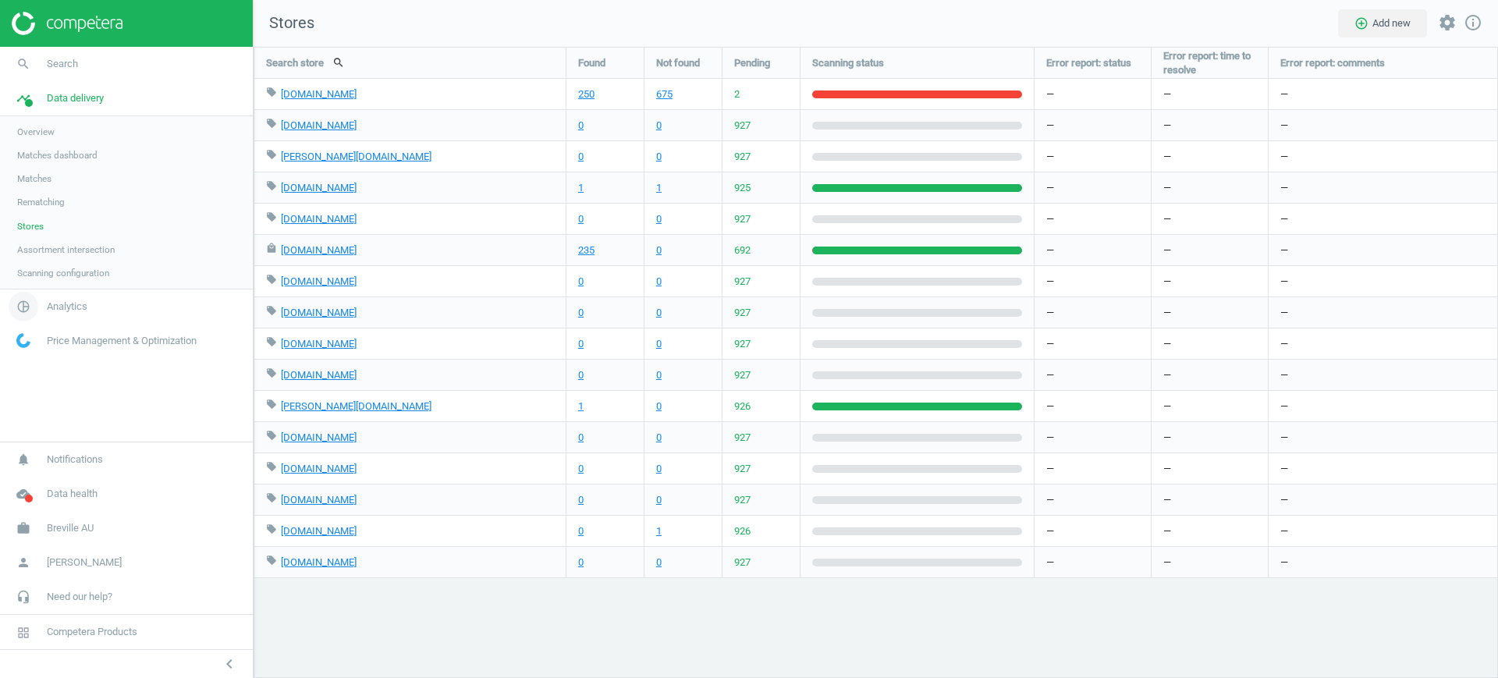
click at [30, 302] on icon "pie_chart_outlined" at bounding box center [24, 307] width 30 height 30
click at [44, 189] on span "Products" at bounding box center [35, 189] width 37 height 12
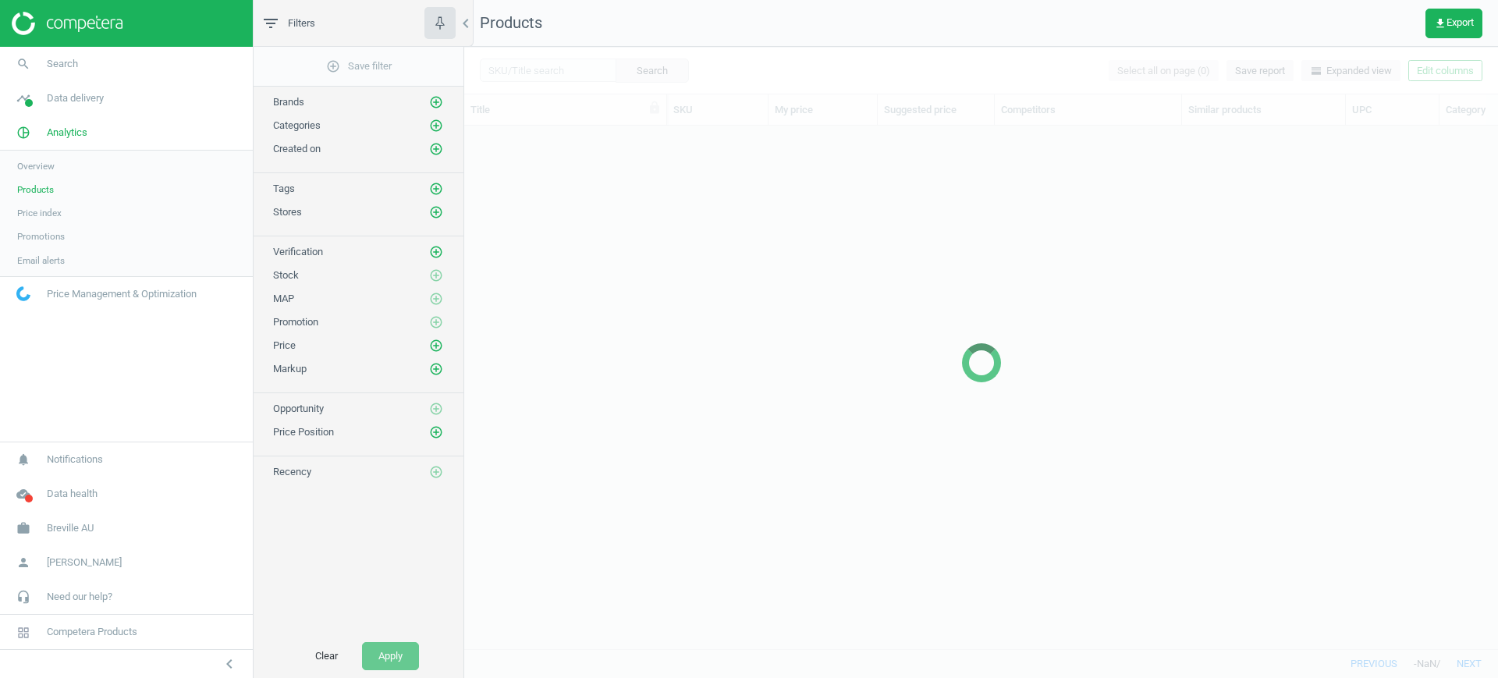
scroll to position [493, 1019]
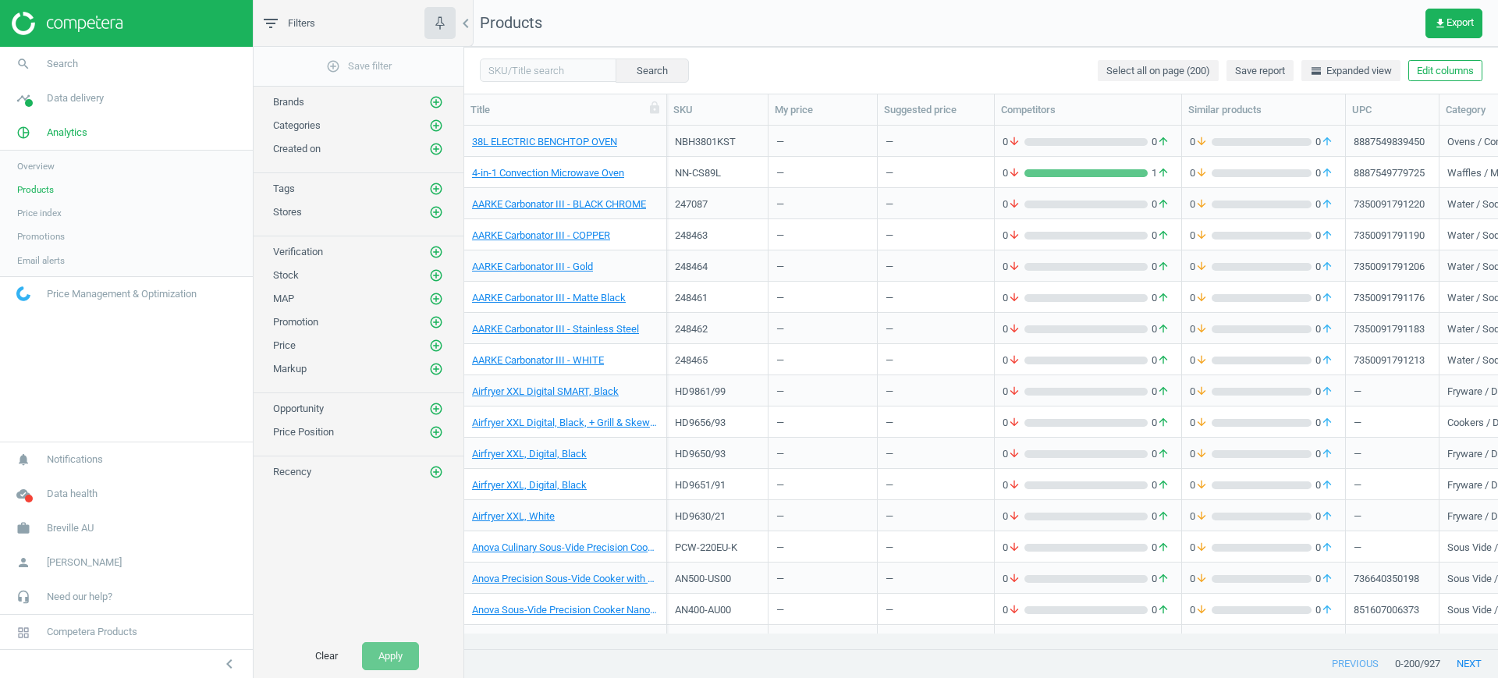
click at [435, 93] on div "Brands add_circle_outline" at bounding box center [359, 98] width 210 height 23
click at [438, 97] on icon "add_circle_outline" at bounding box center [436, 102] width 14 height 14
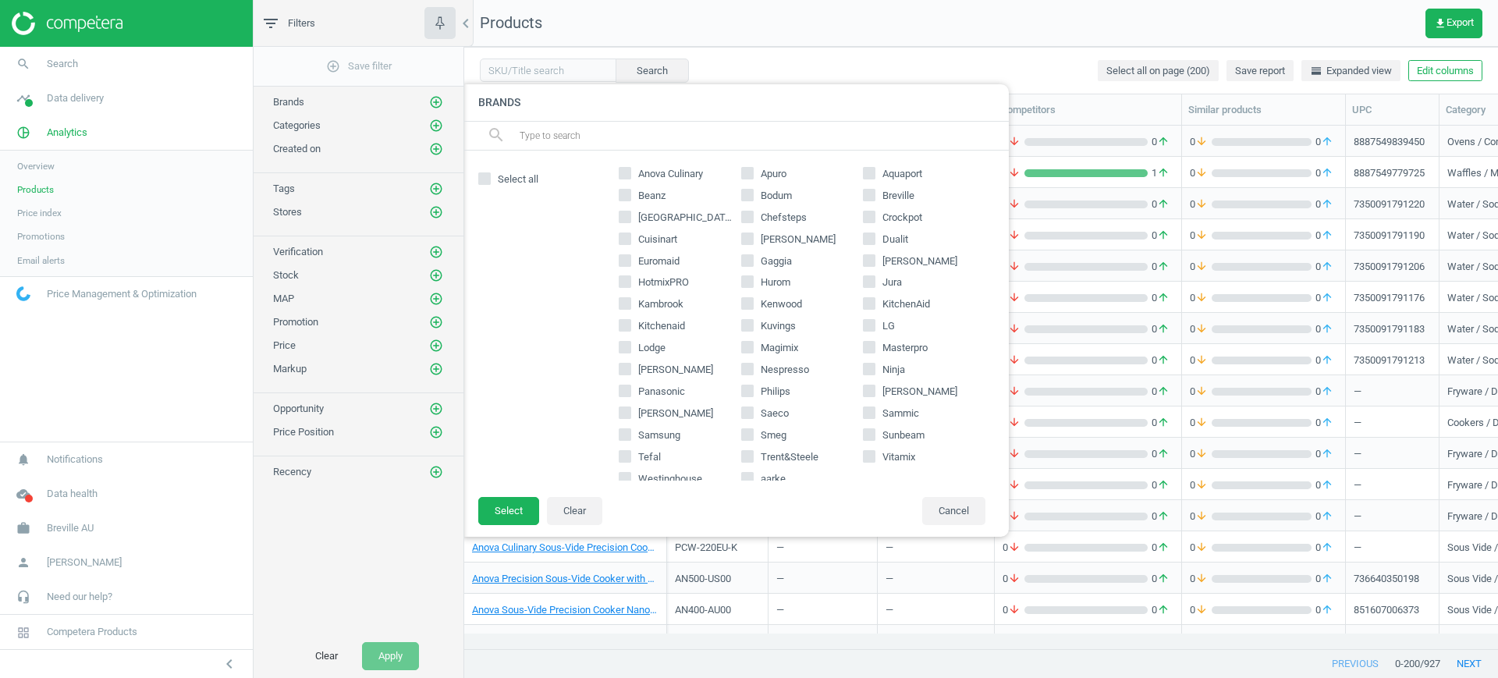
scroll to position [0, 0]
click at [73, 521] on span "Breville AU" at bounding box center [70, 528] width 47 height 14
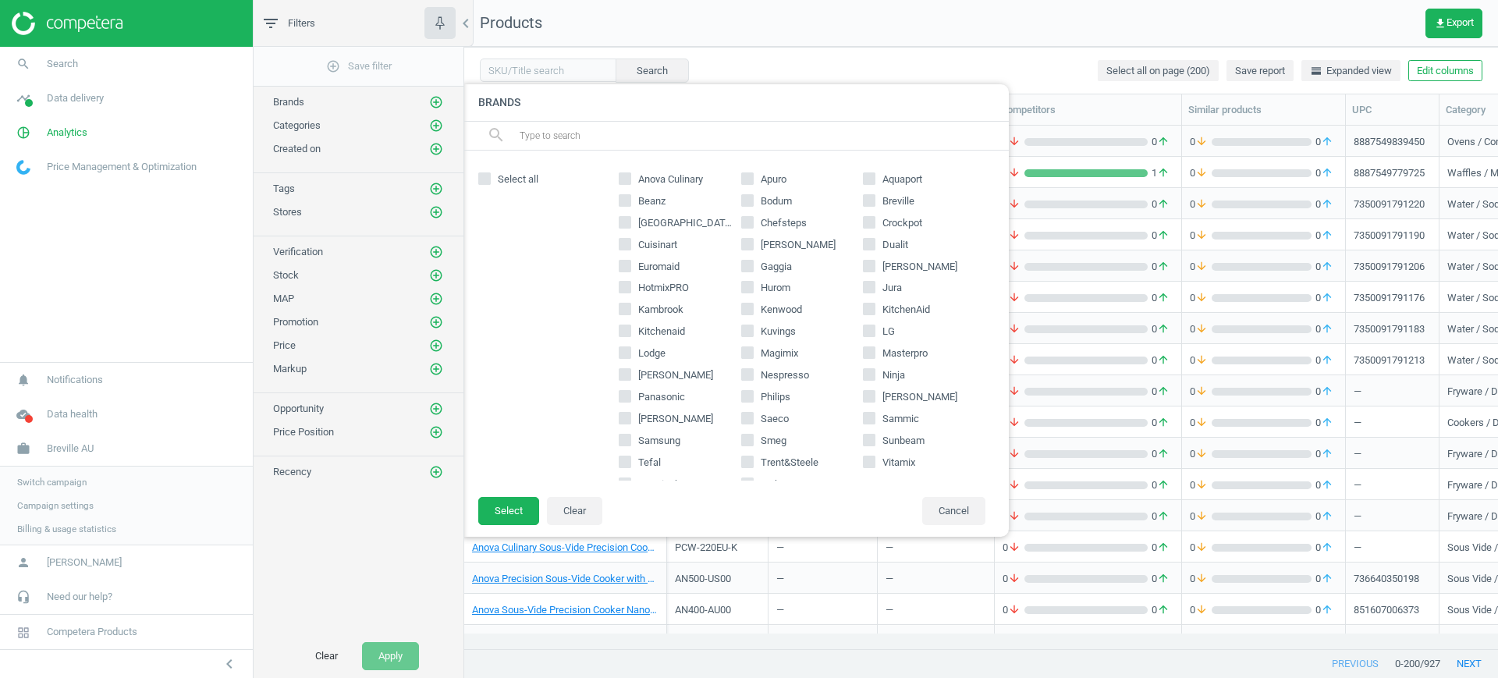
click at [69, 488] on link "Switch campaign" at bounding box center [126, 482] width 253 height 23
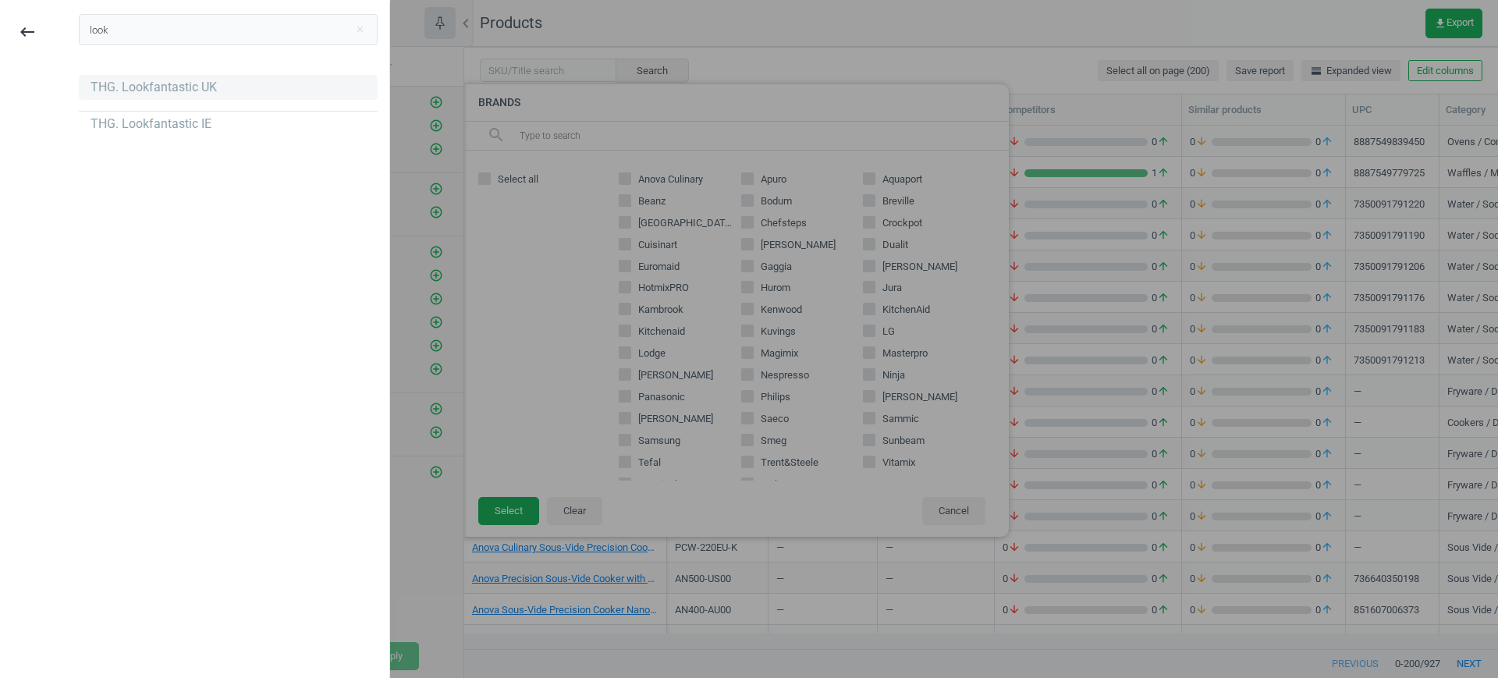
type input "look"
click at [333, 75] on div "THG. Lookfantastic UK" at bounding box center [228, 87] width 299 height 25
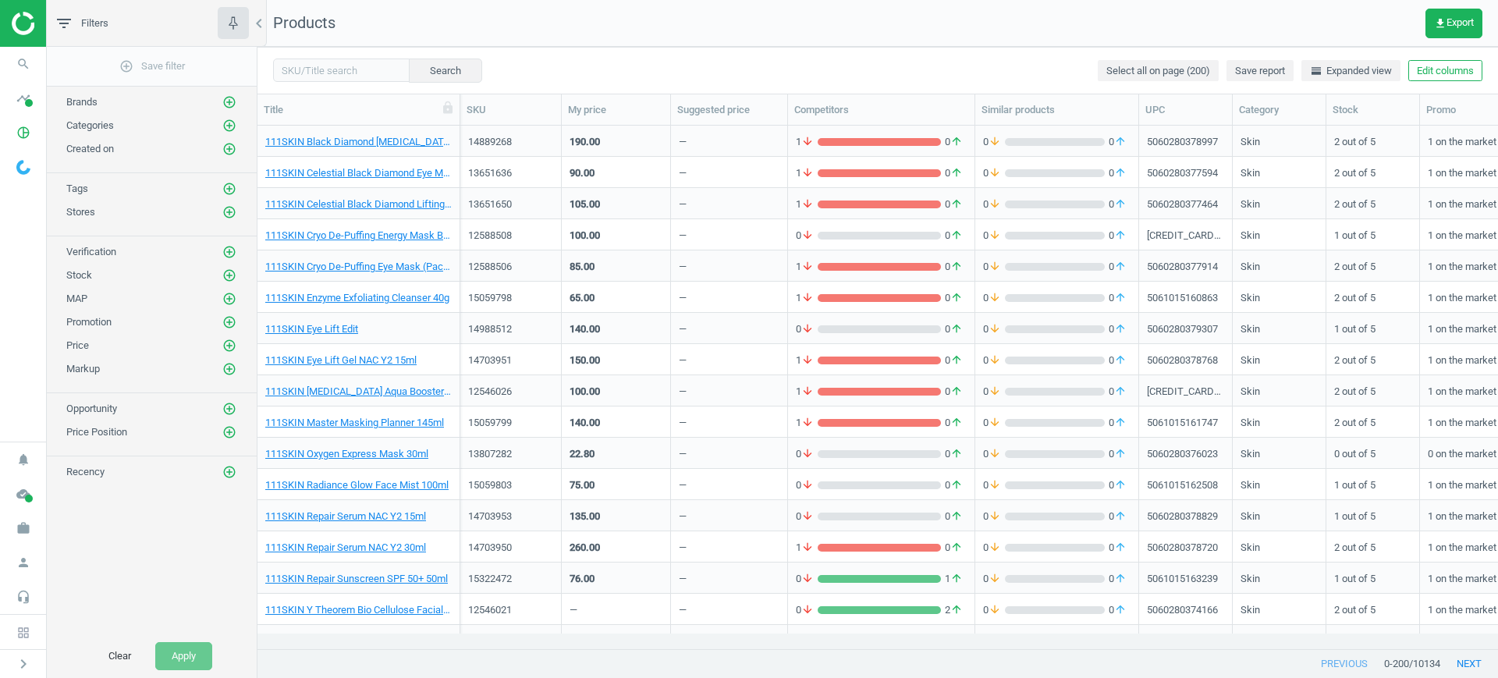
scroll to position [16, 16]
click at [21, 95] on icon "timeline" at bounding box center [24, 99] width 30 height 30
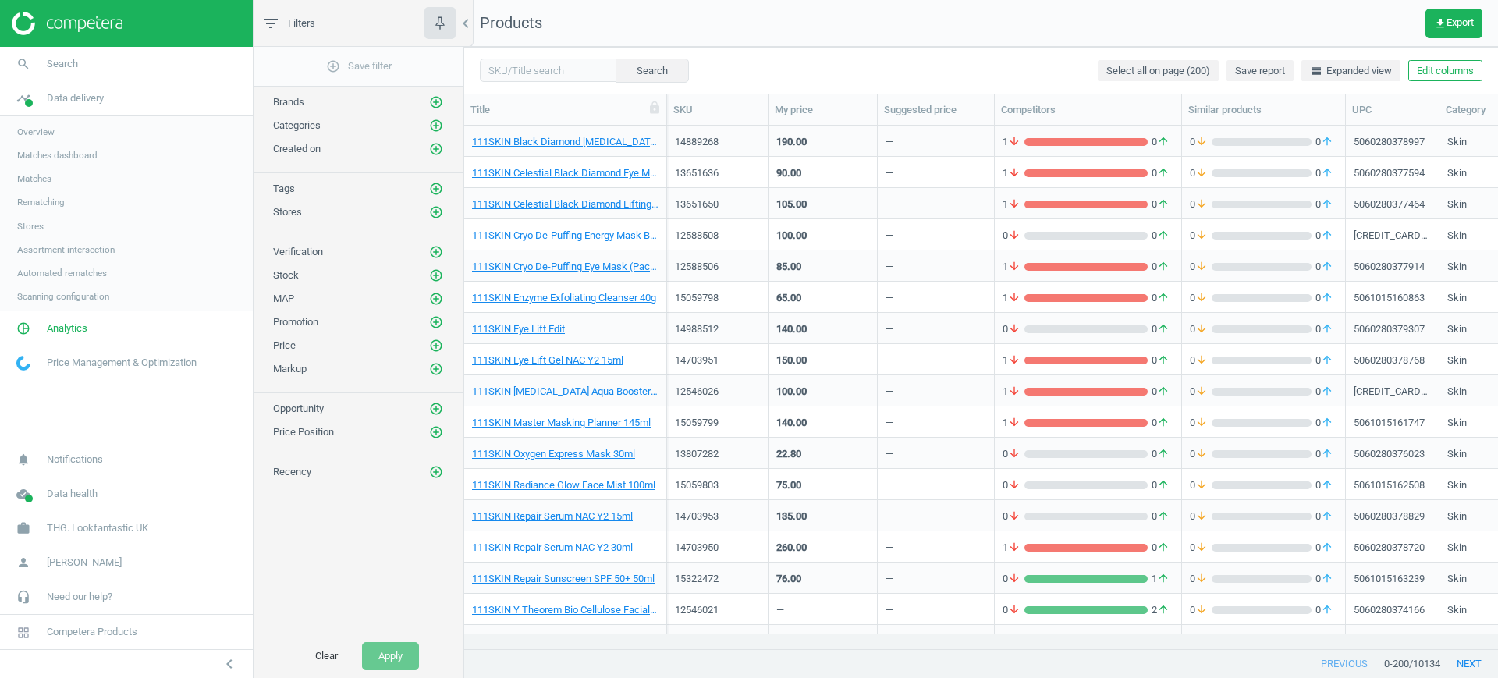
scroll to position [493, 1019]
click at [39, 233] on link "Stores" at bounding box center [126, 226] width 253 height 23
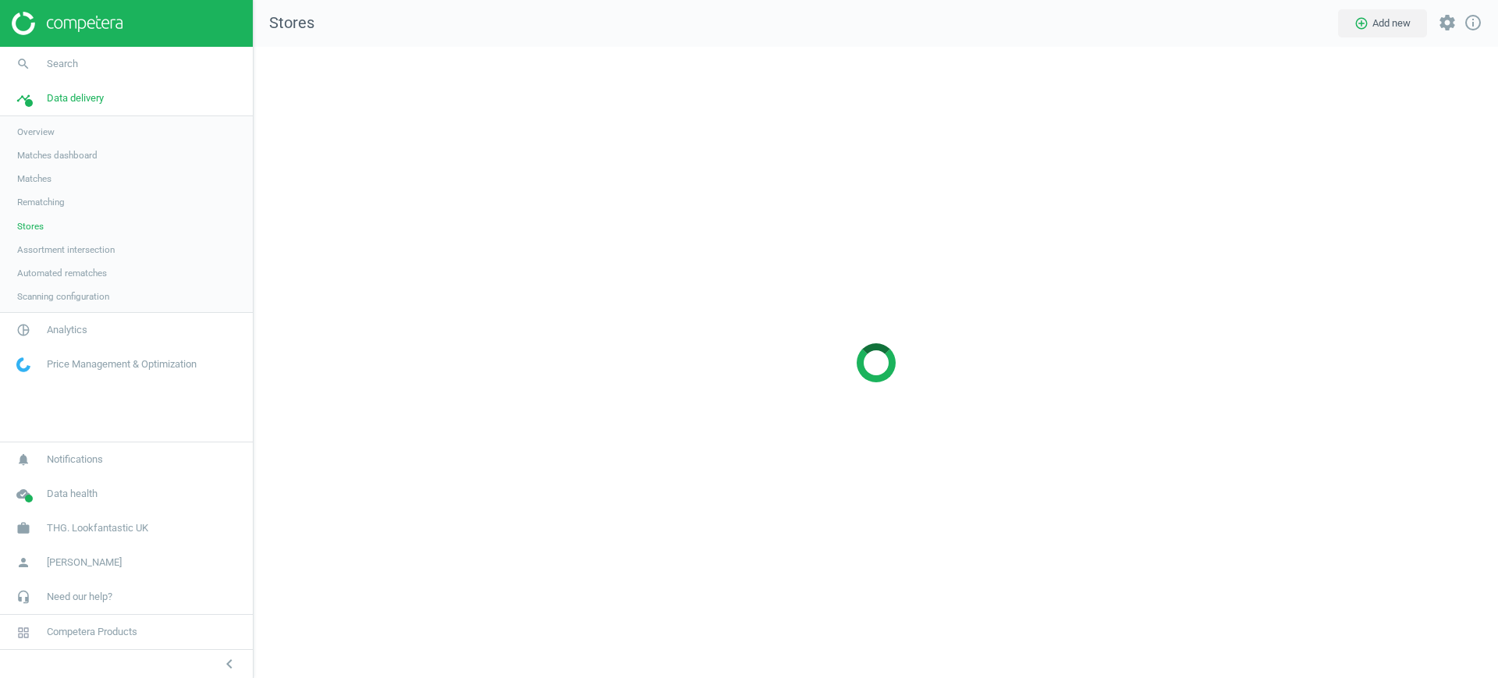
scroll to position [662, 1275]
